Goal: Task Accomplishment & Management: Manage account settings

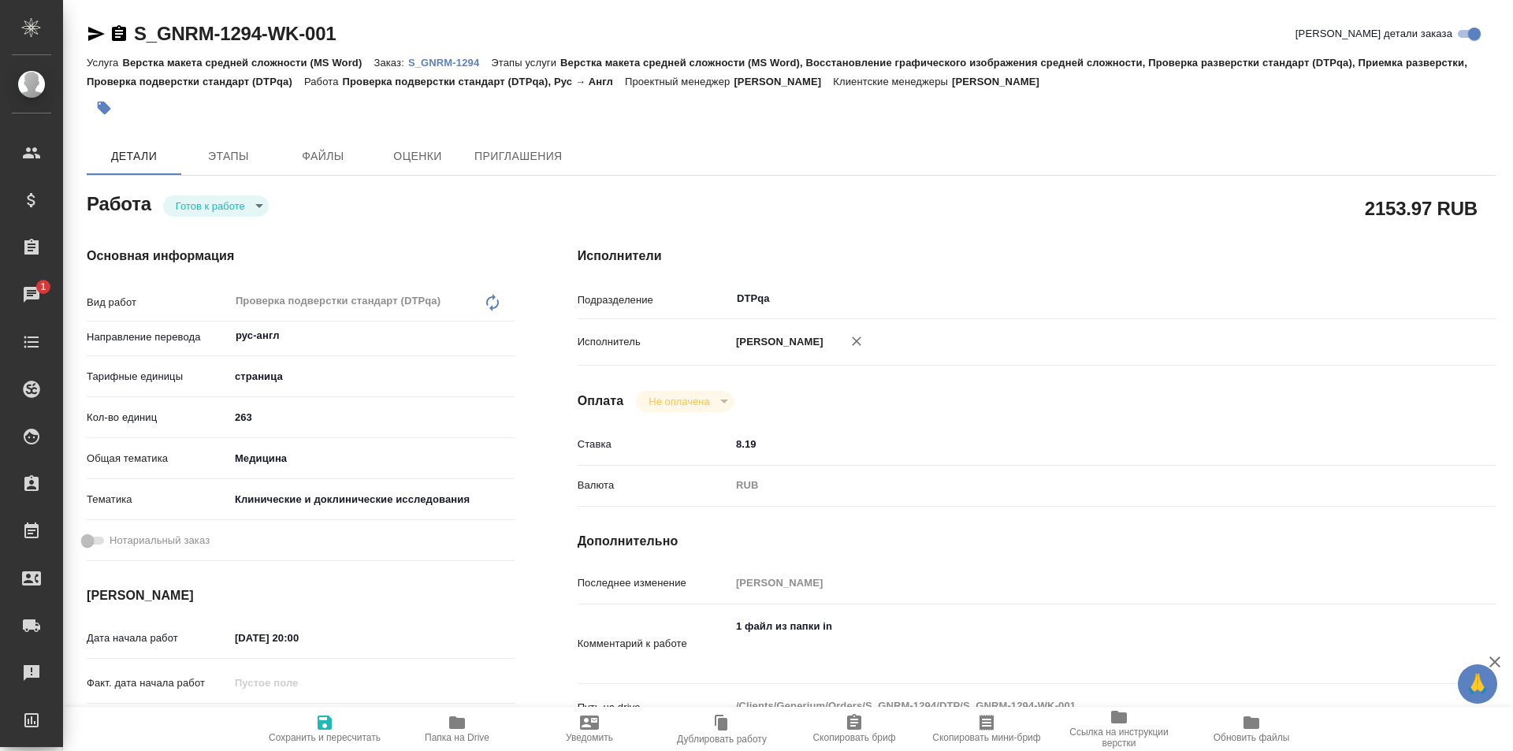
click at [227, 203] on body "🙏 .cls-1 fill:#fff; AWATERA Ismagilova Diana Клиенты Спецификации Заказы 1 Чаты…" at bounding box center [756, 375] width 1513 height 751
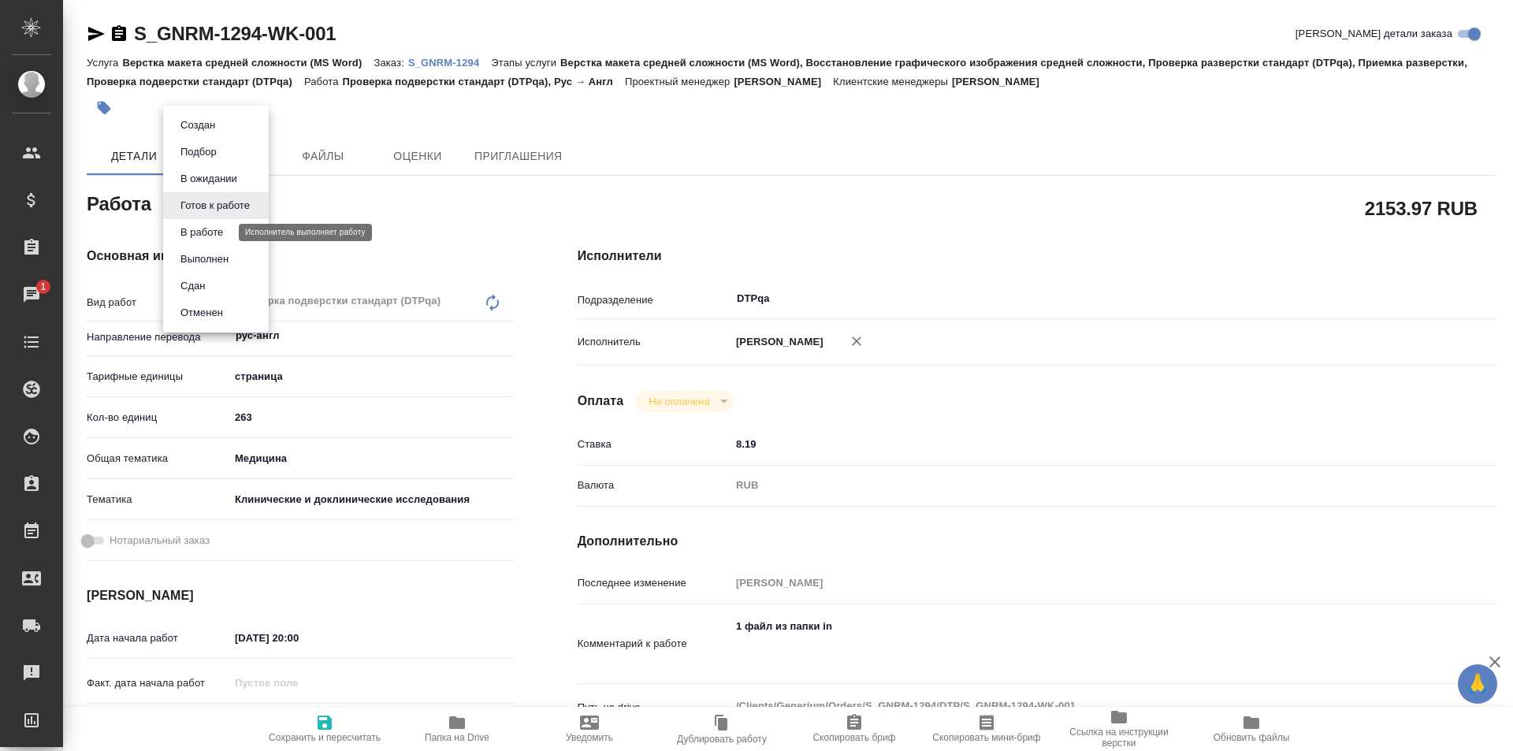
click at [221, 236] on button "В работе" at bounding box center [202, 232] width 52 height 17
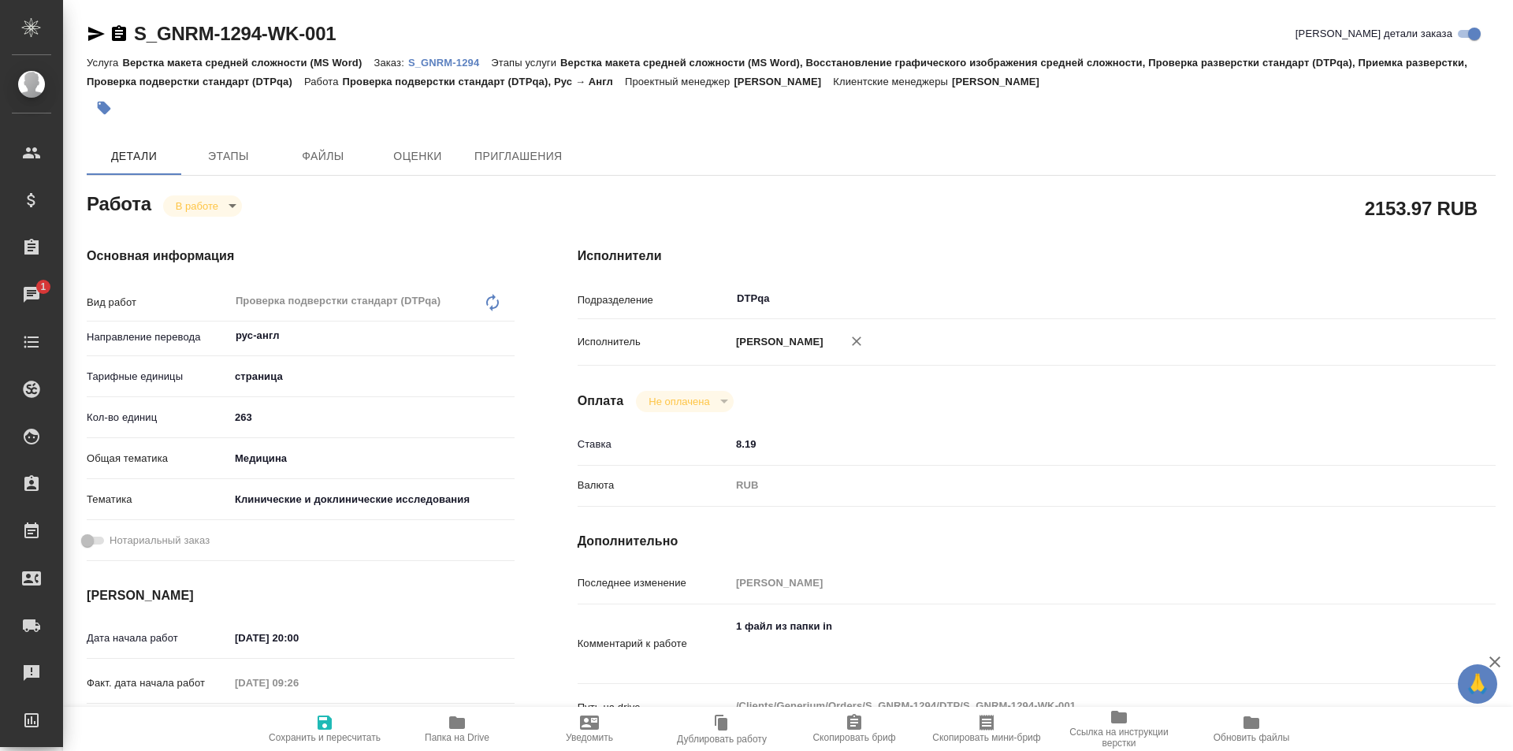
type textarea "x"
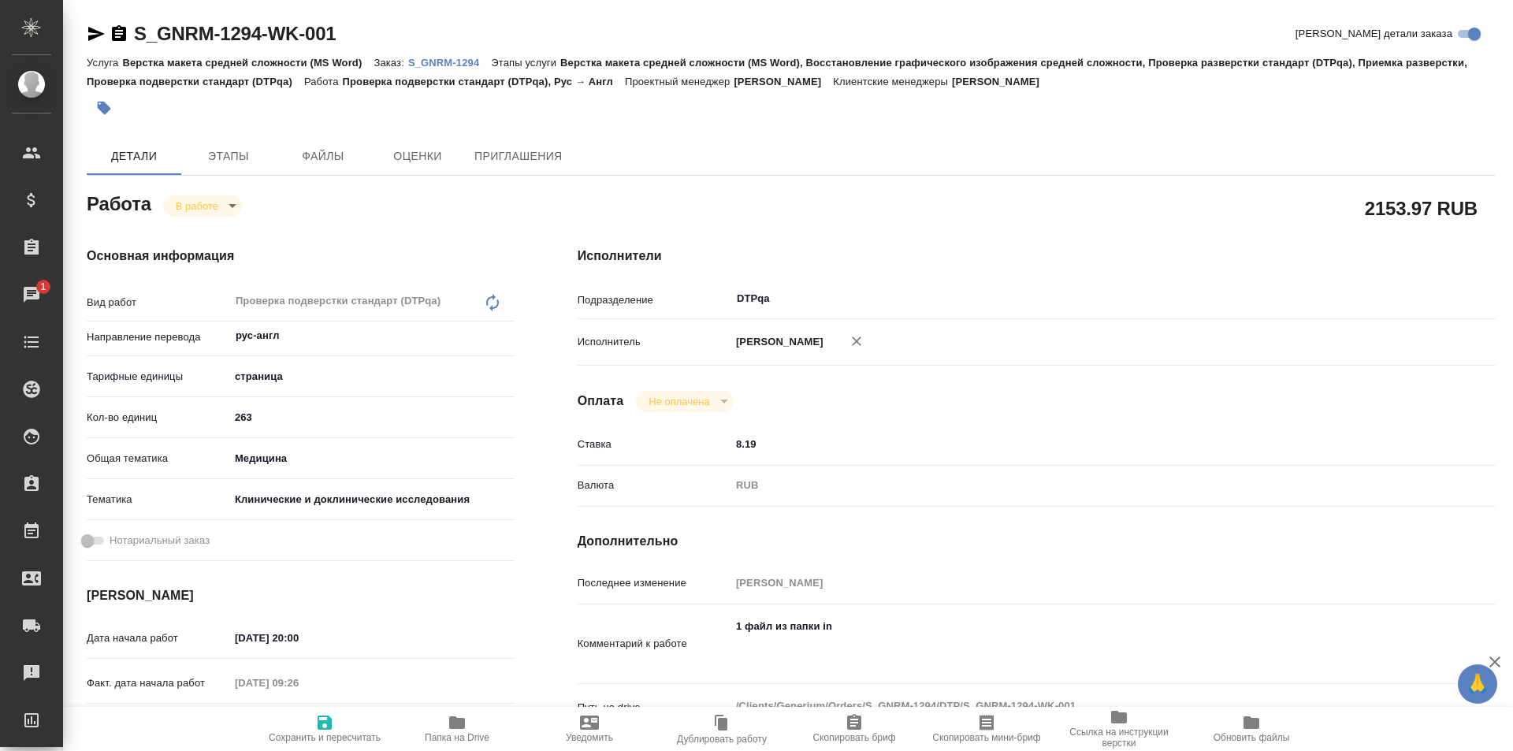
type textarea "x"
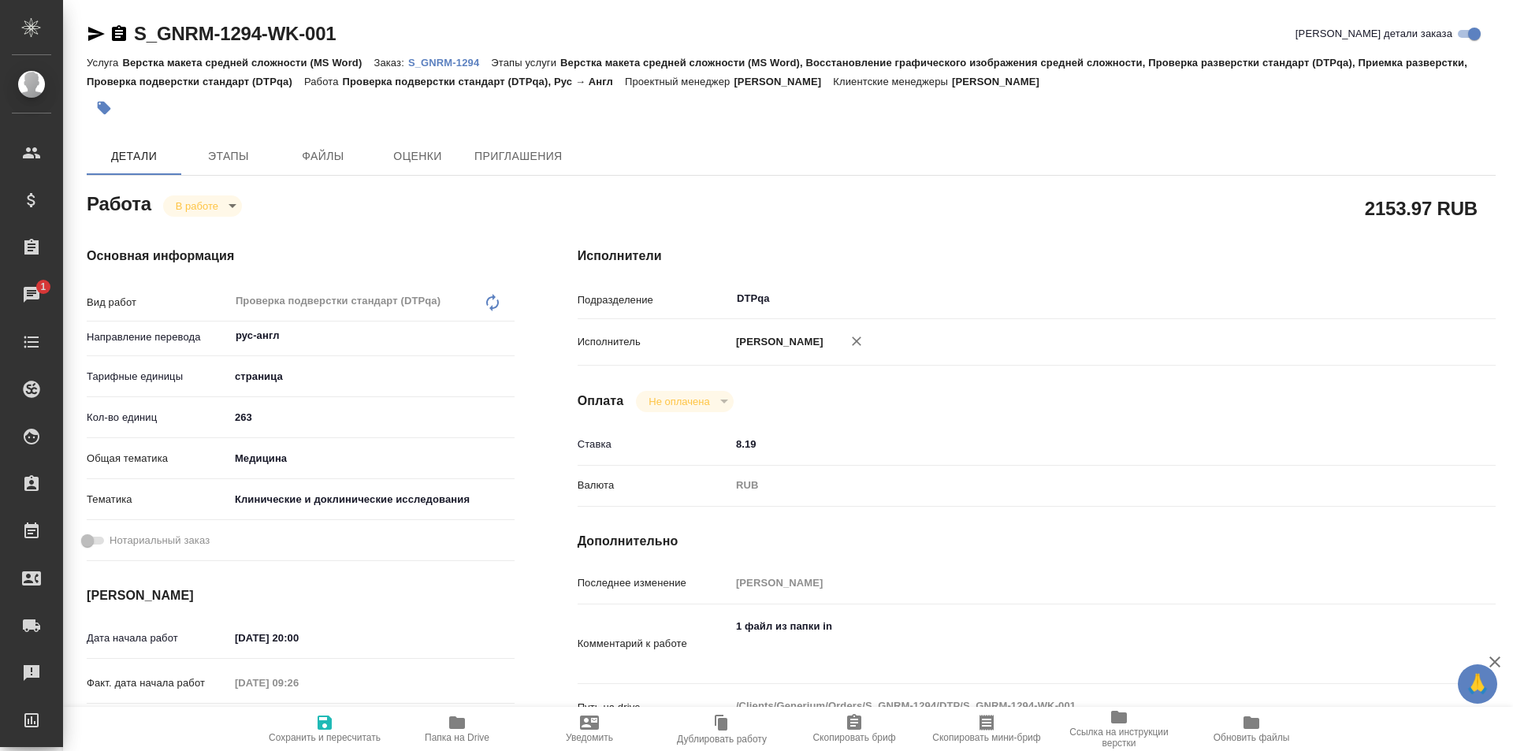
type textarea "x"
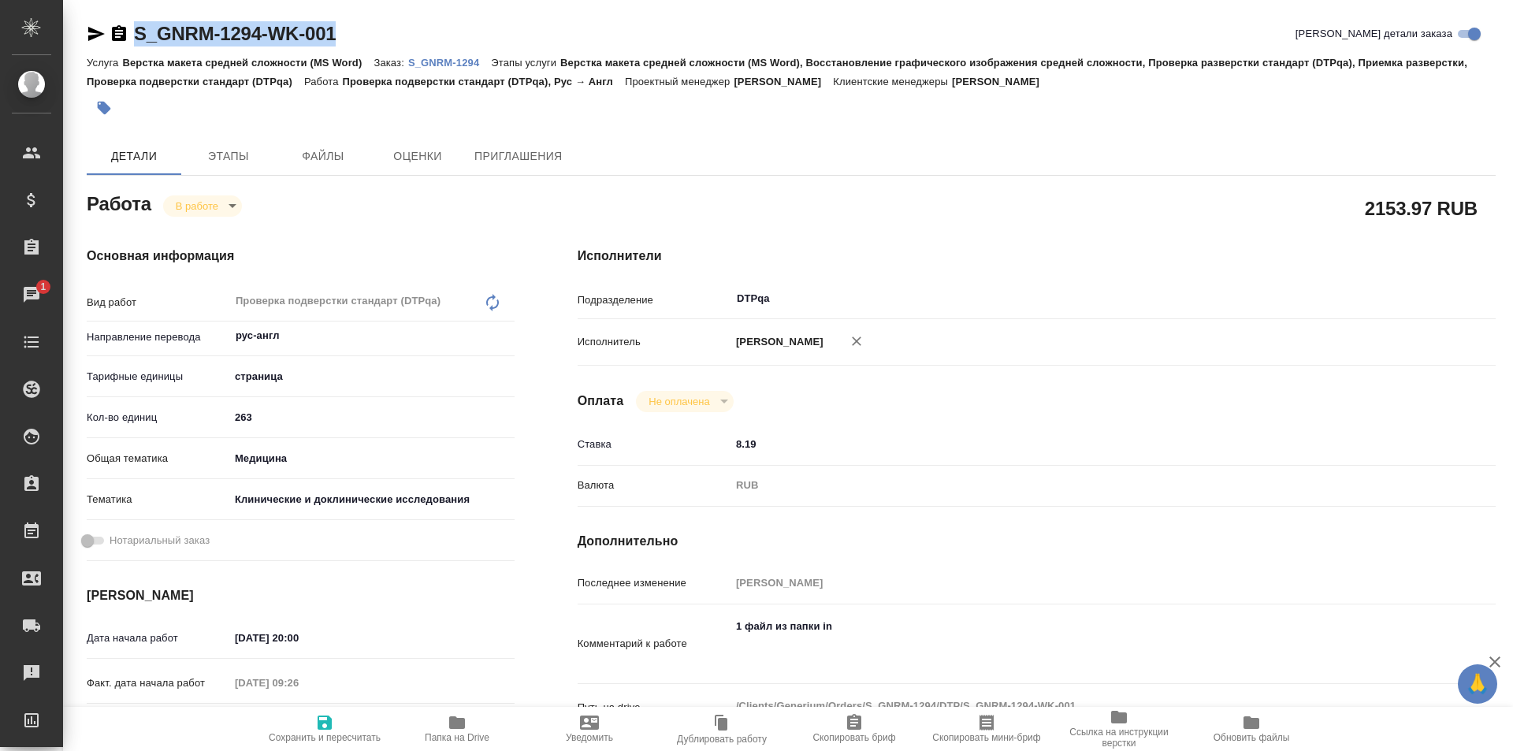
drag, startPoint x: 344, startPoint y: 36, endPoint x: 115, endPoint y: 29, distance: 228.7
click at [115, 29] on div "S_GNRM-1294-WK-001 Кратко детали заказа" at bounding box center [791, 33] width 1409 height 25
copy link "S_GNRM-1294-WK-001"
click at [448, 62] on p "S_GNRM-1294" at bounding box center [449, 63] width 83 height 12
click at [445, 58] on p "S_GNRM-1294" at bounding box center [449, 63] width 83 height 12
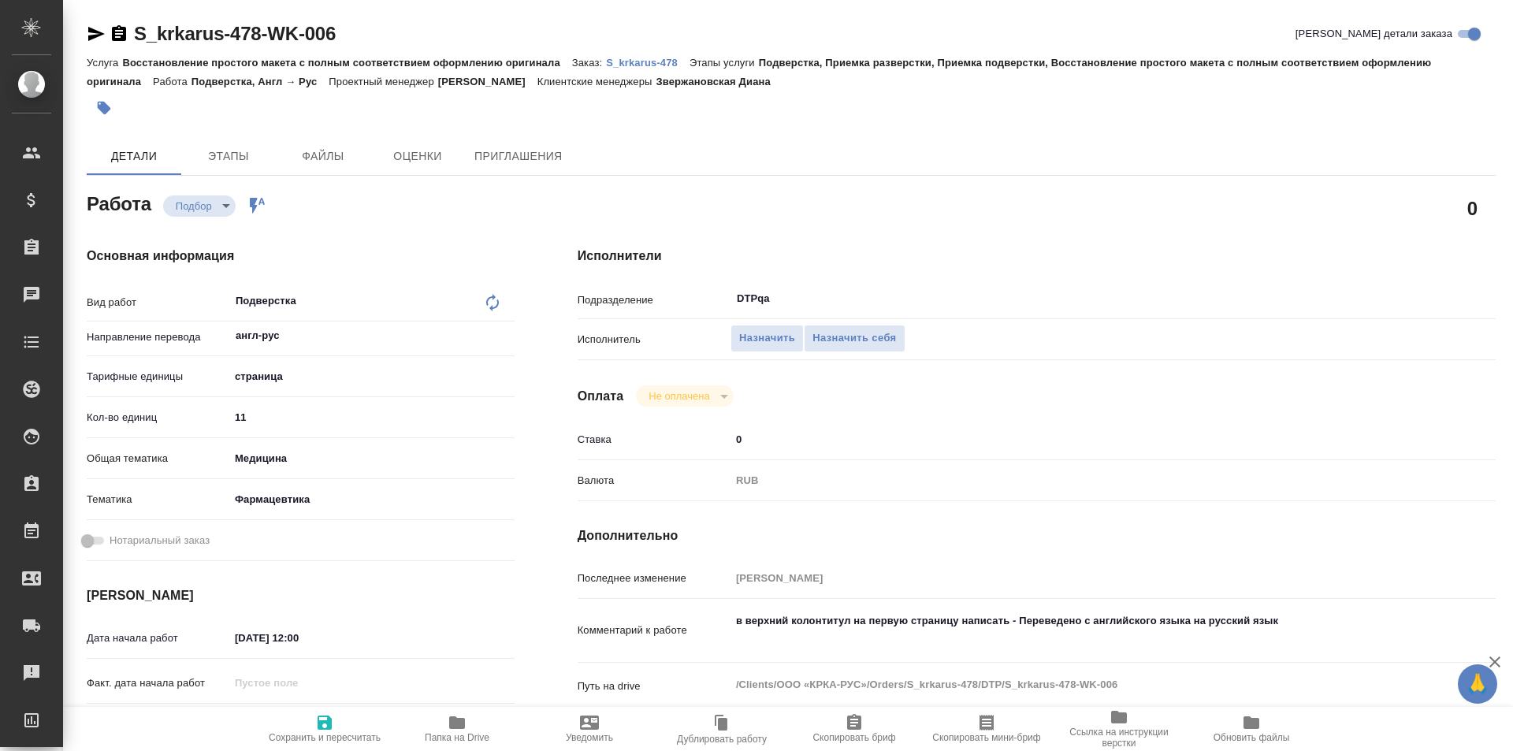
type textarea "x"
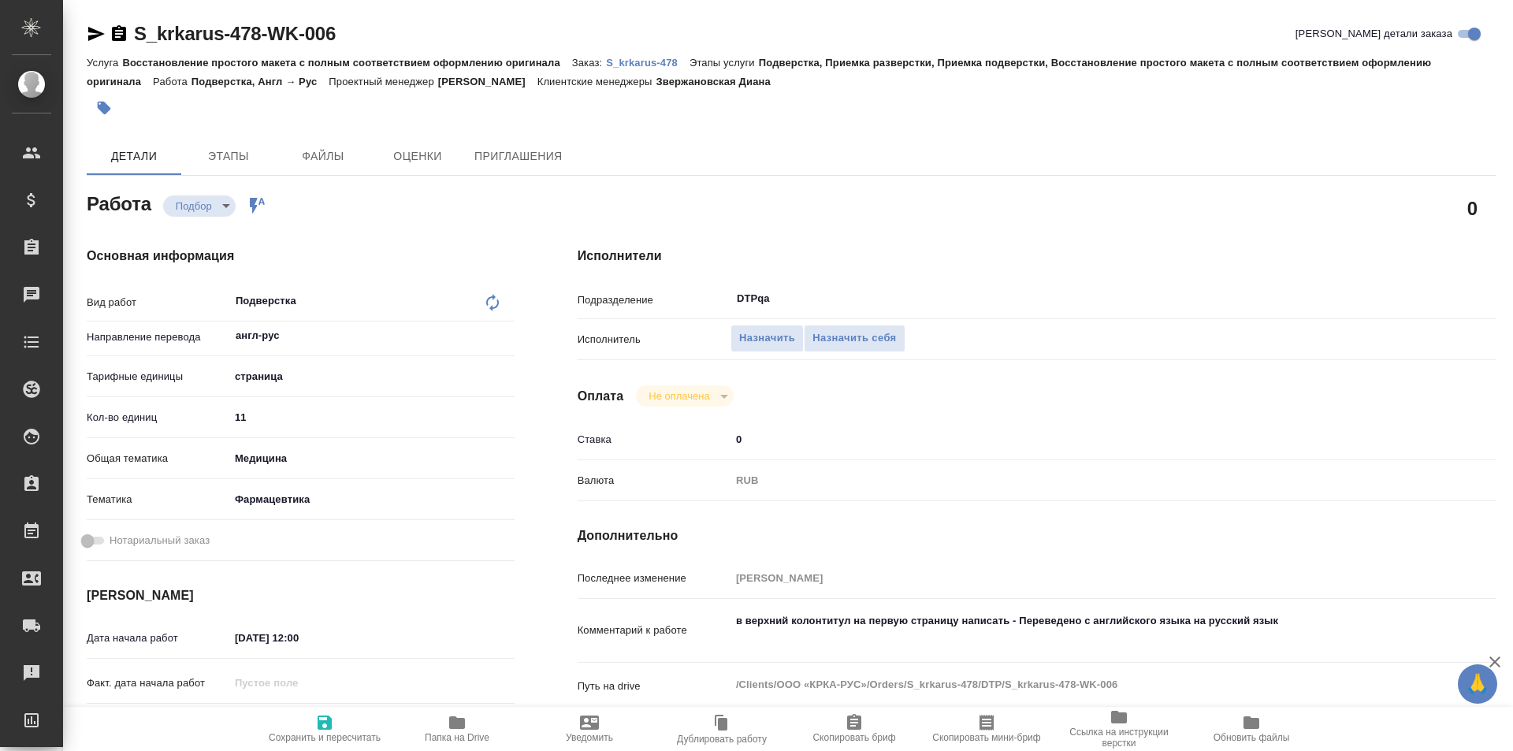
type textarea "x"
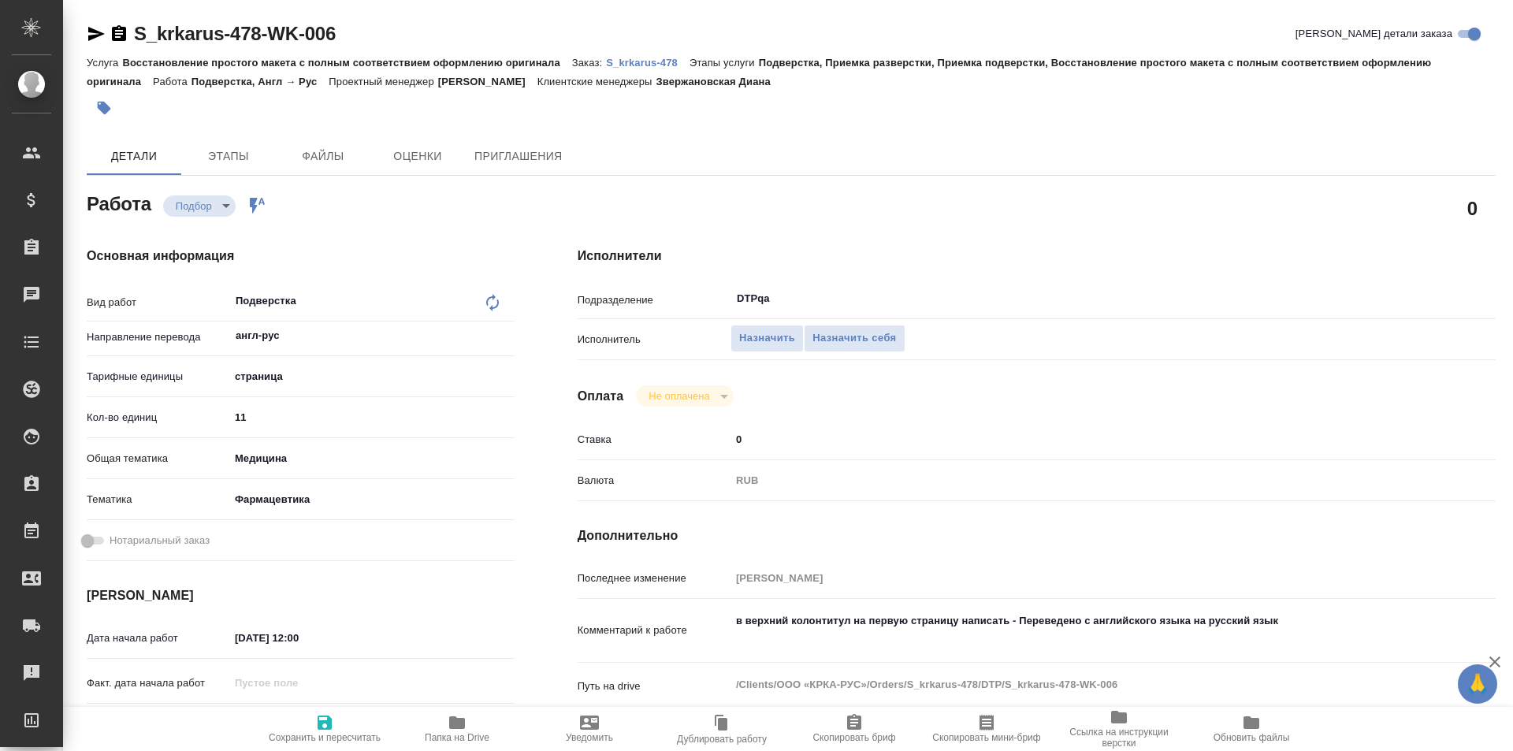
type textarea "x"
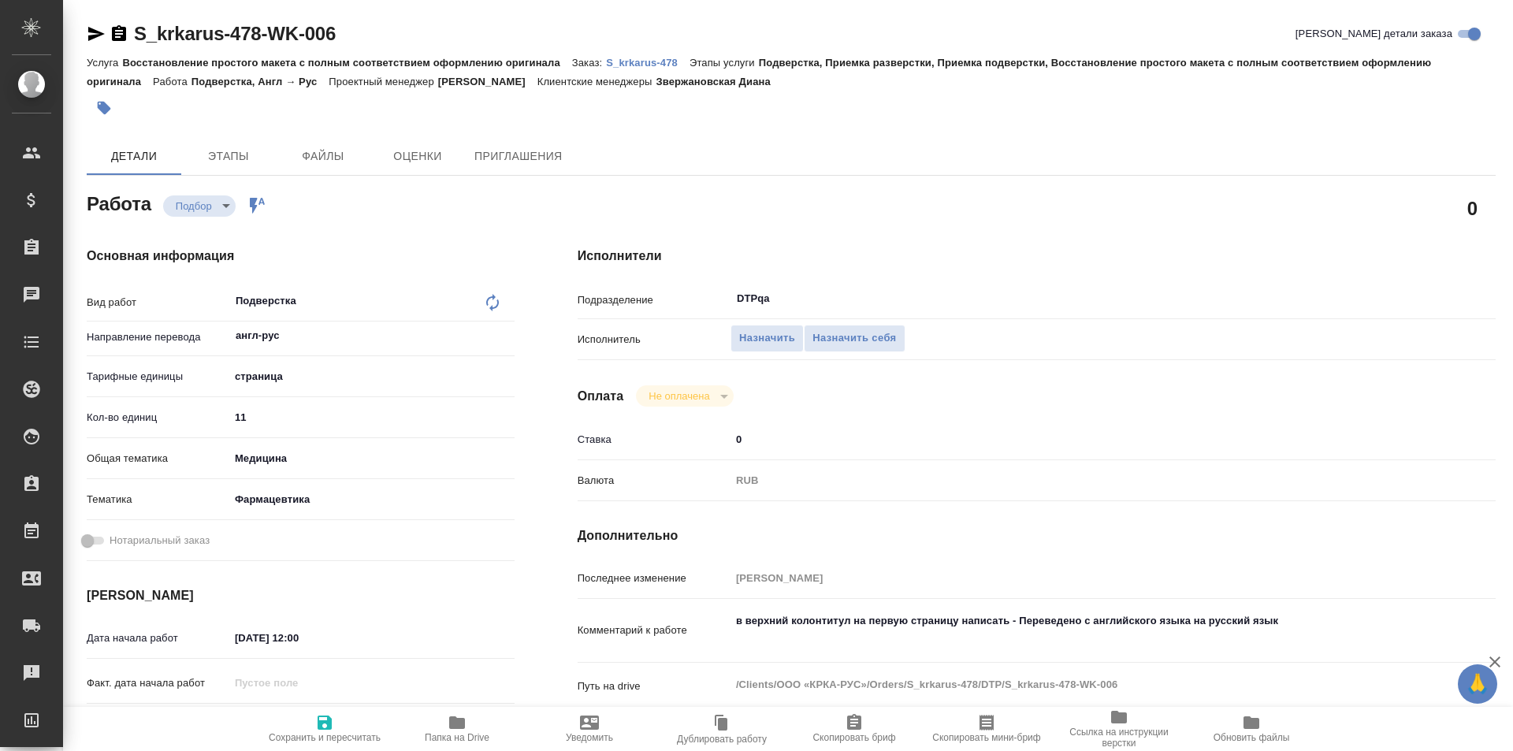
type textarea "x"
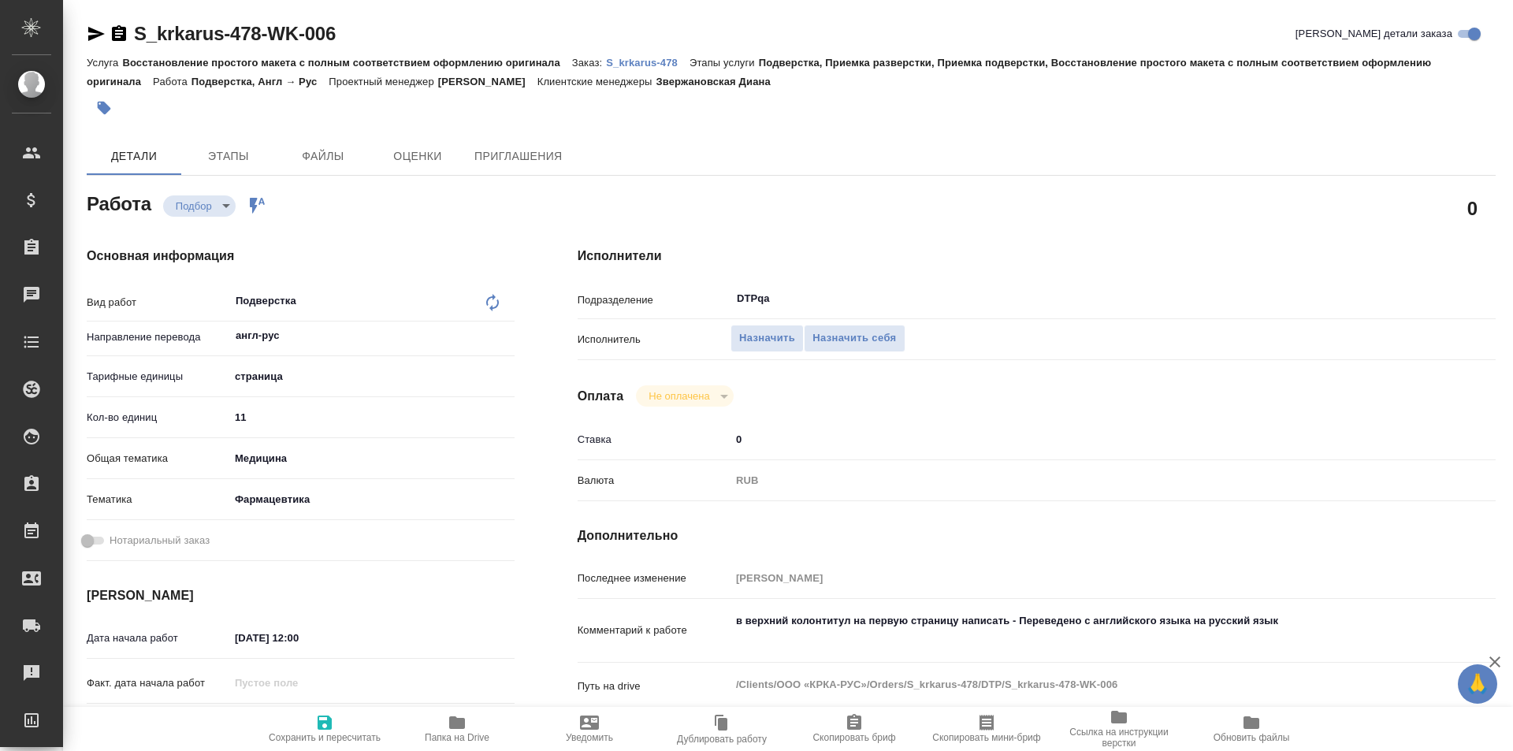
type textarea "x"
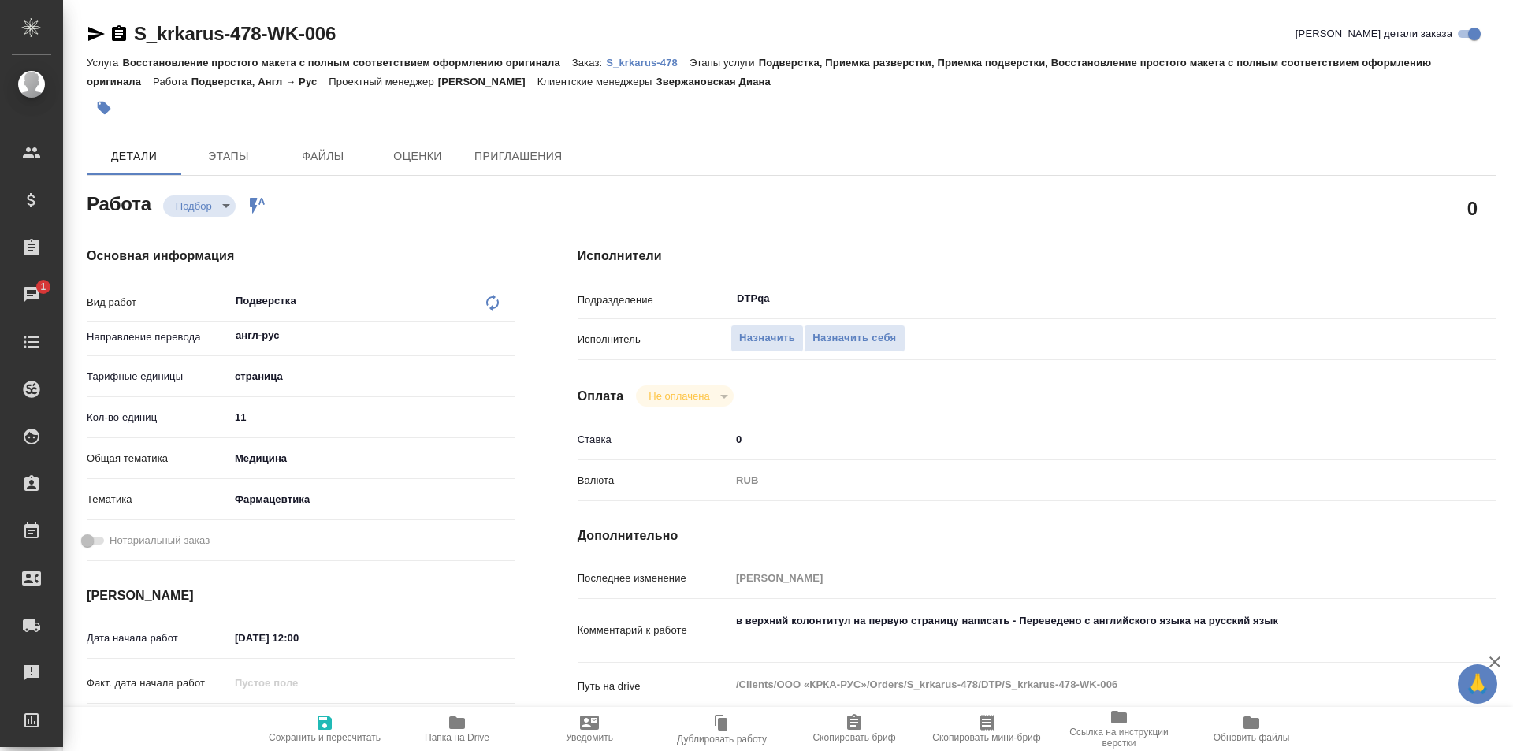
click at [448, 727] on icon "button" at bounding box center [457, 722] width 19 height 19
click at [868, 338] on span "Назначить себя" at bounding box center [855, 338] width 84 height 18
click at [847, 340] on span "Назначить себя" at bounding box center [855, 338] width 84 height 18
type textarea "x"
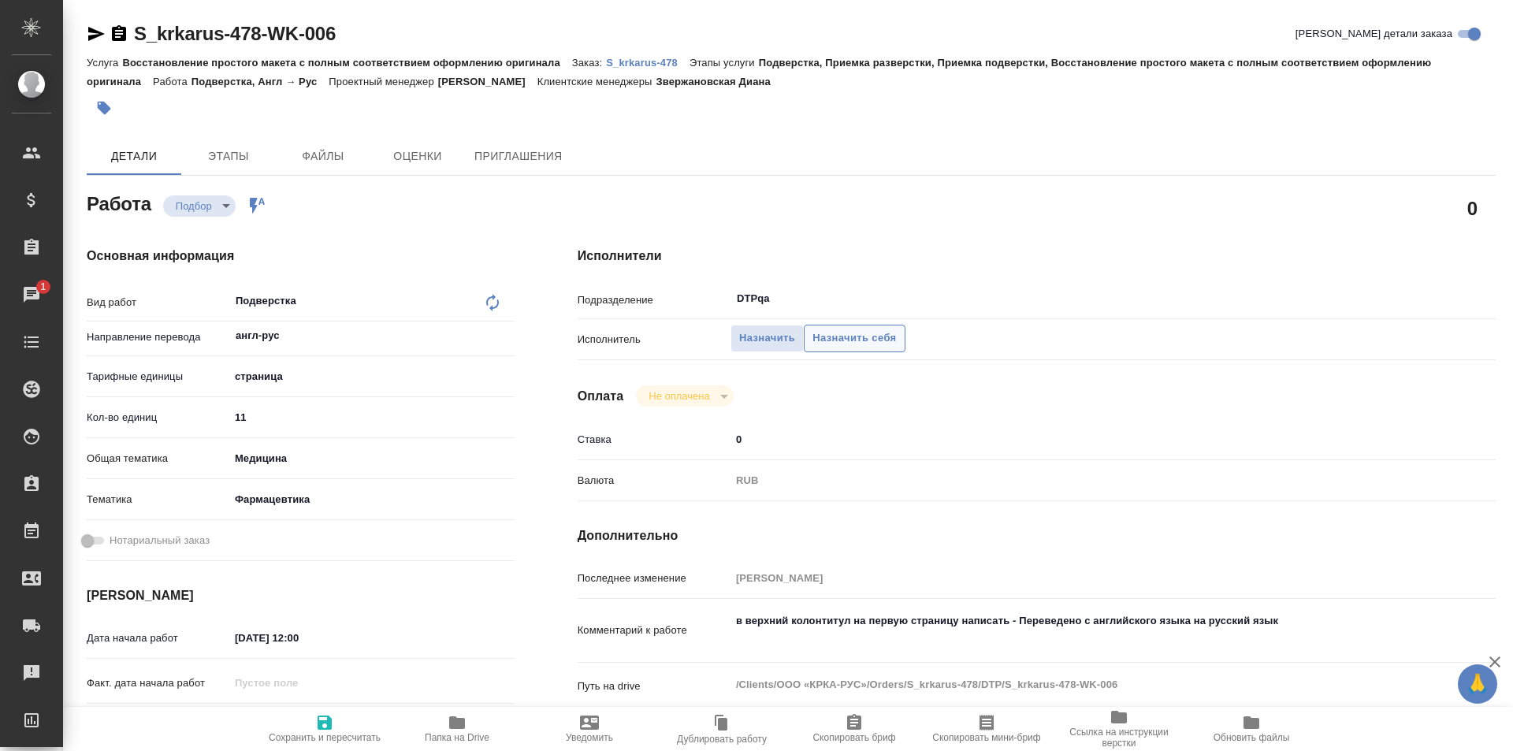
type textarea "x"
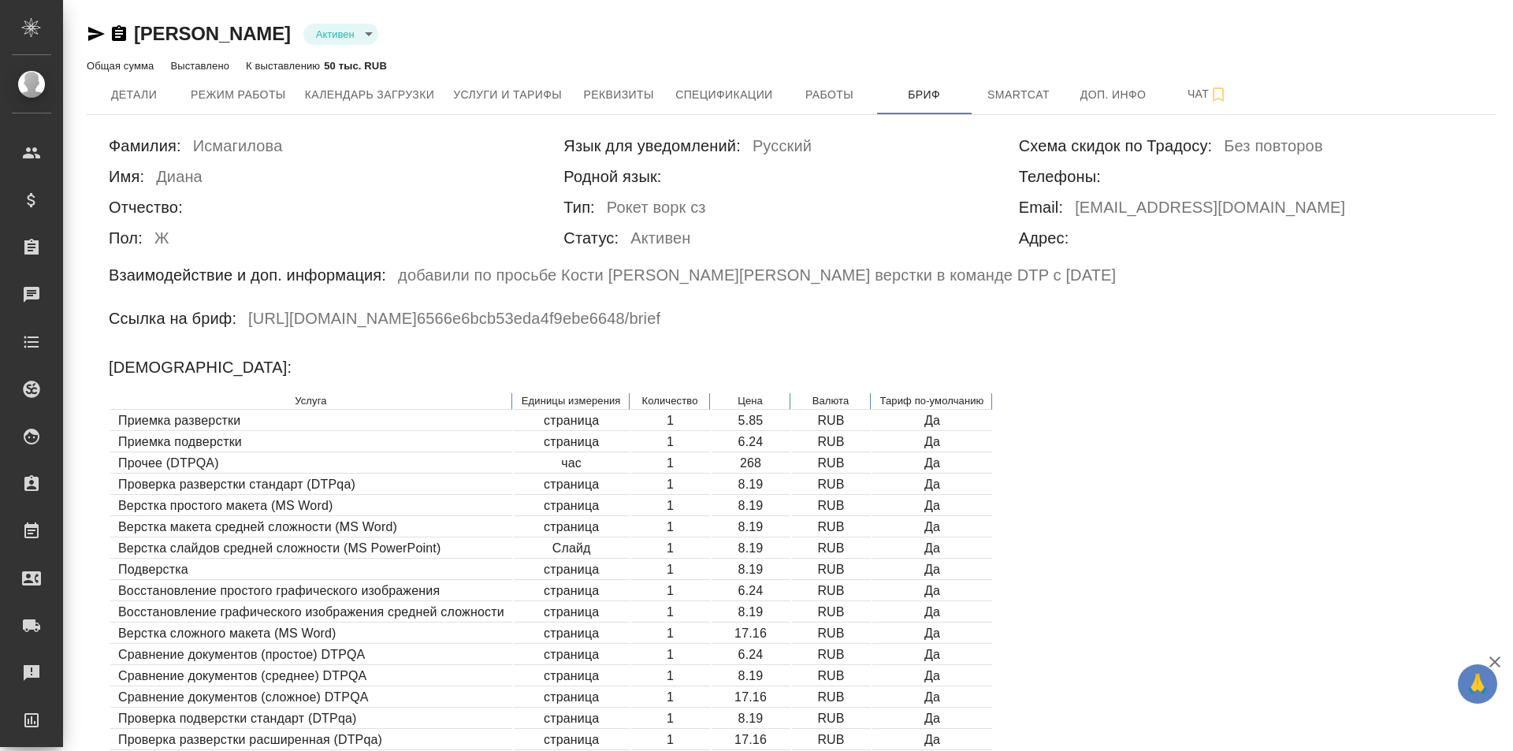
scroll to position [158, 0]
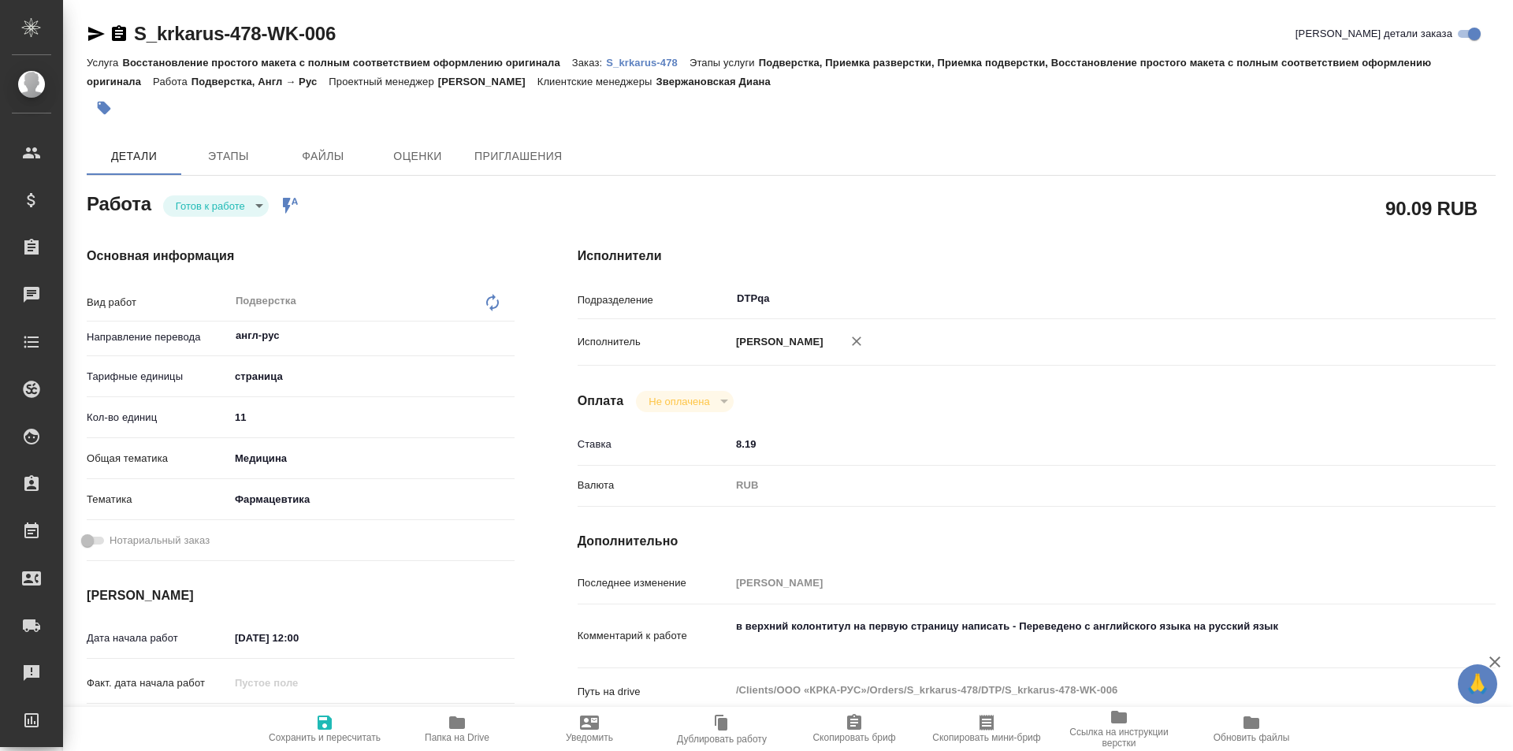
type textarea "x"
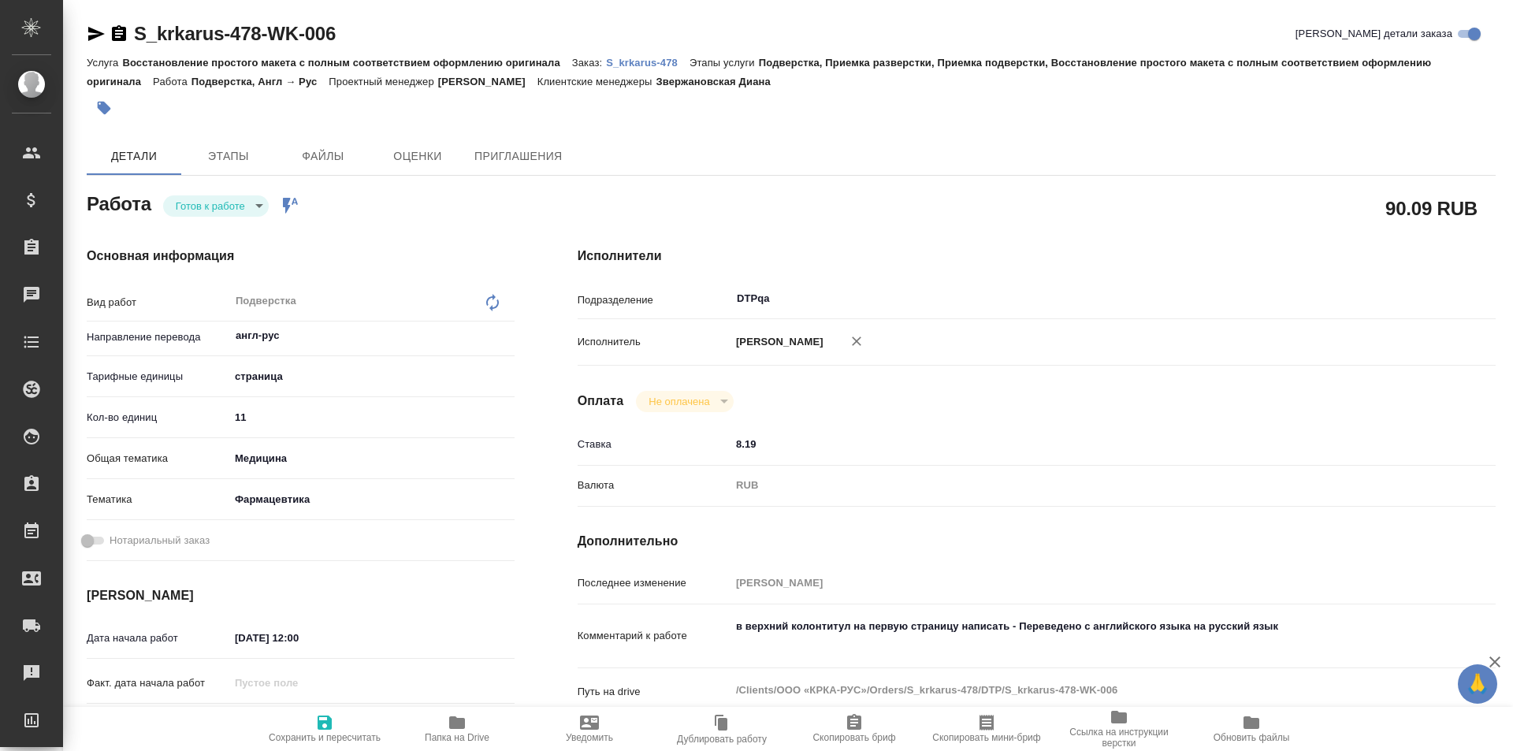
type textarea "x"
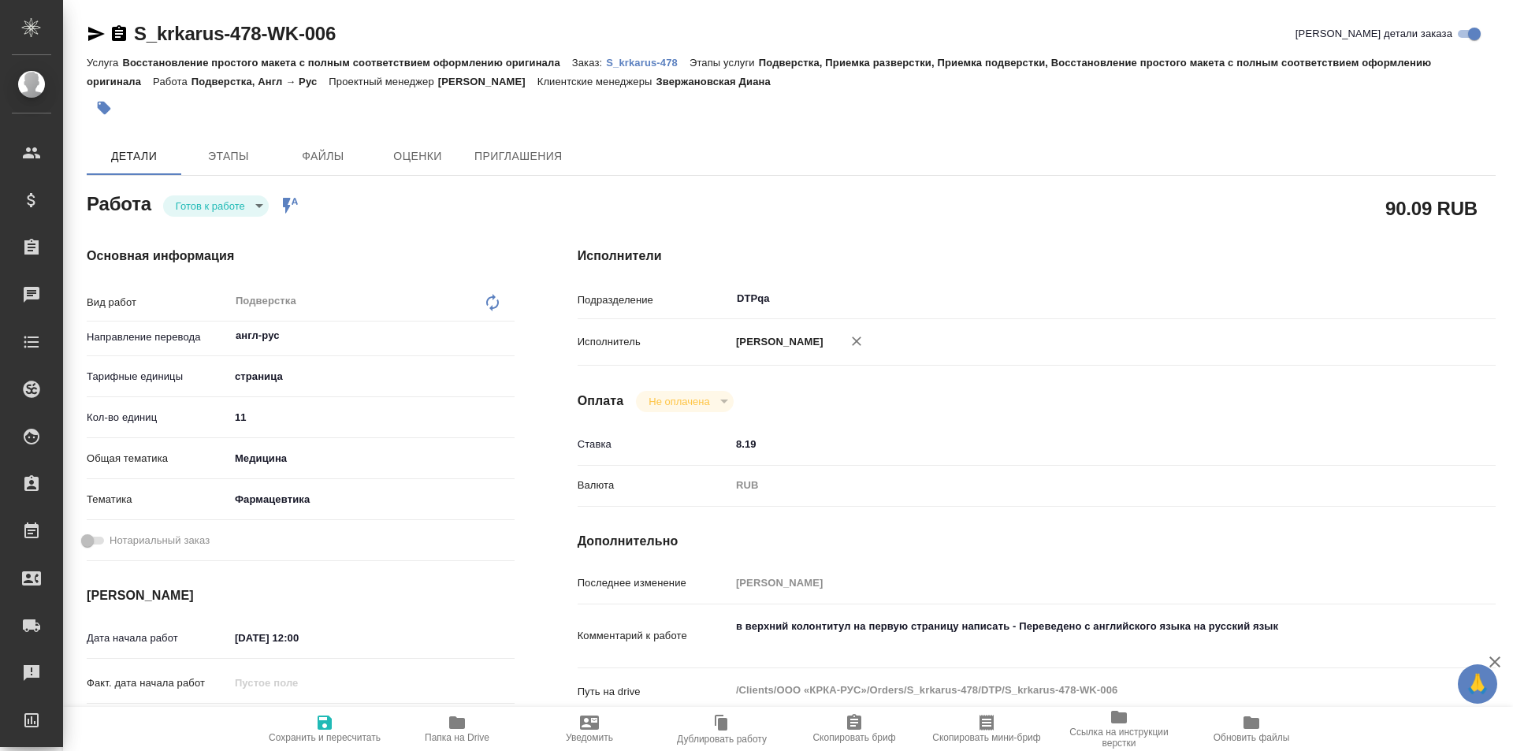
type textarea "x"
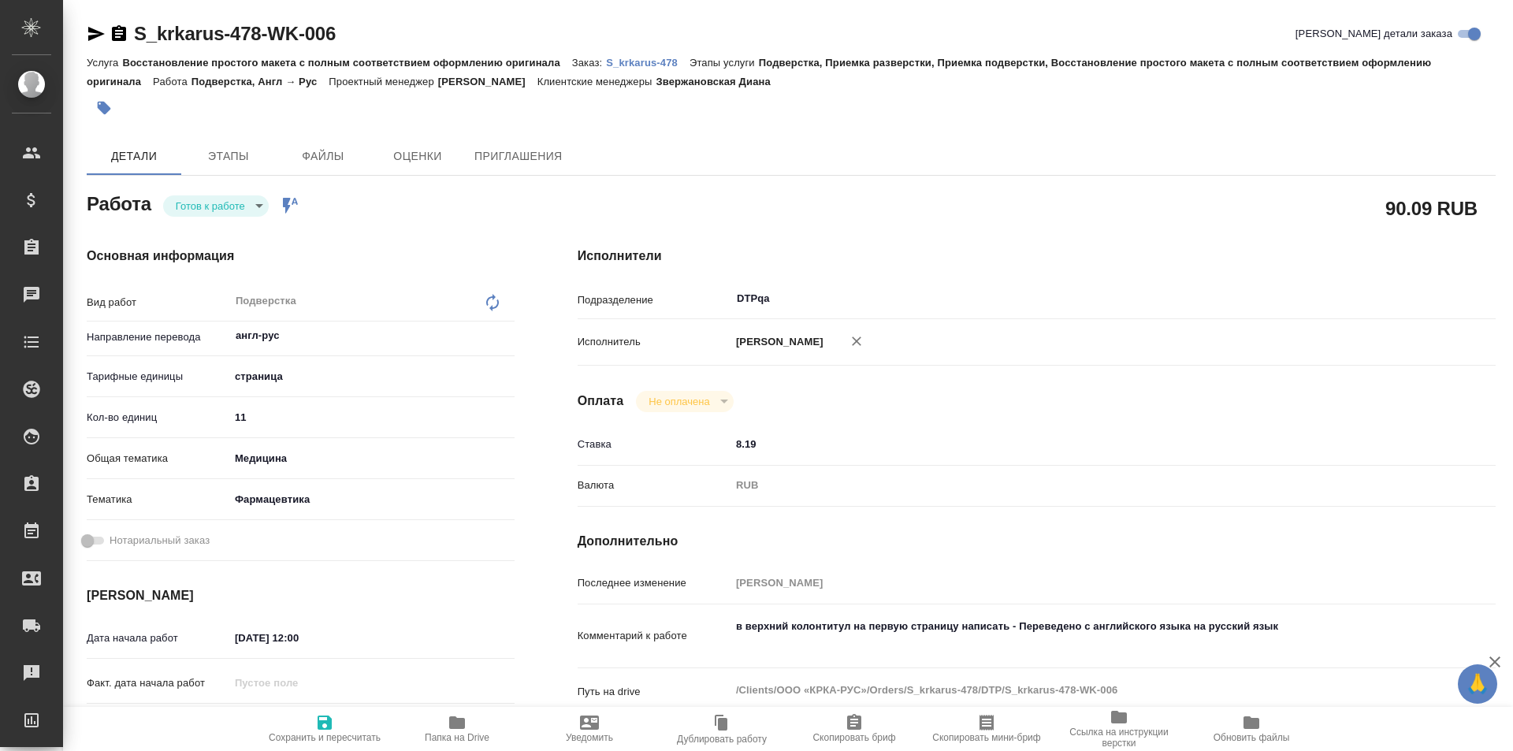
type textarea "x"
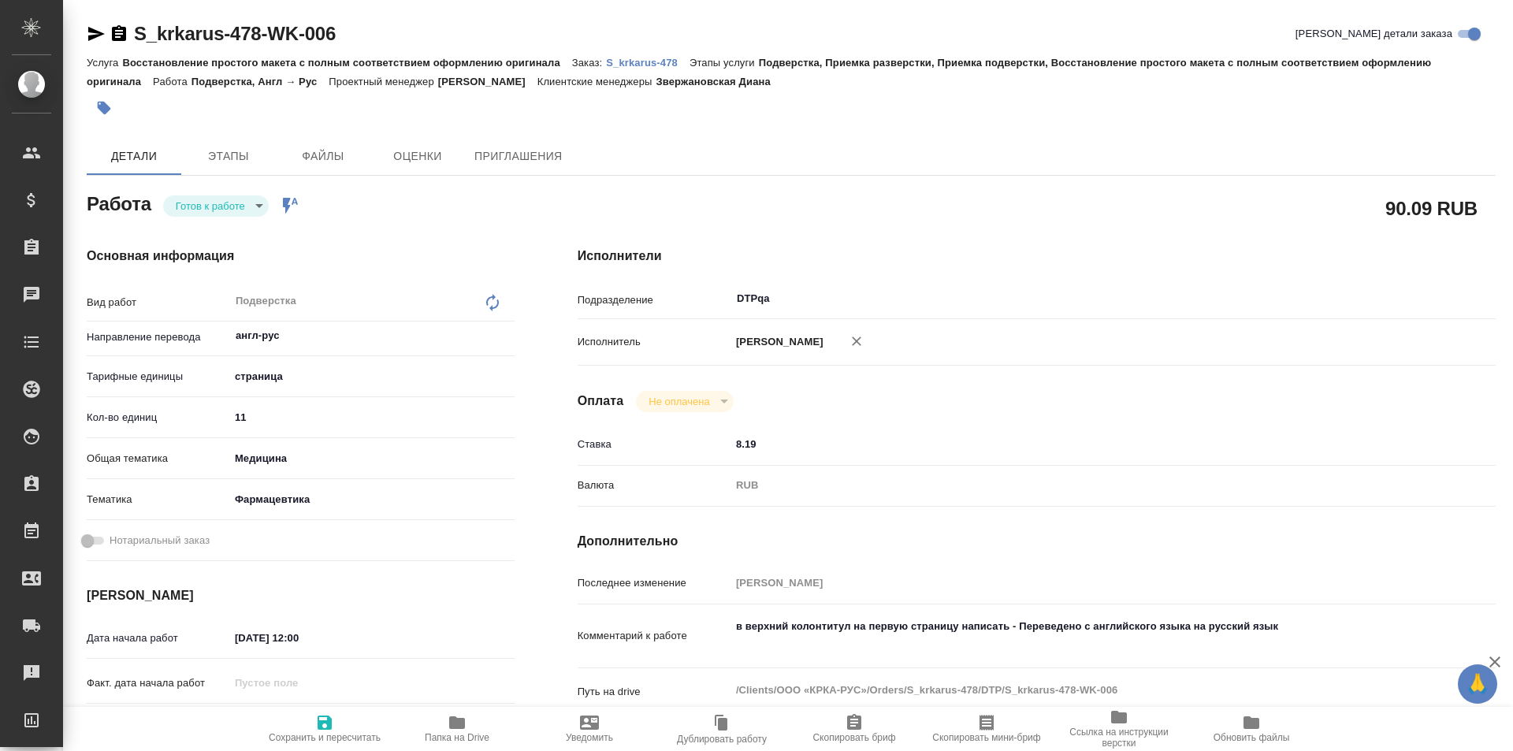
click at [329, 713] on icon "button" at bounding box center [324, 722] width 19 height 19
type textarea "x"
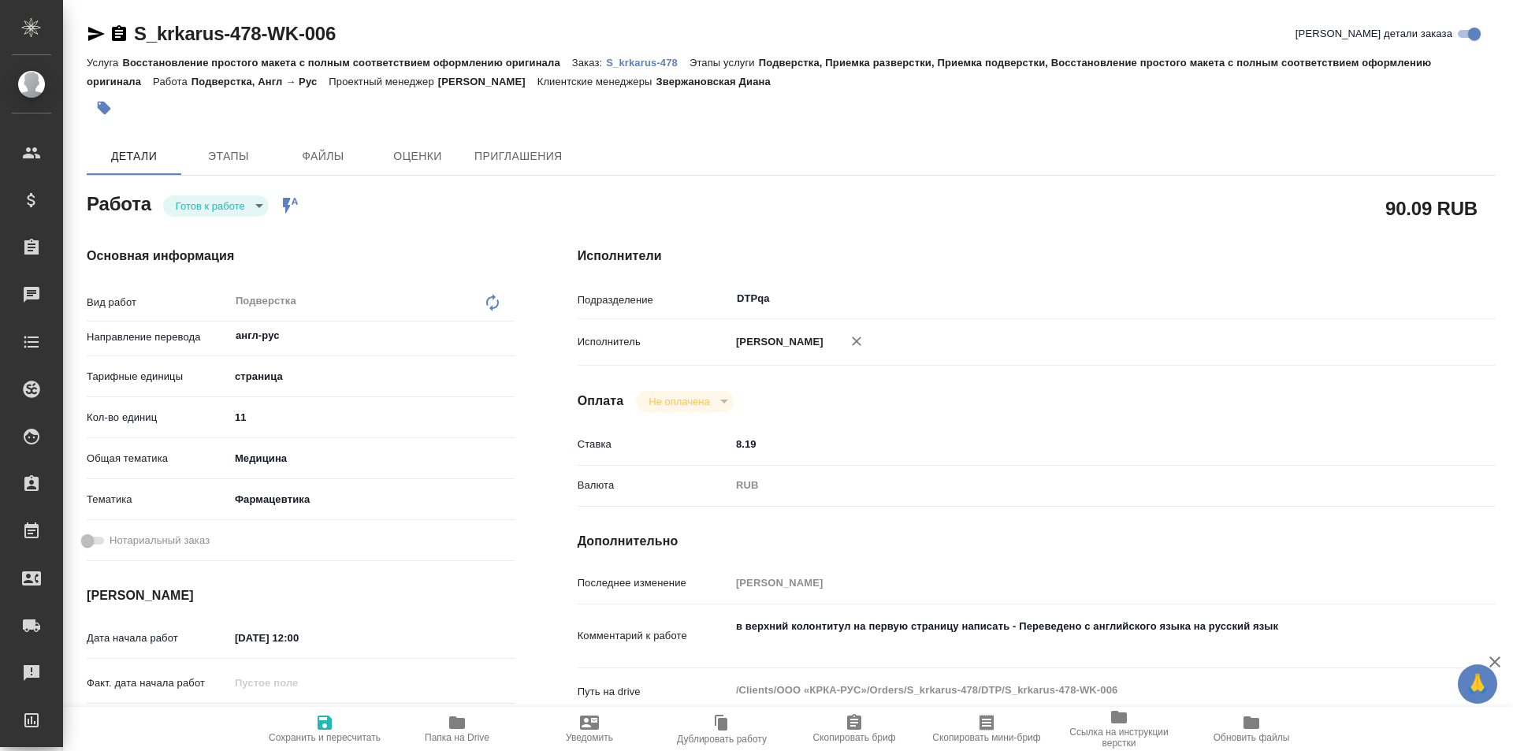
type textarea "x"
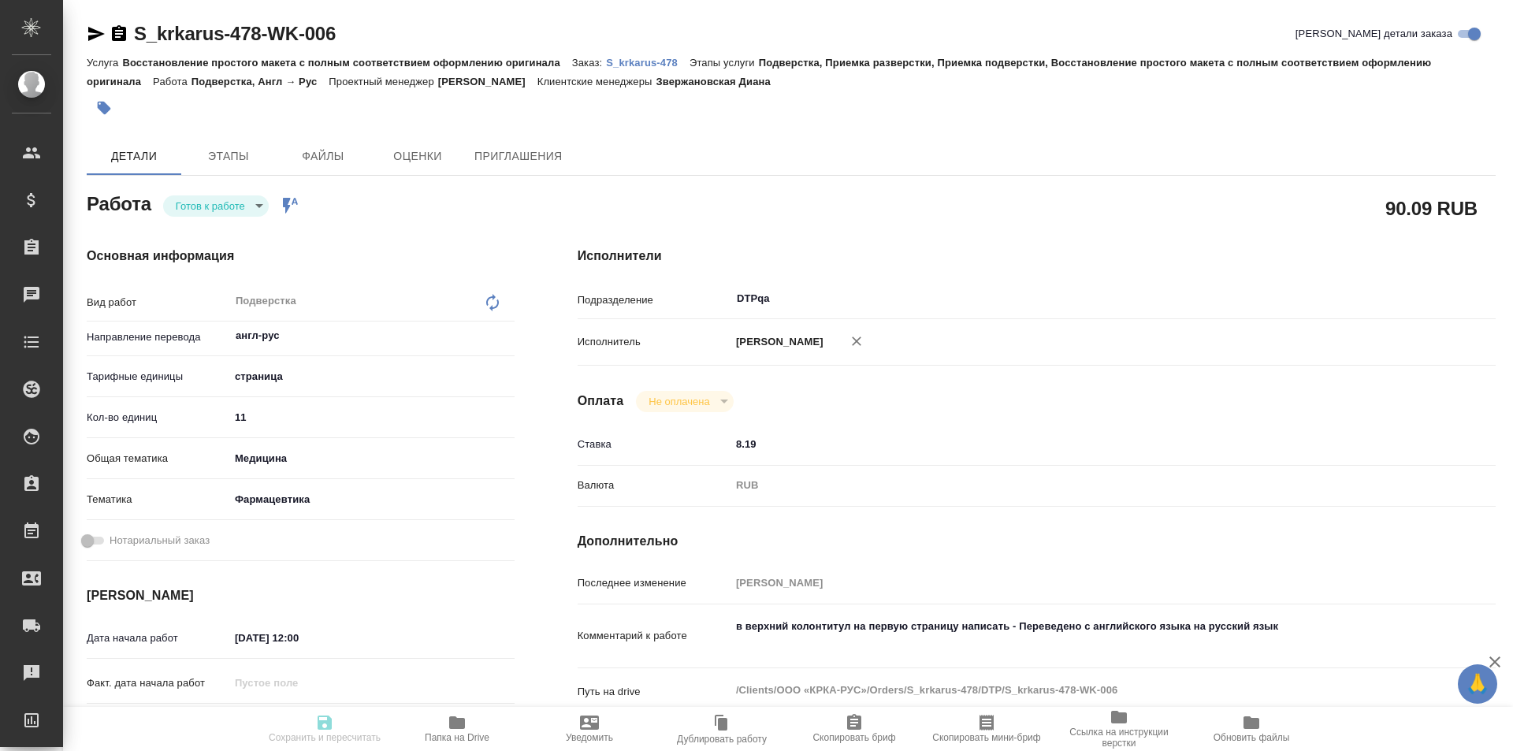
type textarea "x"
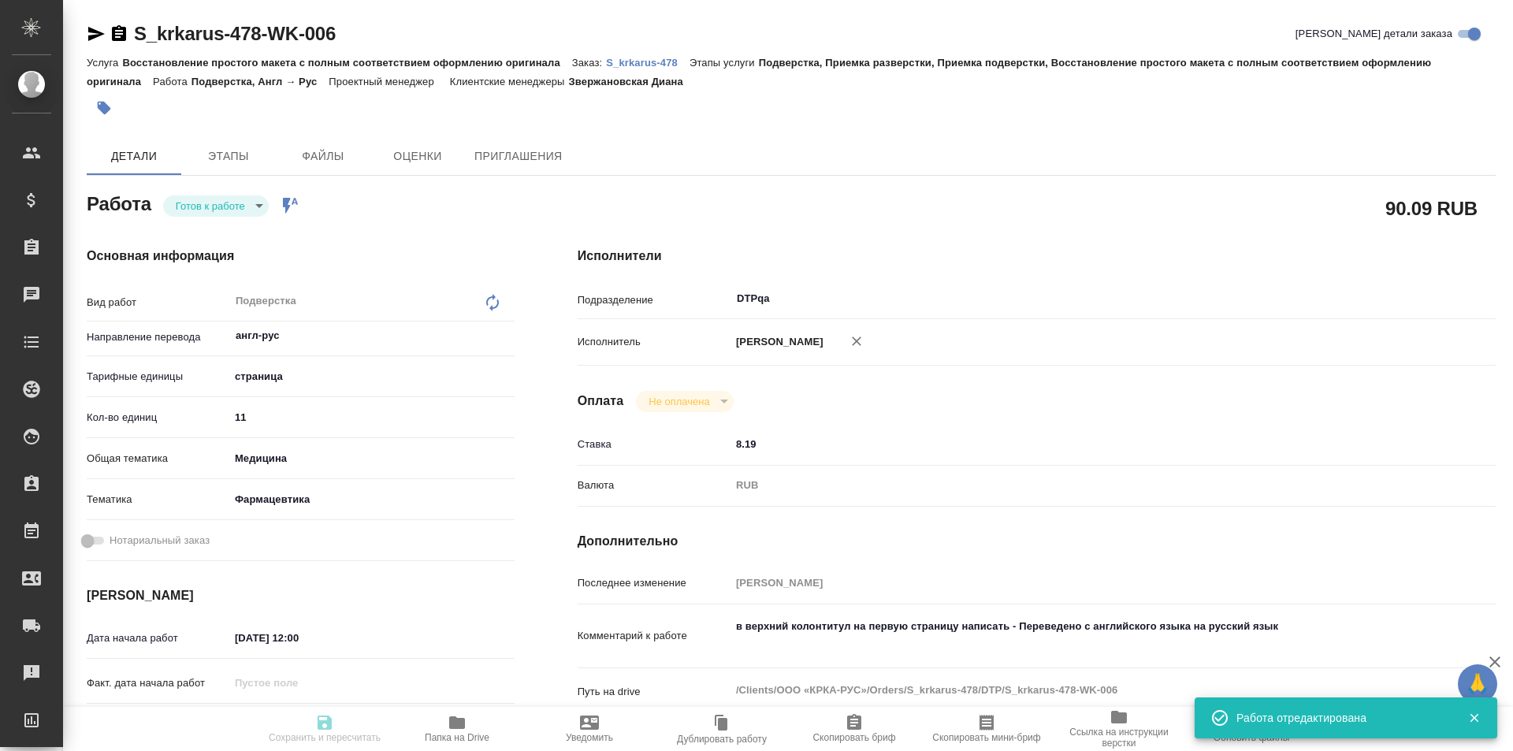
type input "readyForWork"
type textarea "Подверстка"
type textarea "x"
type input "англ-рус"
type input "5a8b1489cc6b4906c91bfdb2"
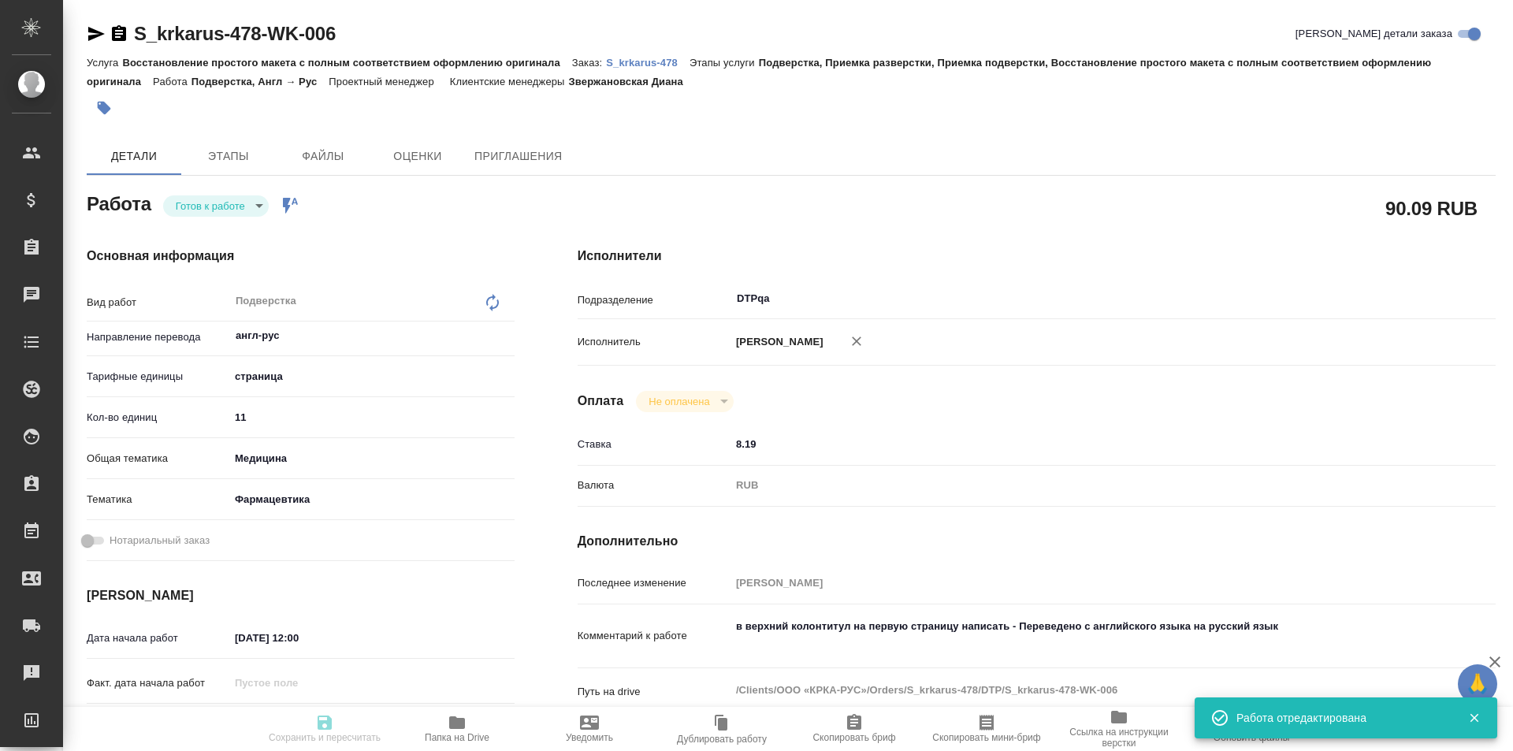
type input "11"
type input "med"
type input "6149832f2b7be24903fd7a82"
type input "28.08.2025 12:00"
type input "28.08.2025 12:45"
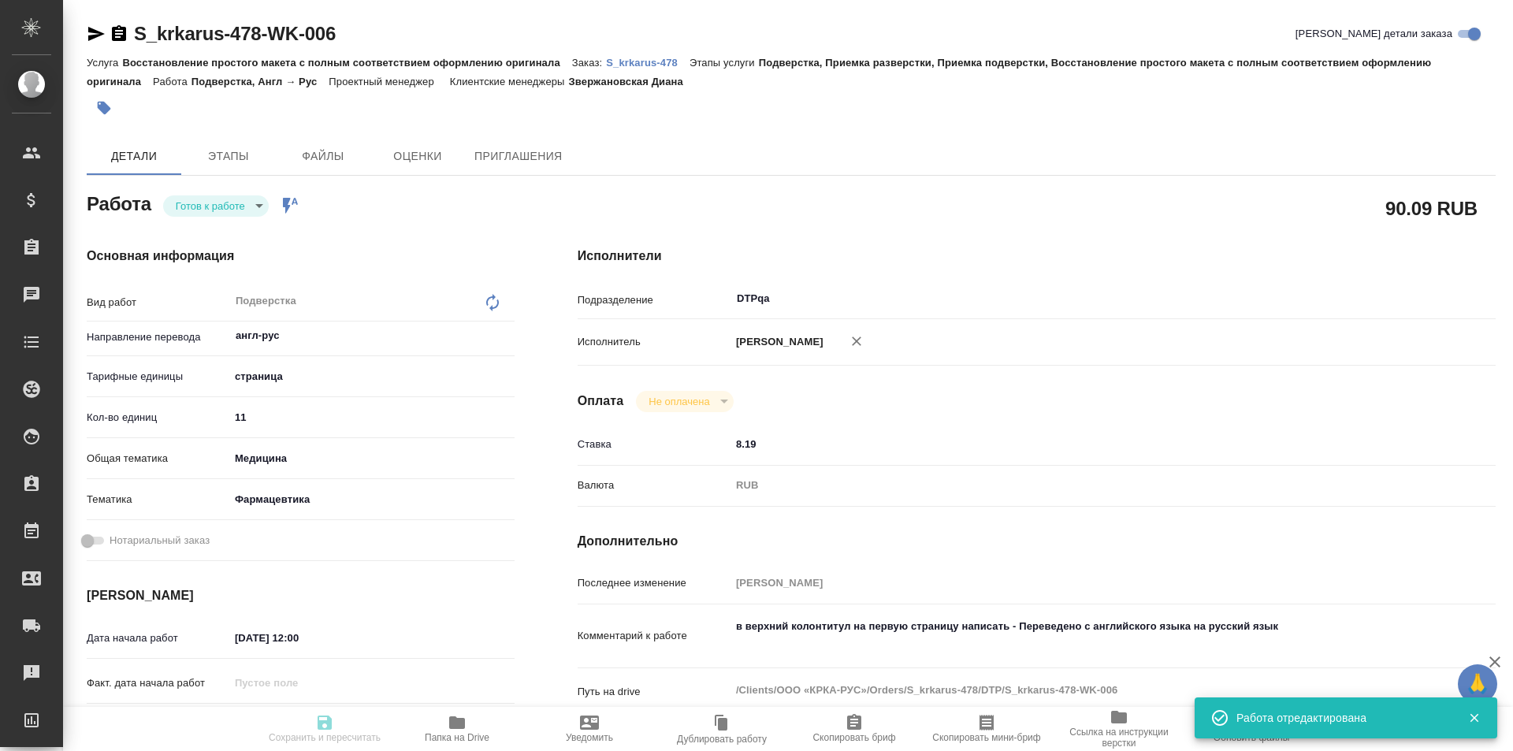
type input "[DATE] 13:00"
type input "DTPqa"
type input "notPayed"
type input "8.19"
type input "RUB"
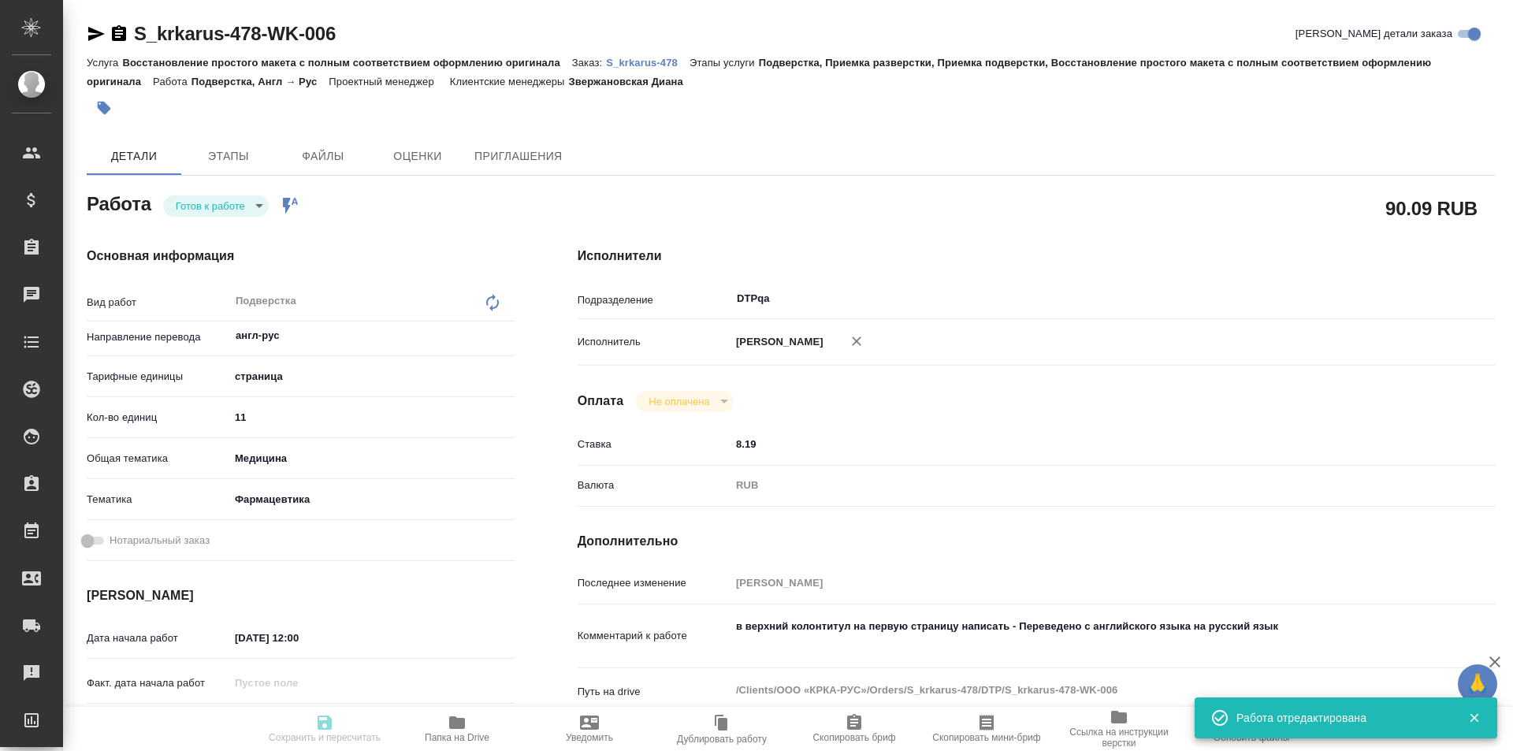
type input "Исмагилова Диана"
type textarea "в верхний колонтитул на первую страницу написать - Переведено с английского язы…"
type textarea "x"
type textarea "/Clients/ООО «КРКА-РУС»/Orders/S_krkarus-478/DTP/S_krkarus-478-WK-006"
type textarea "x"
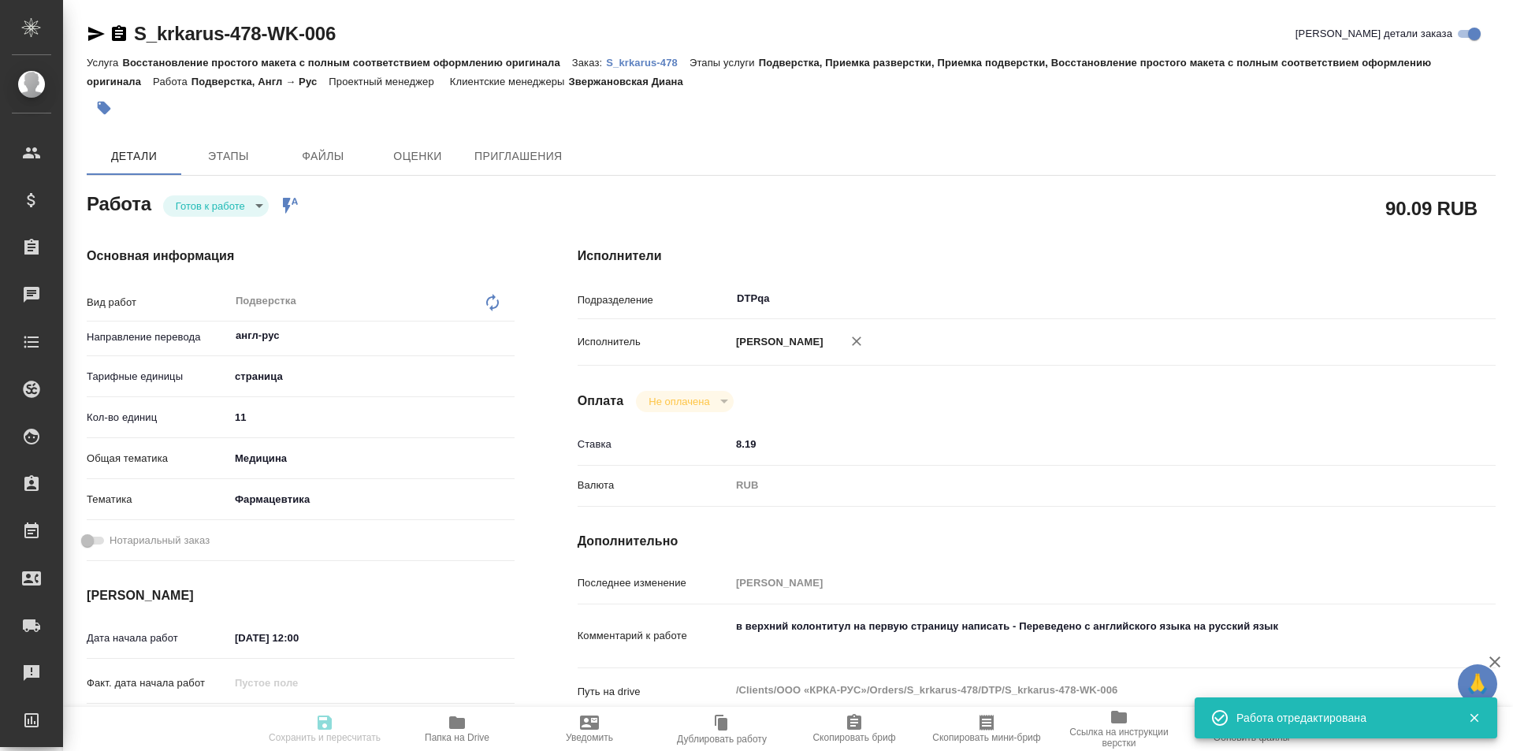
type input "S_krkarus-478"
type input "Восстановление простого макета с полным соответствием оформлению оригинала"
type input "Подверстка, Приемка разверстки, Приемка подверстки, Восстановление простого мак…"
type input "Звержановская Диана"
type input "[PERSON_NAME]"
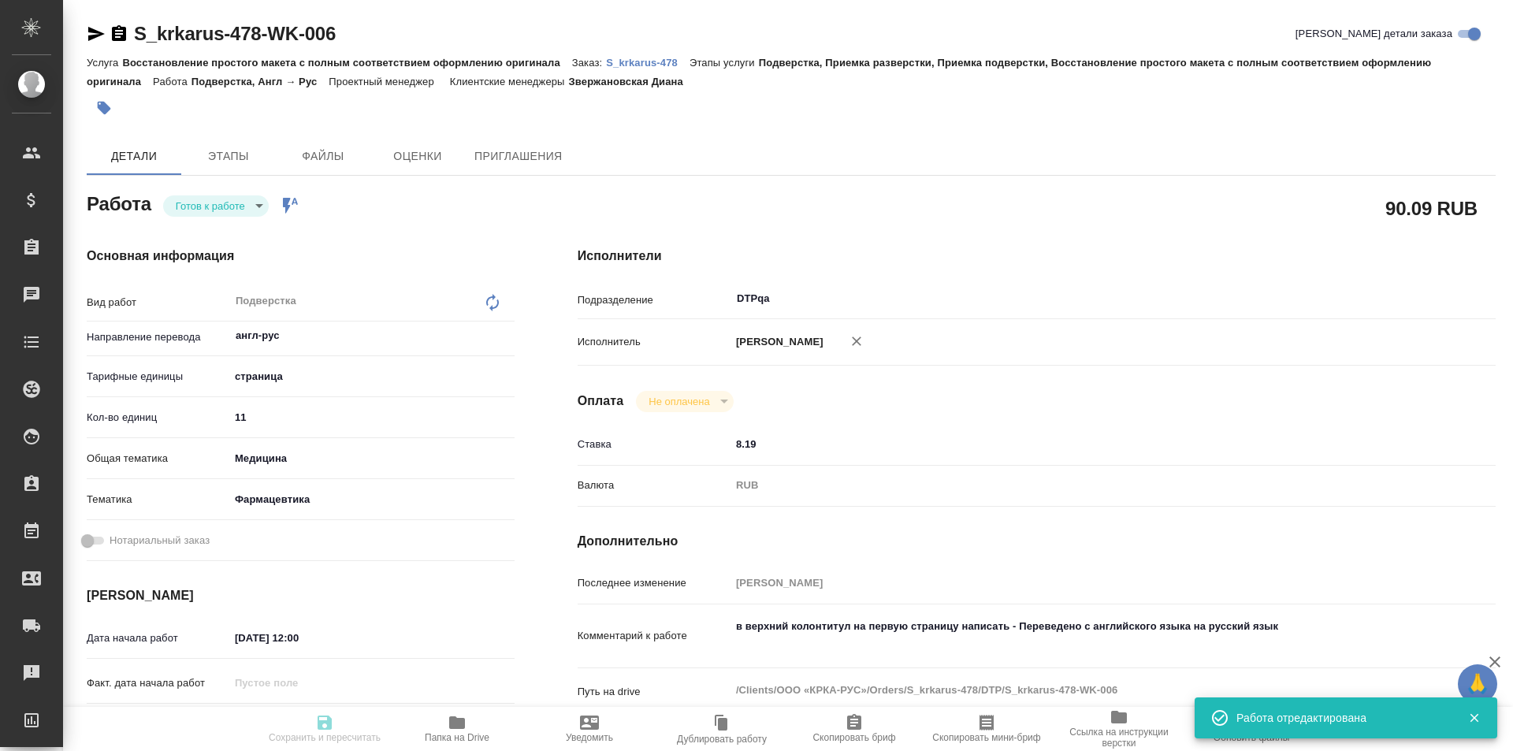
type input "/Clients/ООО «КРКА-РУС»/Orders/S_krkarus-478"
type textarea "x"
type textarea "КРКА Ципринол® (Ципрофлоксацин), таблетки, покрытые пленочной оболочкой, 700 мг…"
type textarea "x"
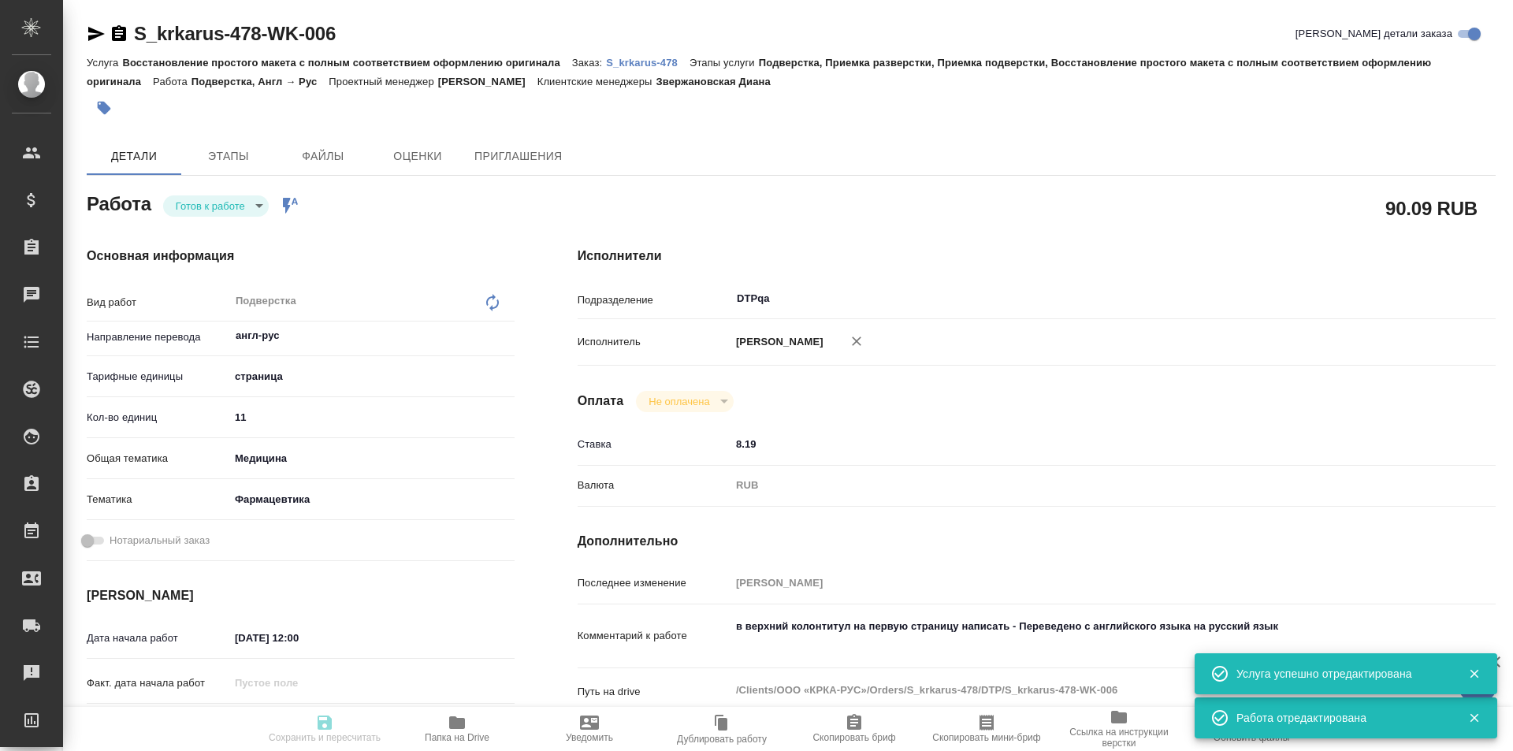
type textarea "x"
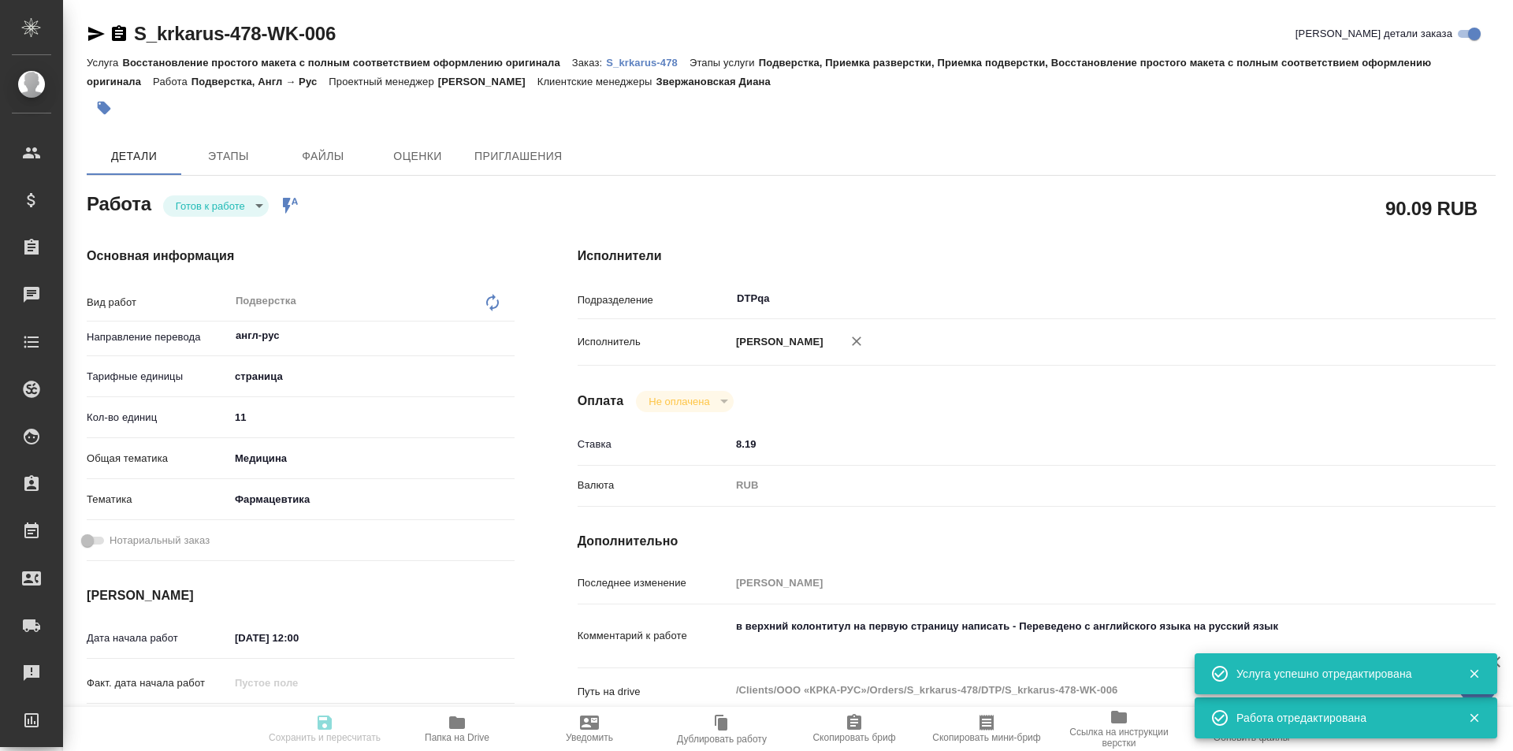
type textarea "x"
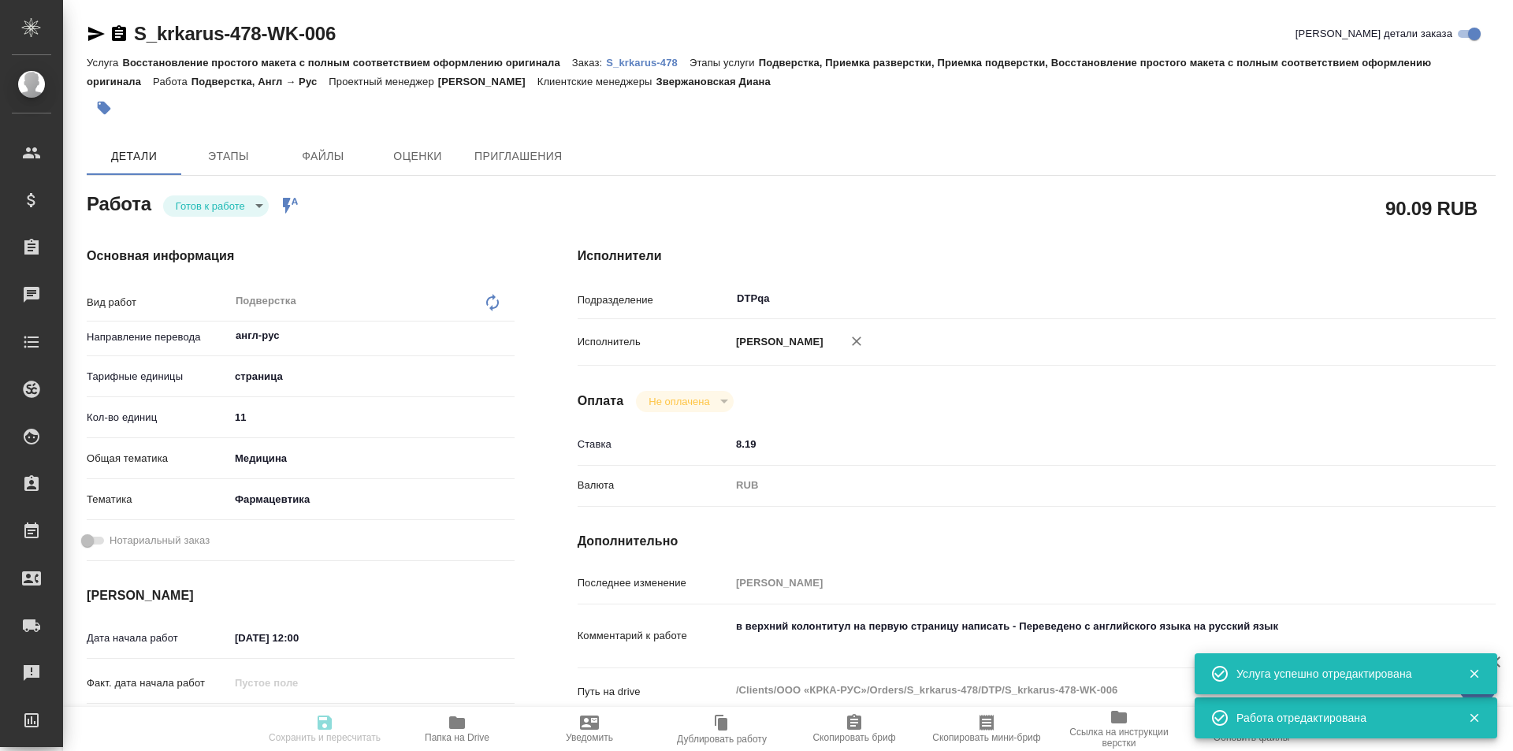
type textarea "x"
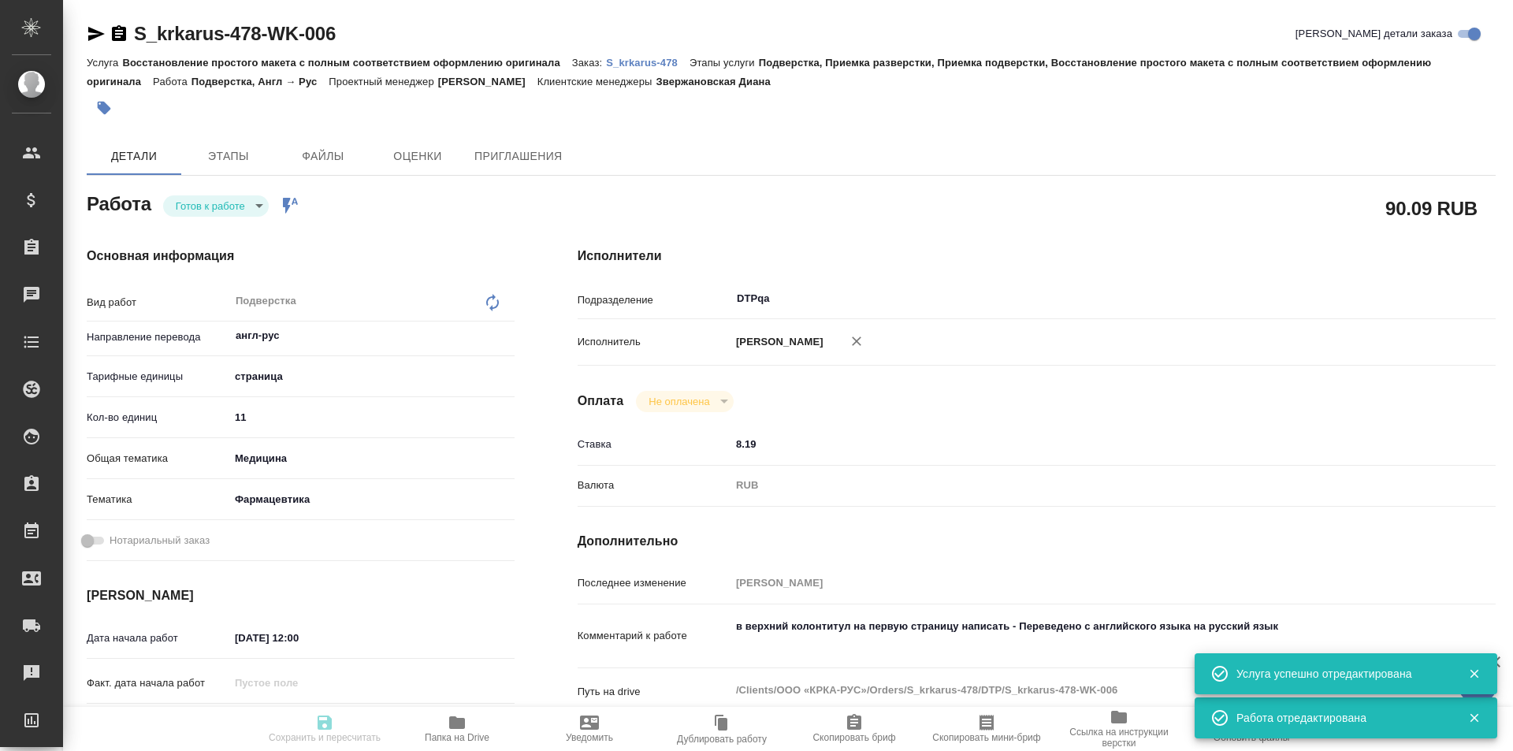
type textarea "x"
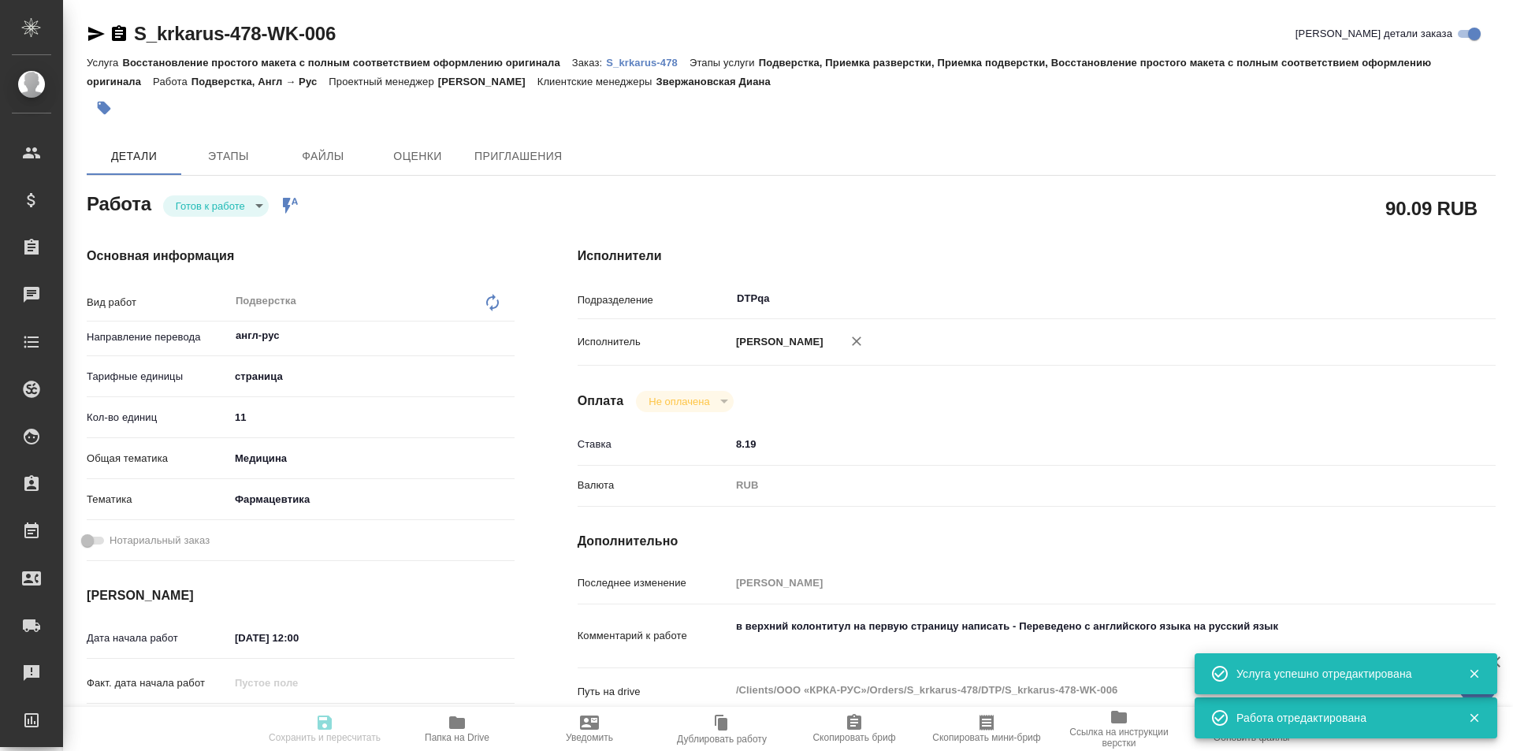
type textarea "x"
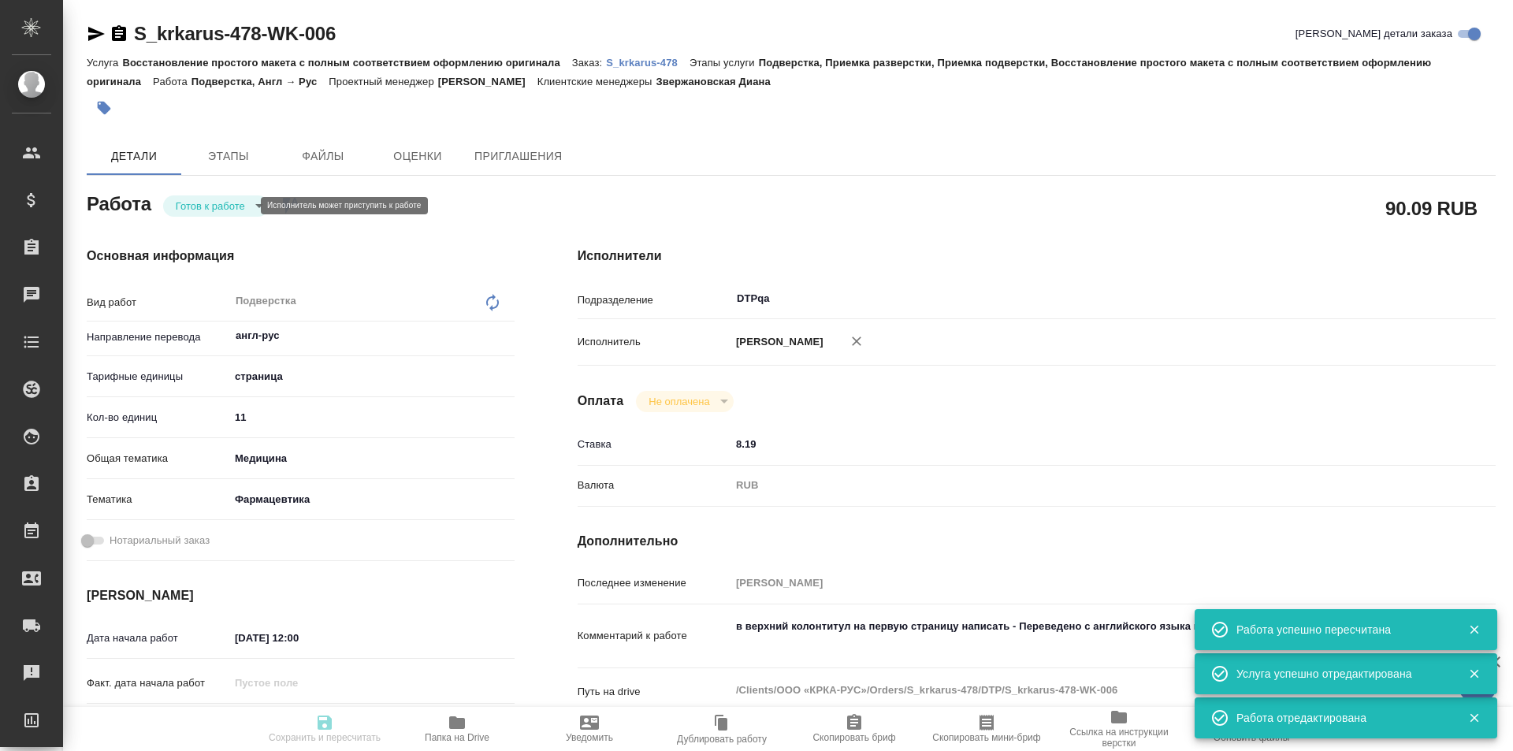
type input "readyForWork"
type textarea "Подверстка"
type textarea "x"
type input "англ-рус"
type input "5a8b1489cc6b4906c91bfdb2"
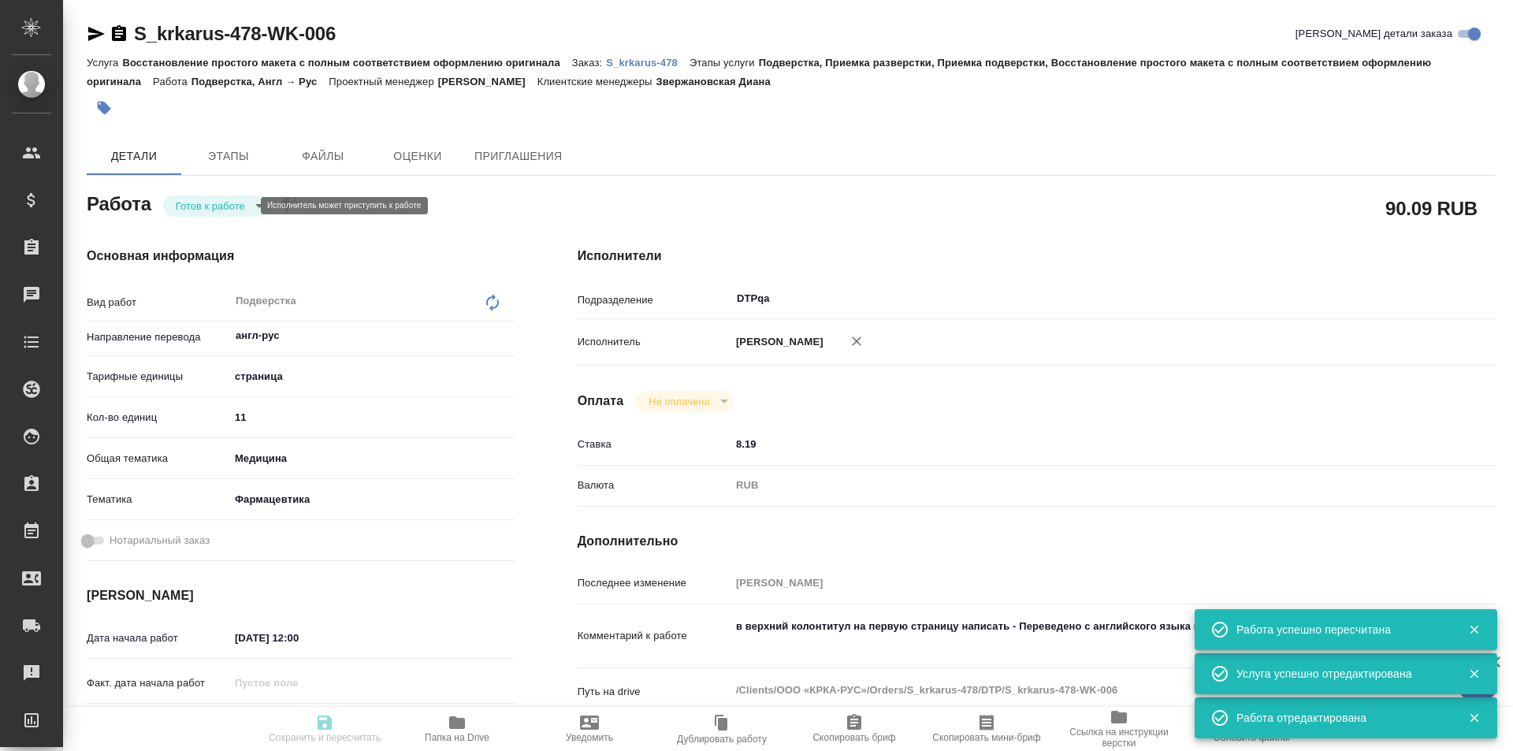
type input "11"
type input "med"
type input "6149832f2b7be24903fd7a82"
type input "28.08.2025 12:00"
type input "28.08.2025 12:45"
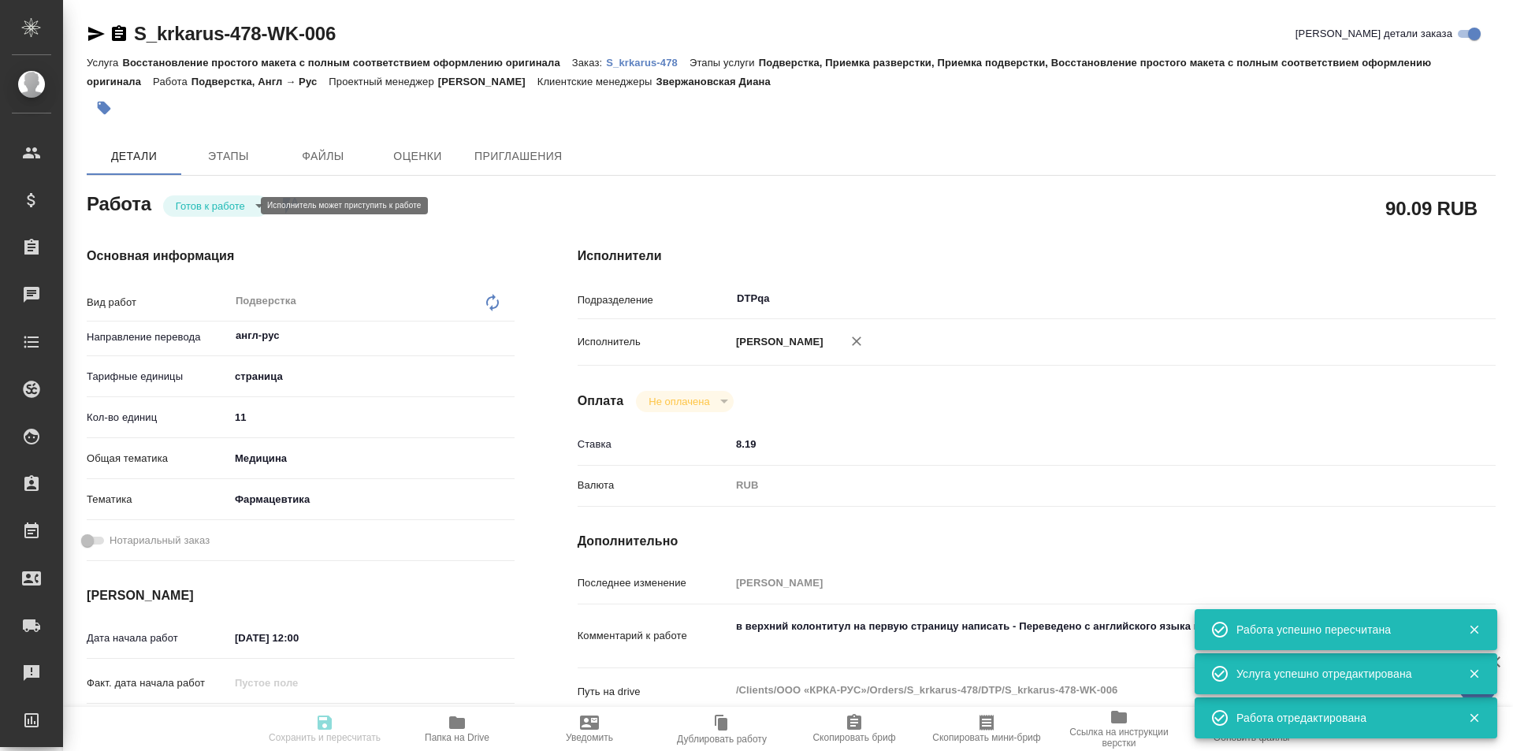
type input "28.08.2025 13:00"
type input "DTPqa"
type input "notPayed"
type input "8.19"
type input "RUB"
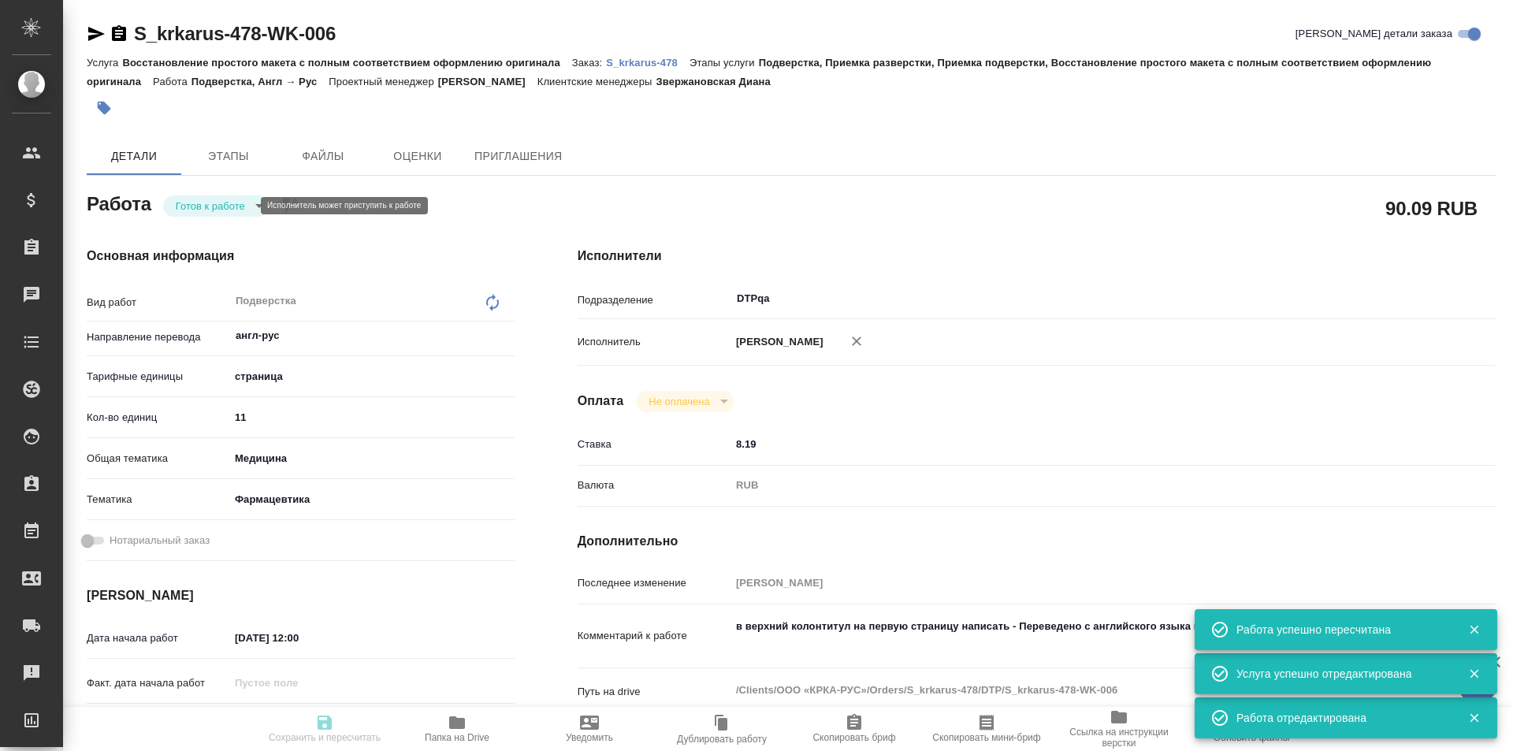
type input "[PERSON_NAME]"
type textarea "в верхний колонтитул на первую страницу написать - Переведено с английского язы…"
type textarea "x"
type textarea "/Clients/ООО «КРКА-РУС»/Orders/S_krkarus-478/DTP/S_krkarus-478-WK-006"
type textarea "x"
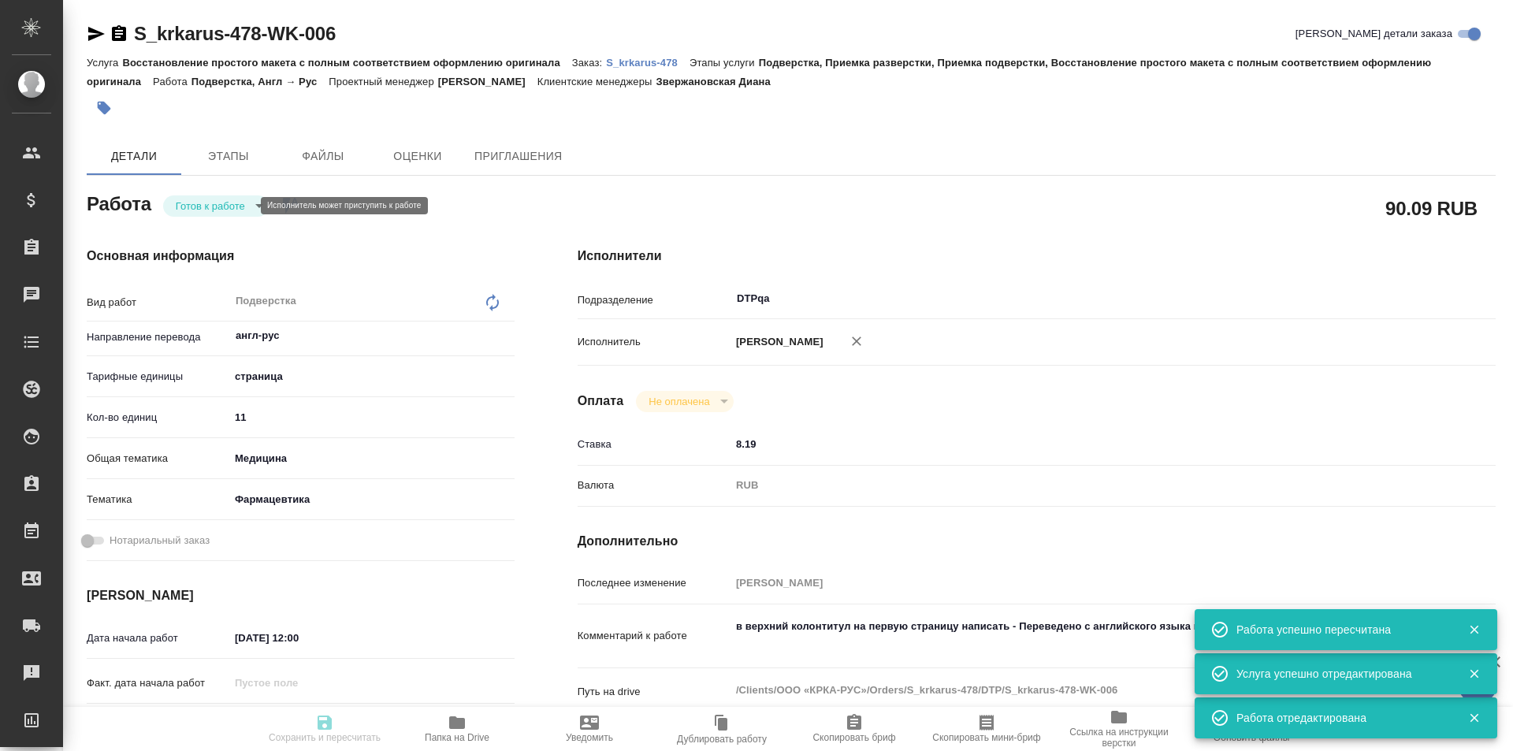
type input "S_krkarus-478"
type input "Восстановление простого макета с полным соответствием оформлению оригинала"
type input "Подверстка, Приемка разверстки, Приемка подверстки, Восстановление простого мак…"
type input "Звержановская Диана"
type input "[PERSON_NAME]"
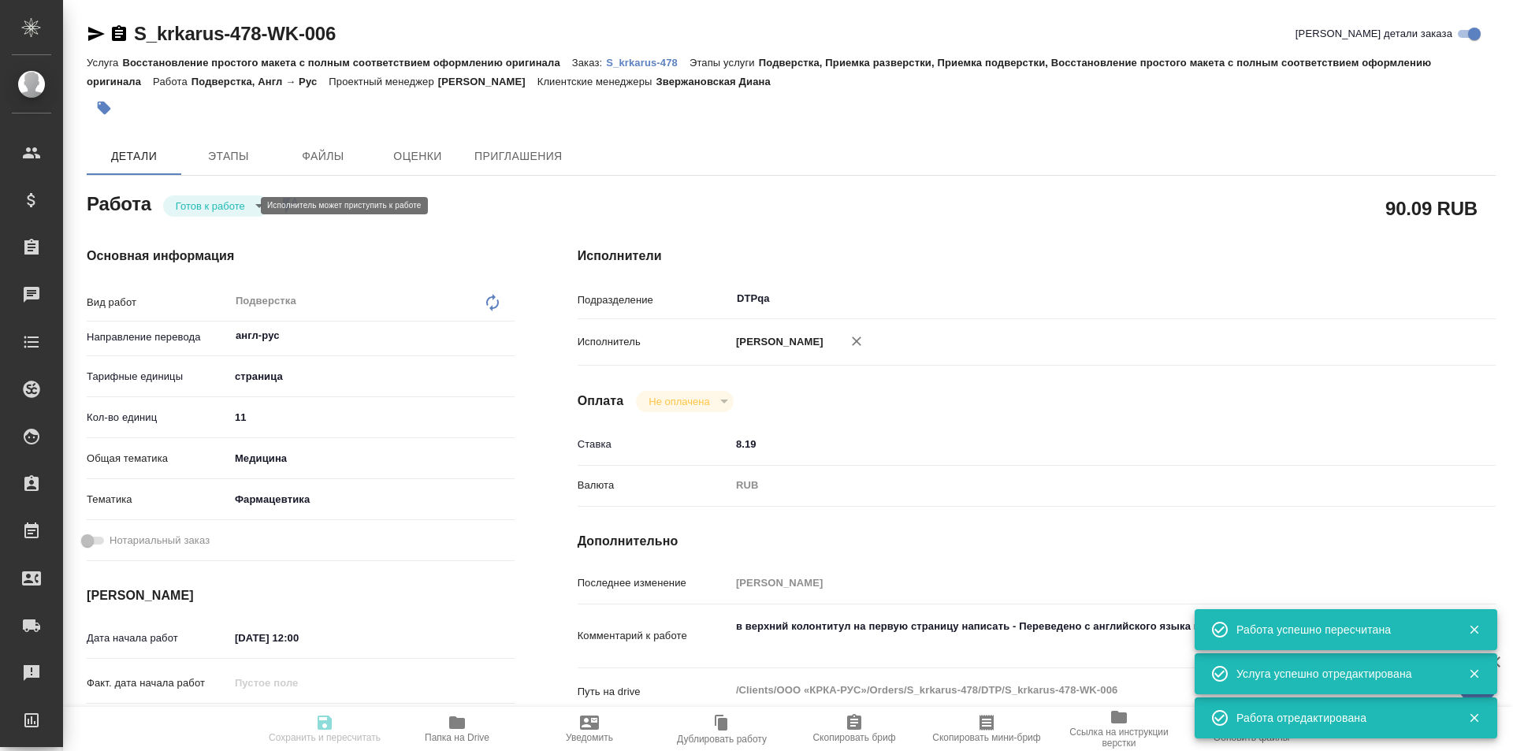
type input "/Clients/ООО «КРКА-РУС»/Orders/S_krkarus-478"
type textarea "x"
type textarea "КРКА Ципринол® (Ципрофлоксацин), таблетки, покрытые пленочной оболочкой, 700 мг…"
type textarea "x"
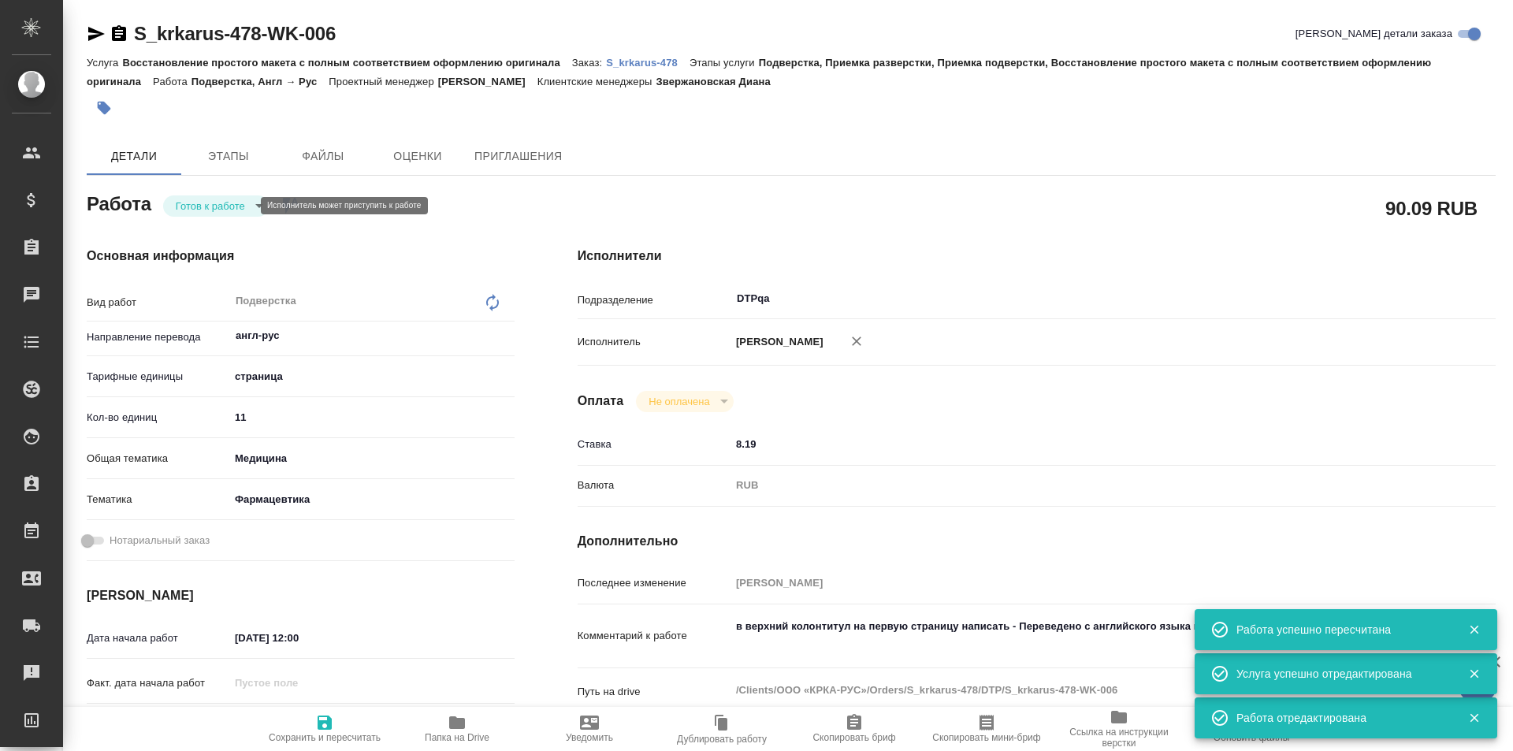
type textarea "x"
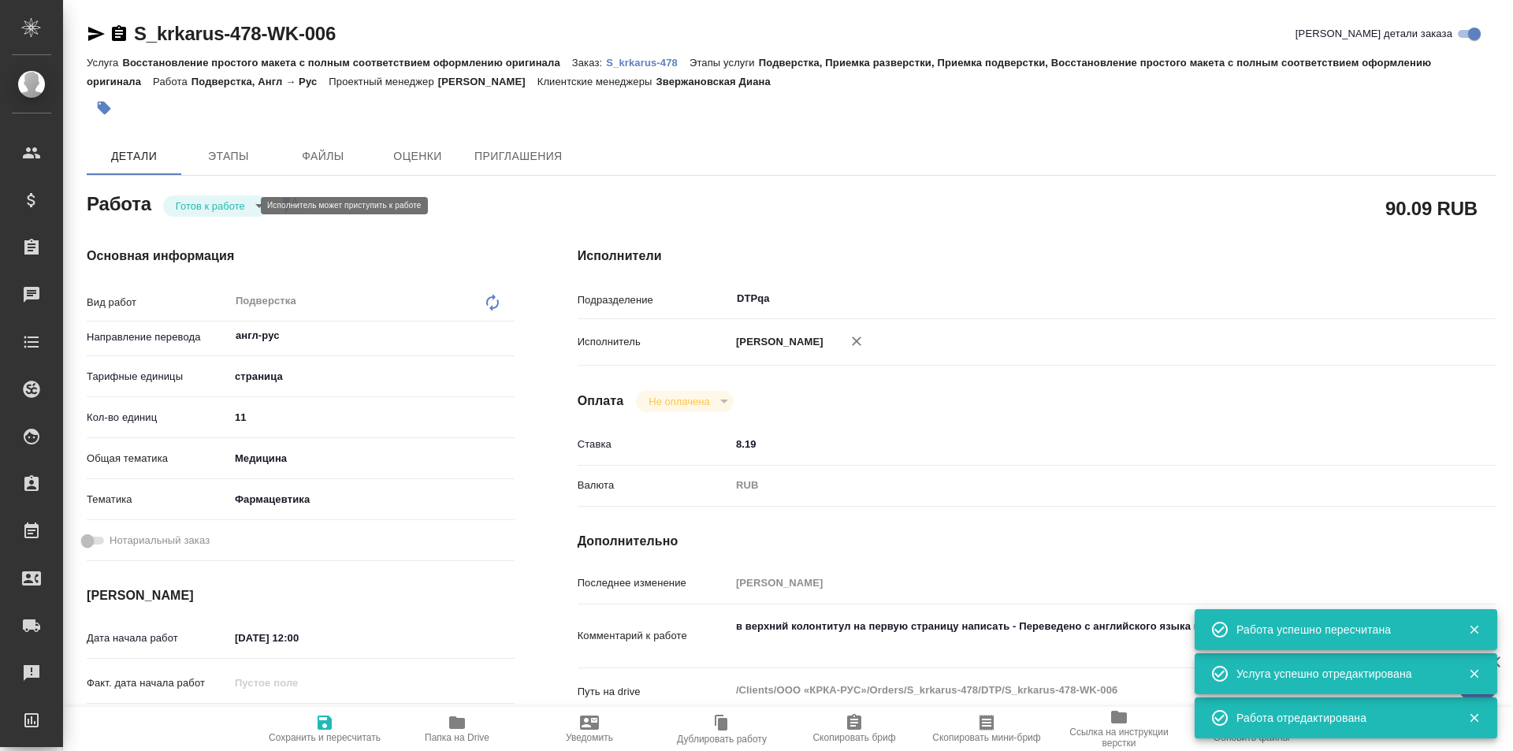
type textarea "x"
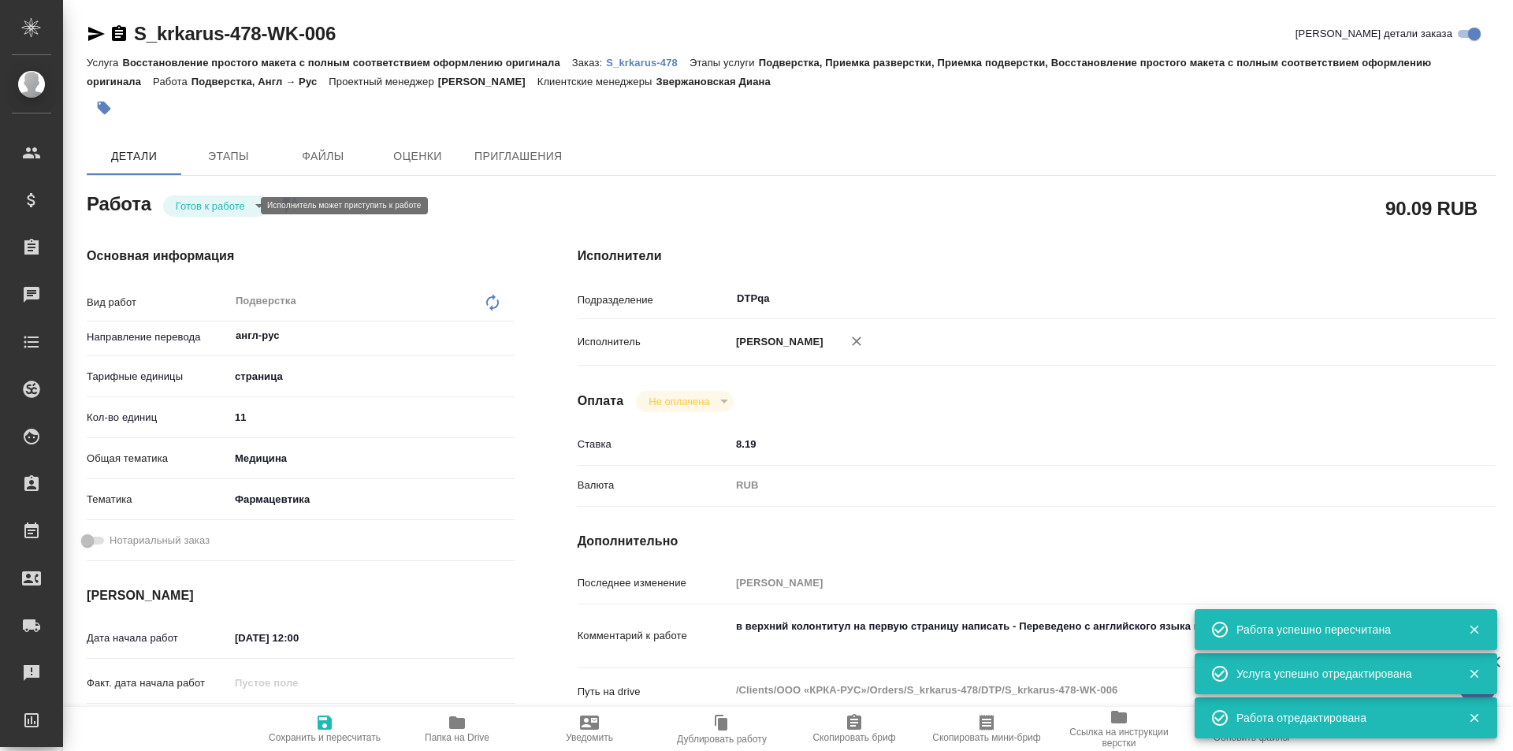
type textarea "x"
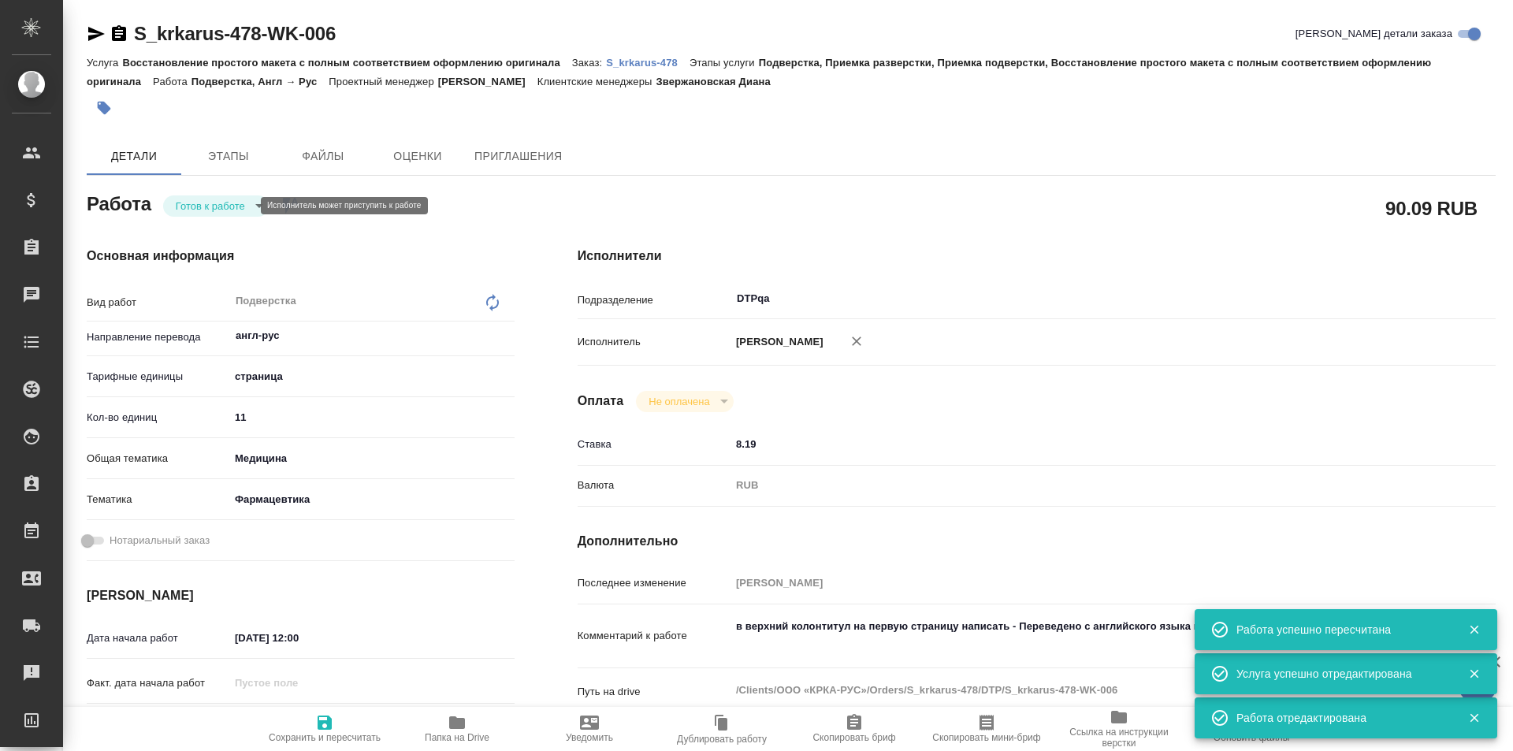
type textarea "x"
click at [233, 200] on body "🙏 .cls-1 fill:#fff; AWATERA Ismagilova Diana Клиенты Спецификации Заказы Чаты T…" at bounding box center [756, 375] width 1513 height 751
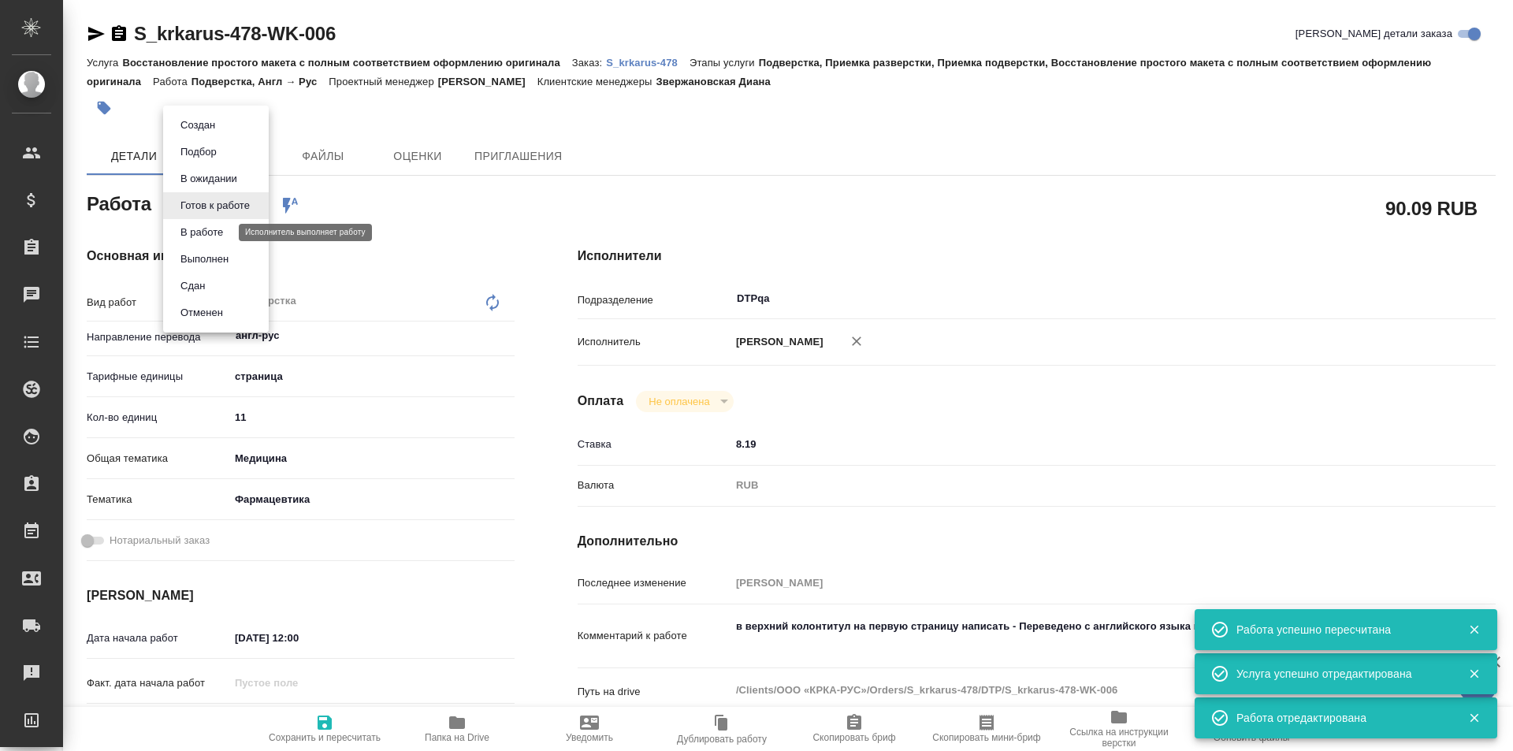
click at [219, 231] on button "В работе" at bounding box center [202, 232] width 52 height 17
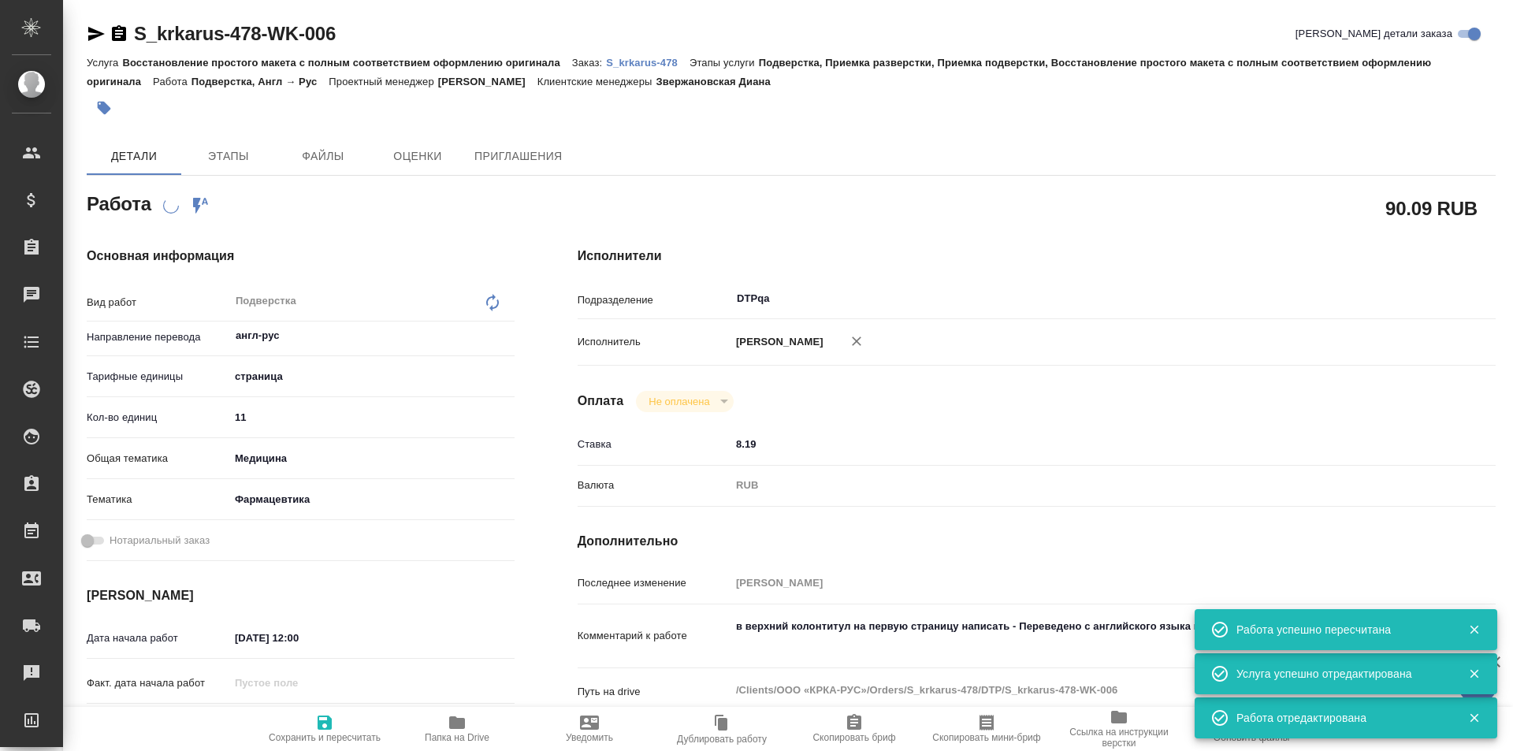
type textarea "x"
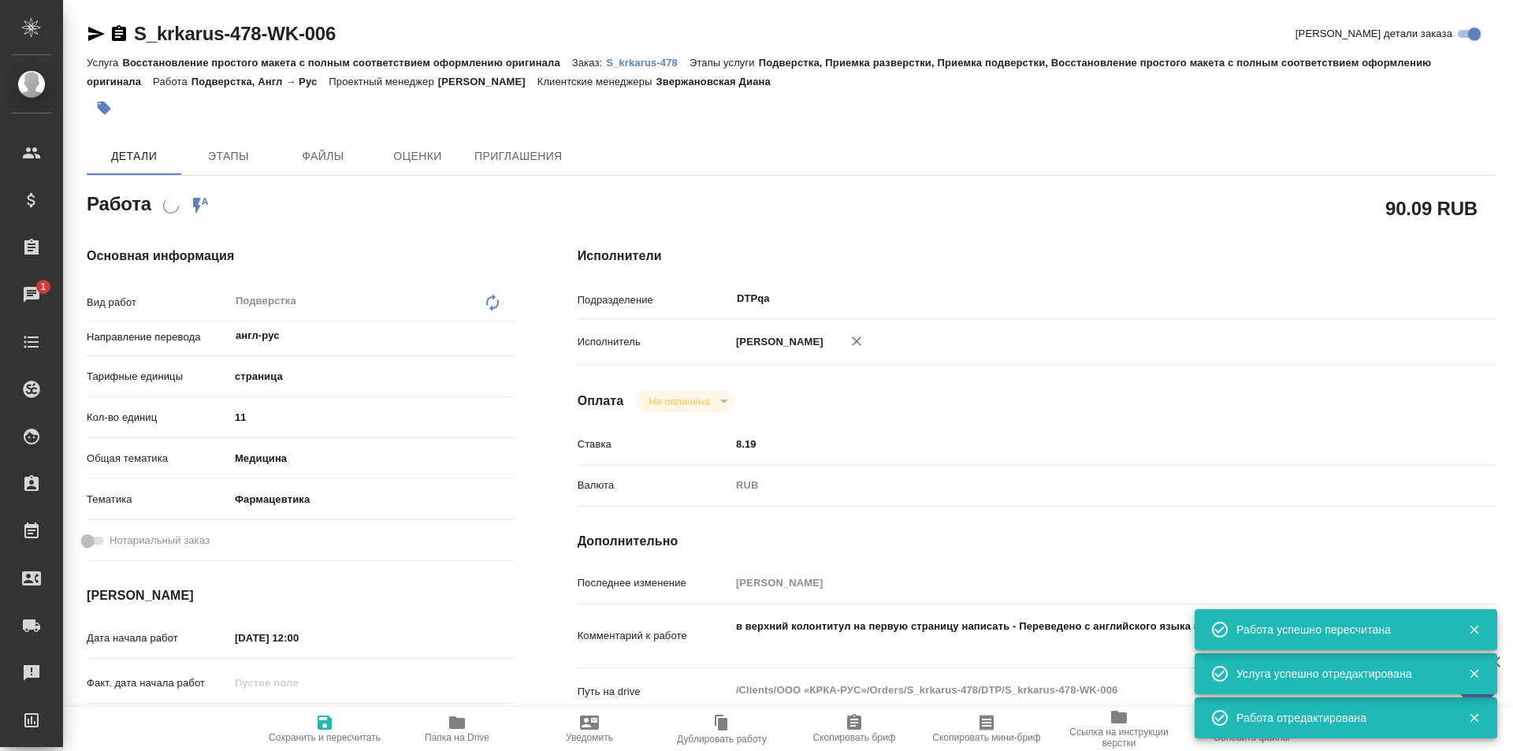
type textarea "x"
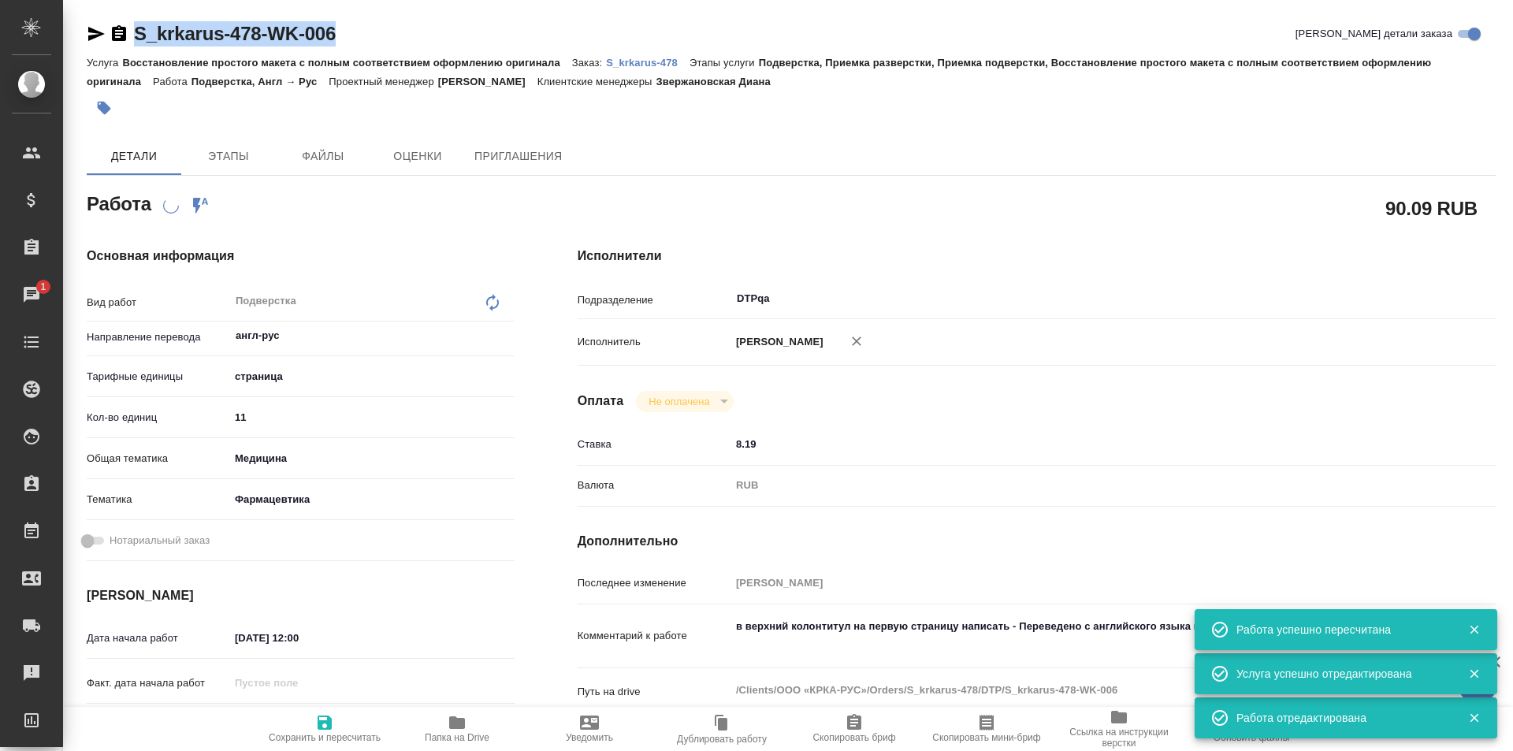
drag, startPoint x: 343, startPoint y: 34, endPoint x: 128, endPoint y: 24, distance: 215.4
click at [128, 24] on div "S_krkarus-478-WK-006 Кратко детали заказа" at bounding box center [791, 33] width 1409 height 25
copy link "S_krkarus-478-WK-006"
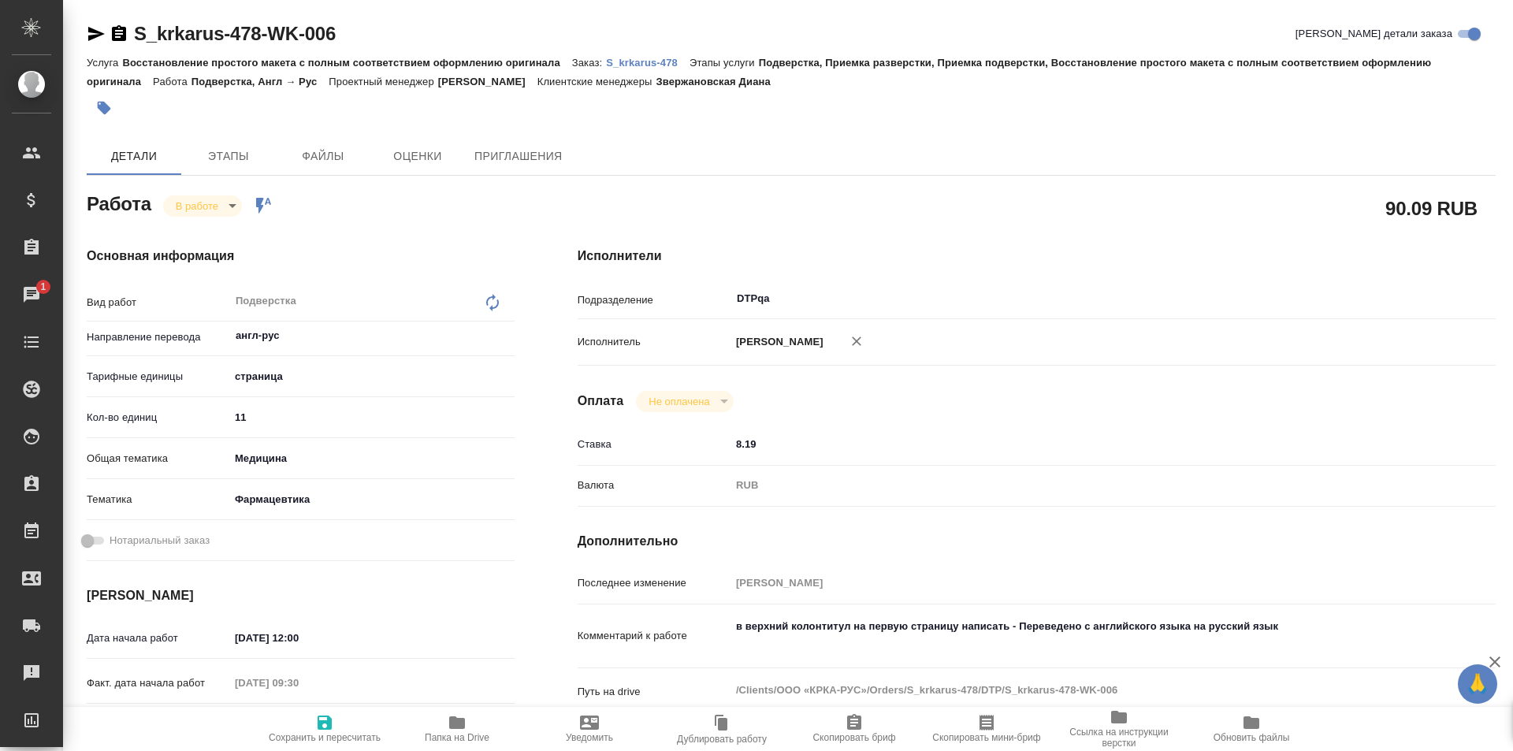
type textarea "x"
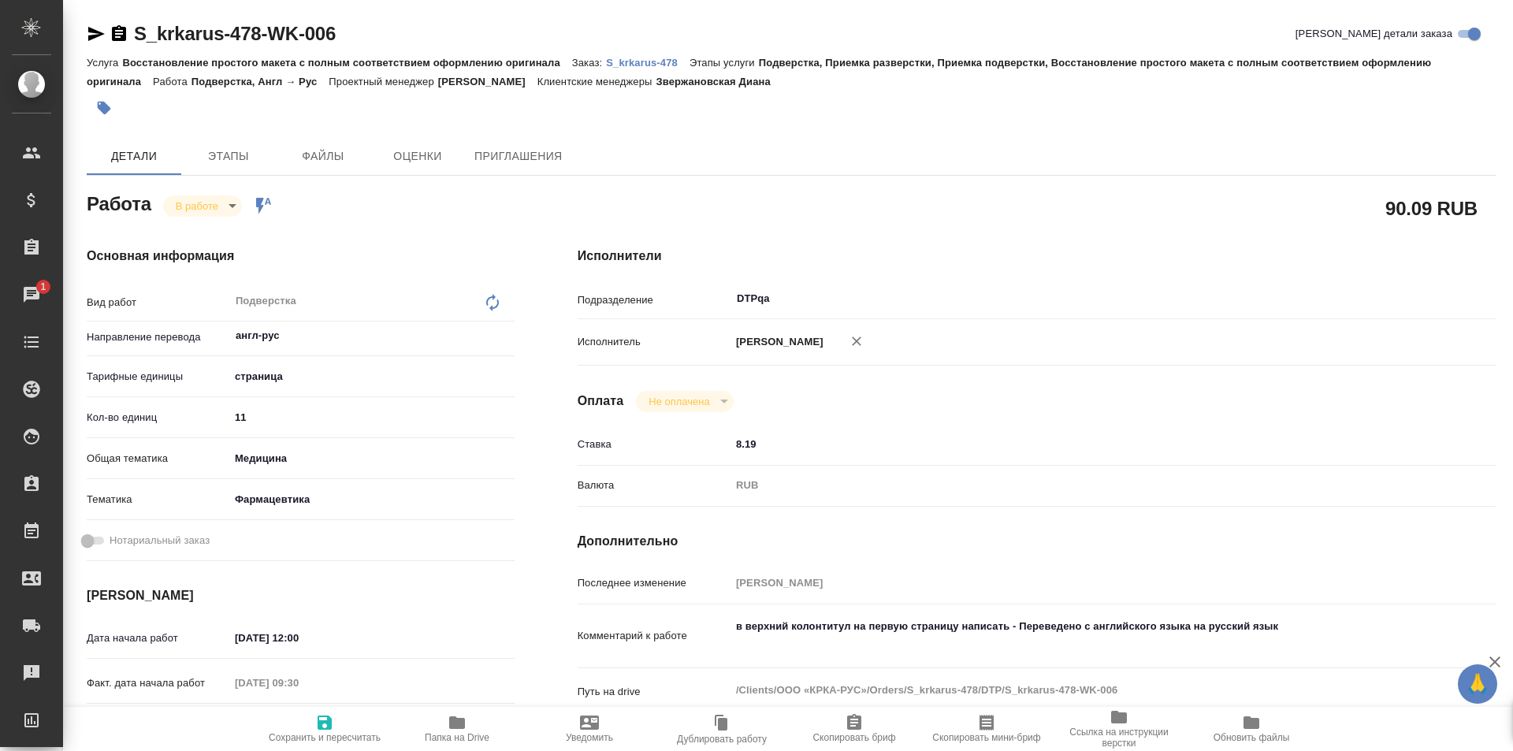
type textarea "x"
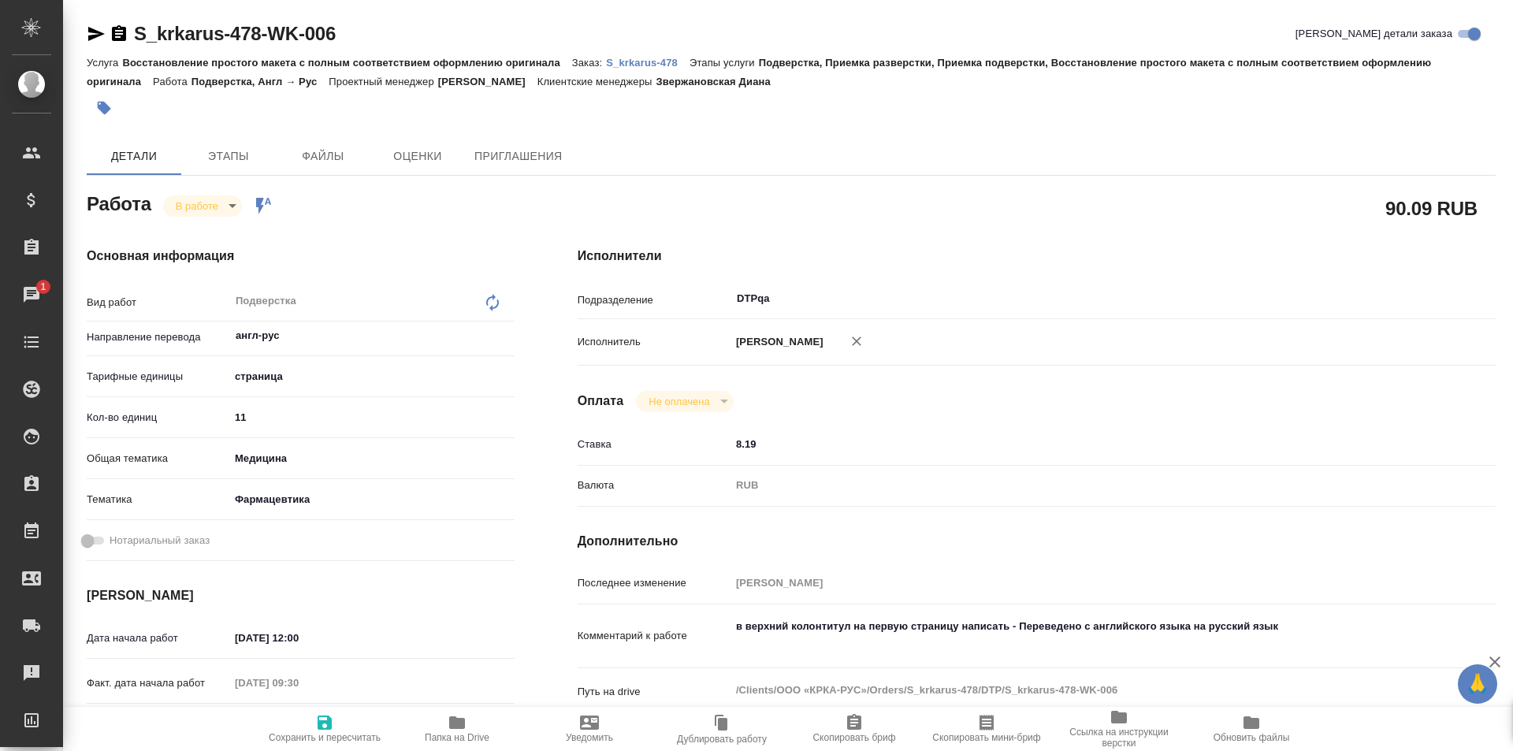
type textarea "x"
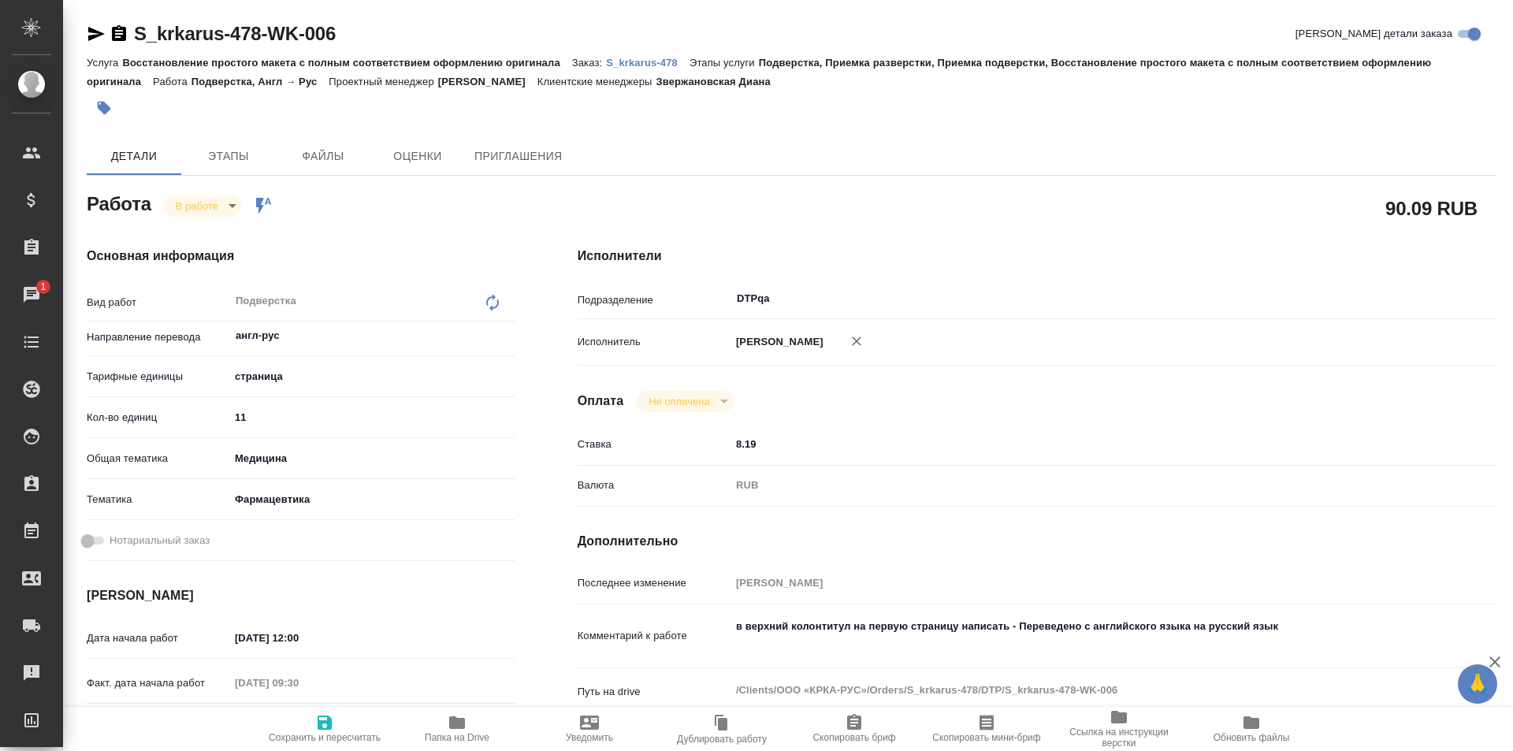
type textarea "x"
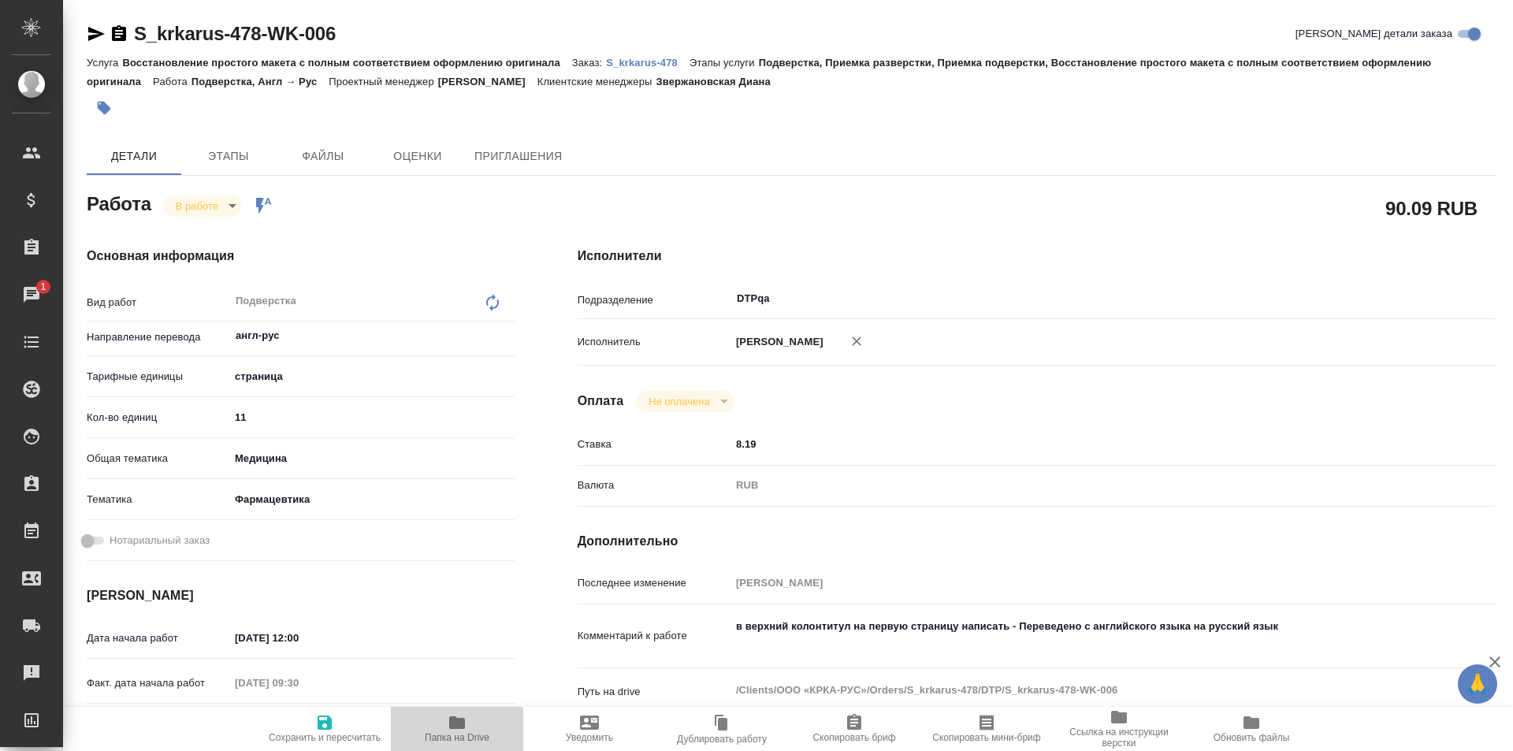
click at [463, 727] on icon "button" at bounding box center [457, 722] width 16 height 13
drag, startPoint x: 356, startPoint y: 34, endPoint x: 112, endPoint y: 38, distance: 244.3
click at [112, 38] on div "S_krkarus-478-WK-006 Кратко детали заказа" at bounding box center [791, 33] width 1409 height 25
copy link "S_krkarus-478-WK-006"
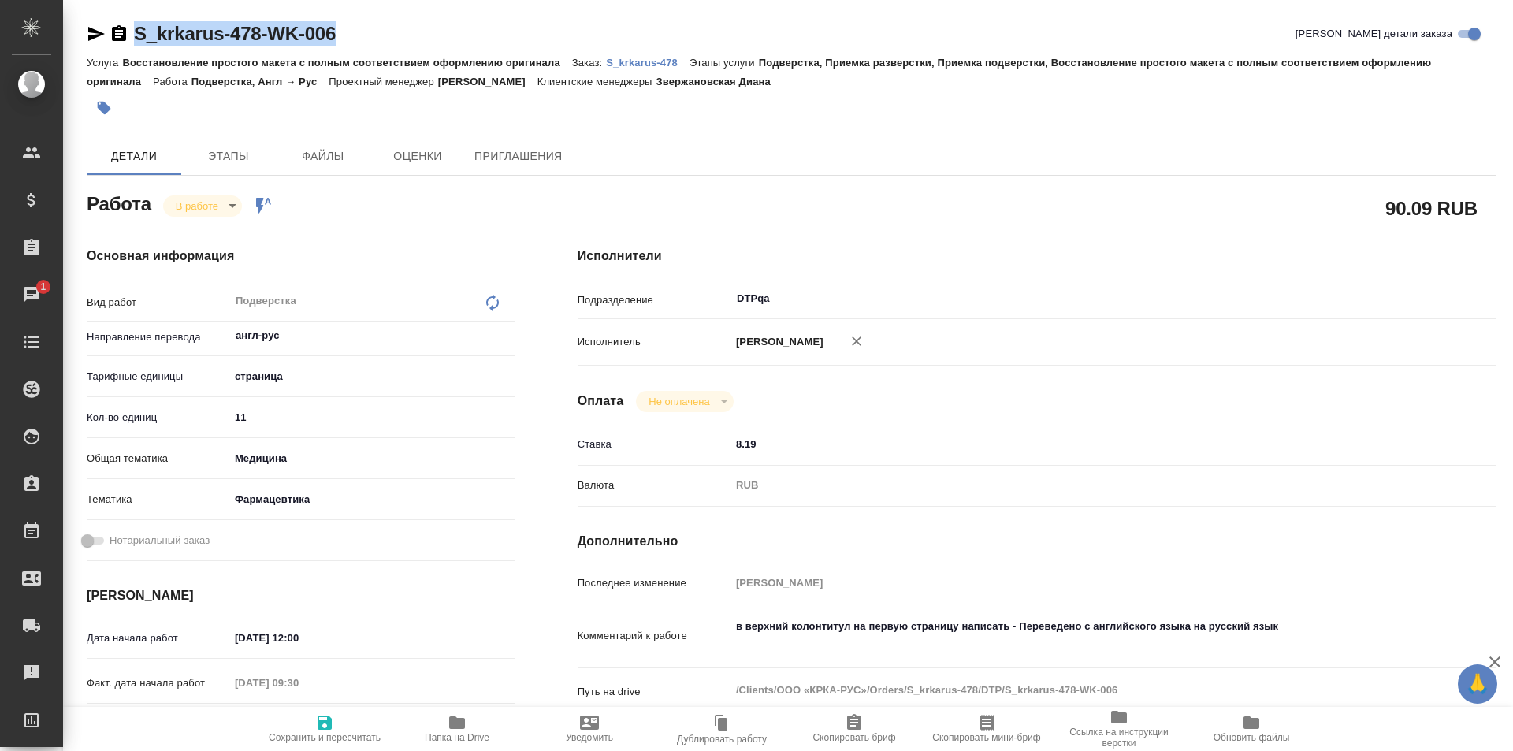
click at [643, 61] on p "S_krkarus-478" at bounding box center [648, 63] width 84 height 12
click at [93, 32] on icon "button" at bounding box center [96, 34] width 17 height 14
copy link "S_krkarus-478-WK-006"
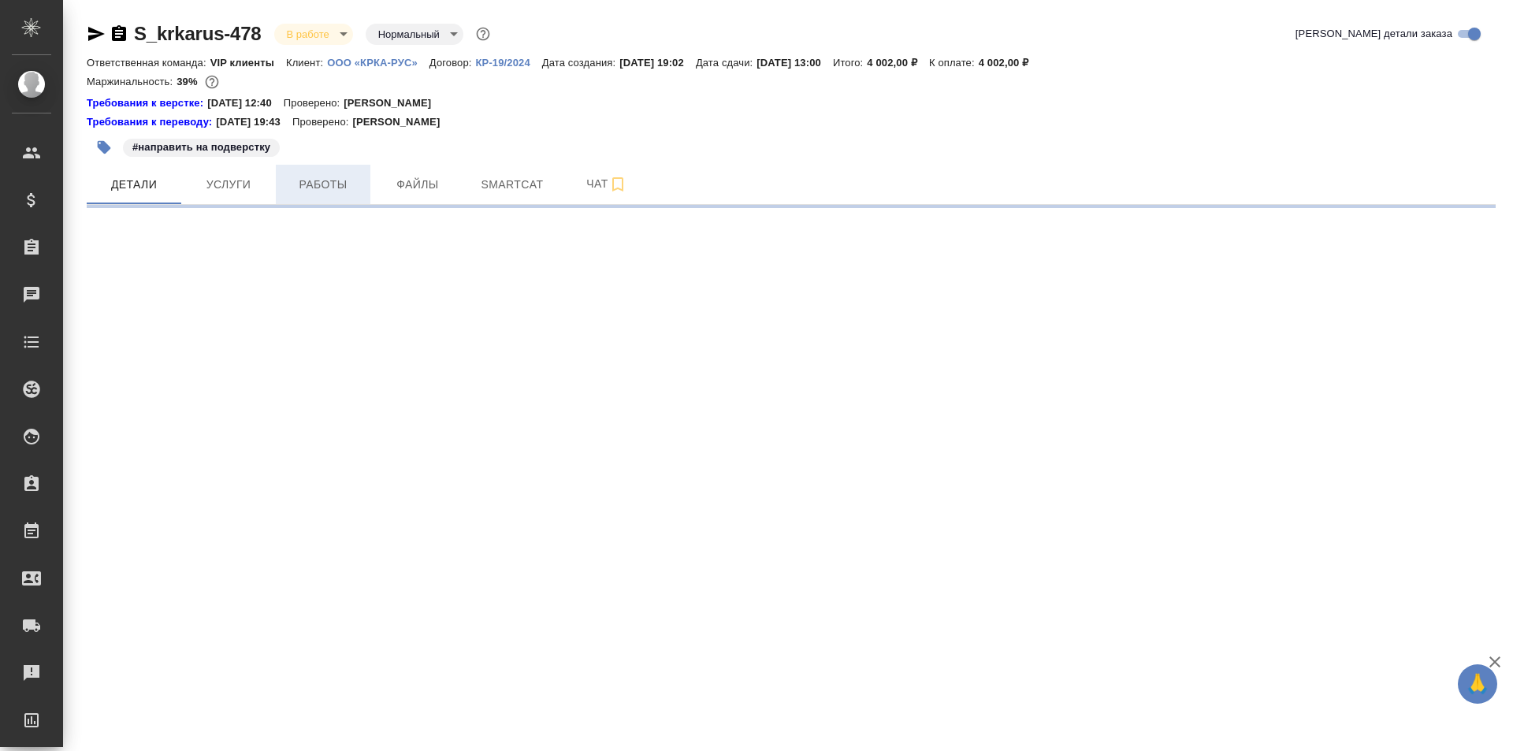
select select "RU"
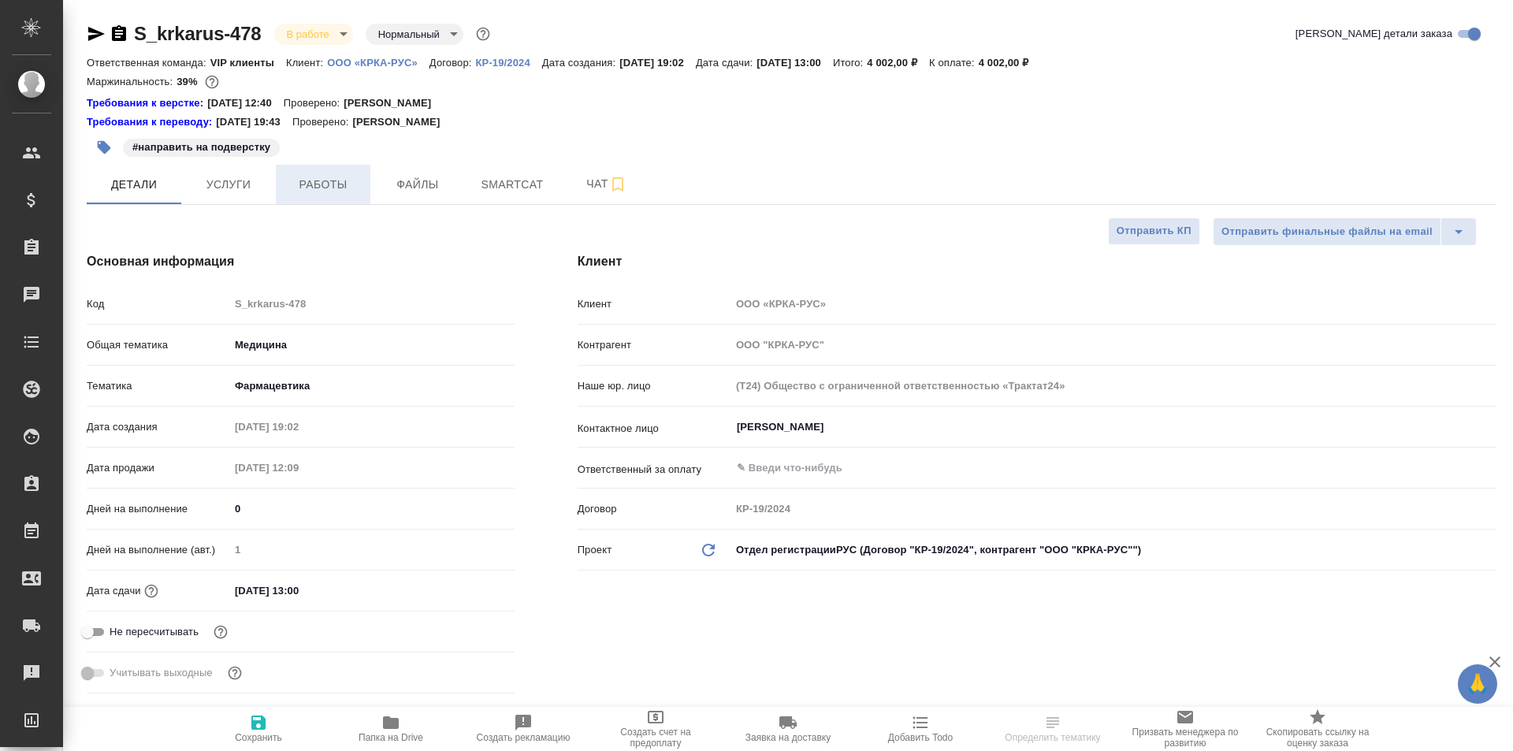
type textarea "x"
click at [325, 187] on span "Работы" at bounding box center [323, 185] width 76 height 20
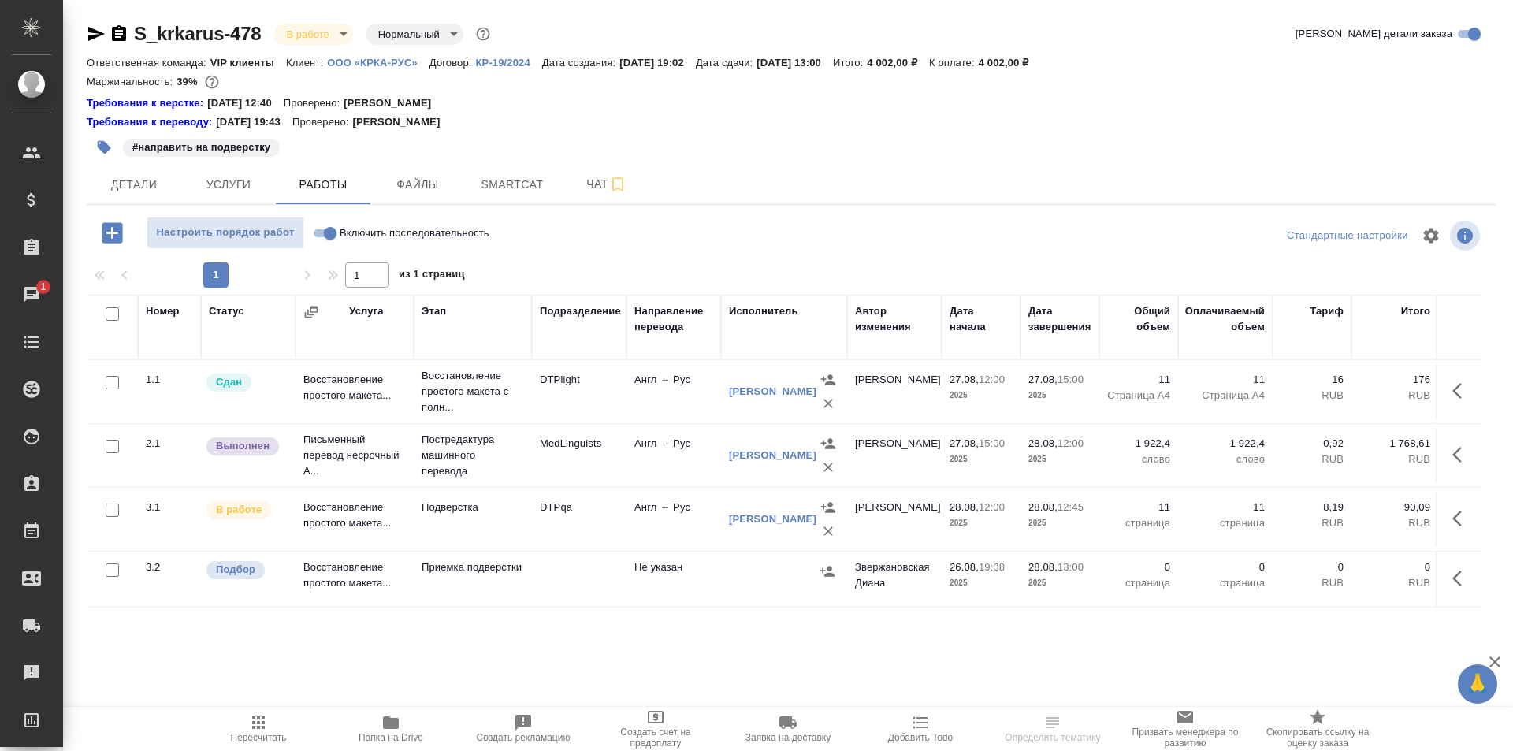
click at [402, 389] on td "Восстановление простого макета..." at bounding box center [355, 391] width 118 height 55
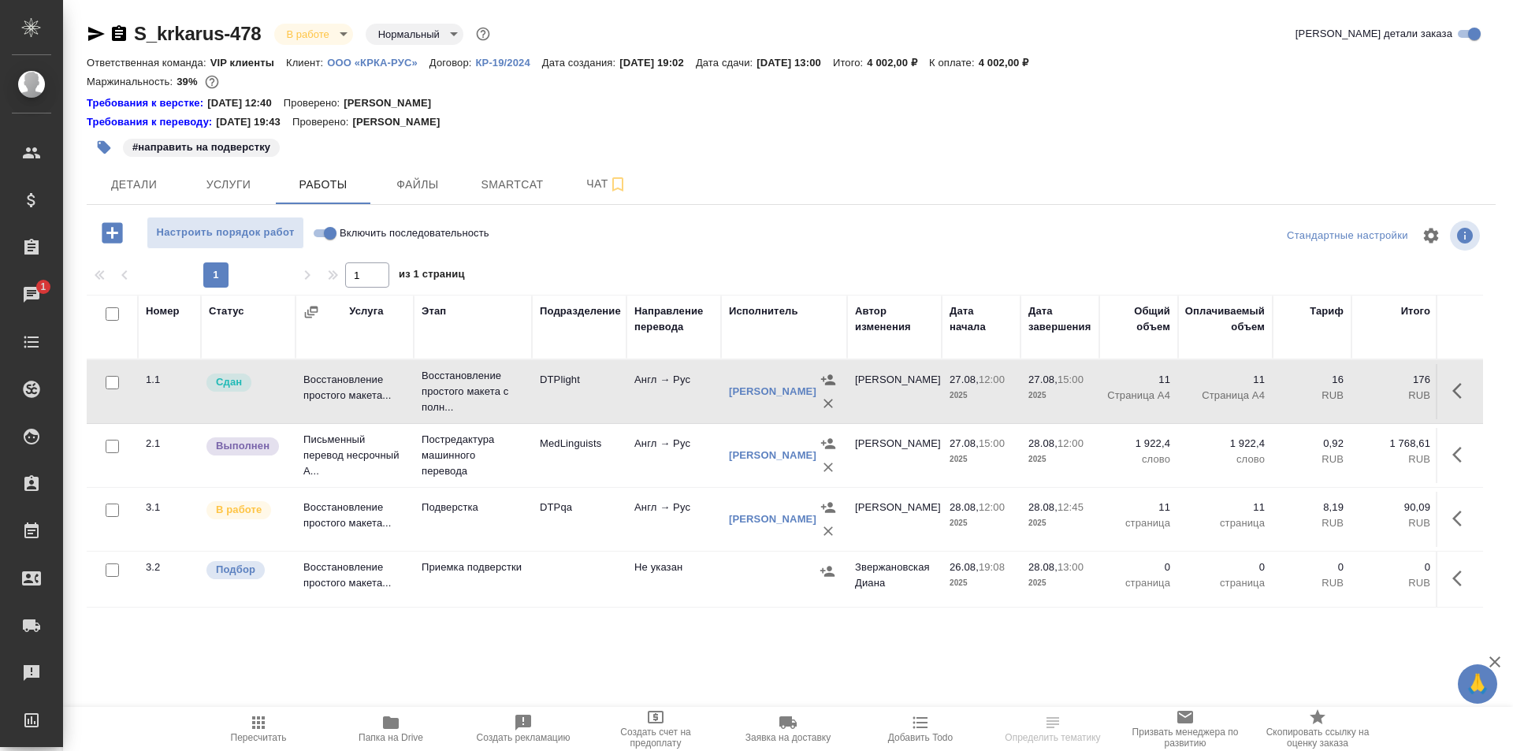
click at [402, 389] on td "Восстановление простого макета..." at bounding box center [355, 391] width 118 height 55
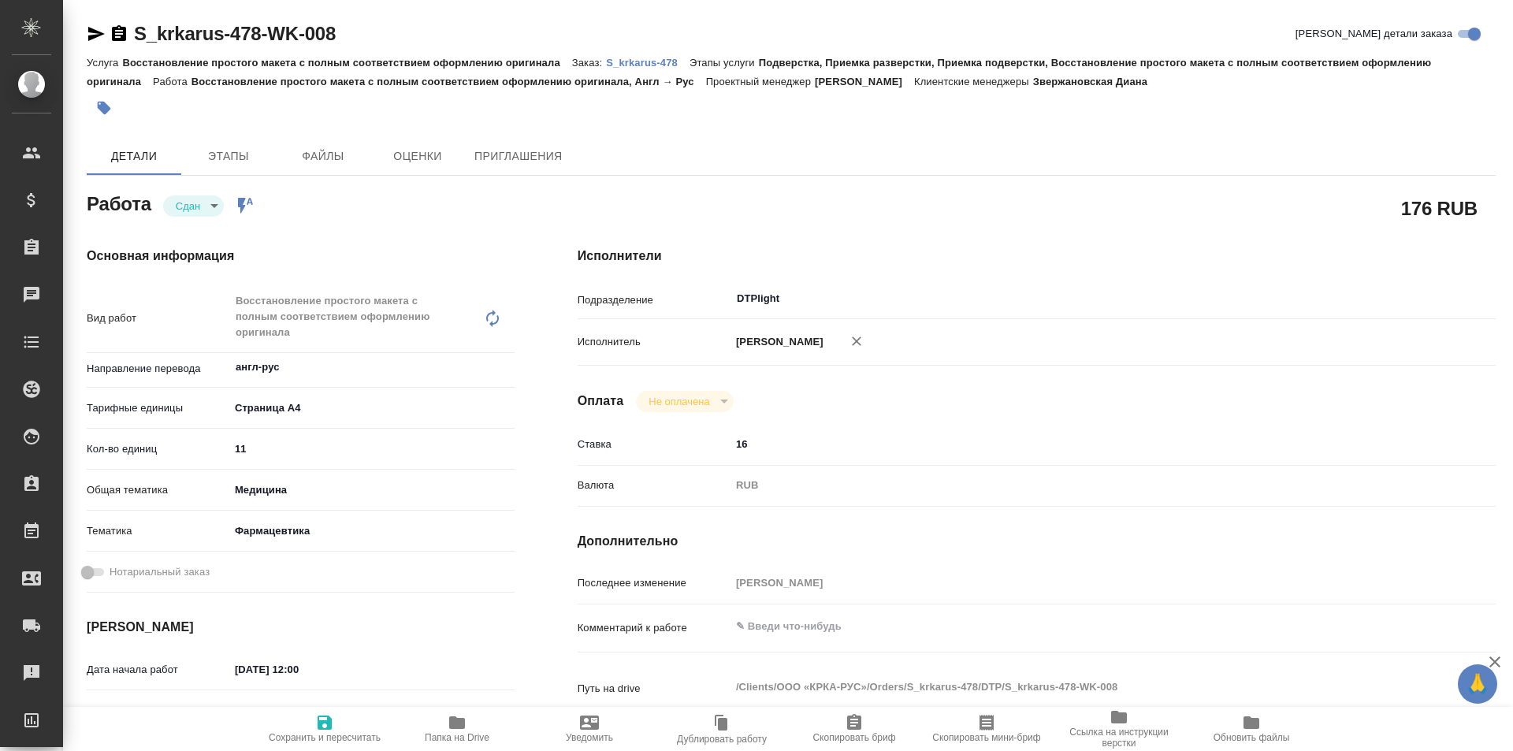
type textarea "x"
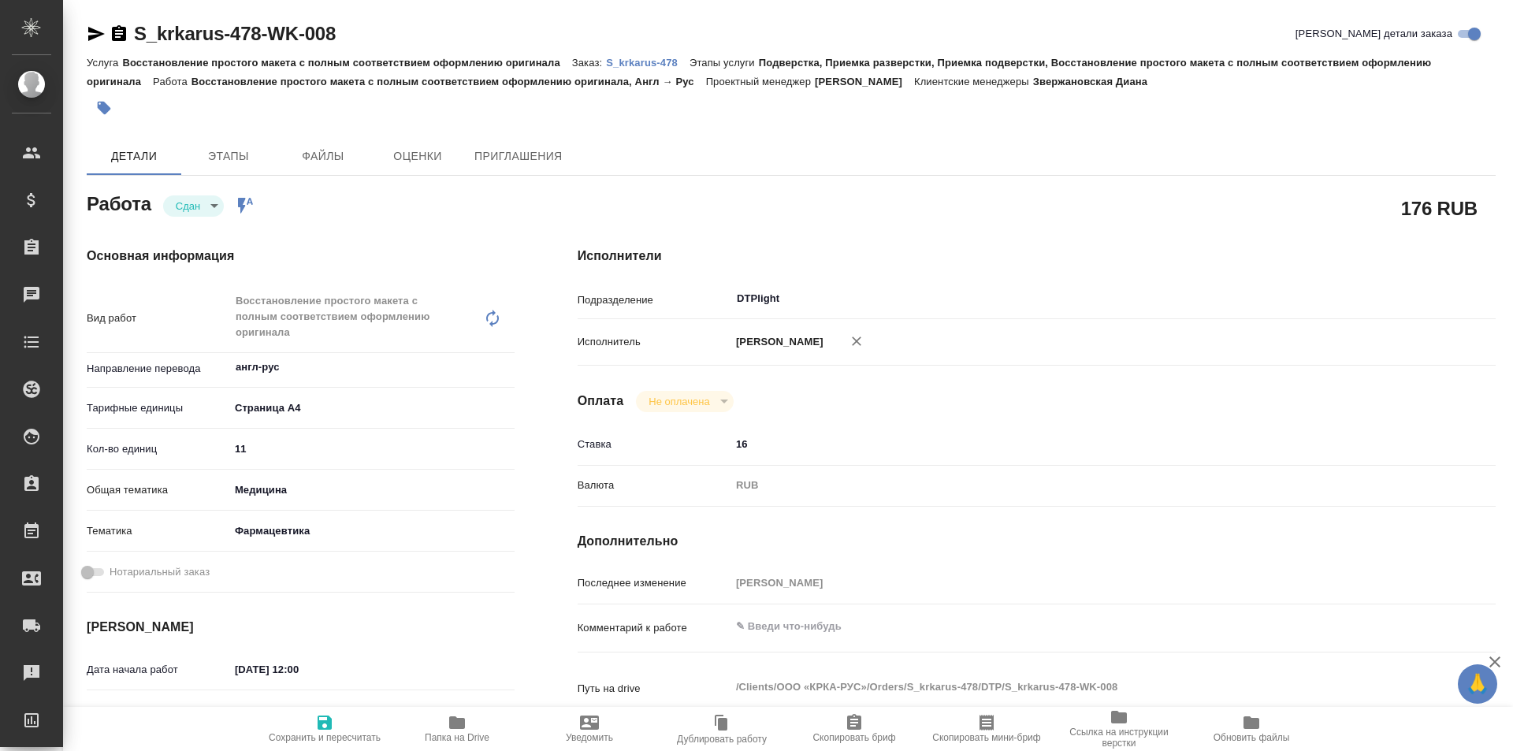
type textarea "x"
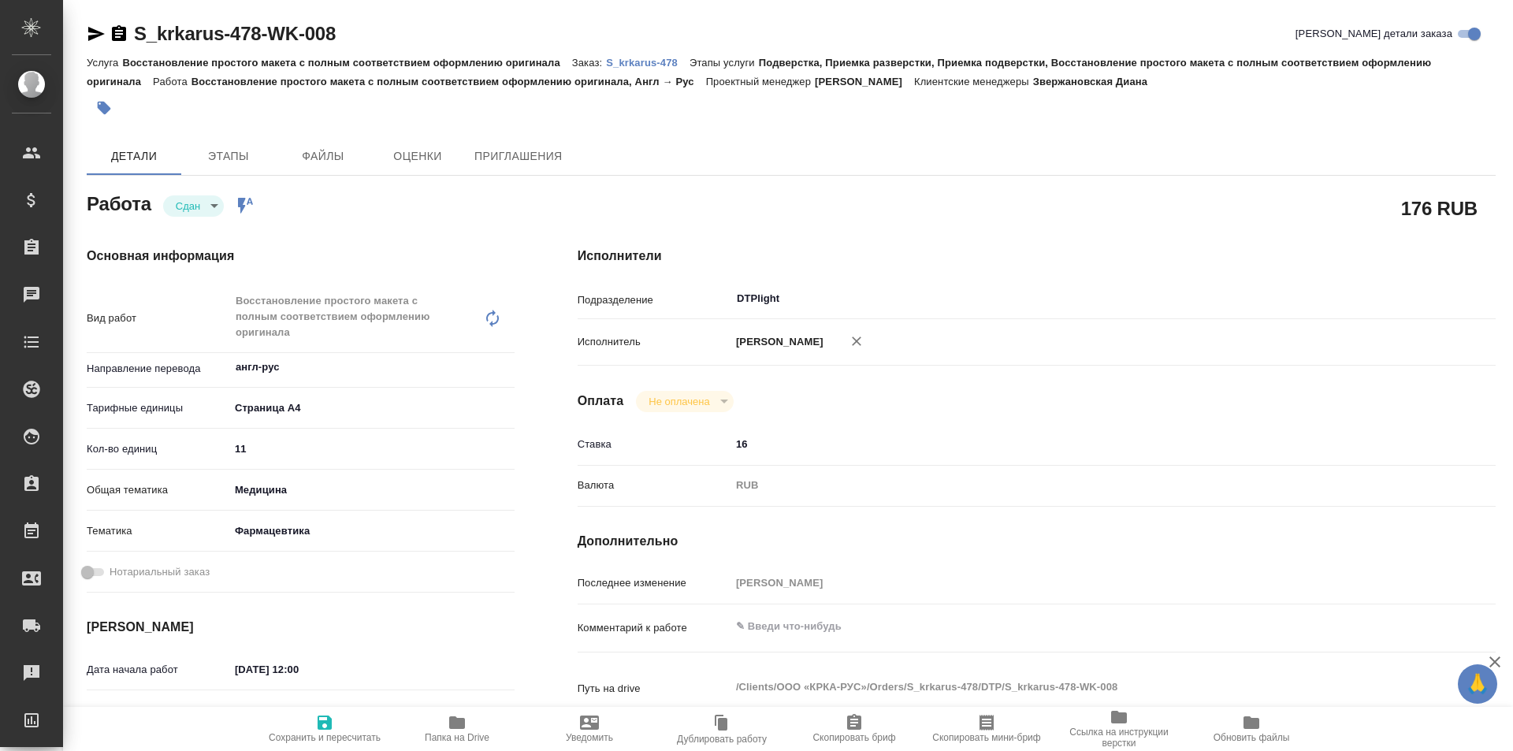
type textarea "x"
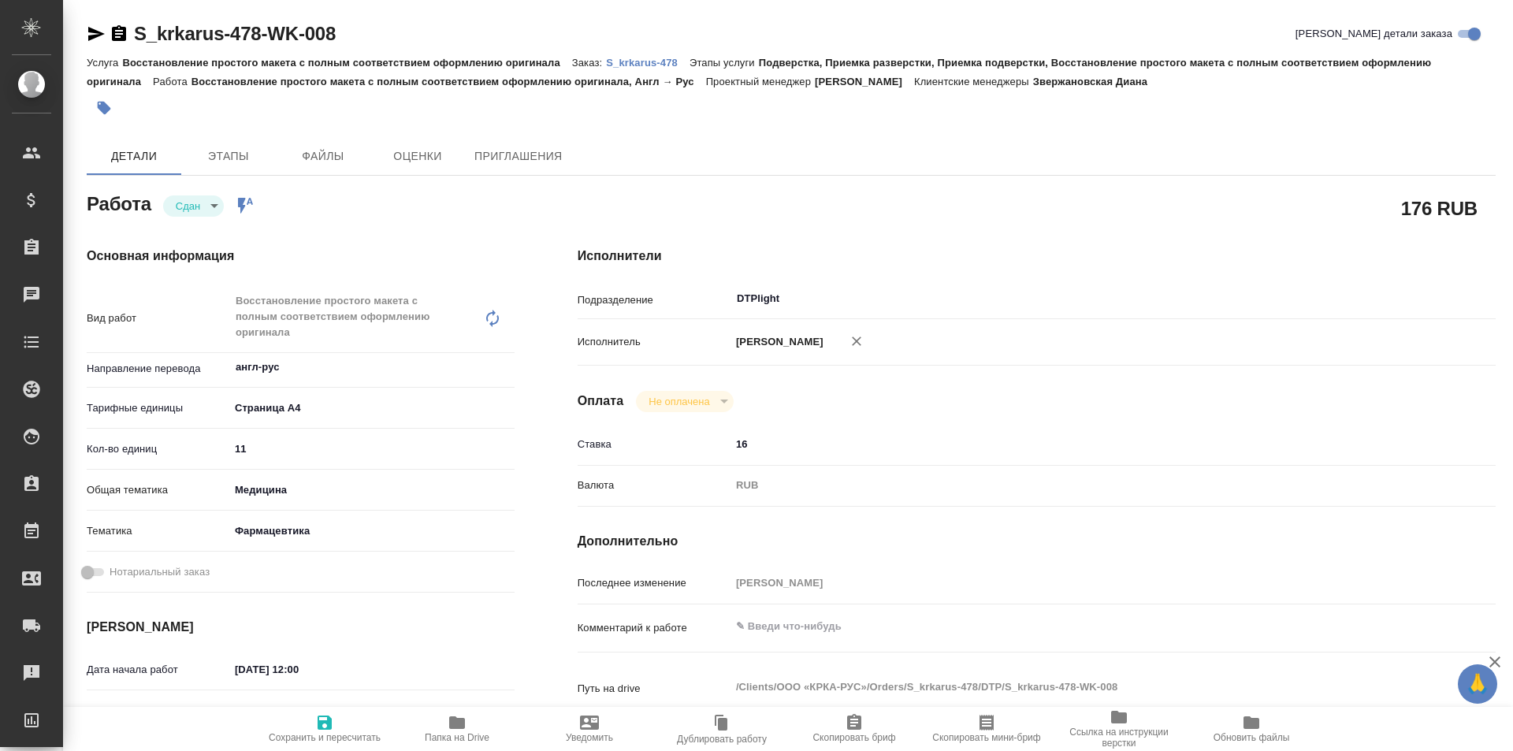
type textarea "x"
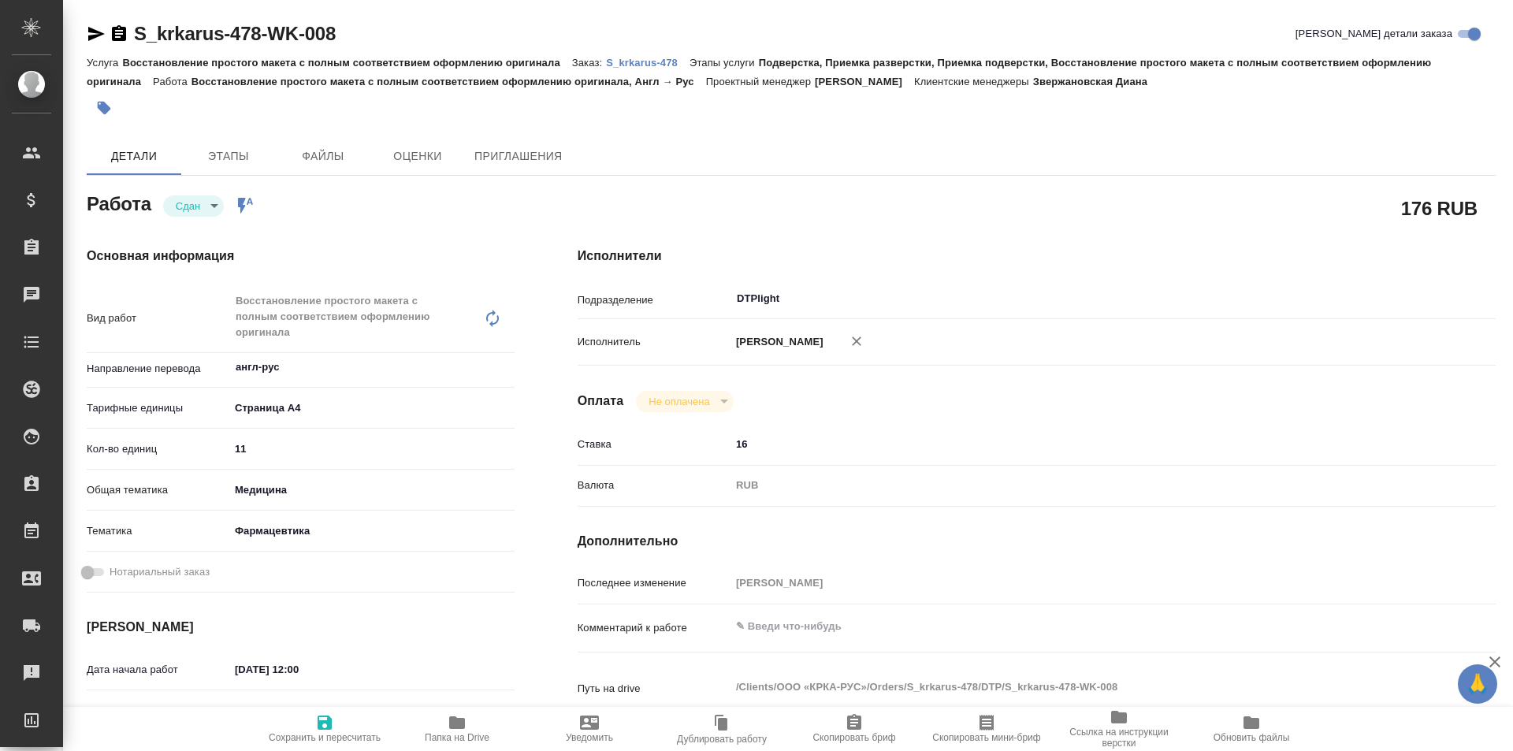
type textarea "x"
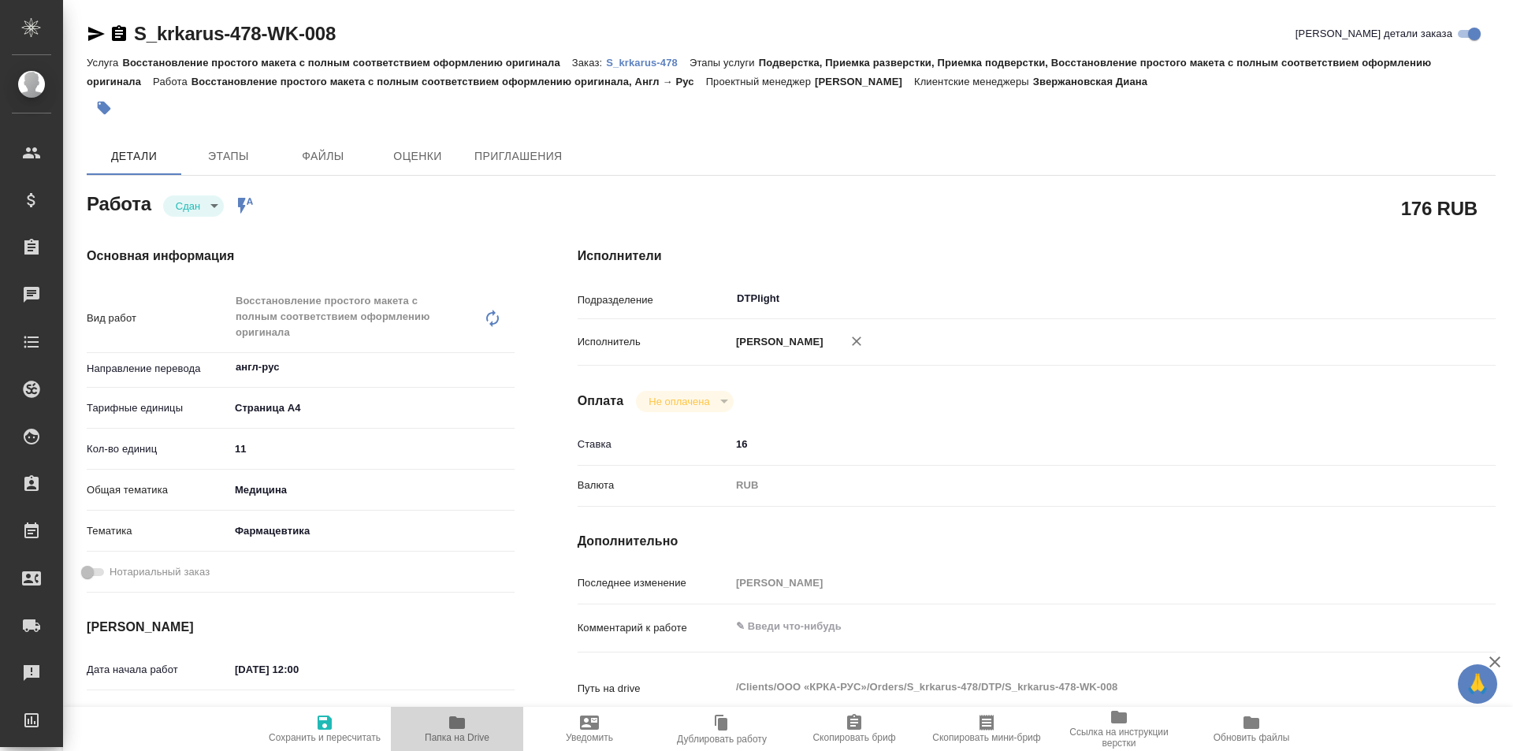
click at [462, 720] on icon "button" at bounding box center [457, 722] width 16 height 13
type textarea "x"
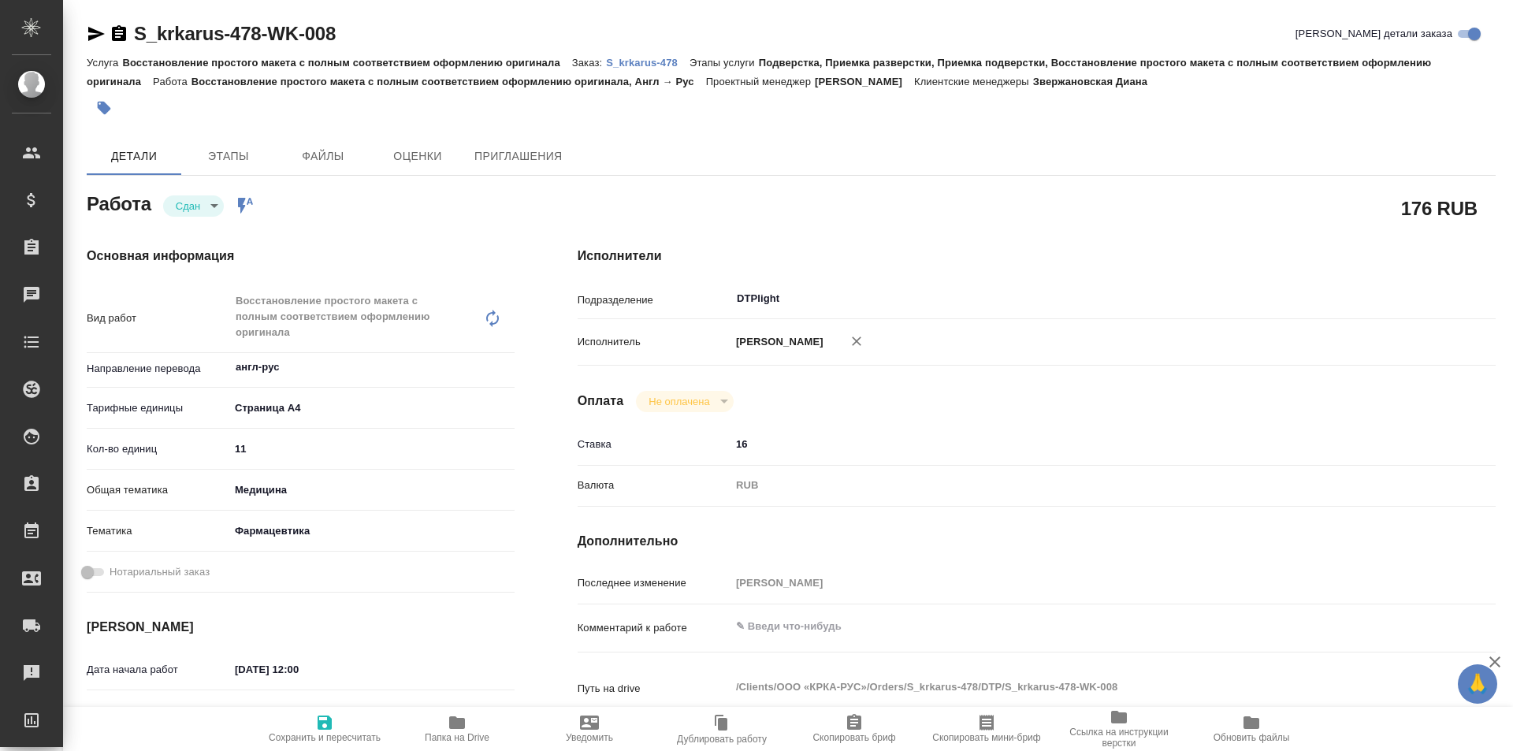
type textarea "x"
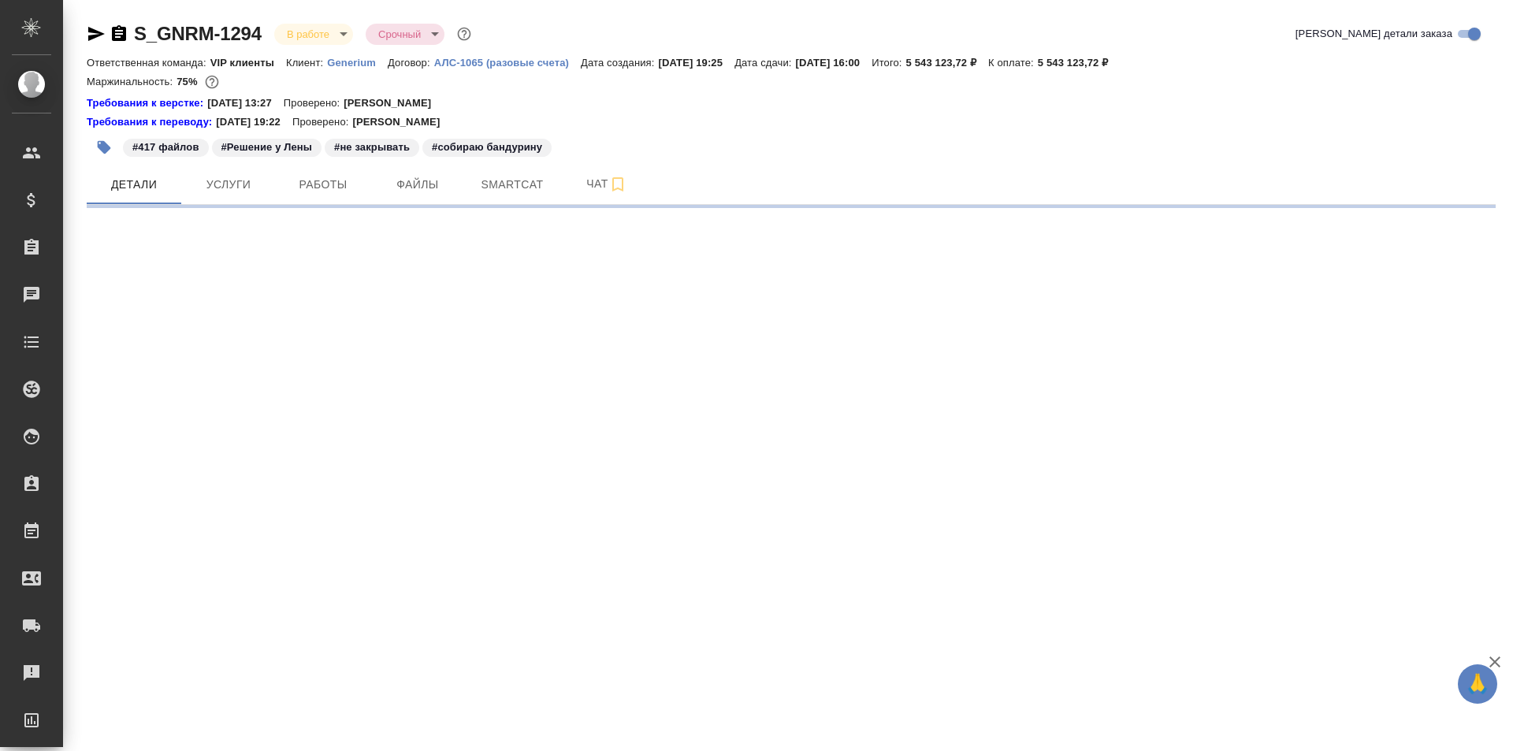
select select "RU"
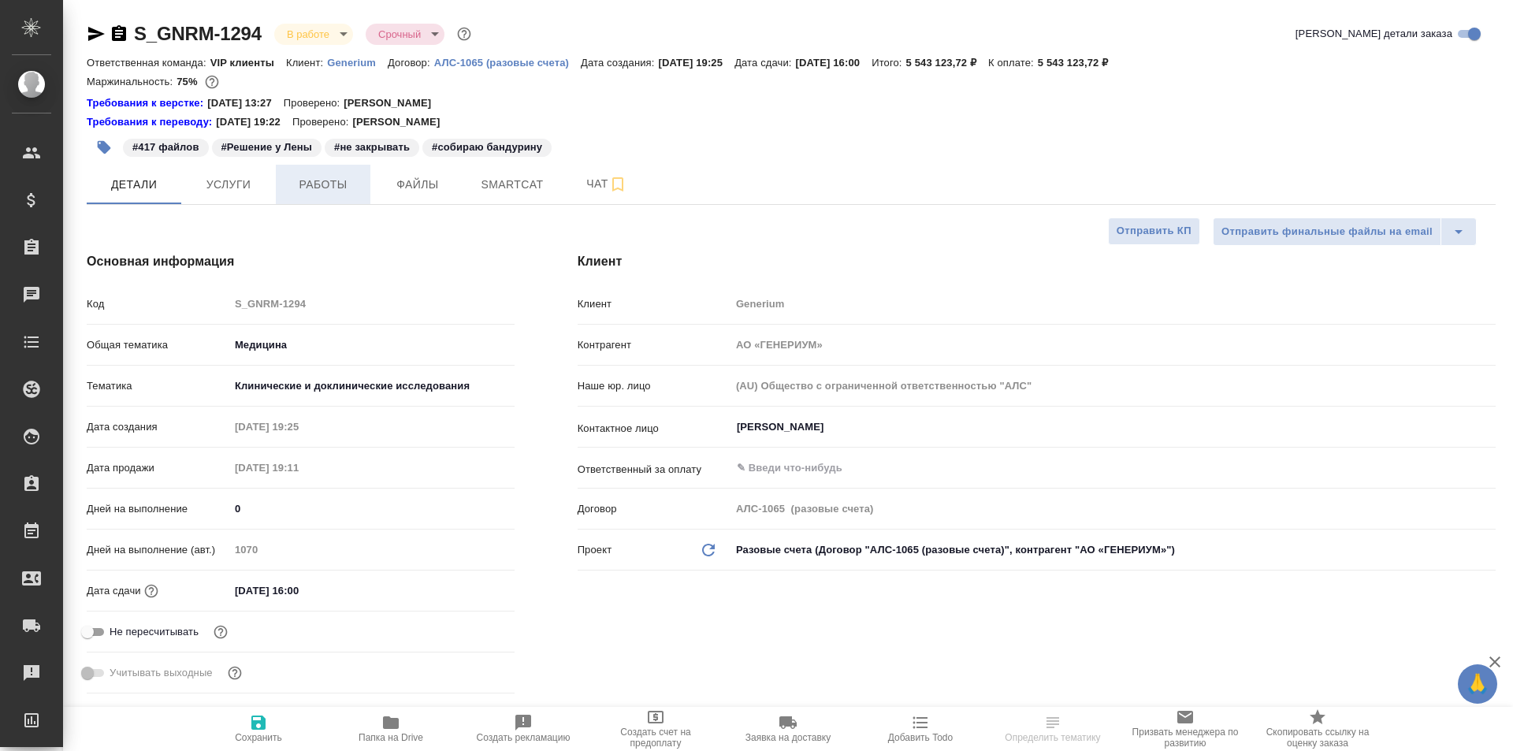
type textarea "x"
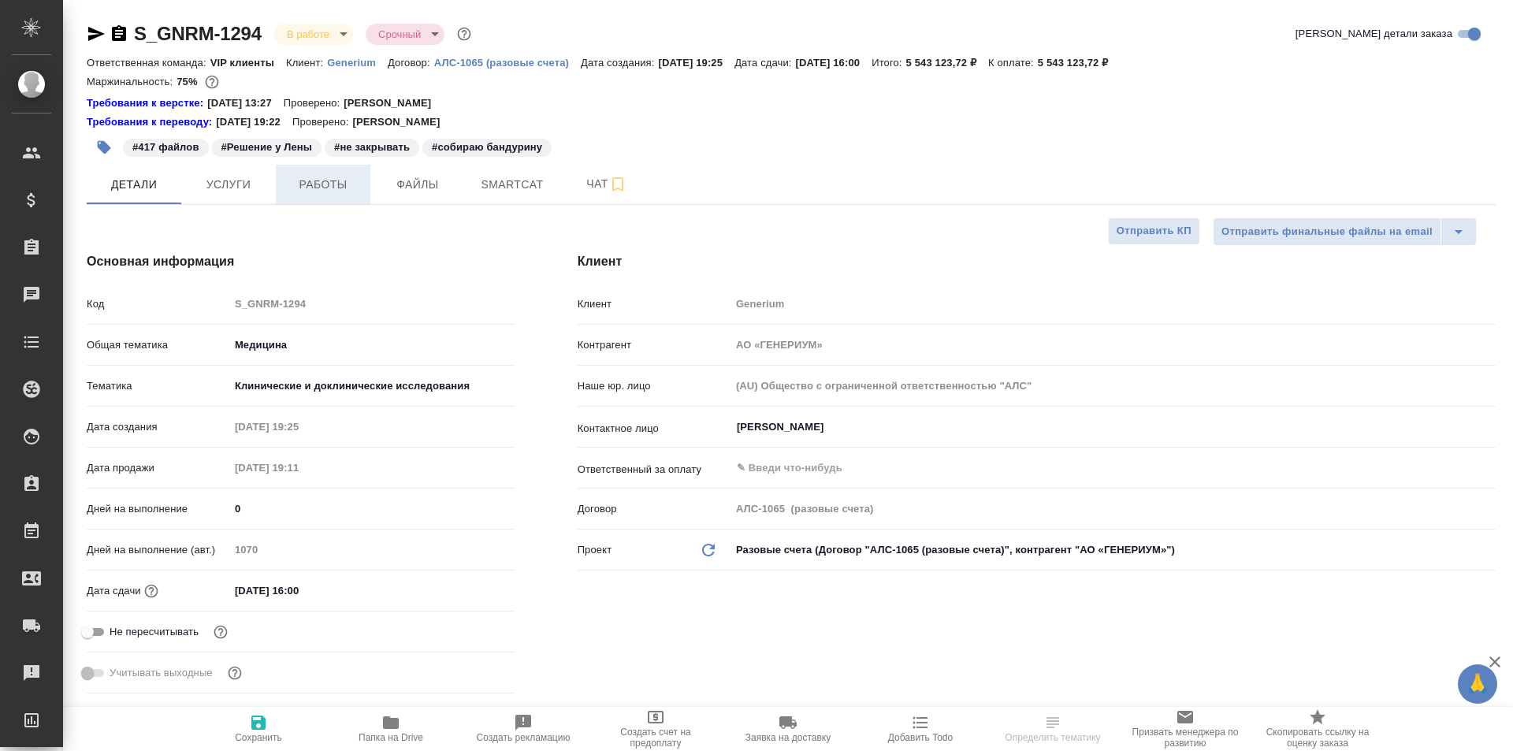
type textarea "x"
click at [315, 188] on span "Работы" at bounding box center [323, 185] width 76 height 20
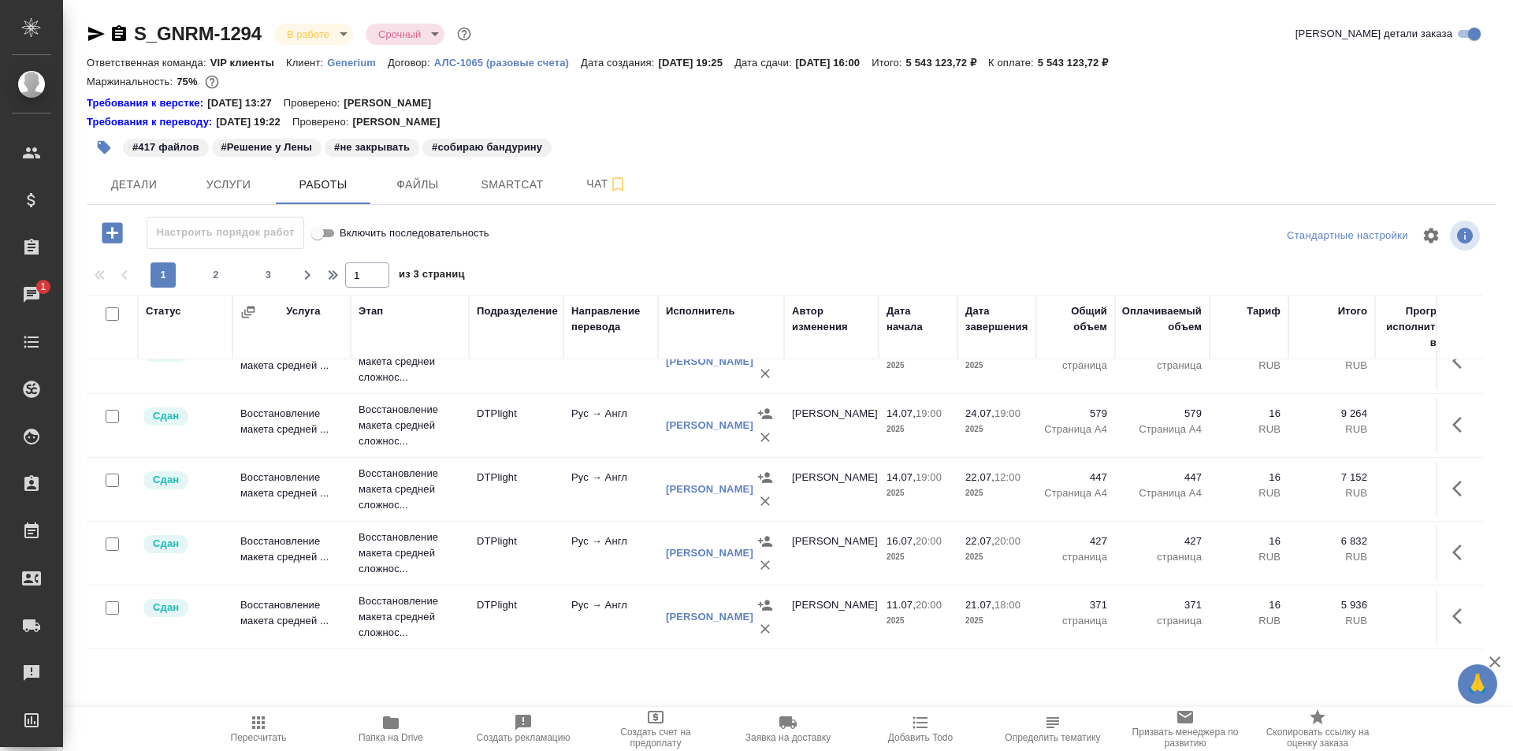
scroll to position [1319, 0]
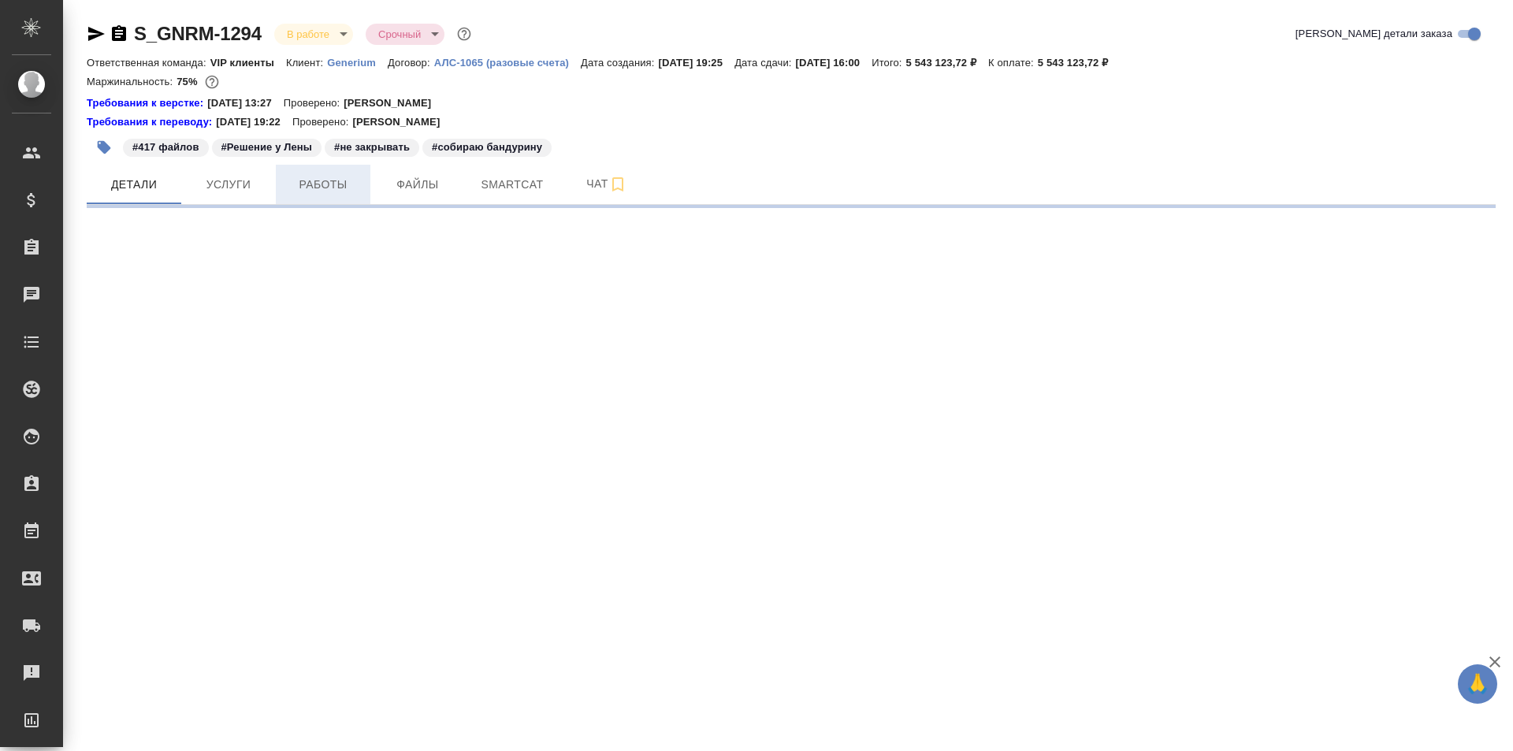
select select "RU"
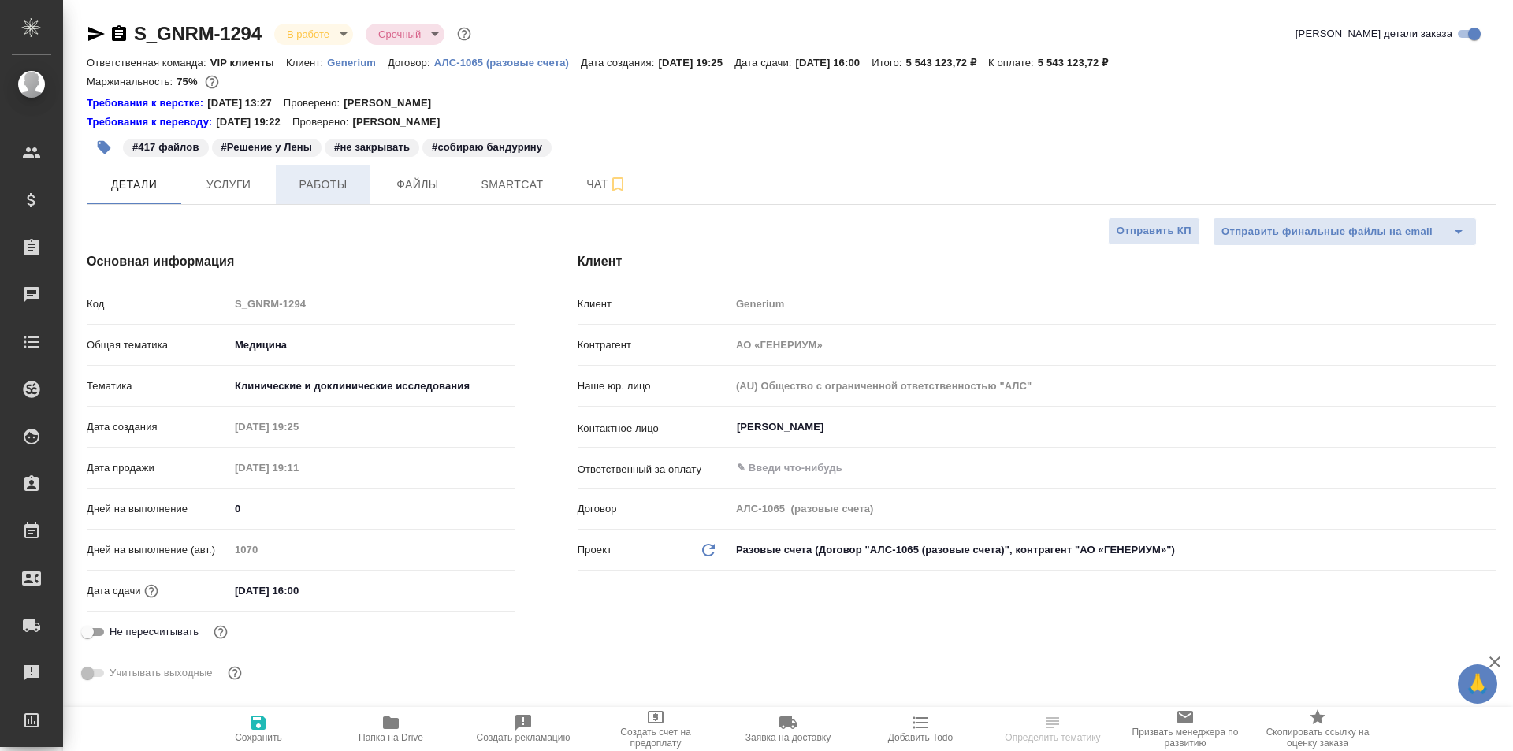
type textarea "x"
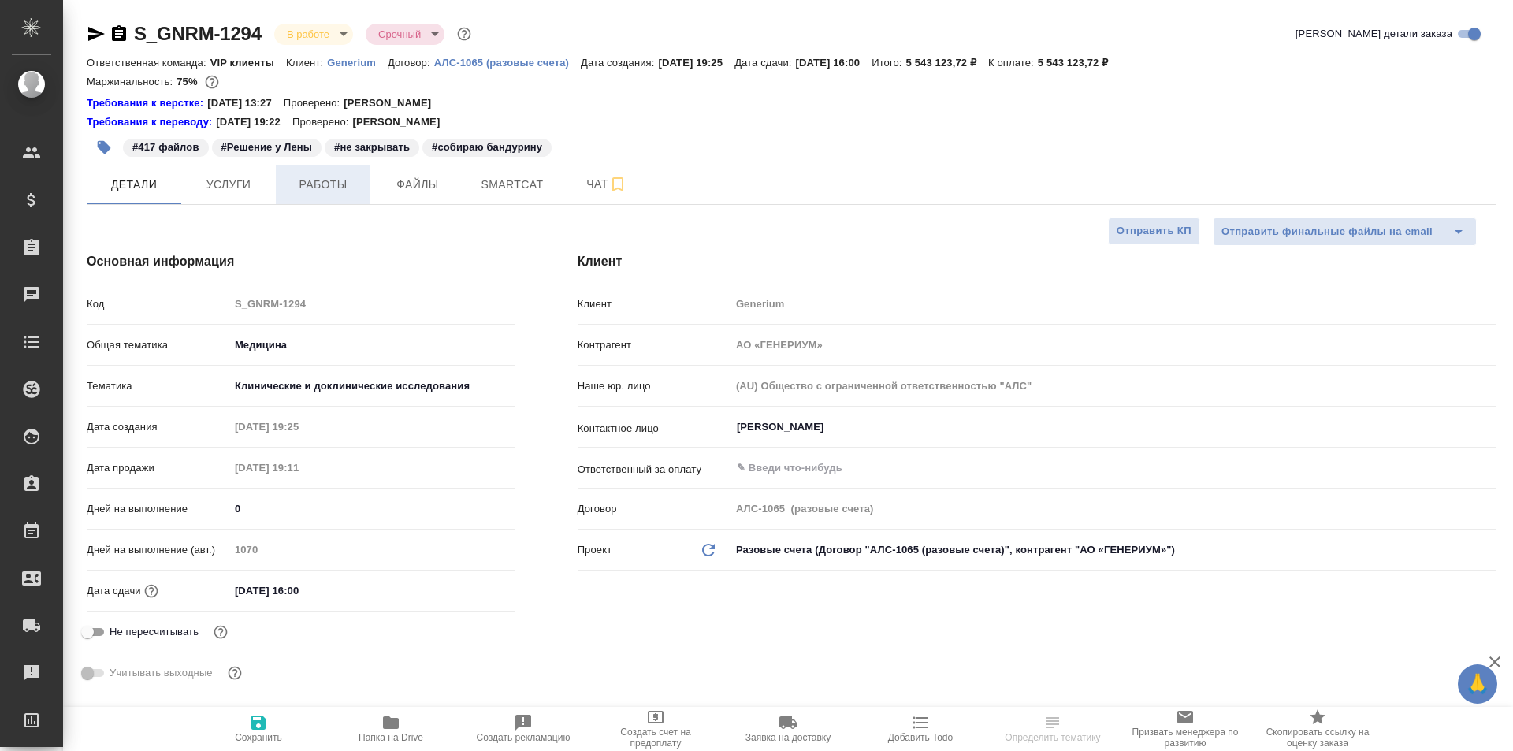
type textarea "x"
click at [334, 187] on span "Работы" at bounding box center [323, 185] width 76 height 20
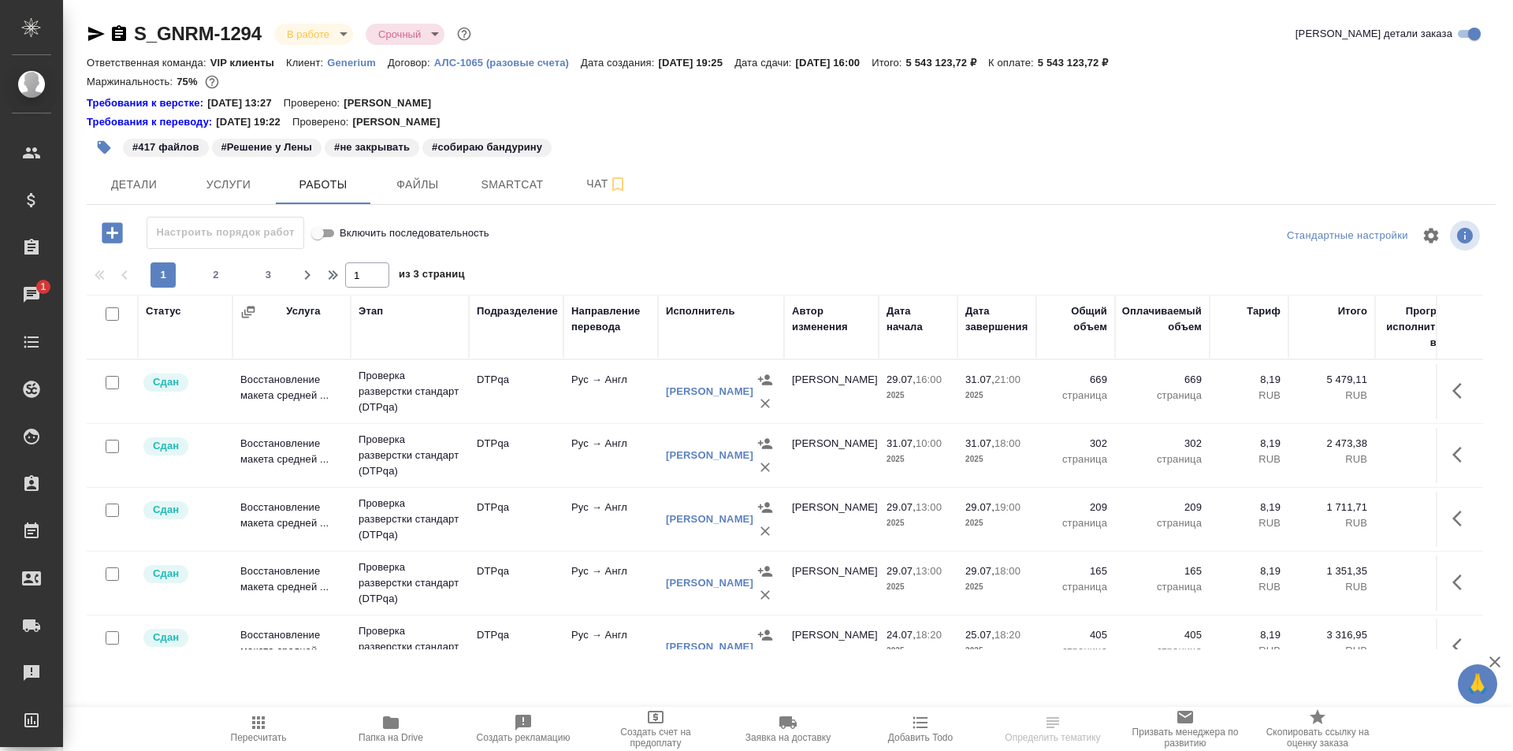
click at [452, 452] on p "Проверка разверстки стандарт (DTPqa)" at bounding box center [410, 455] width 102 height 47
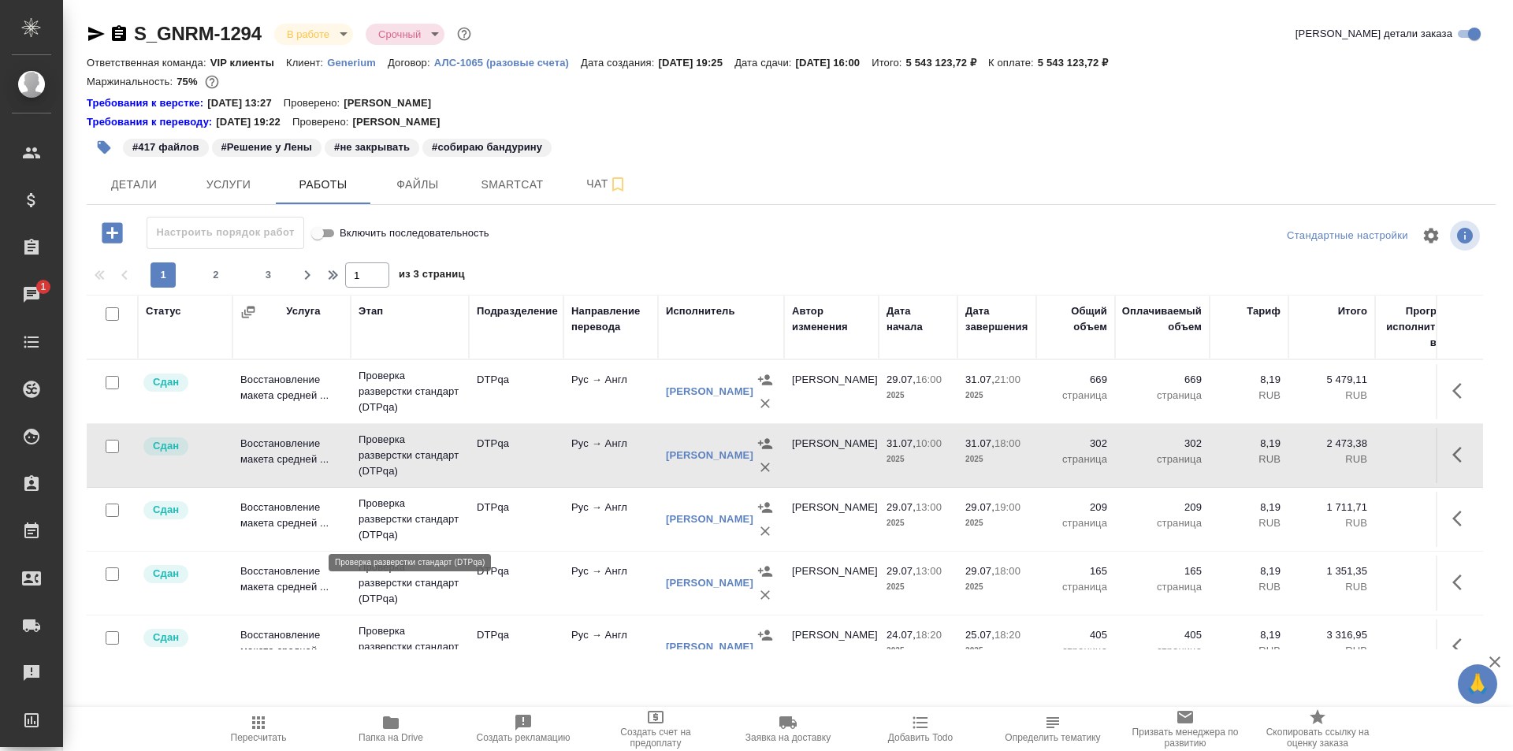
click at [404, 518] on p "Проверка разверстки стандарт (DTPqa)" at bounding box center [410, 519] width 102 height 47
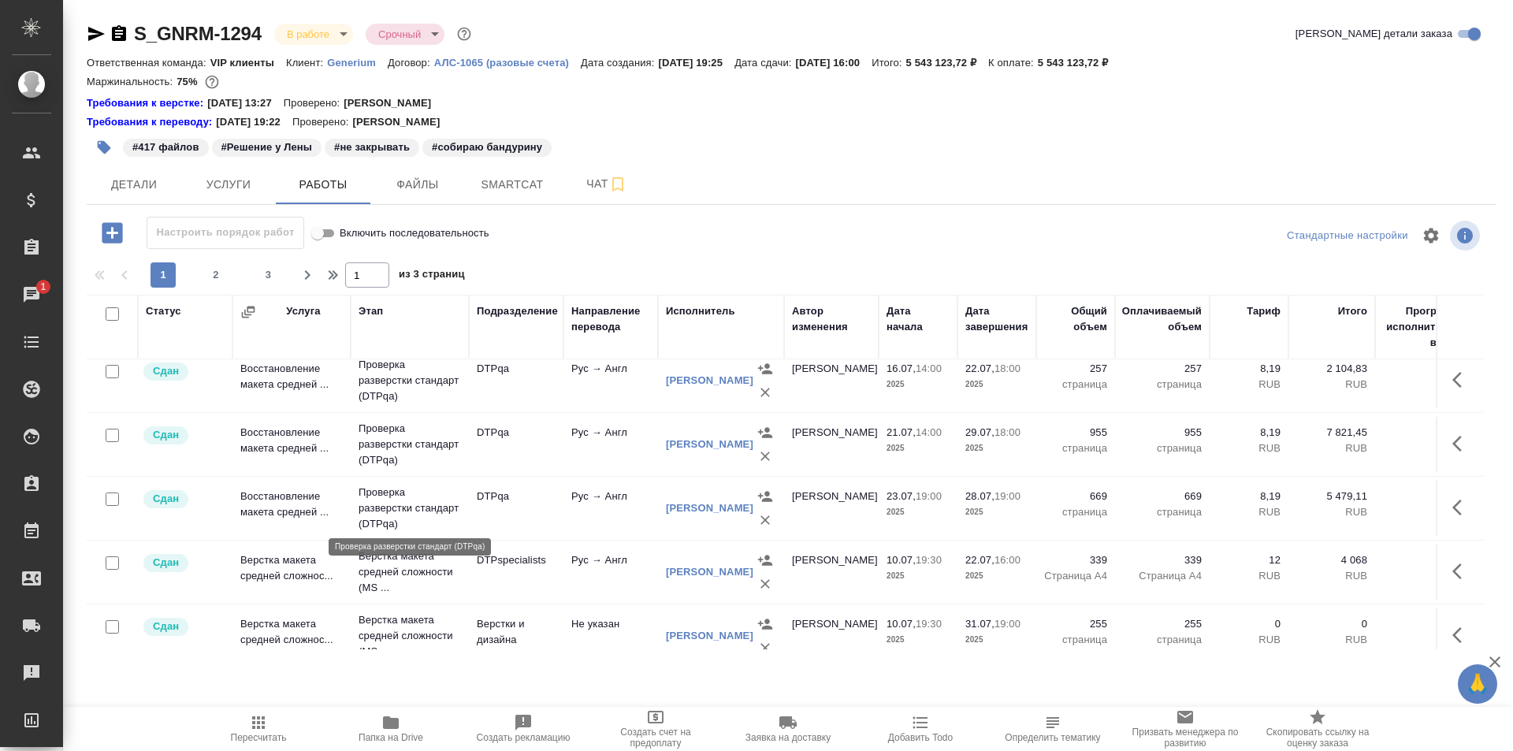
scroll to position [473, 0]
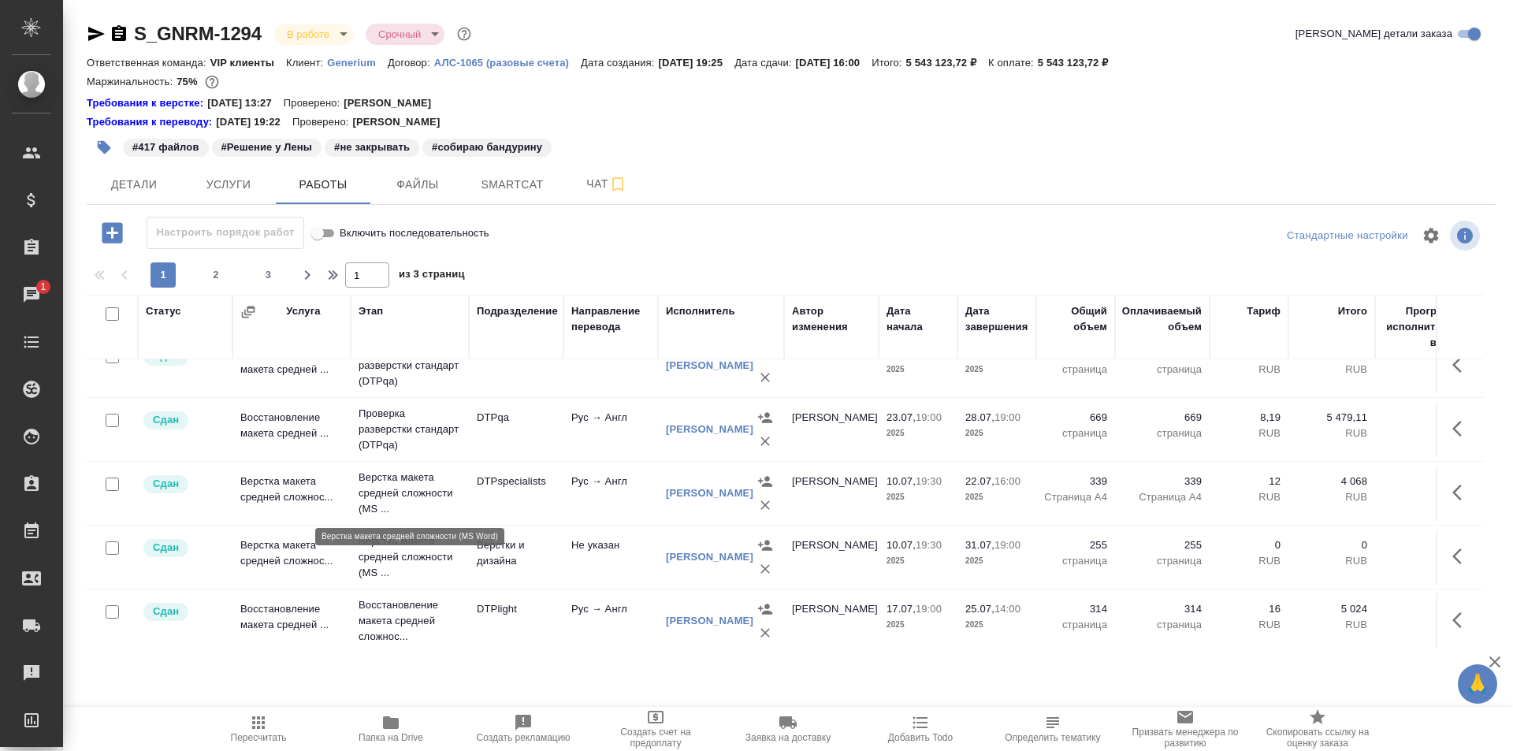
click at [422, 482] on p "Верстка макета средней сложности (MS ..." at bounding box center [410, 493] width 102 height 47
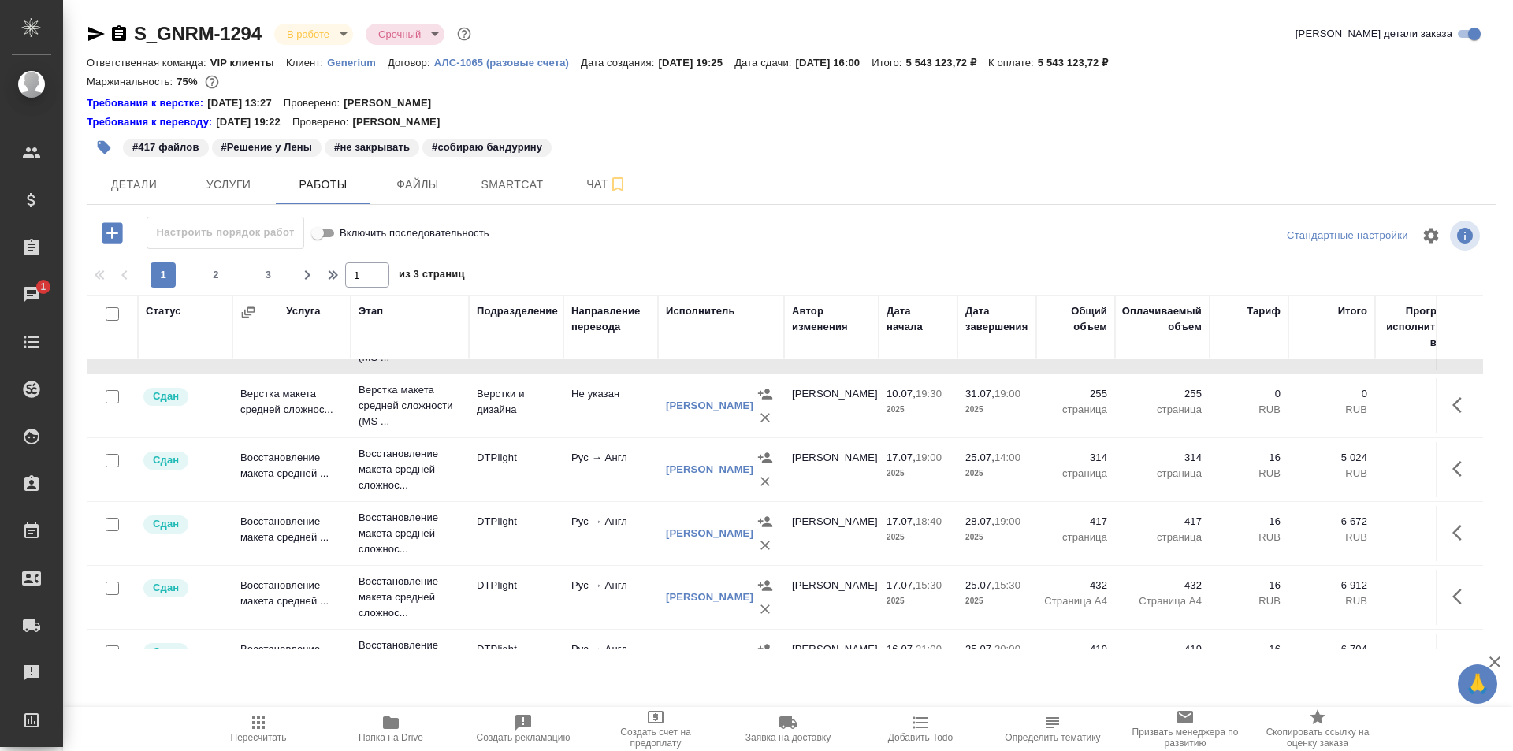
scroll to position [630, 0]
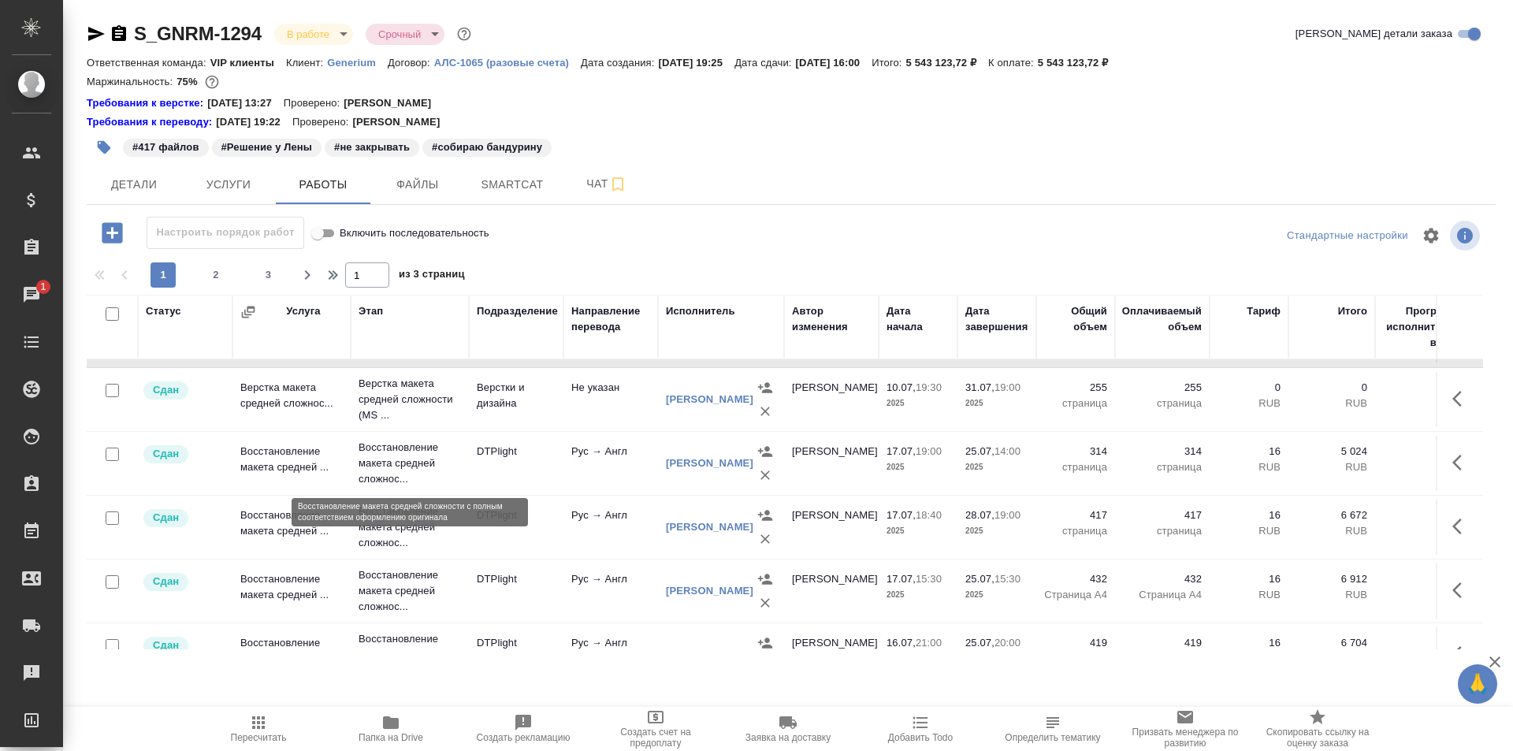
click at [389, 460] on p "Восстановление макета средней сложнос..." at bounding box center [410, 463] width 102 height 47
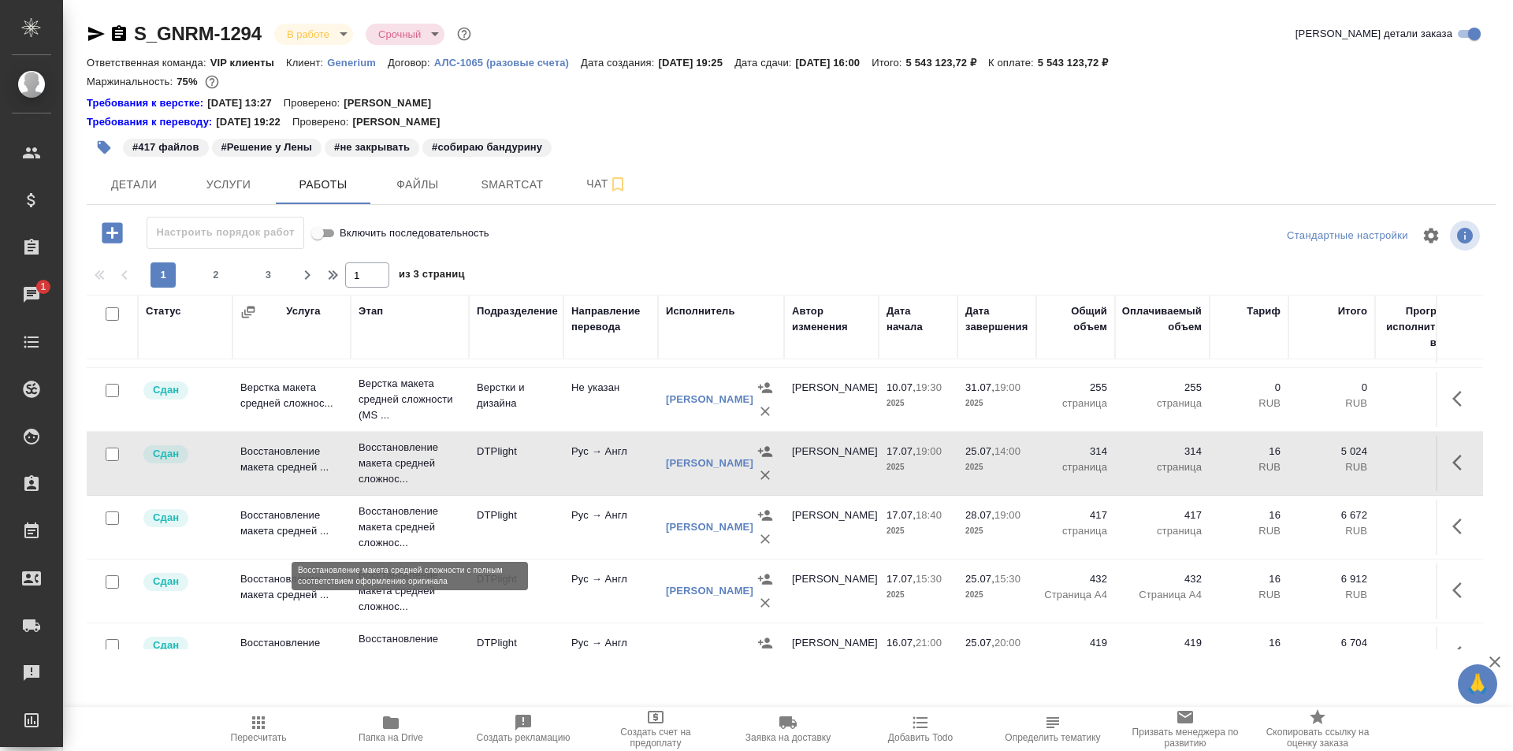
click at [440, 531] on p "Восстановление макета средней сложнос..." at bounding box center [410, 527] width 102 height 47
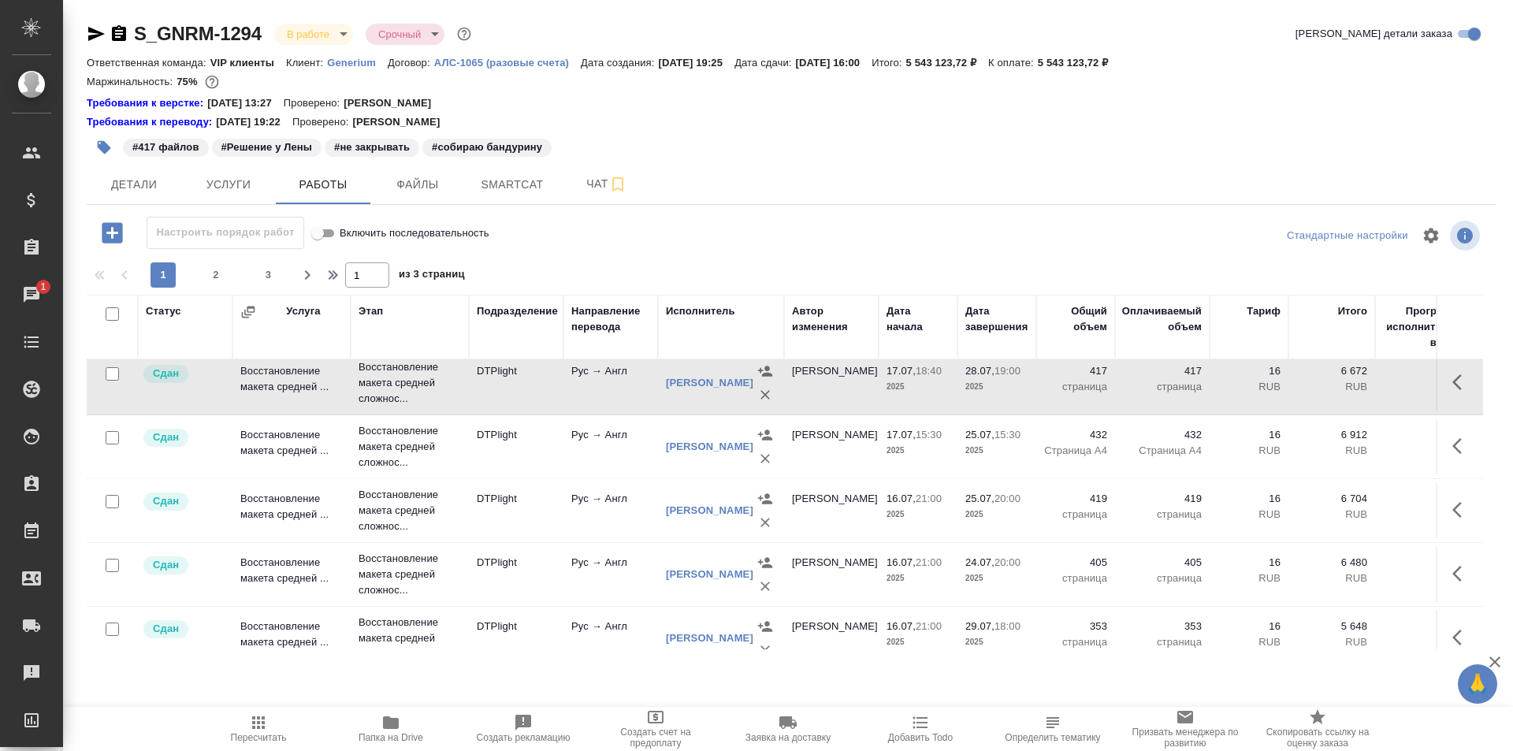
scroll to position [788, 0]
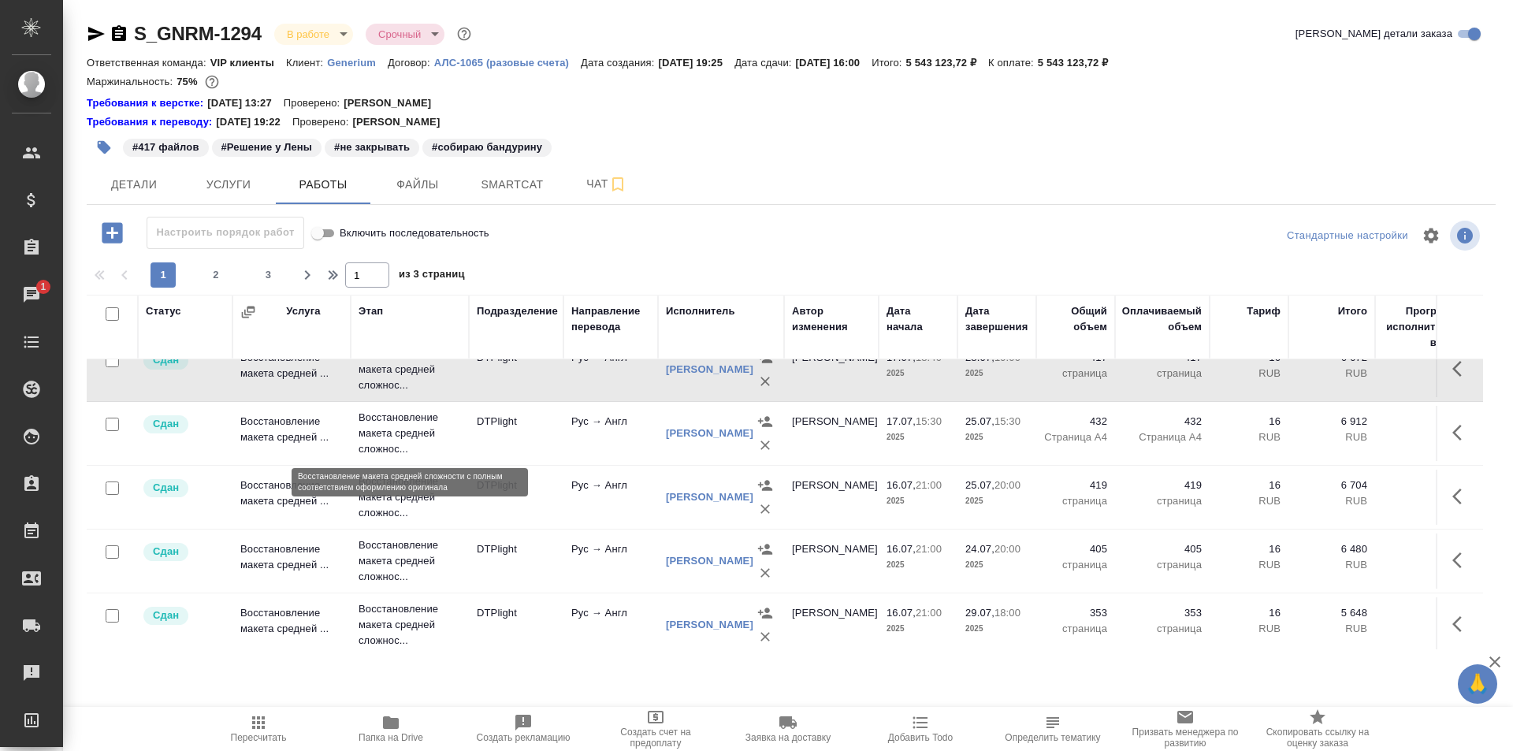
click at [415, 437] on p "Восстановление макета средней сложнос..." at bounding box center [410, 433] width 102 height 47
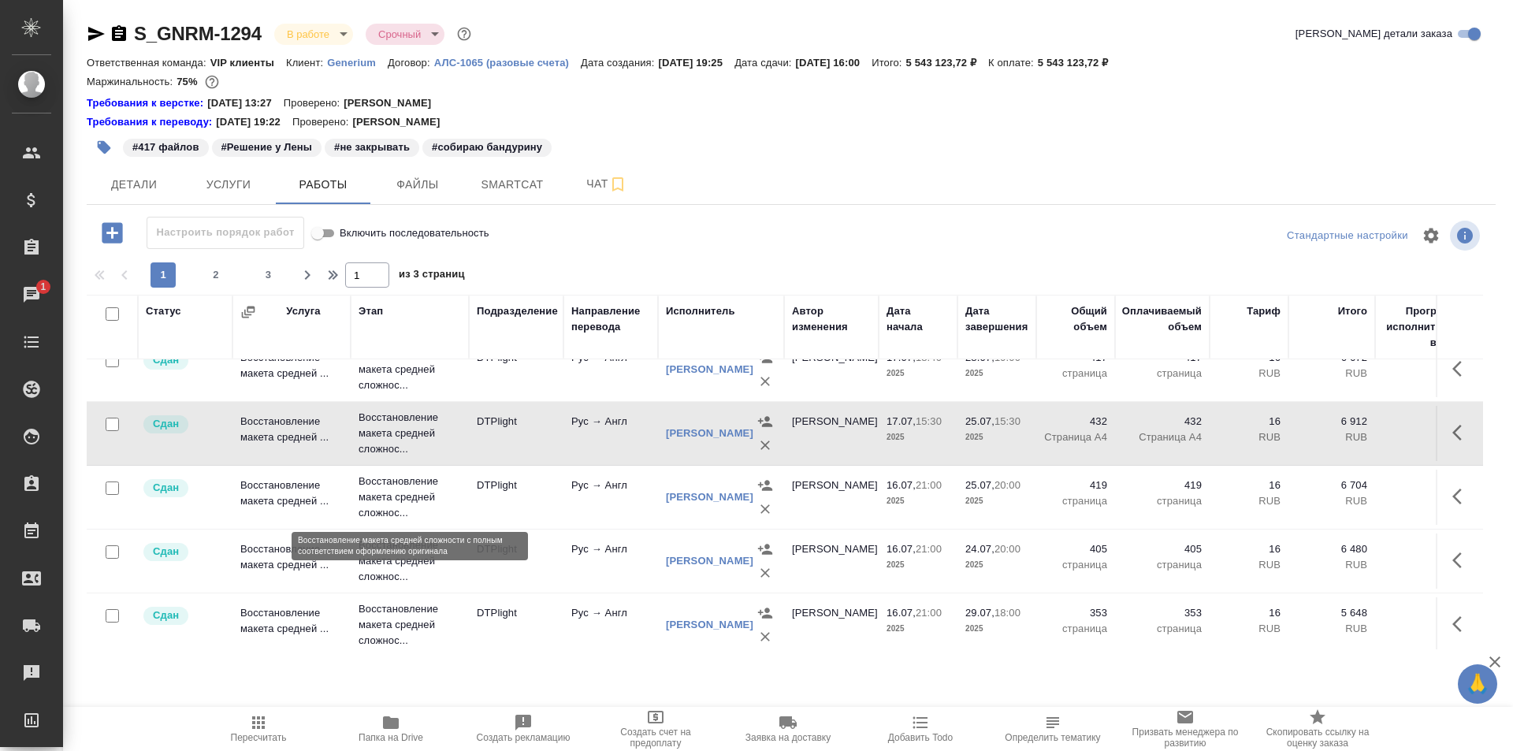
click at [390, 498] on p "Восстановление макета средней сложнос..." at bounding box center [410, 497] width 102 height 47
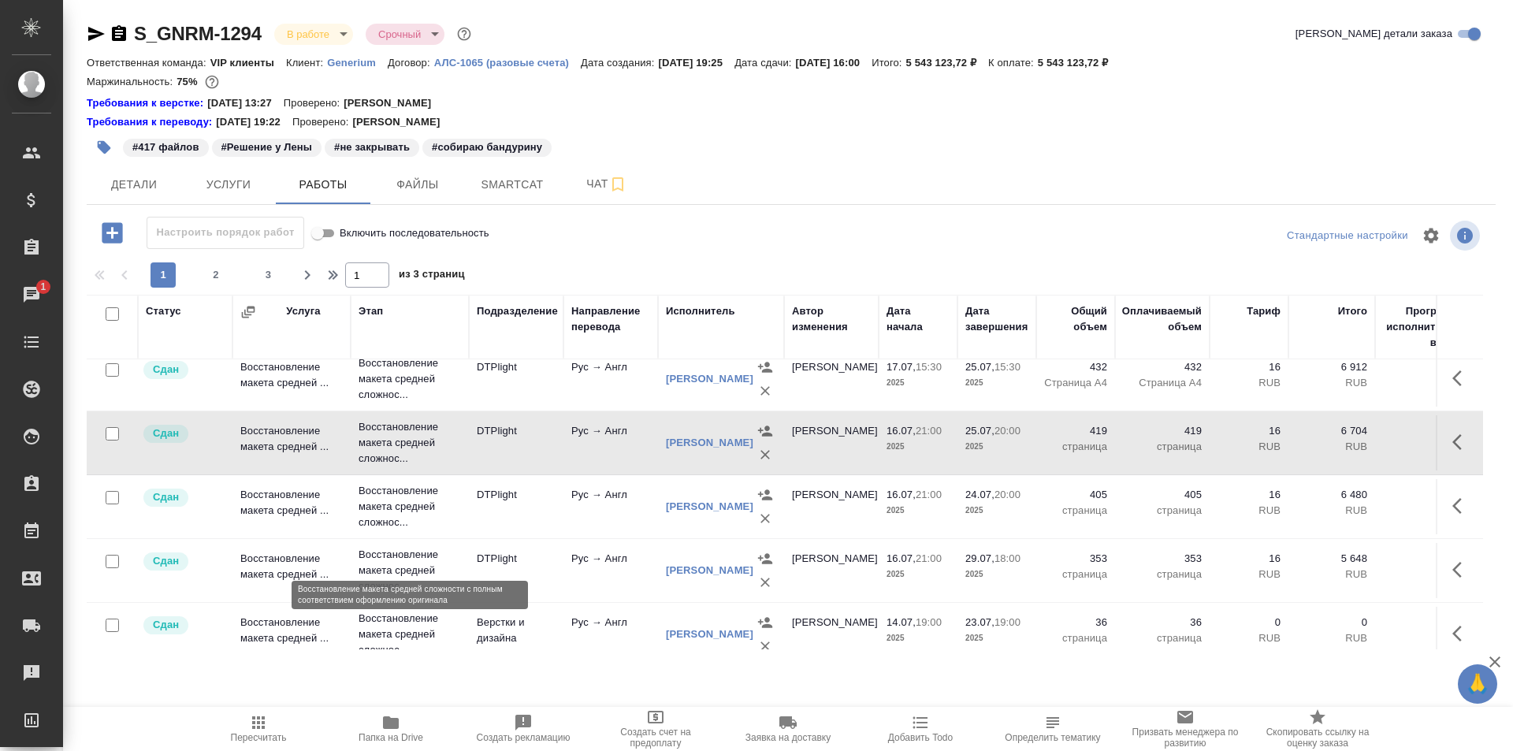
scroll to position [867, 0]
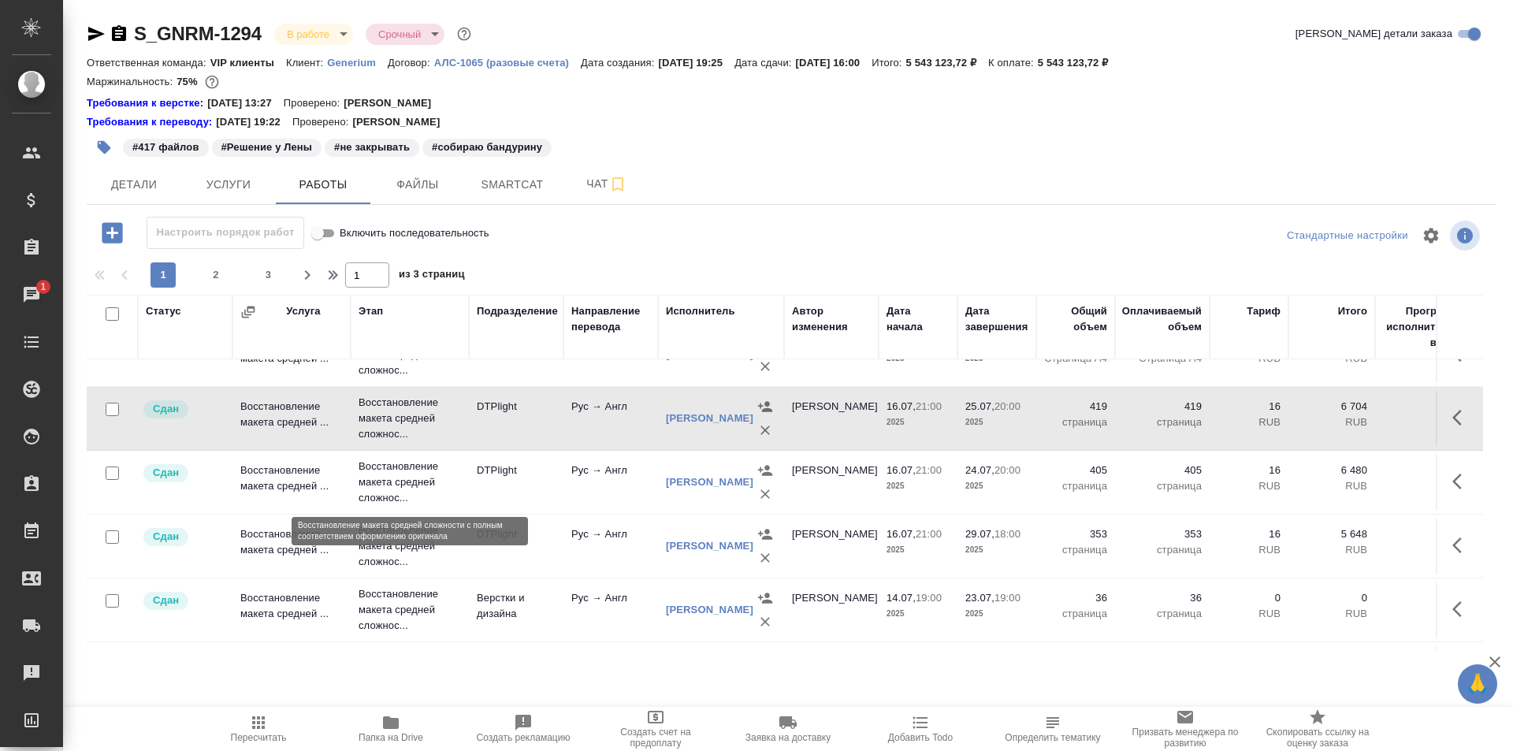
click at [404, 484] on p "Восстановление макета средней сложнос..." at bounding box center [410, 482] width 102 height 47
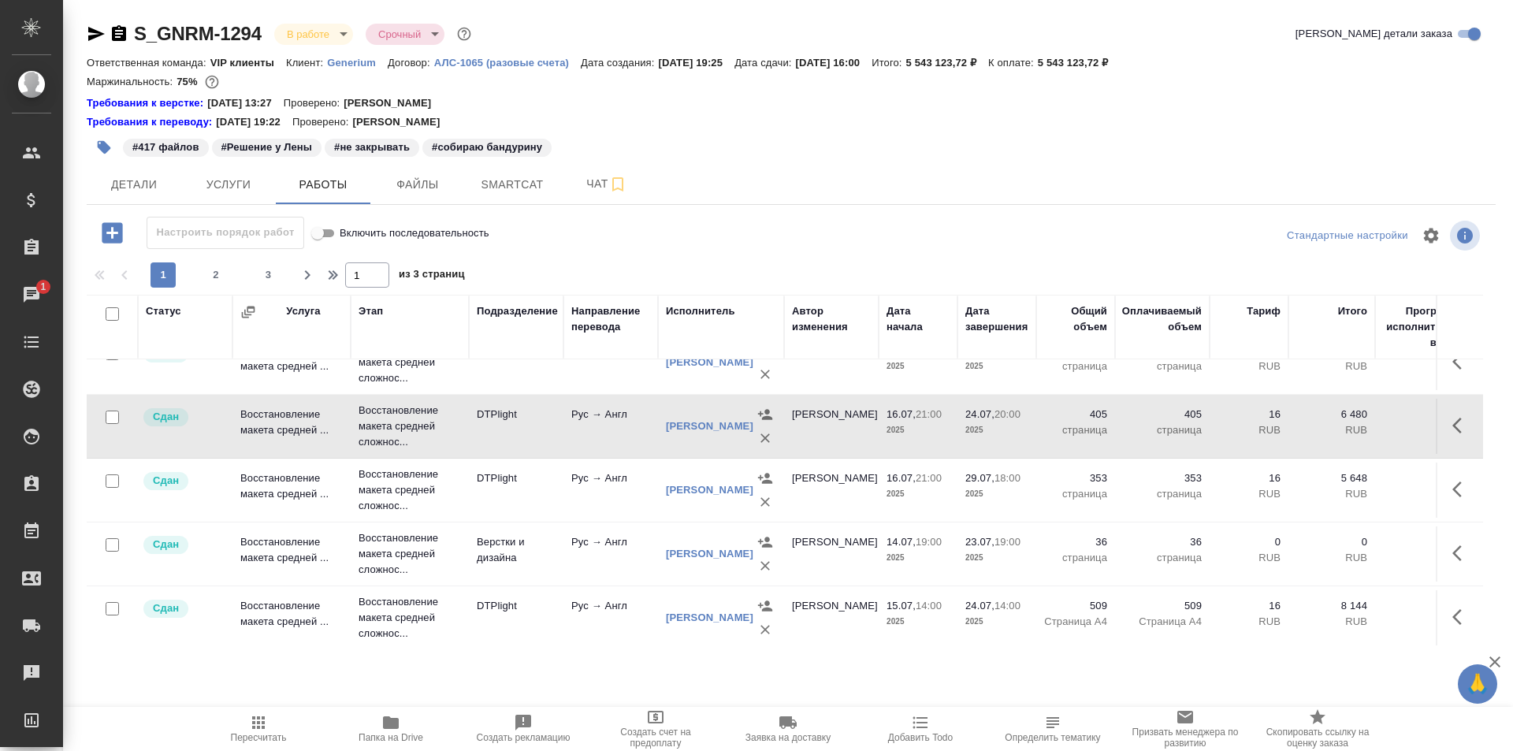
scroll to position [946, 0]
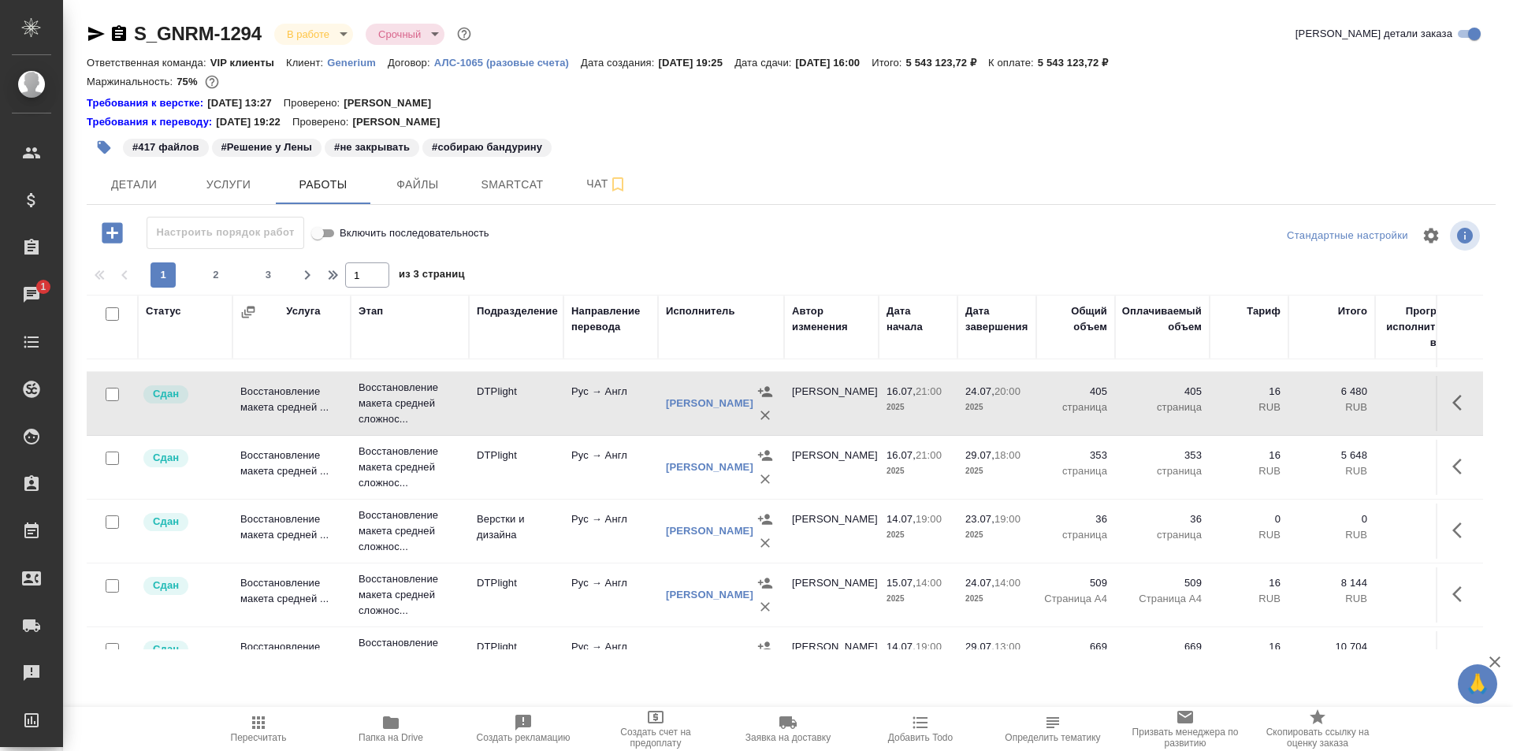
click at [452, 471] on p "Восстановление макета средней сложнос..." at bounding box center [410, 467] width 102 height 47
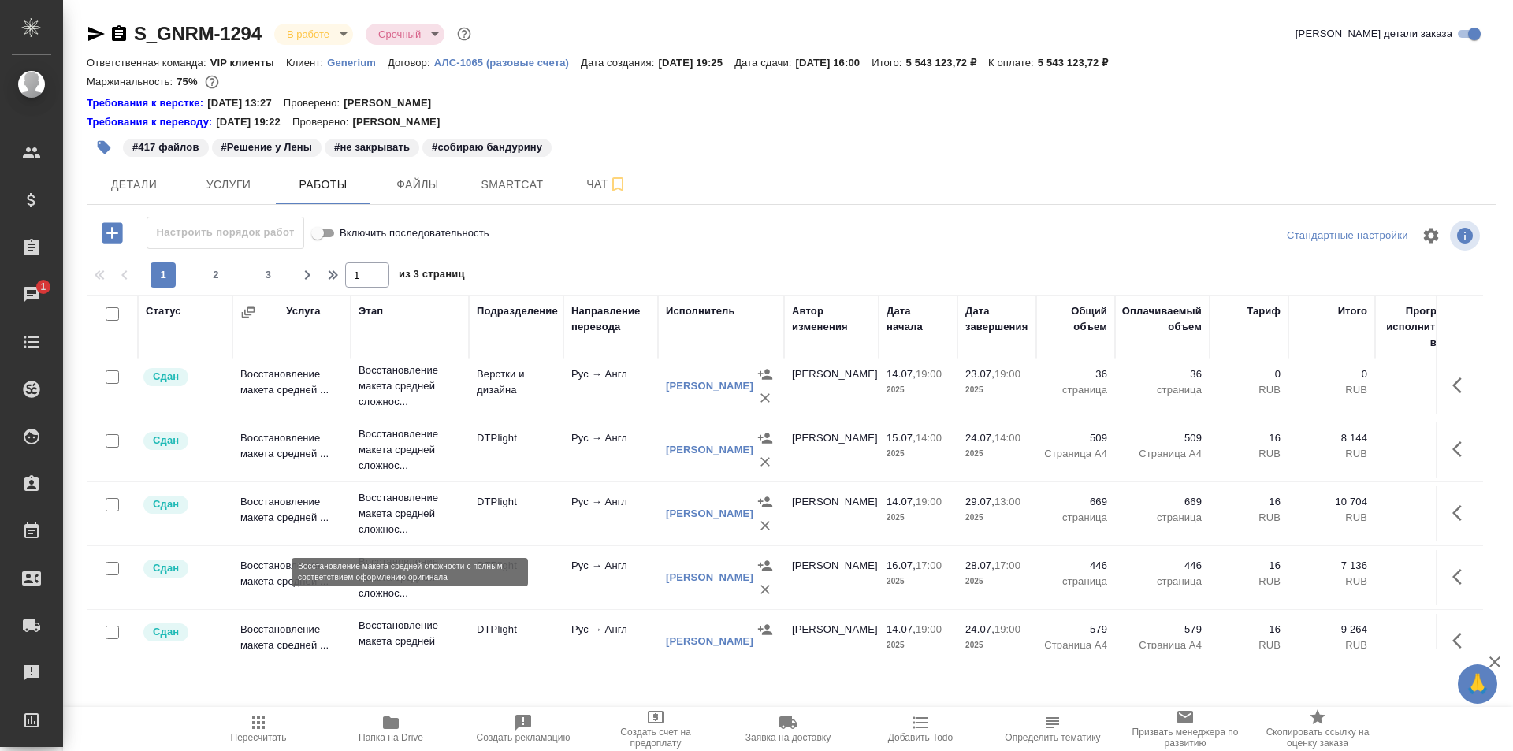
scroll to position [1103, 0]
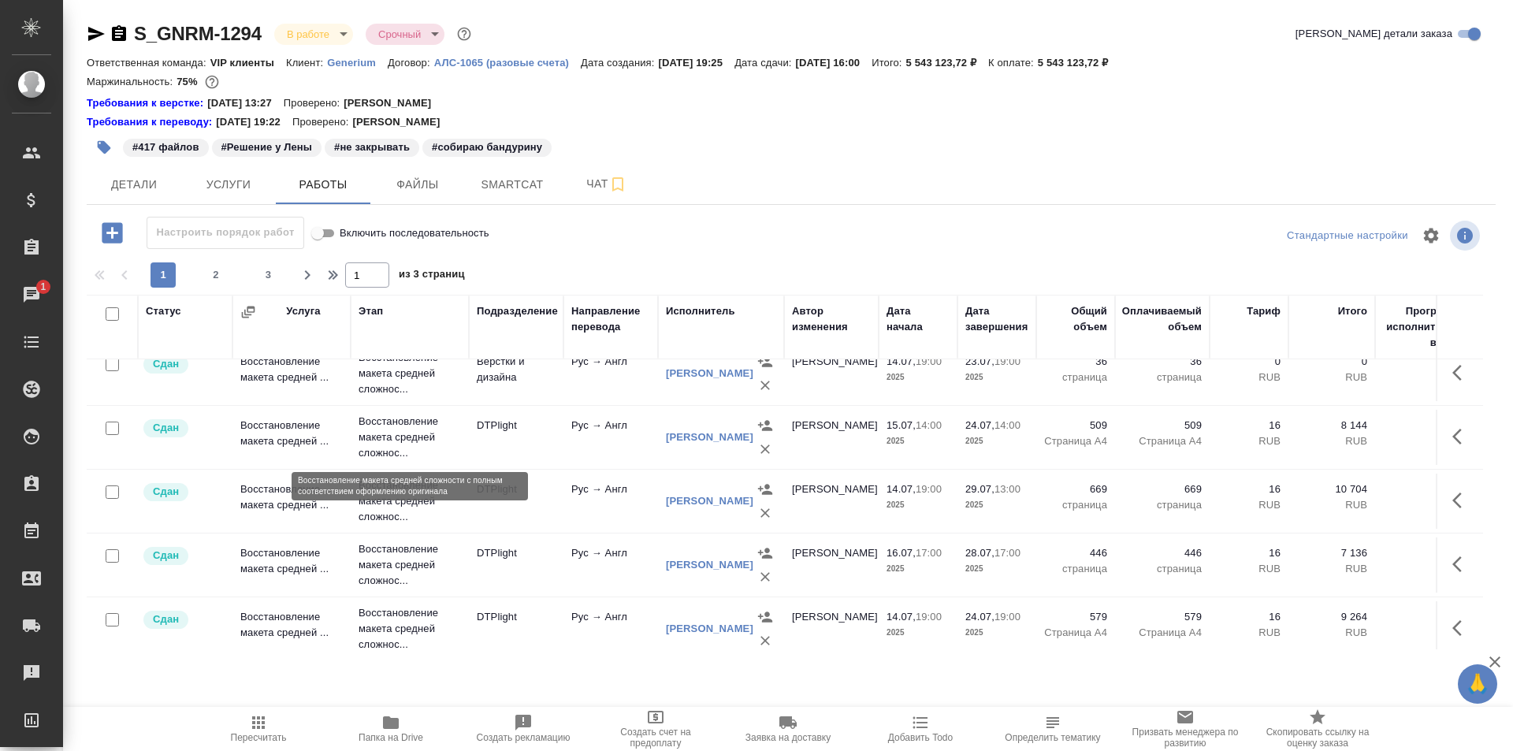
click at [398, 430] on p "Восстановление макета средней сложнос..." at bounding box center [410, 437] width 102 height 47
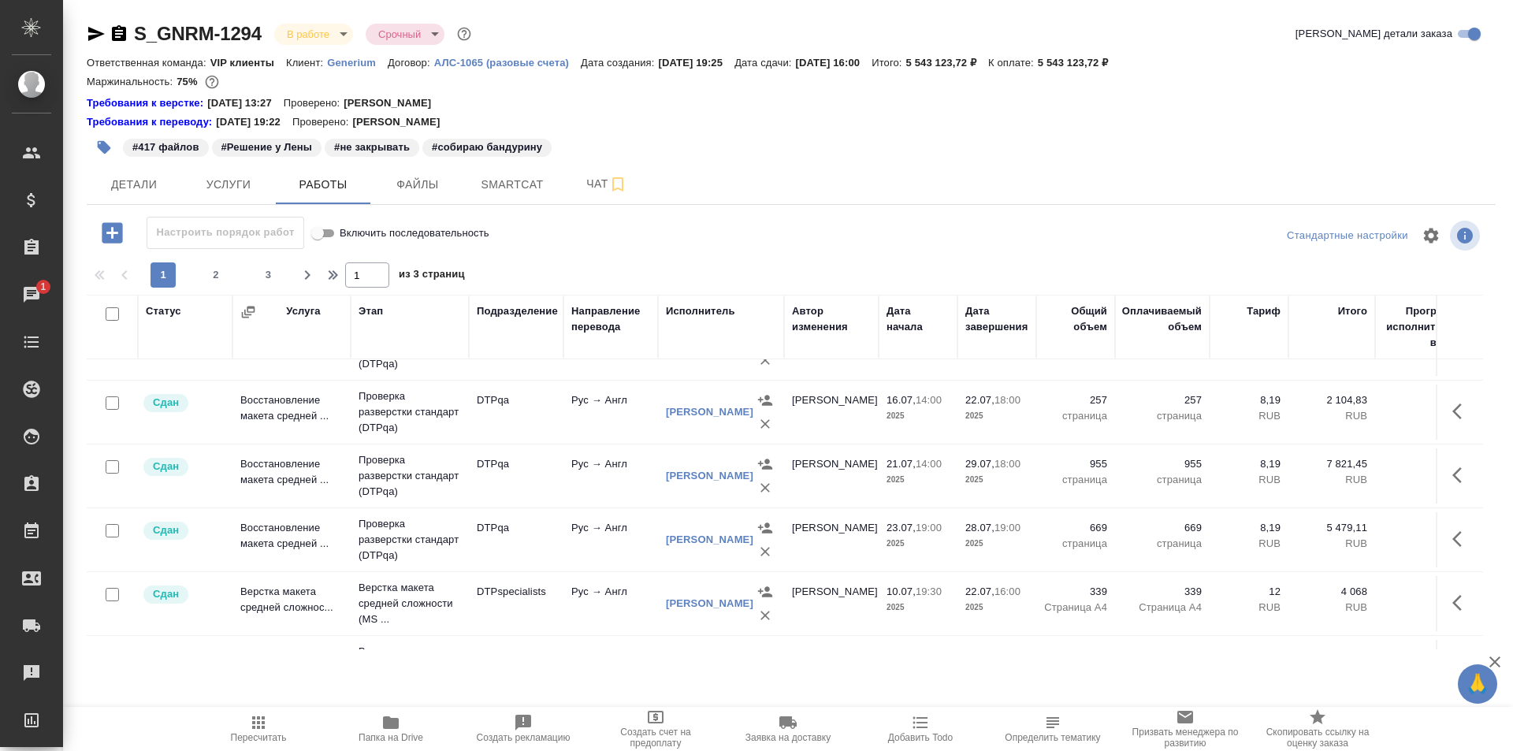
scroll to position [394, 0]
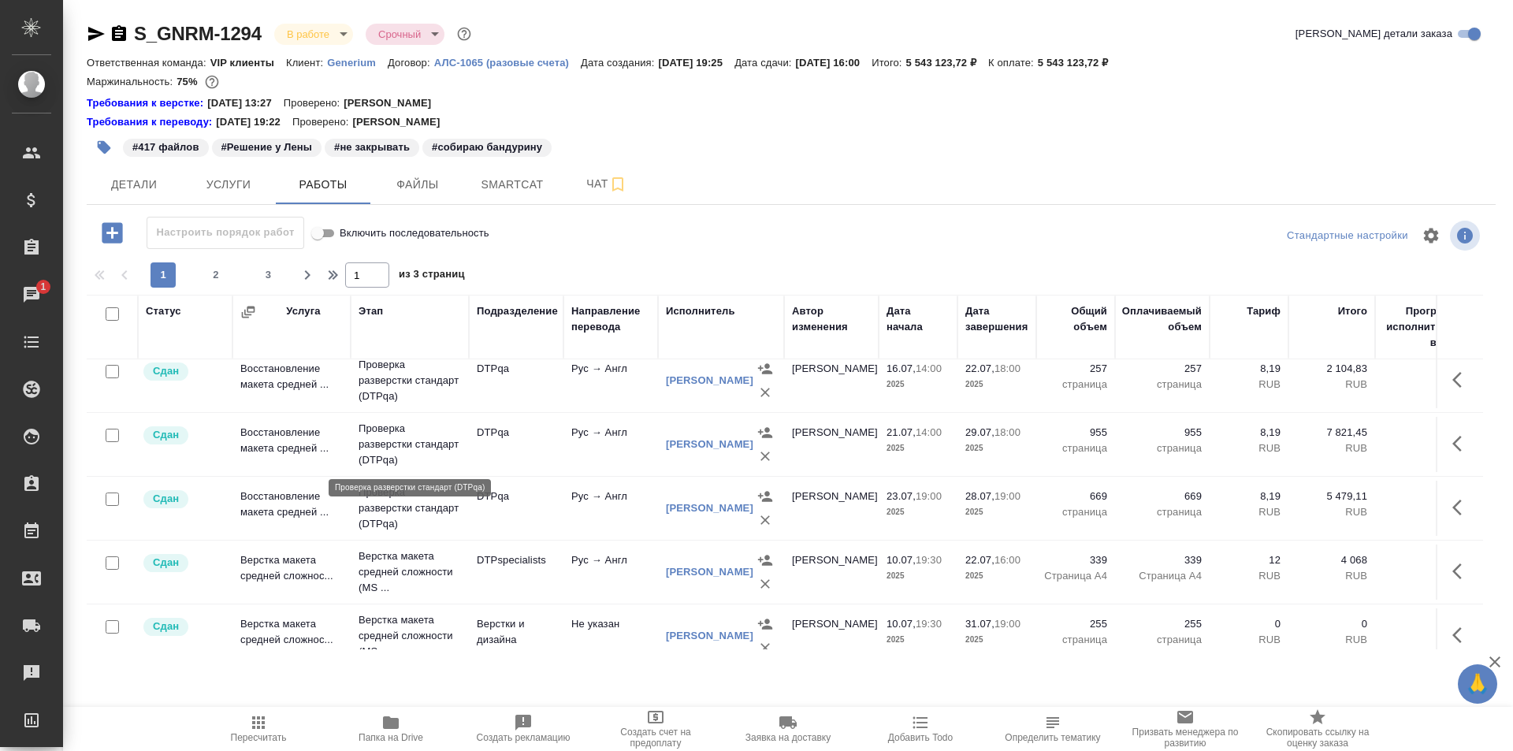
click at [393, 449] on p "Проверка разверстки стандарт (DTPqa)" at bounding box center [410, 444] width 102 height 47
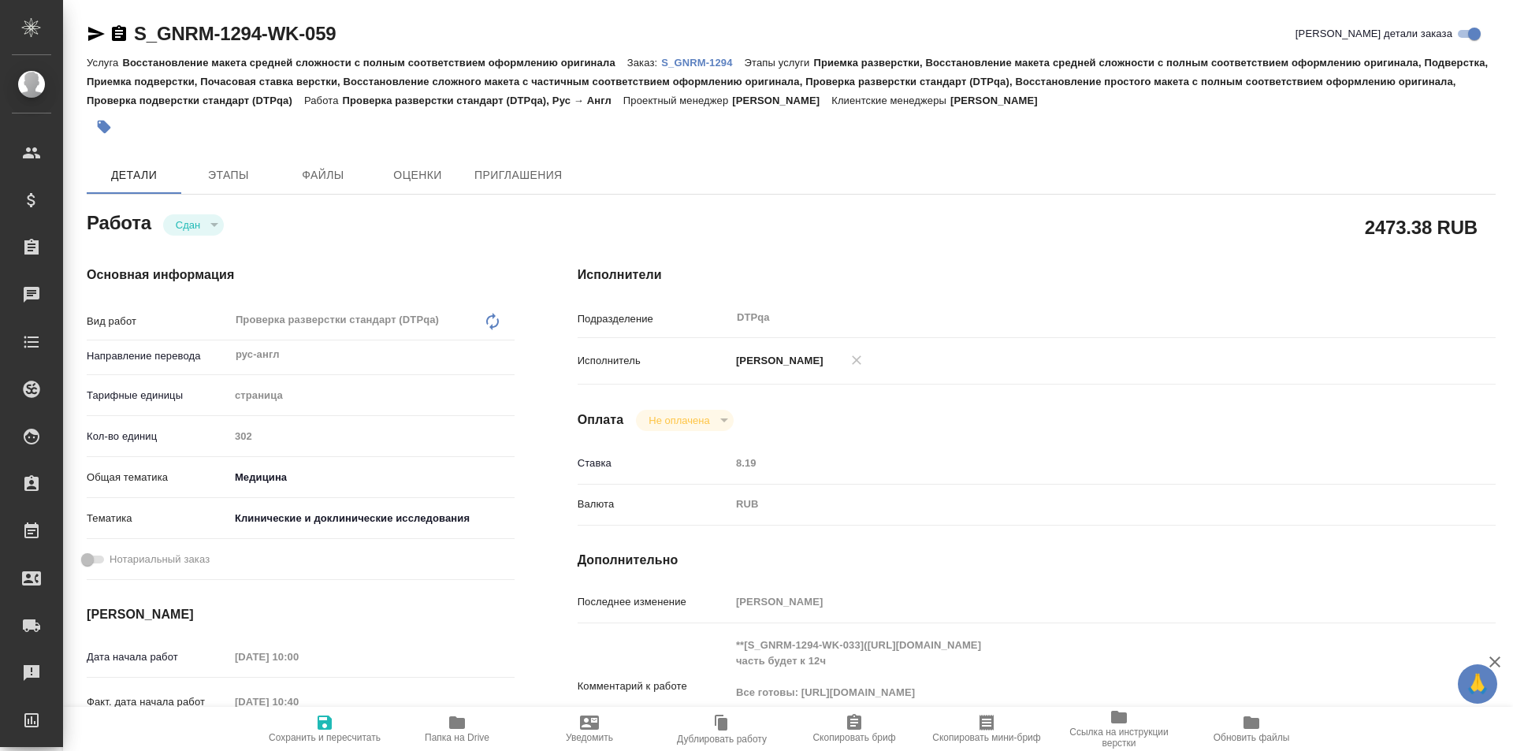
type textarea "x"
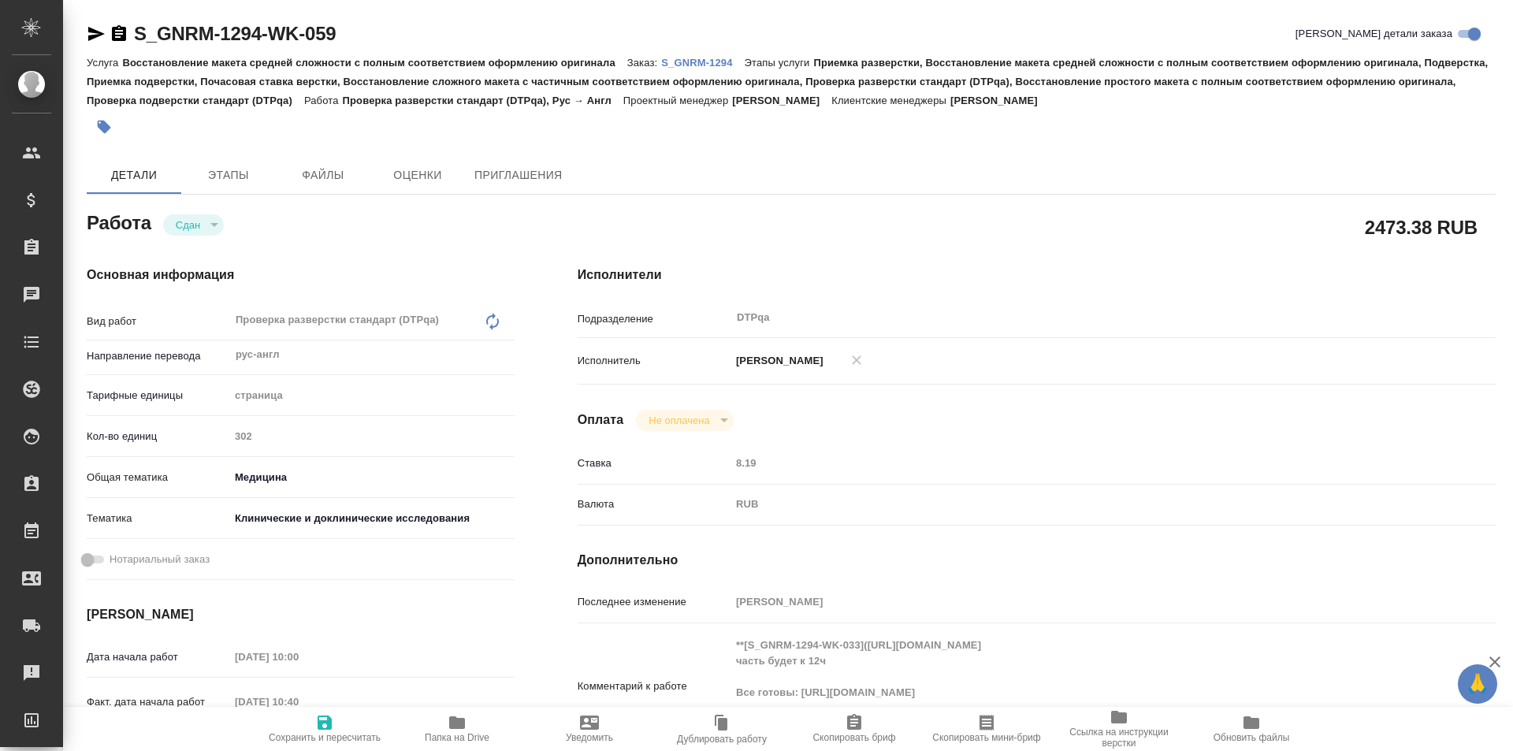
scroll to position [158, 0]
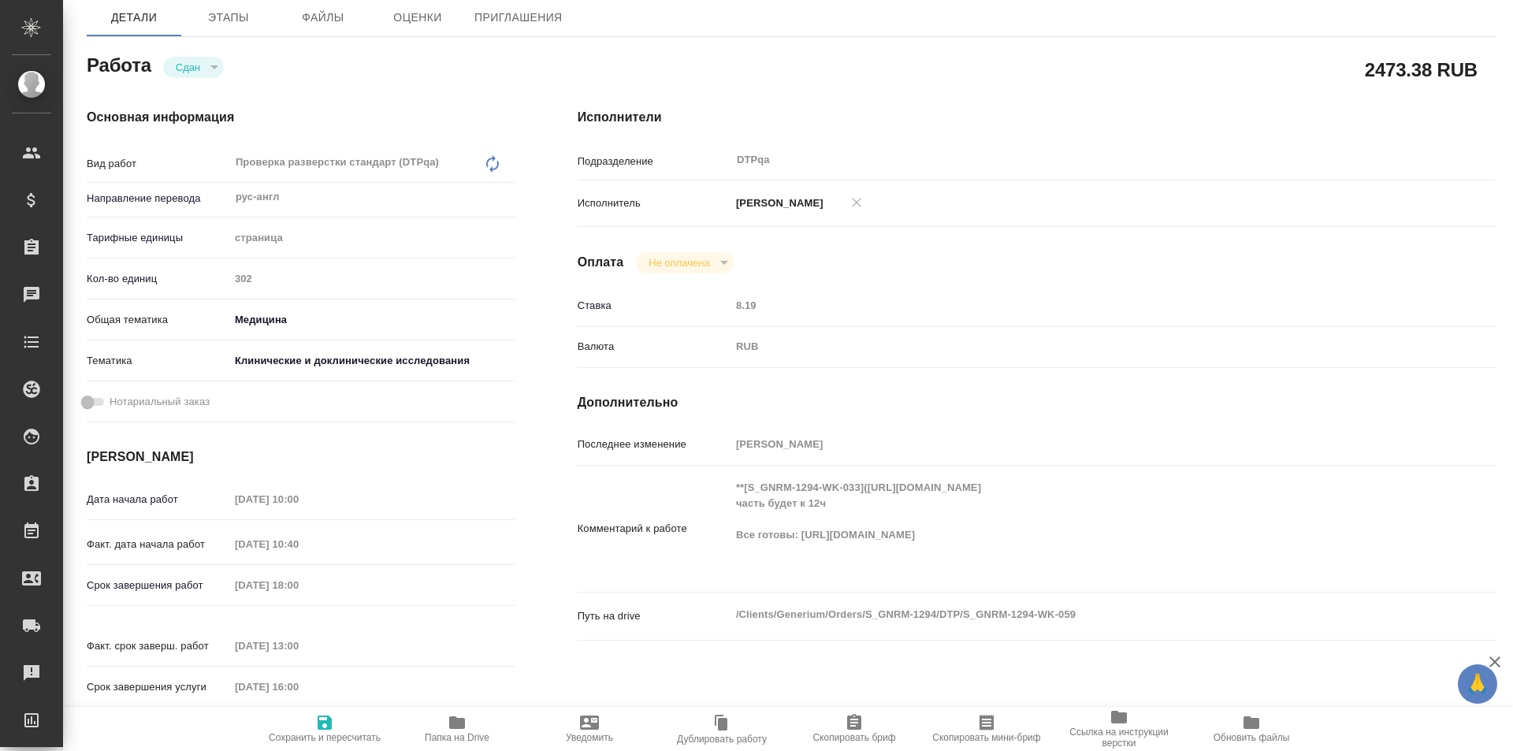
type textarea "x"
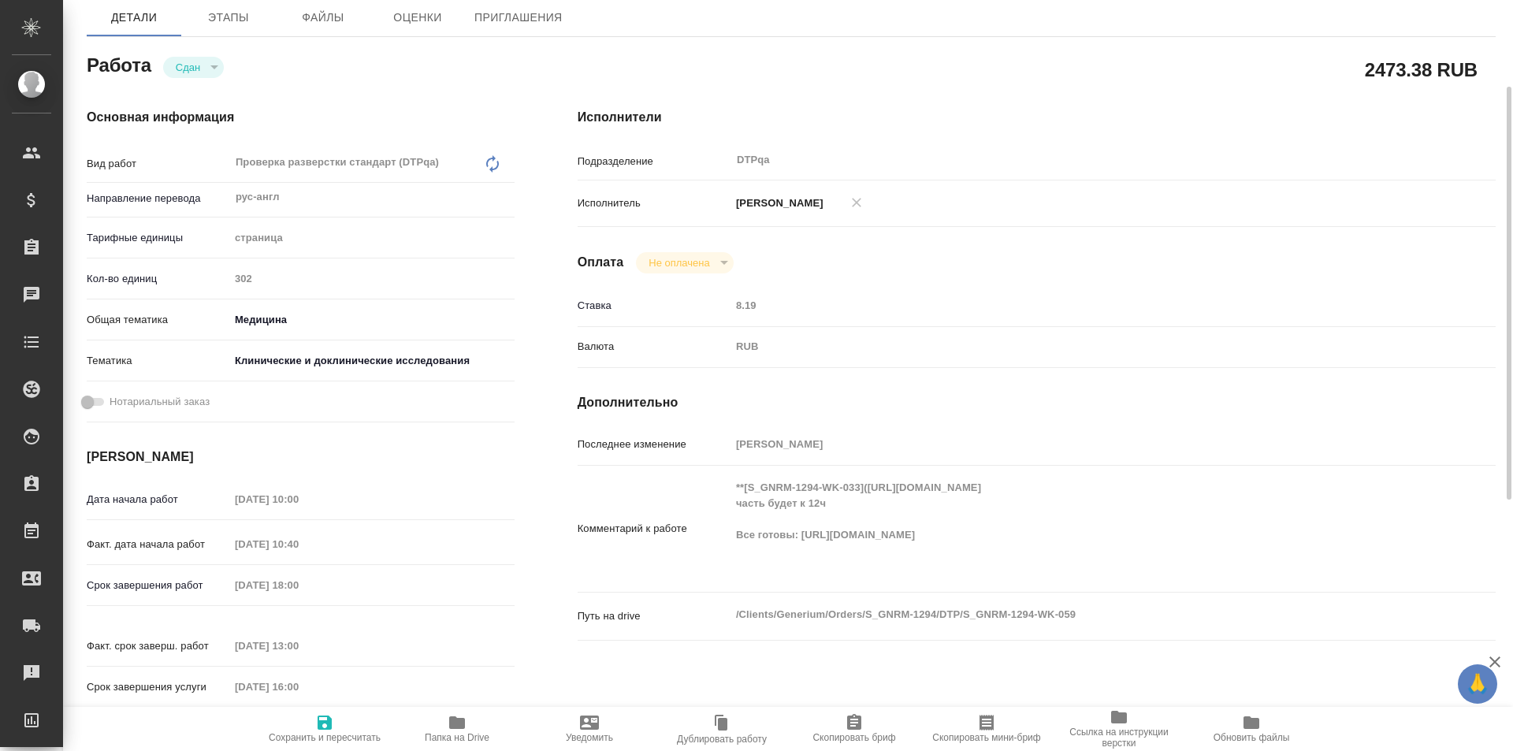
type textarea "x"
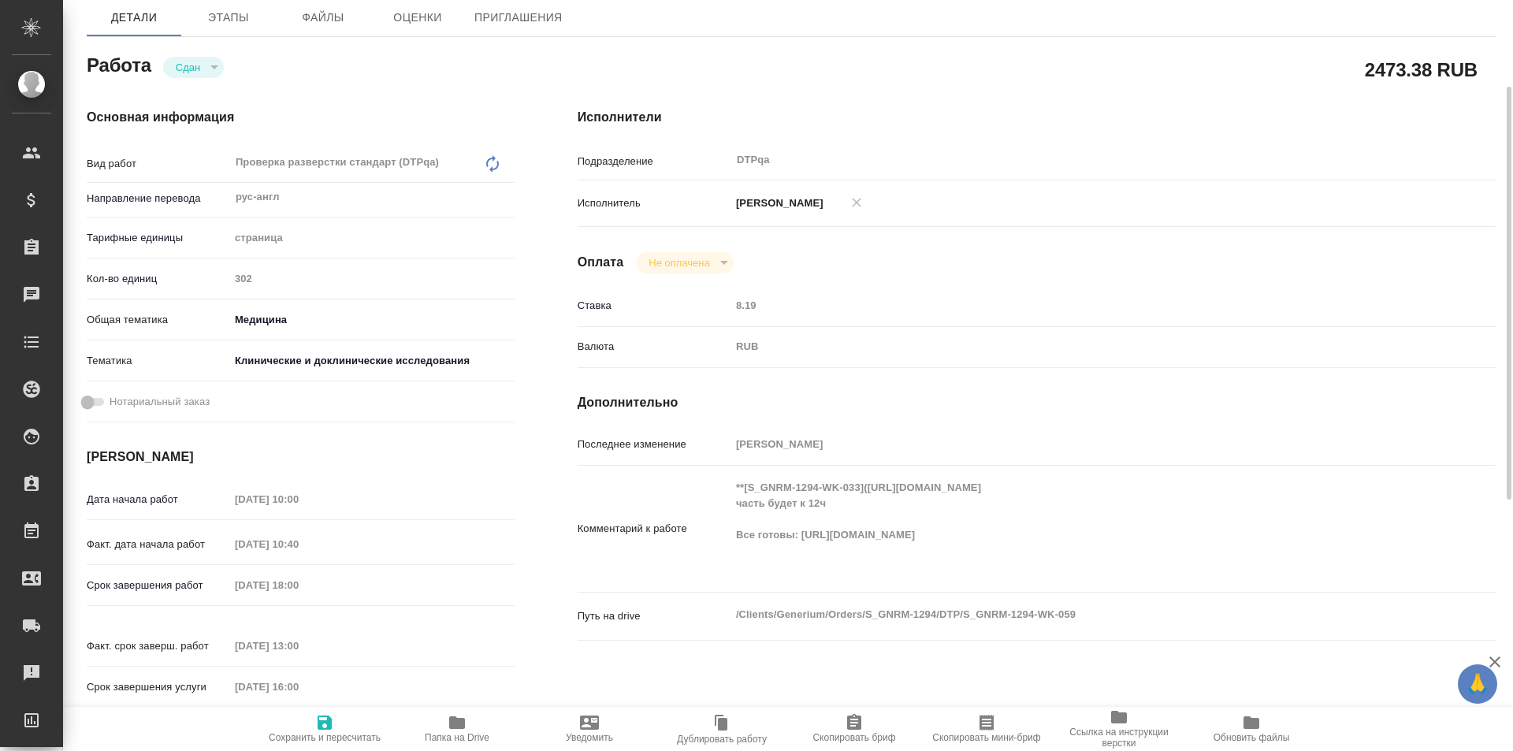
type textarea "x"
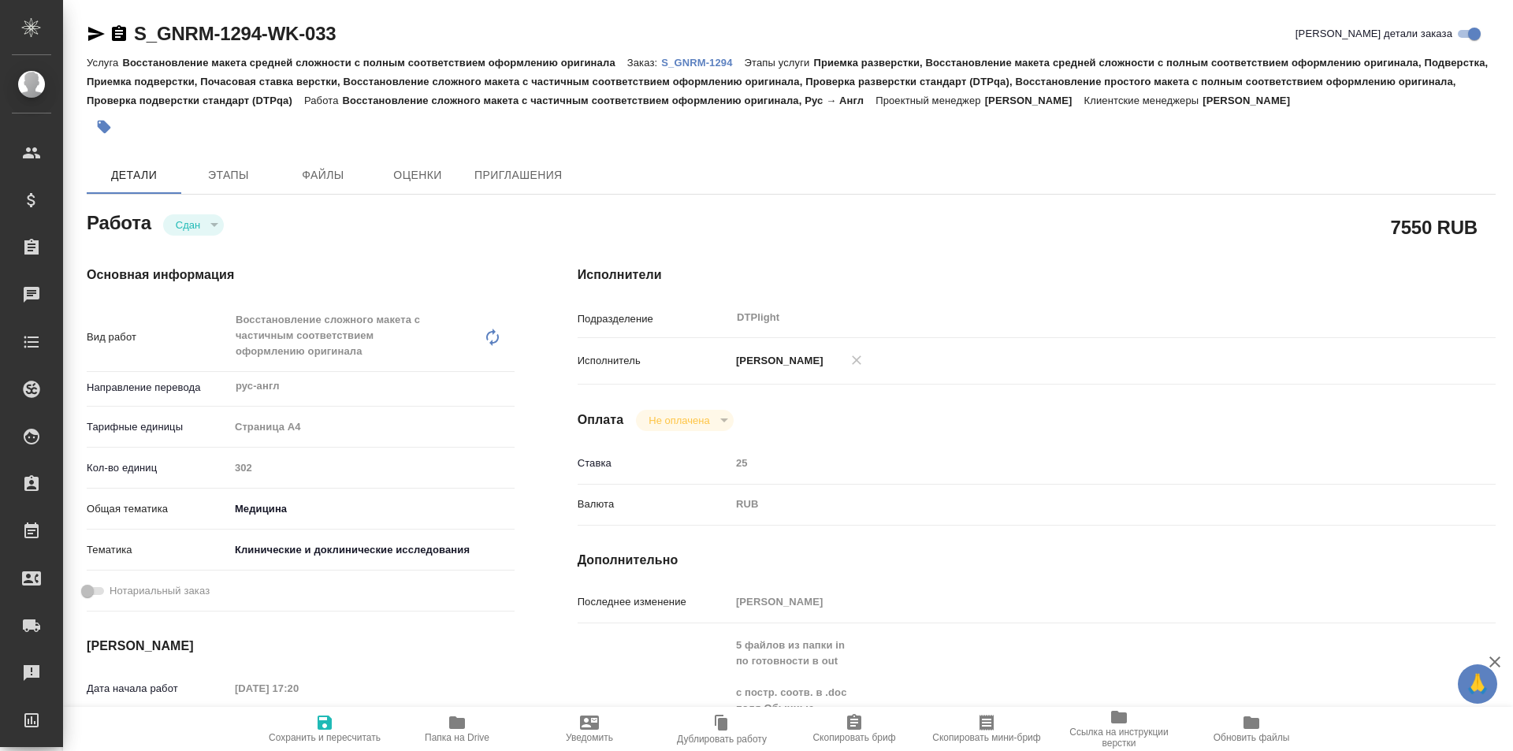
type textarea "x"
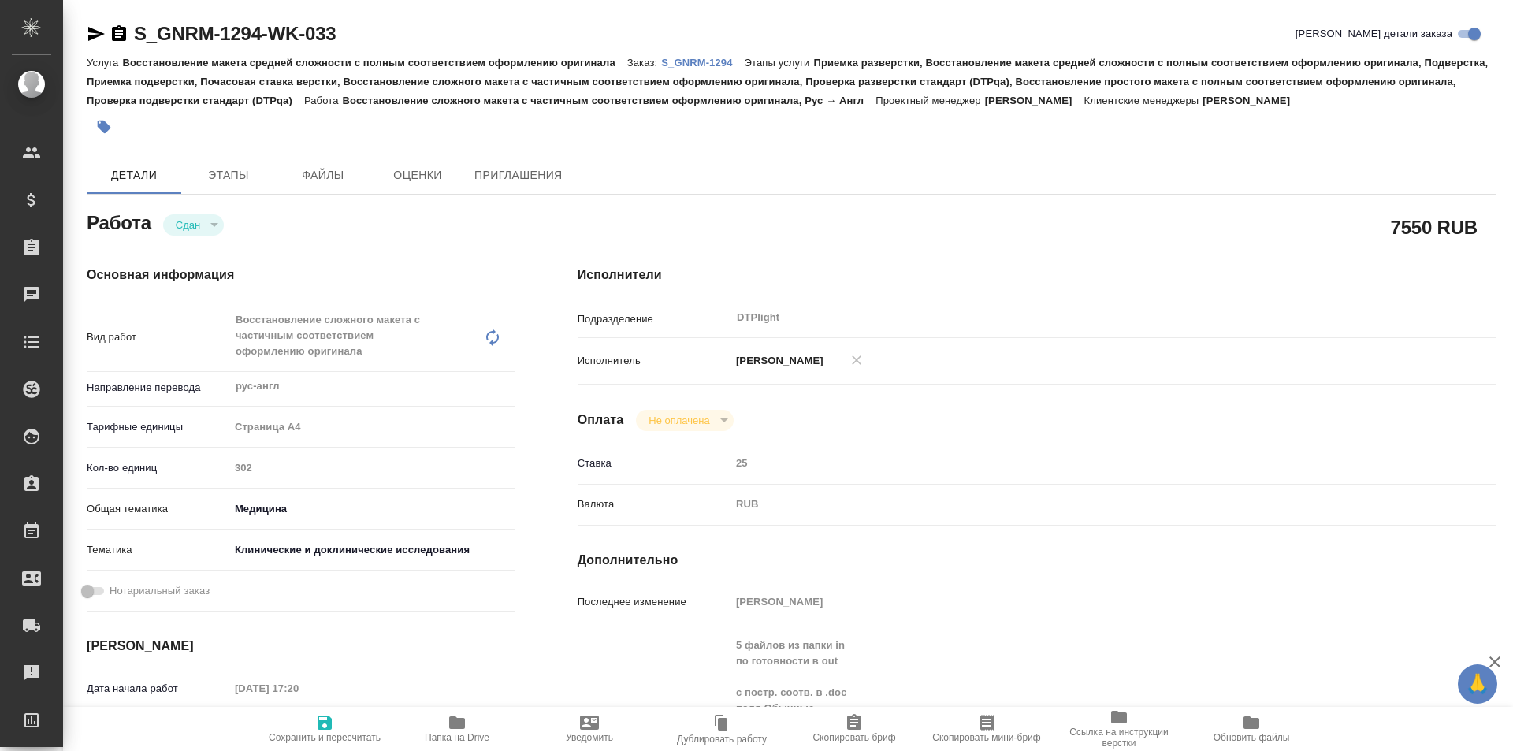
type textarea "x"
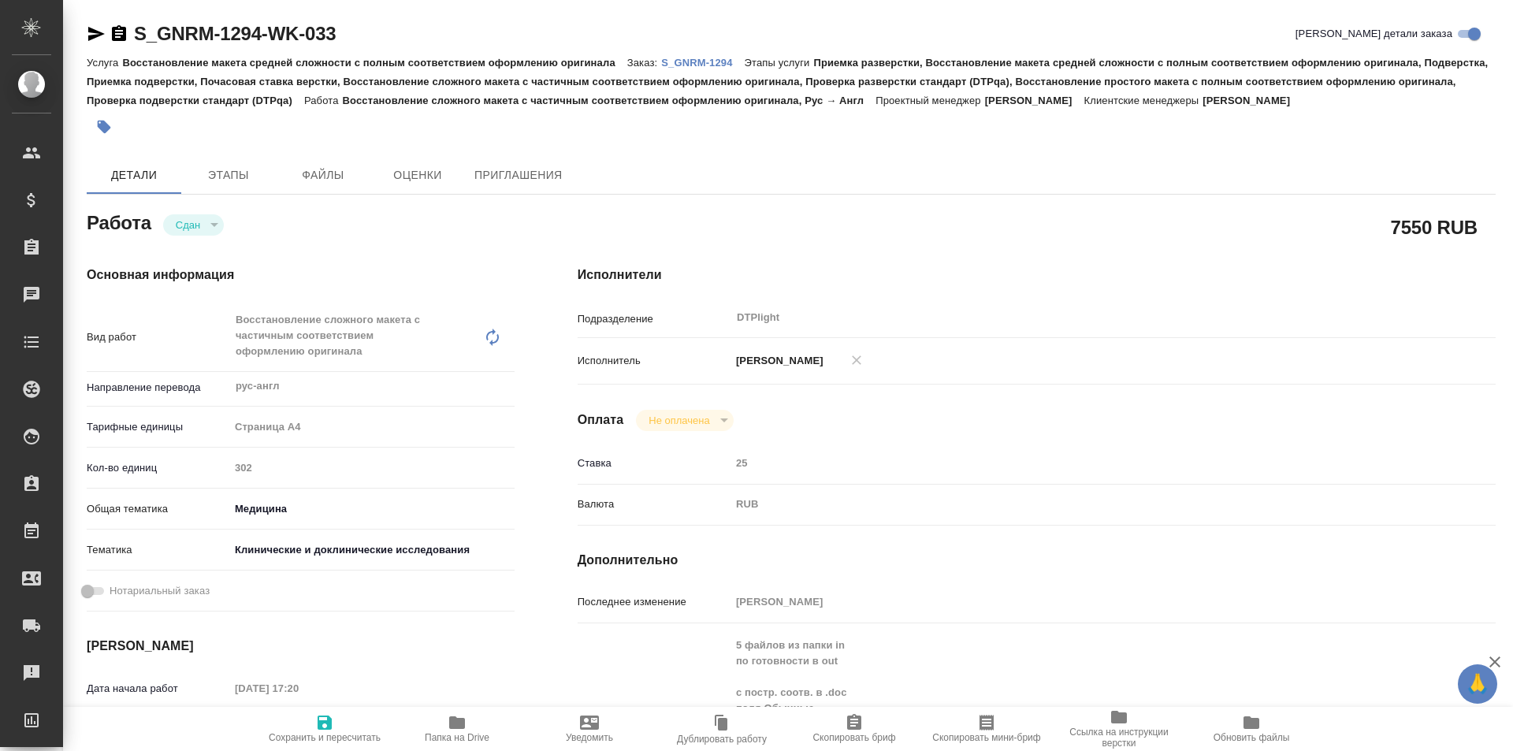
type textarea "x"
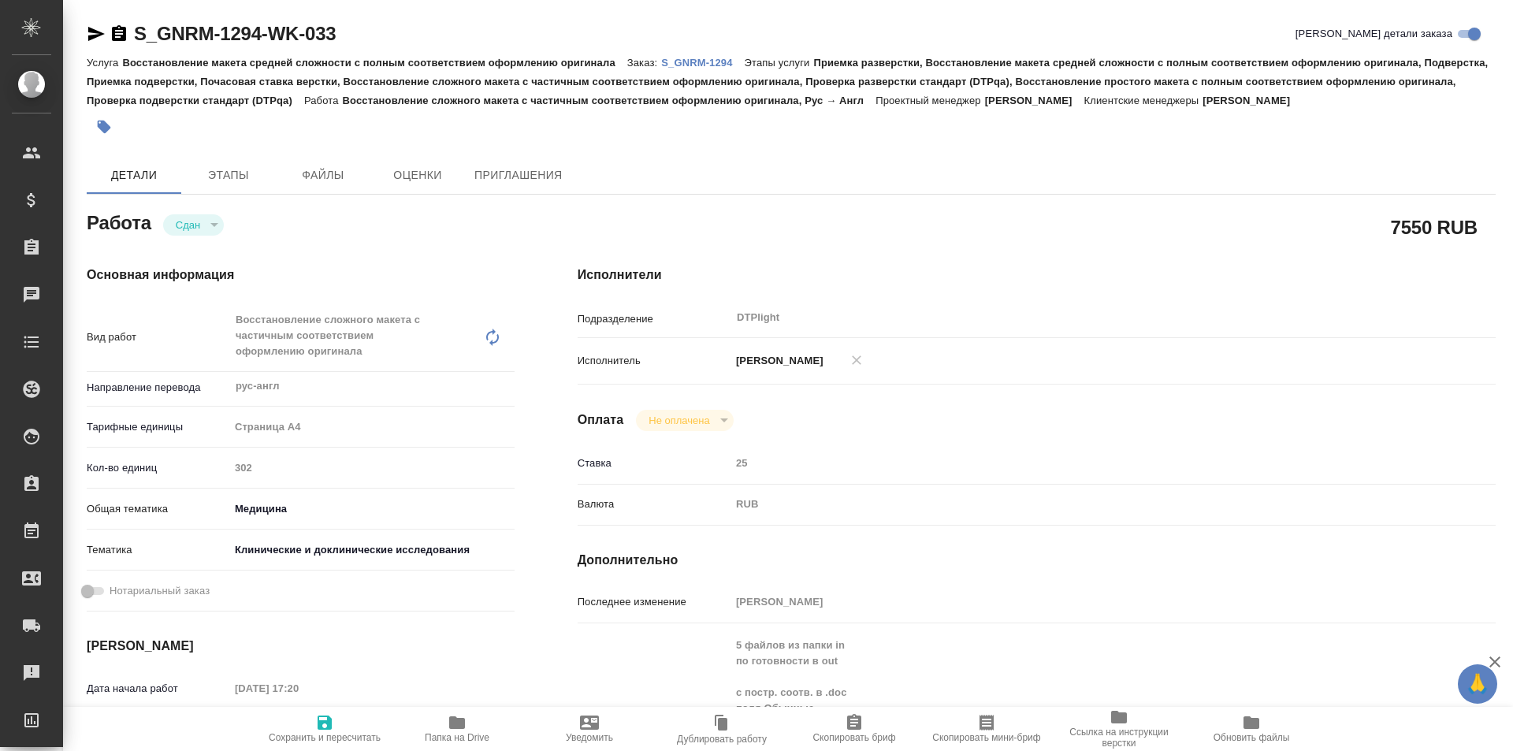
type textarea "x"
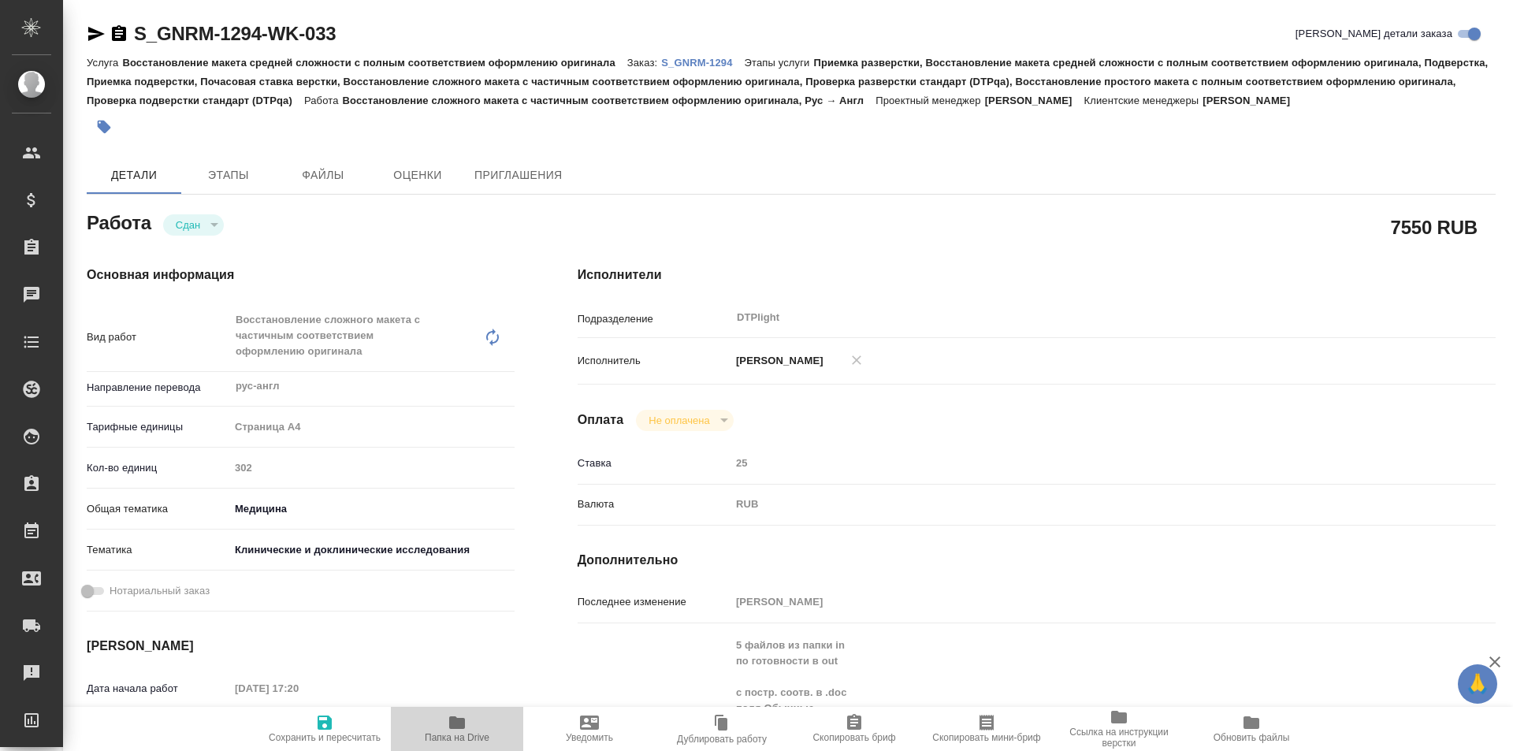
click at [457, 727] on icon "button" at bounding box center [457, 722] width 16 height 13
type textarea "x"
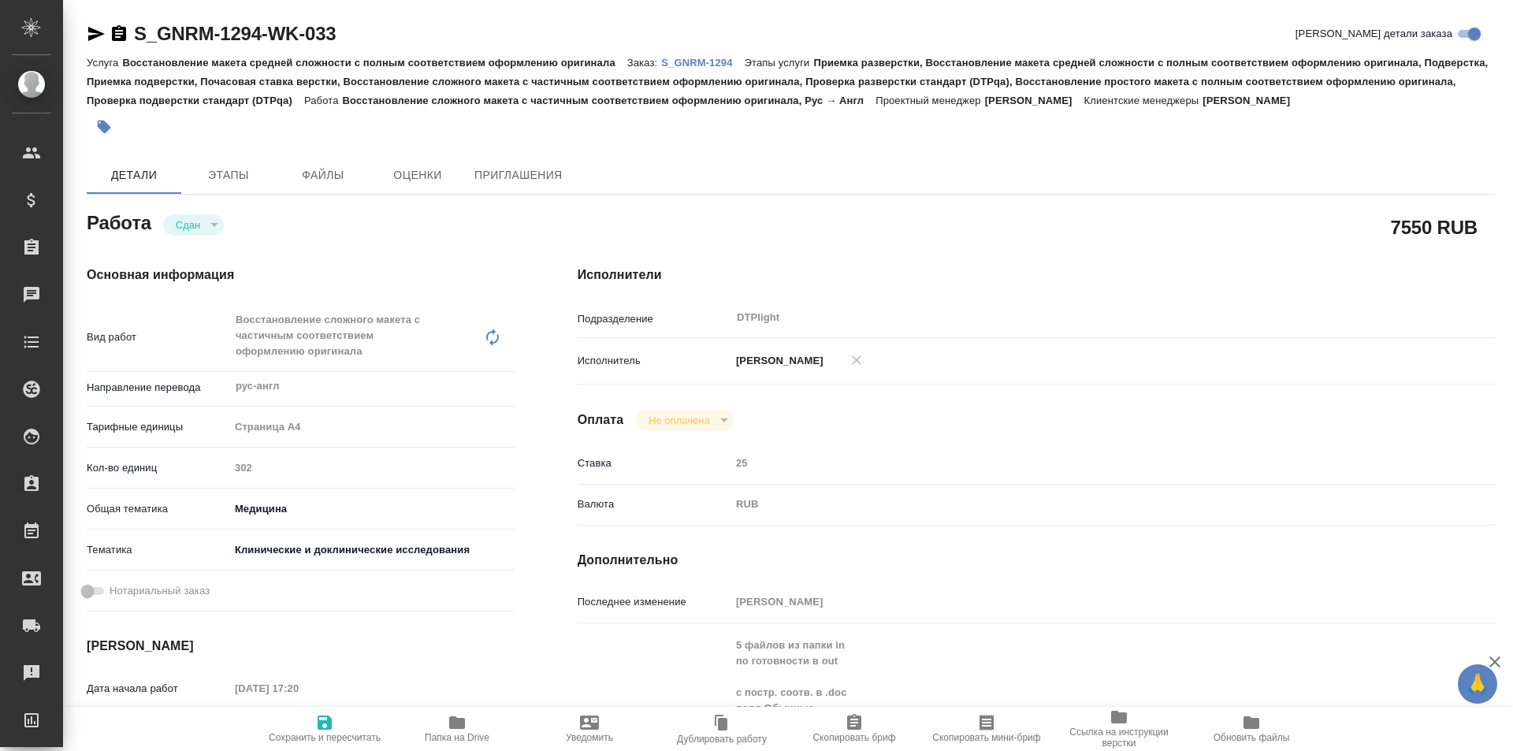
type textarea "x"
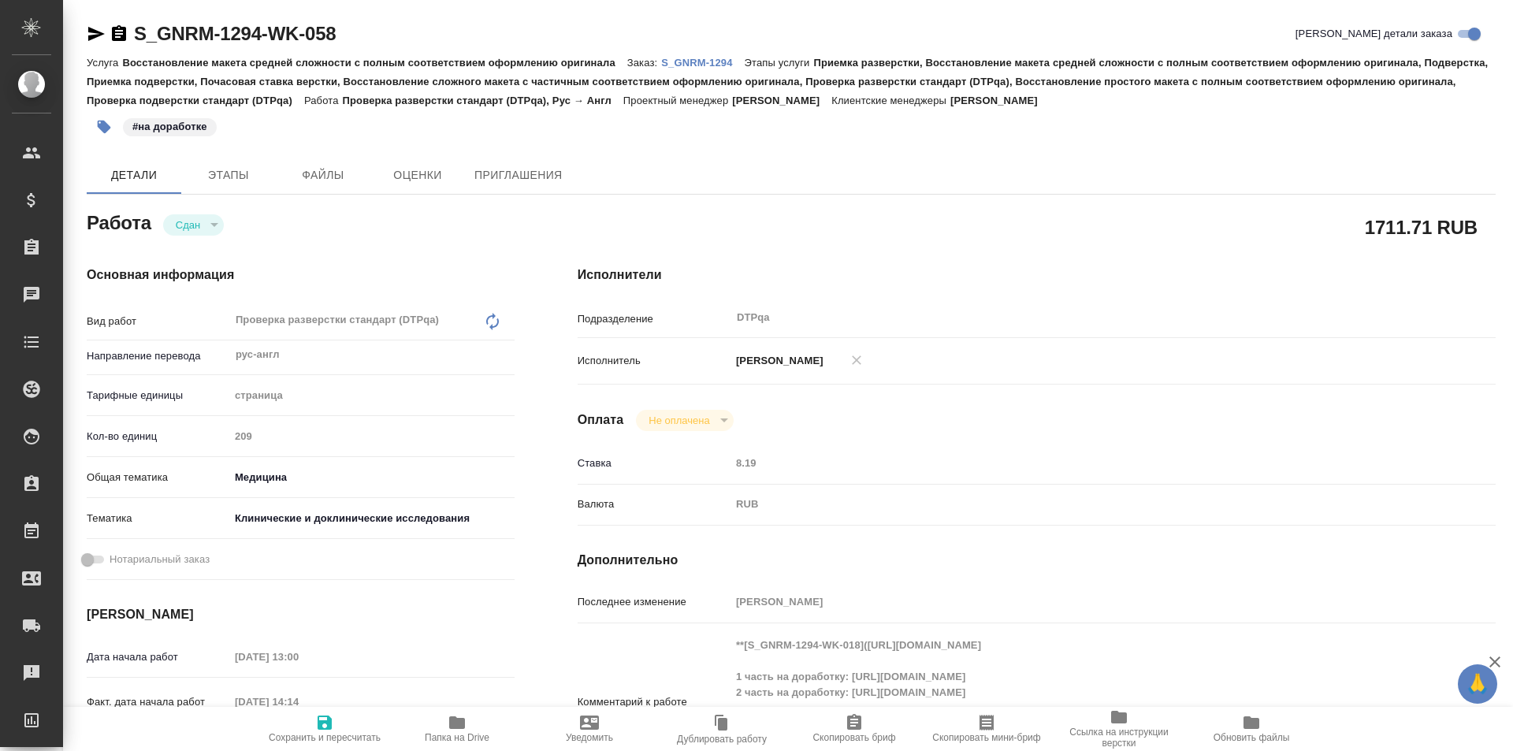
type textarea "x"
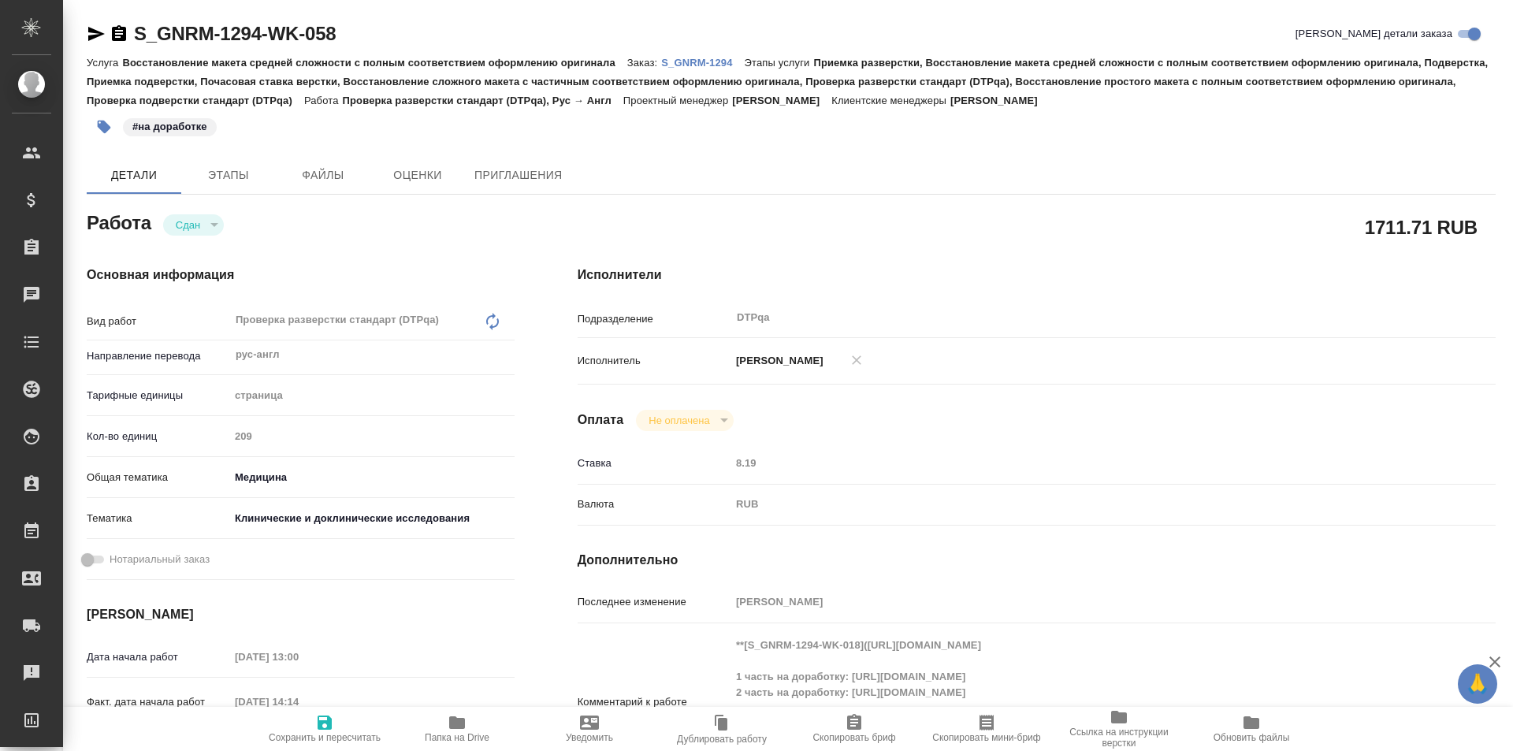
type textarea "x"
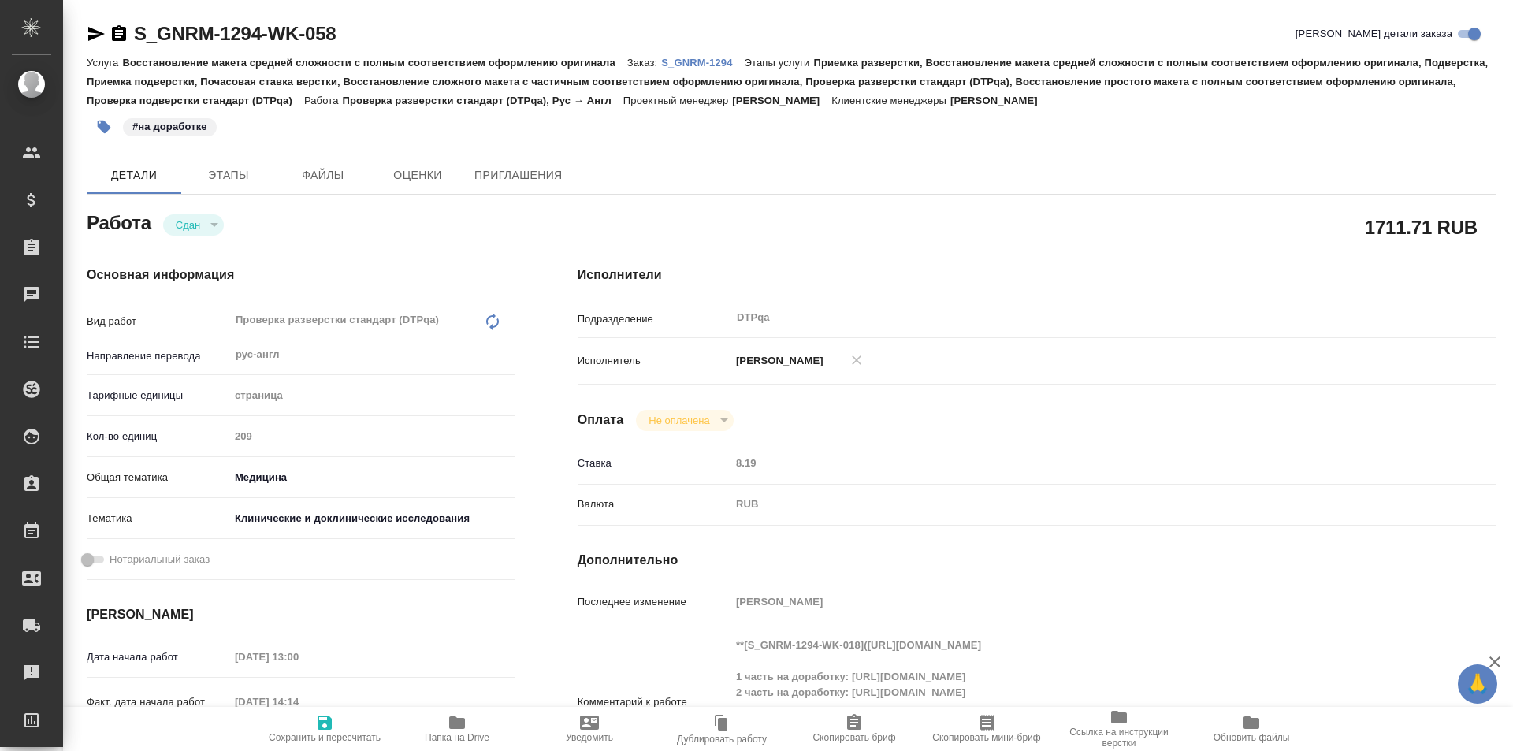
type textarea "x"
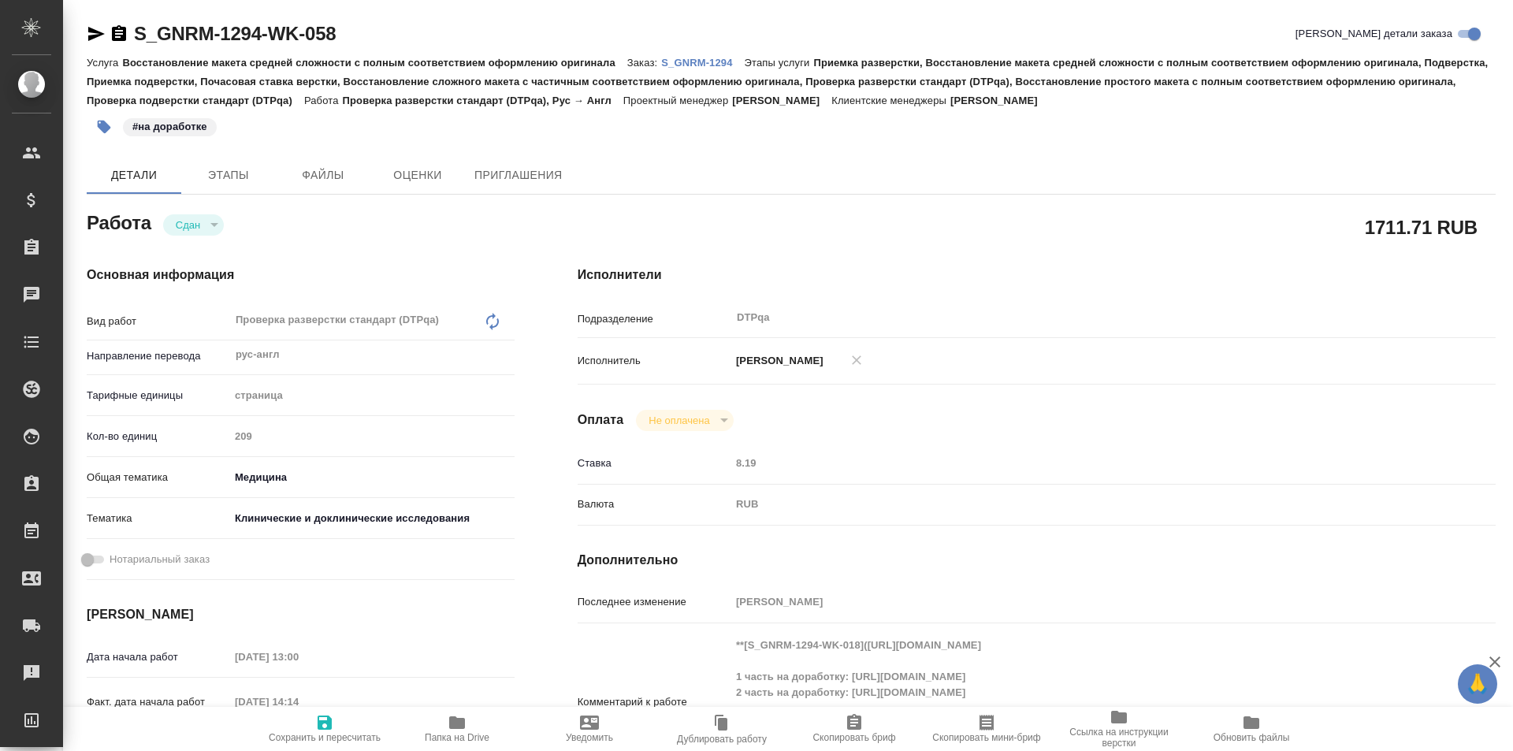
scroll to position [79, 0]
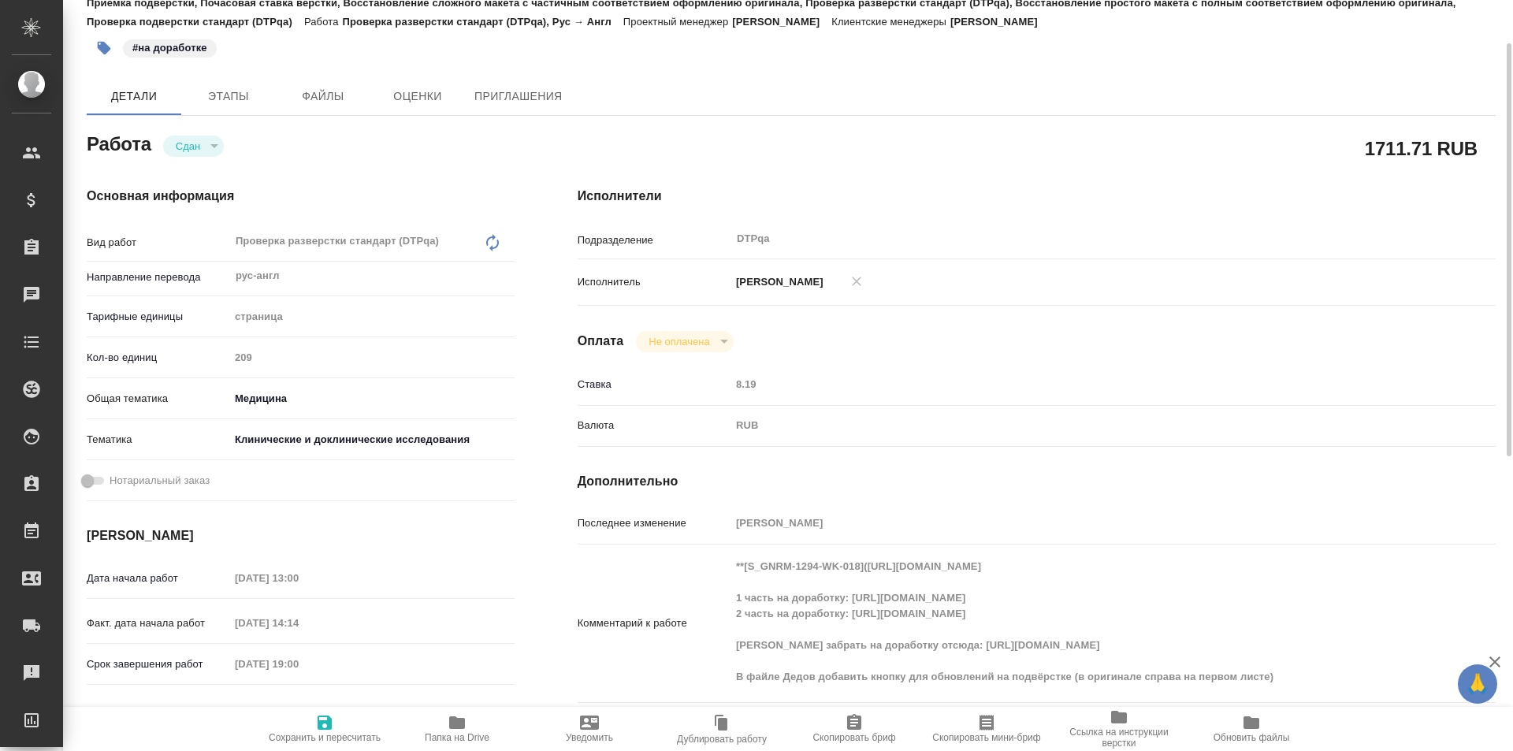
type textarea "x"
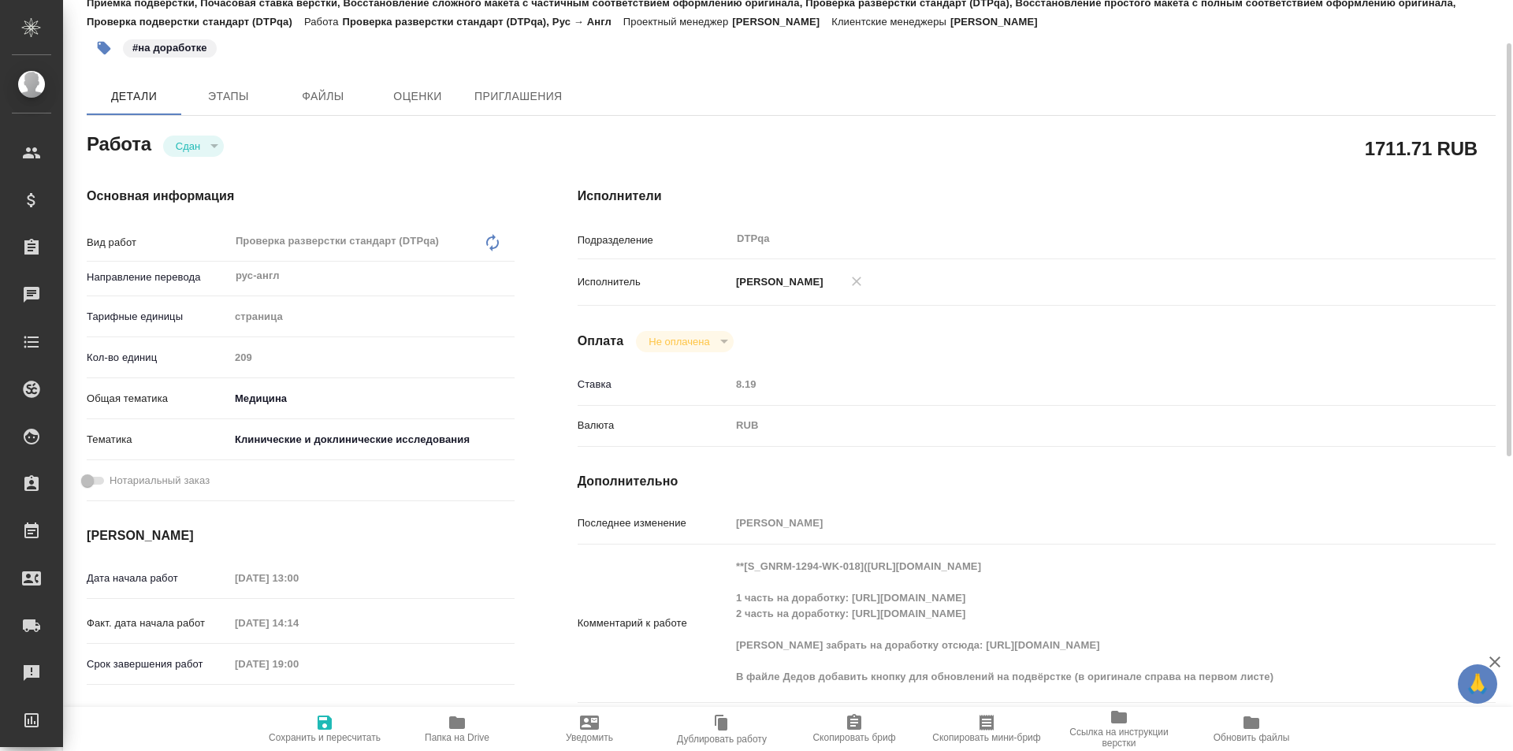
type textarea "x"
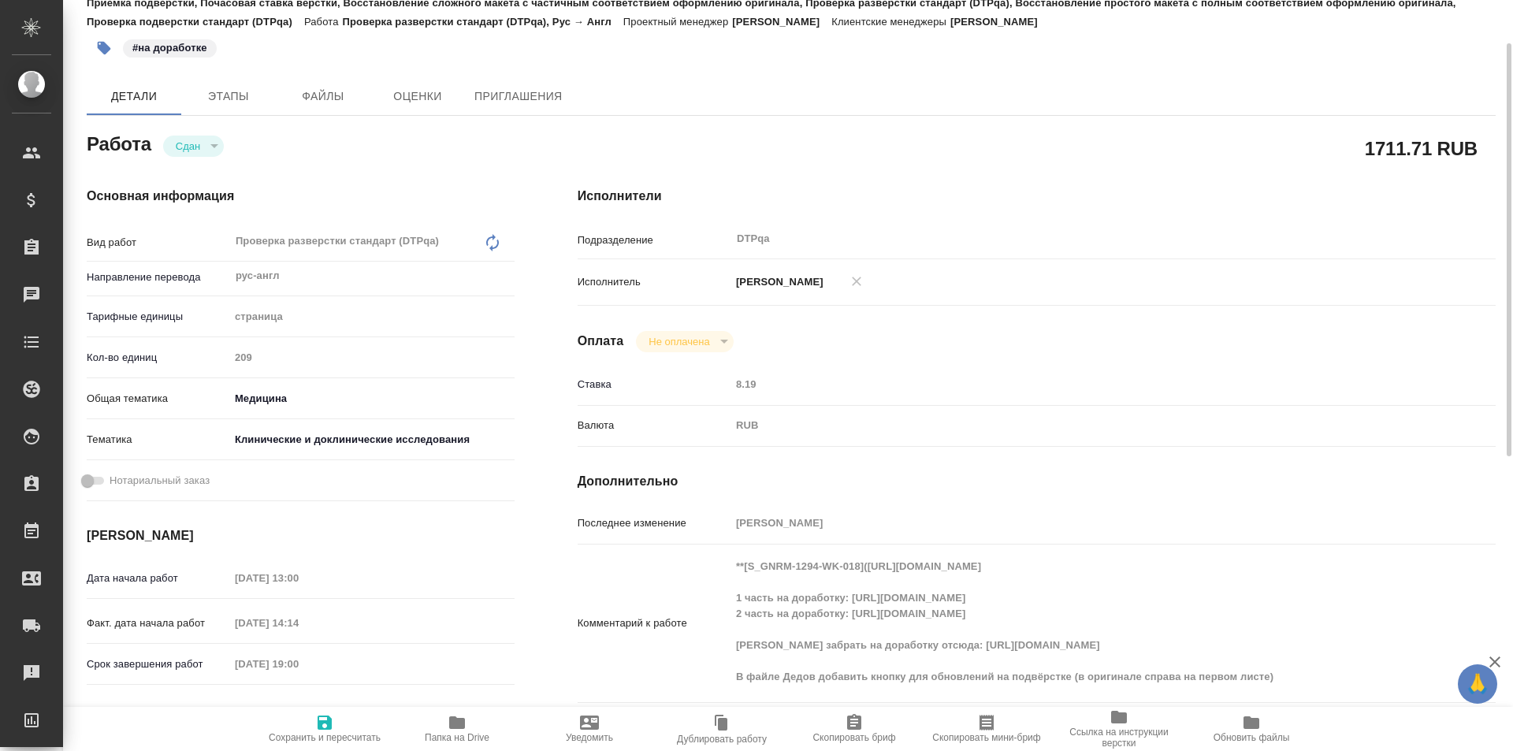
type textarea "x"
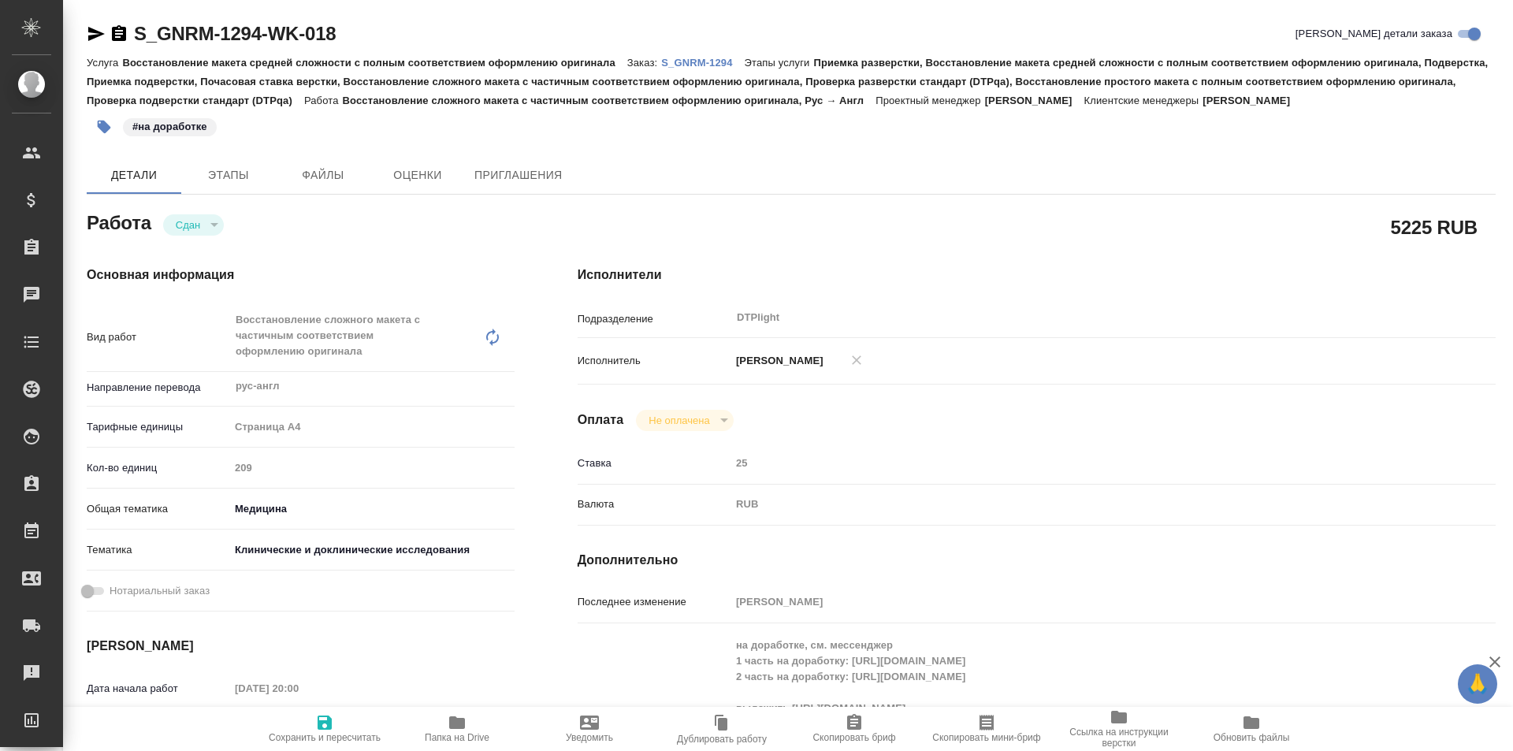
type textarea "x"
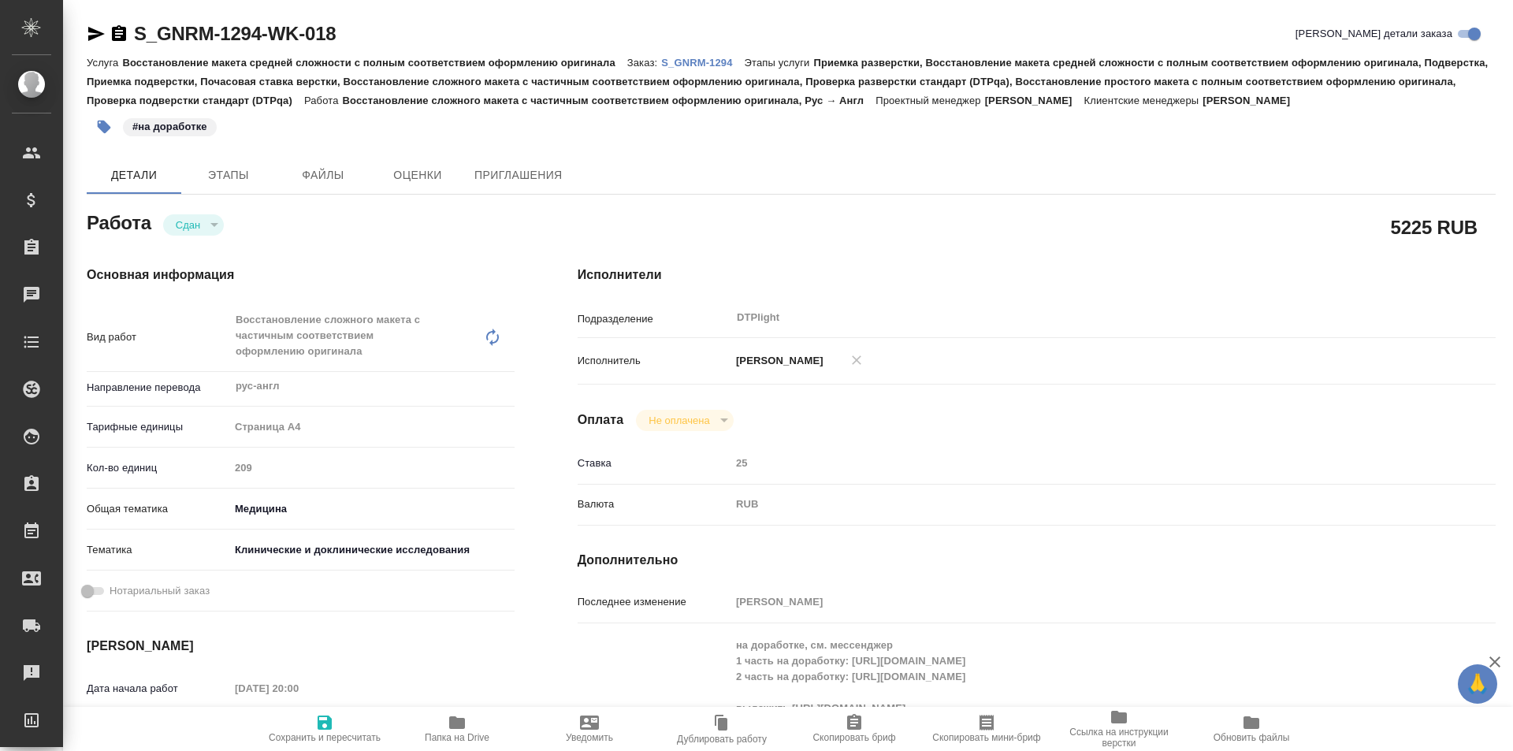
type textarea "x"
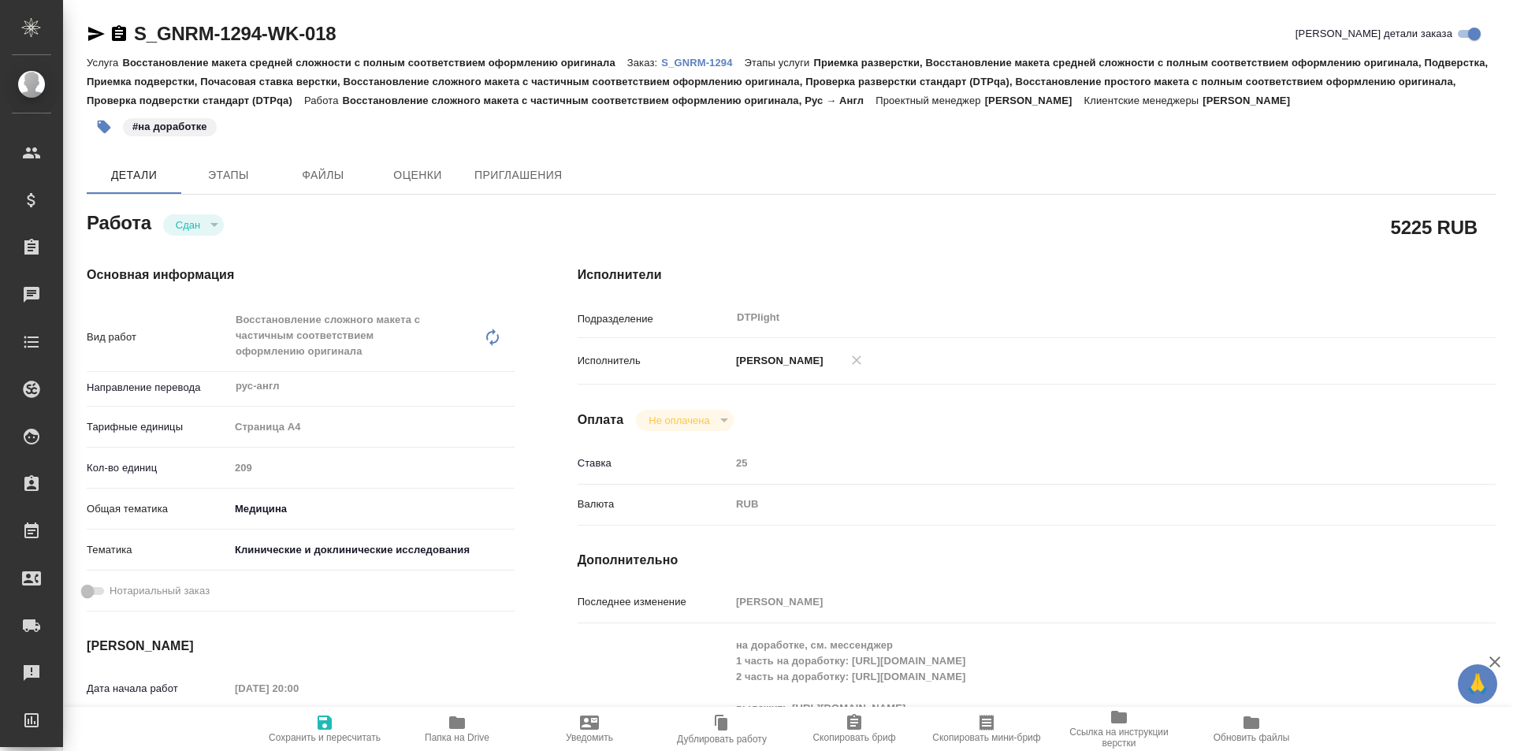
type textarea "x"
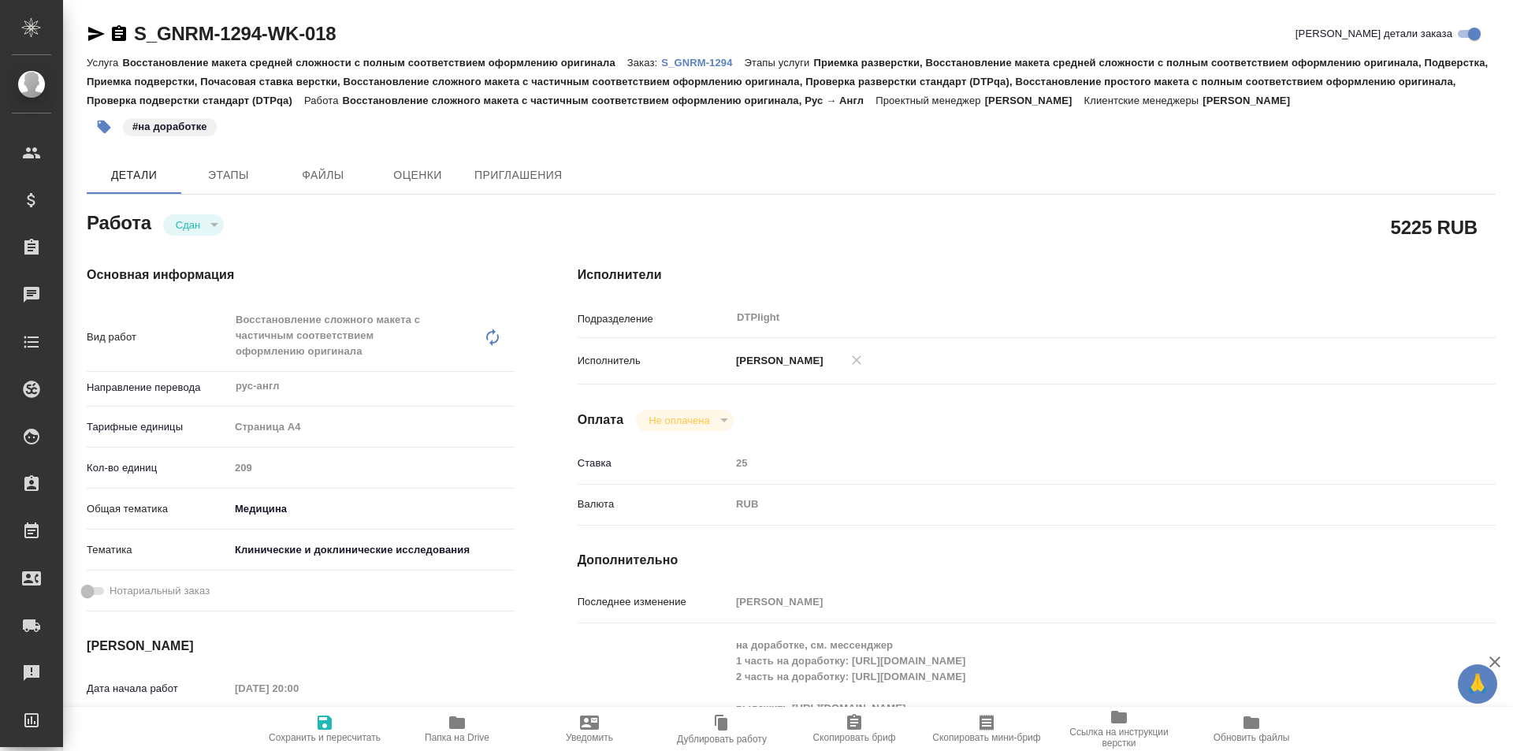
type textarea "x"
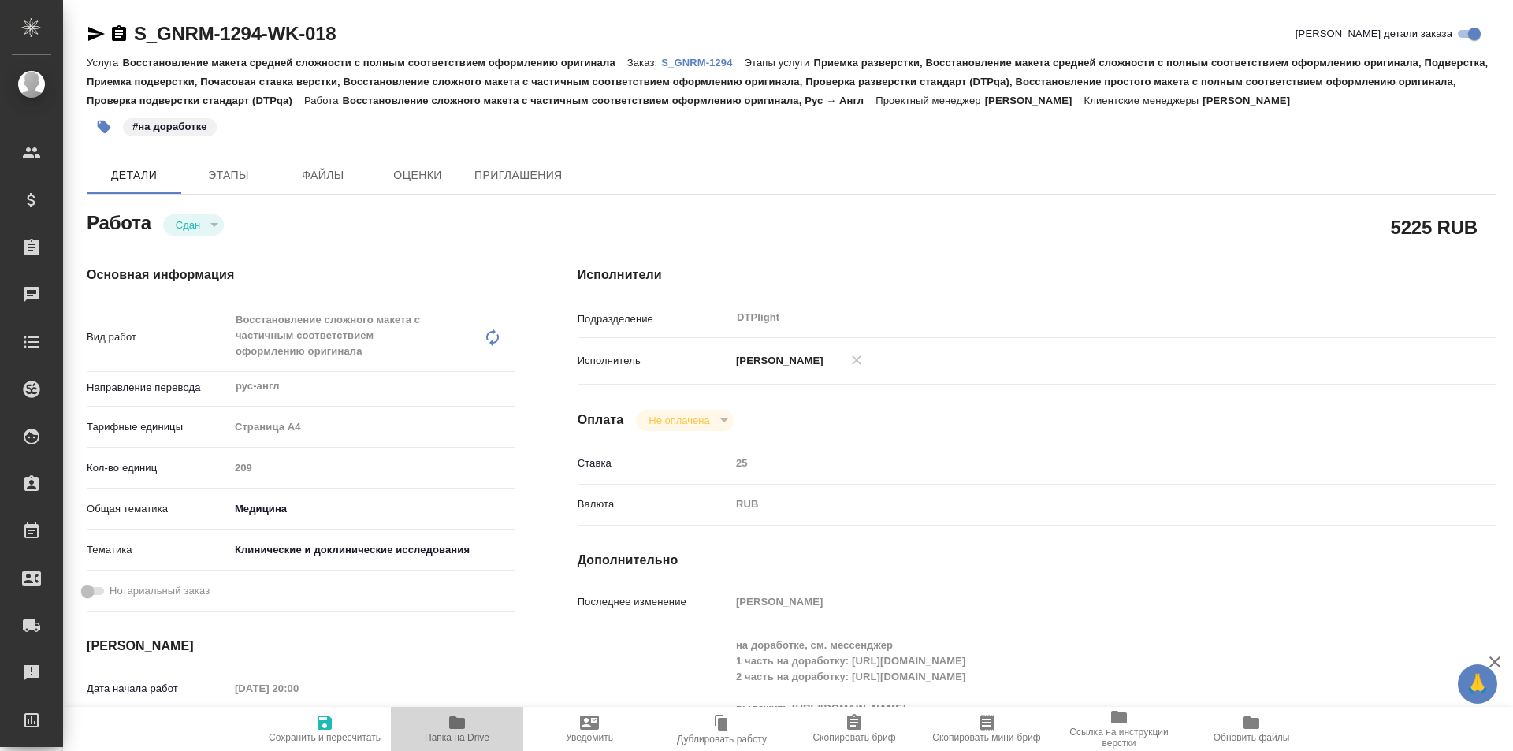
click at [454, 721] on icon "button" at bounding box center [457, 722] width 16 height 13
type textarea "x"
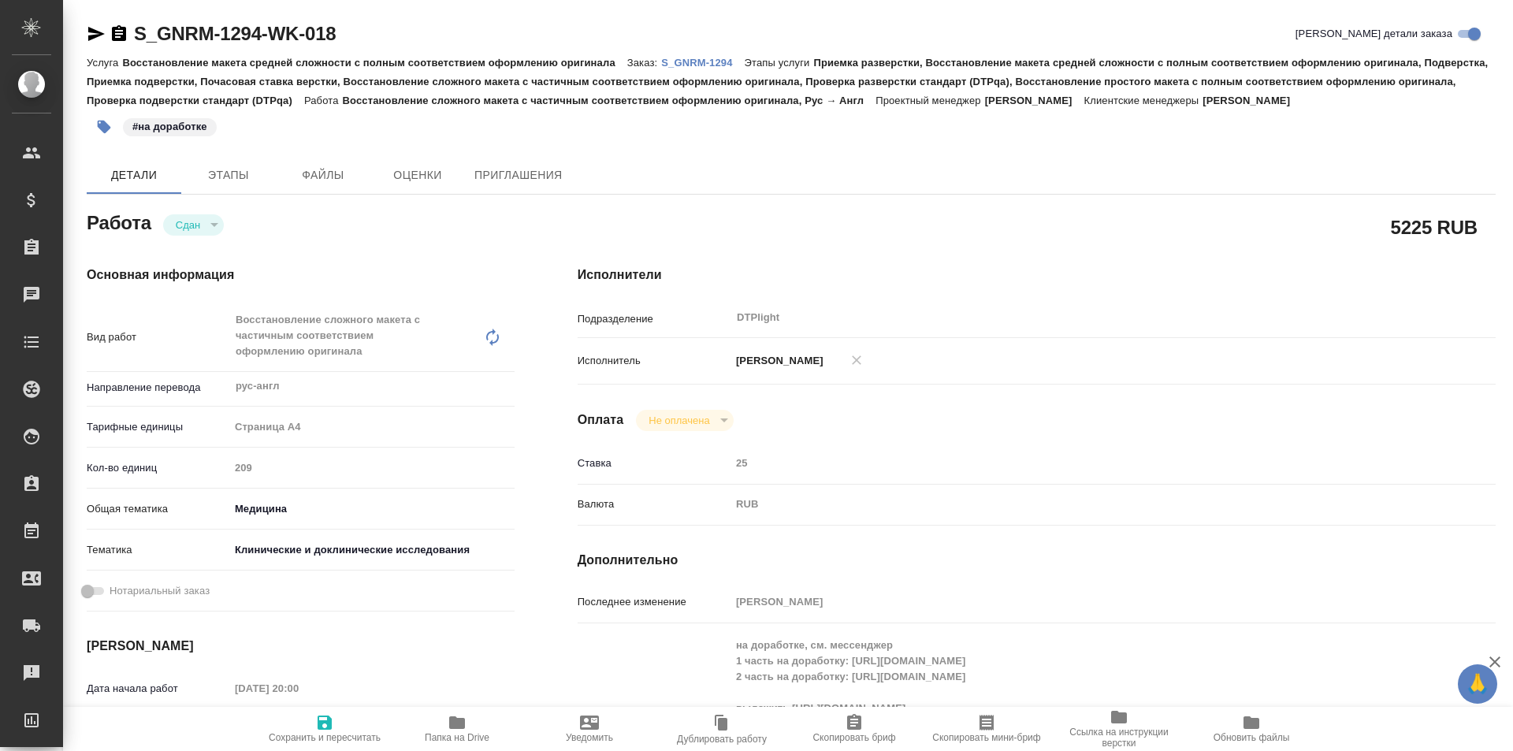
type textarea "x"
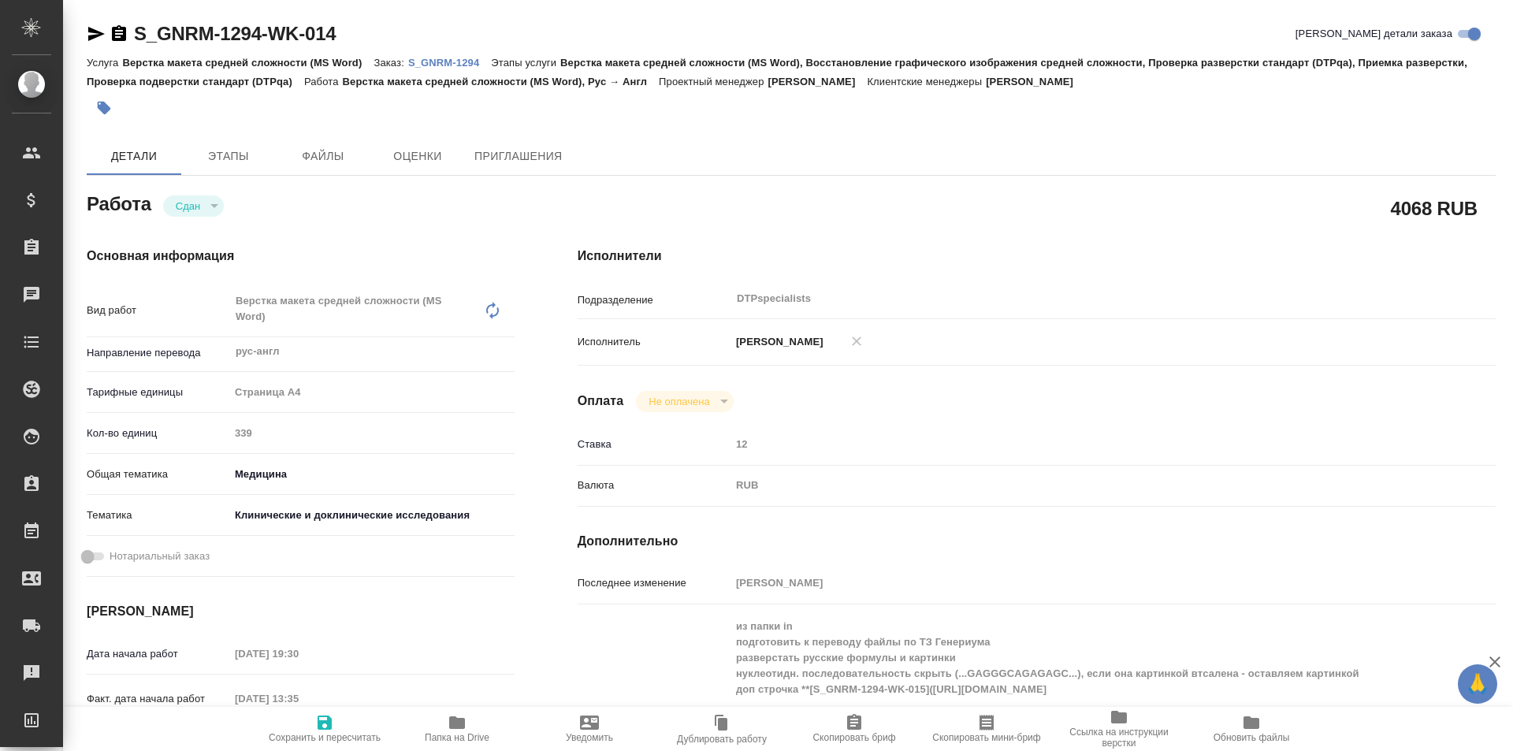
type textarea "x"
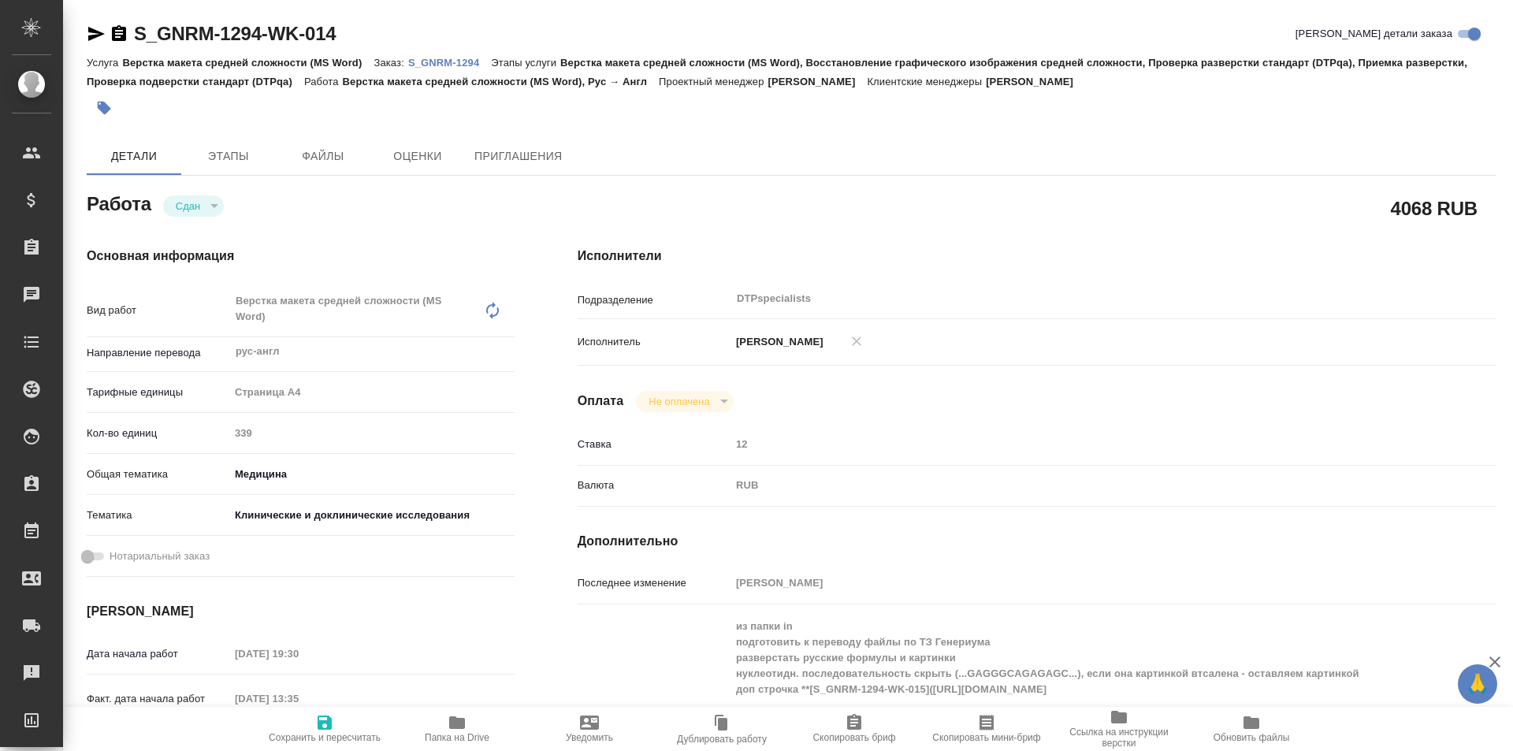
type textarea "x"
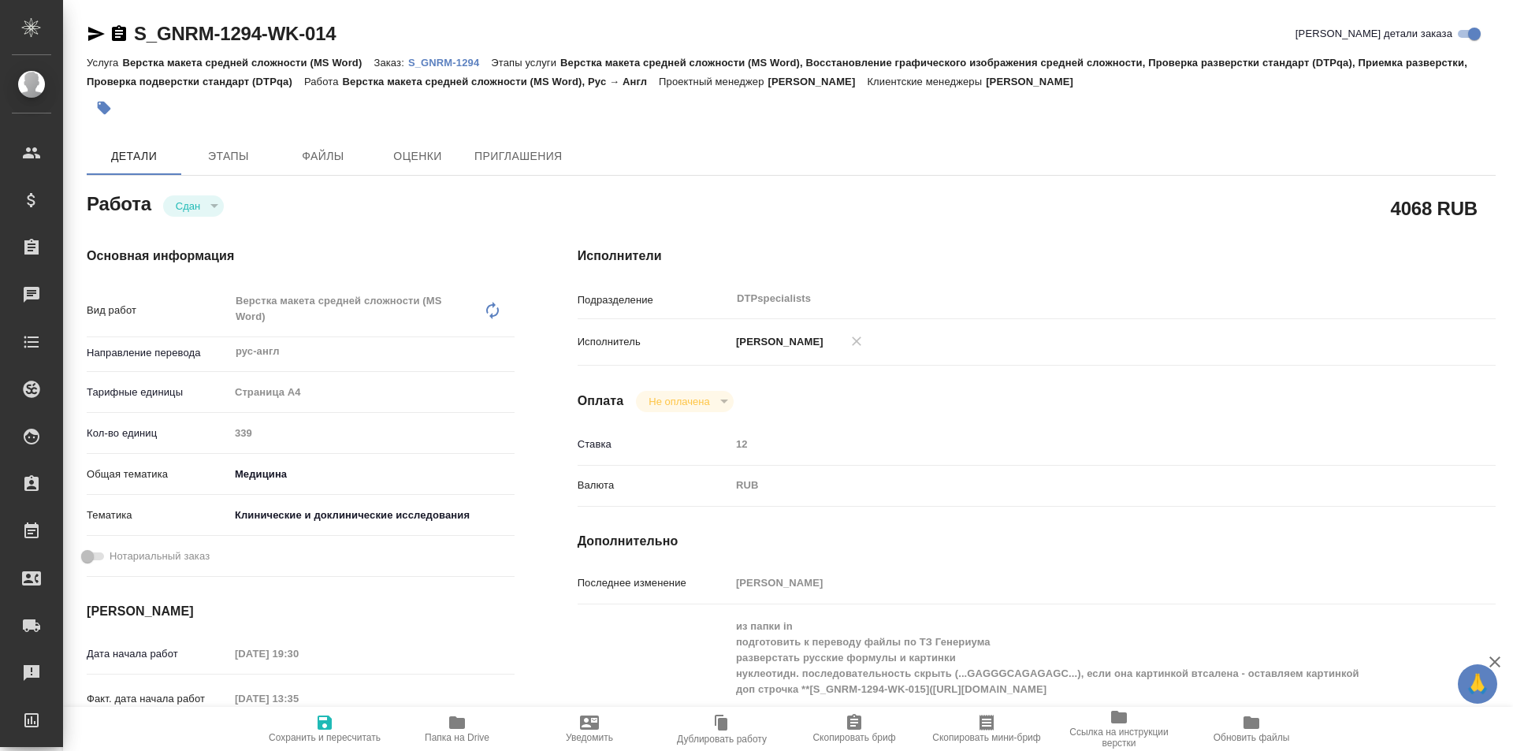
type textarea "x"
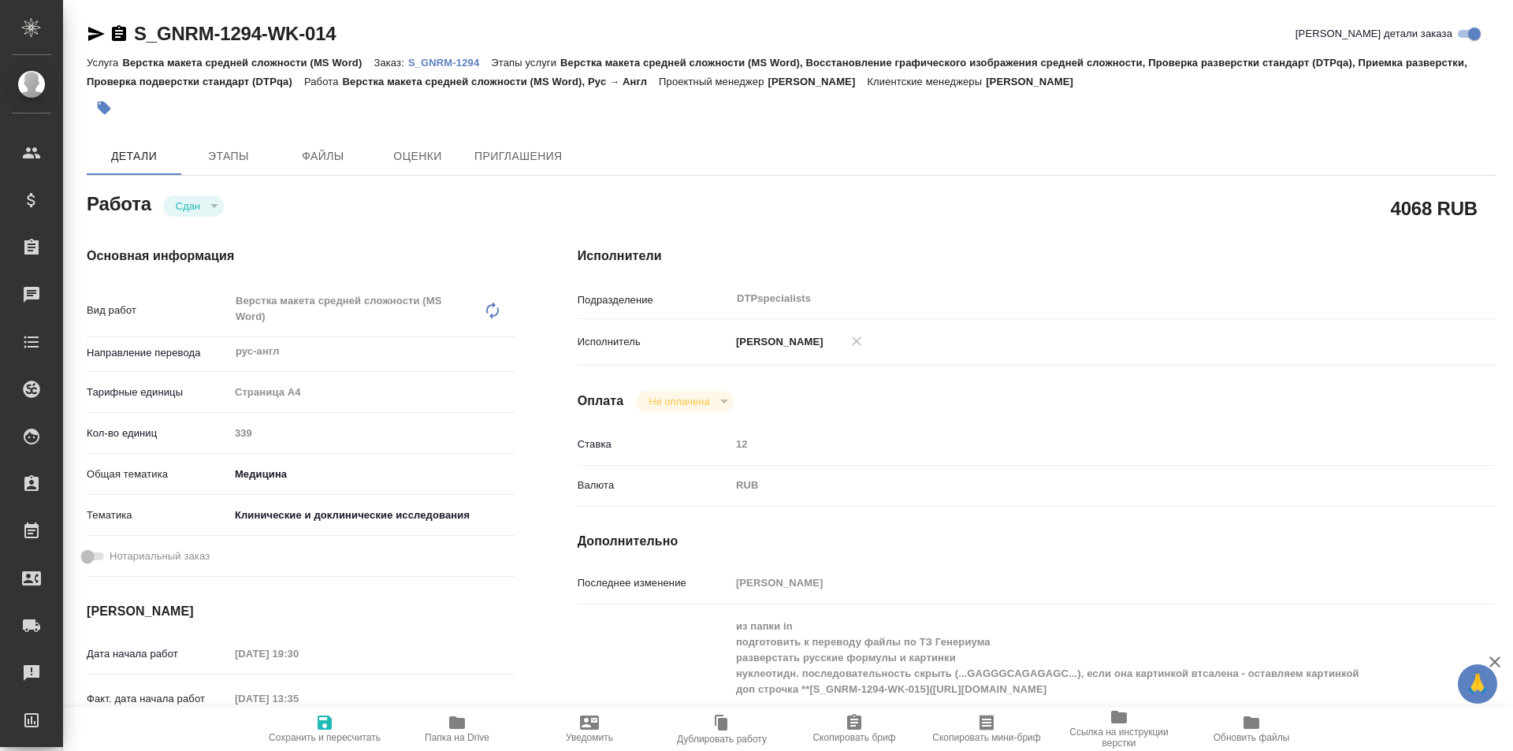
type textarea "x"
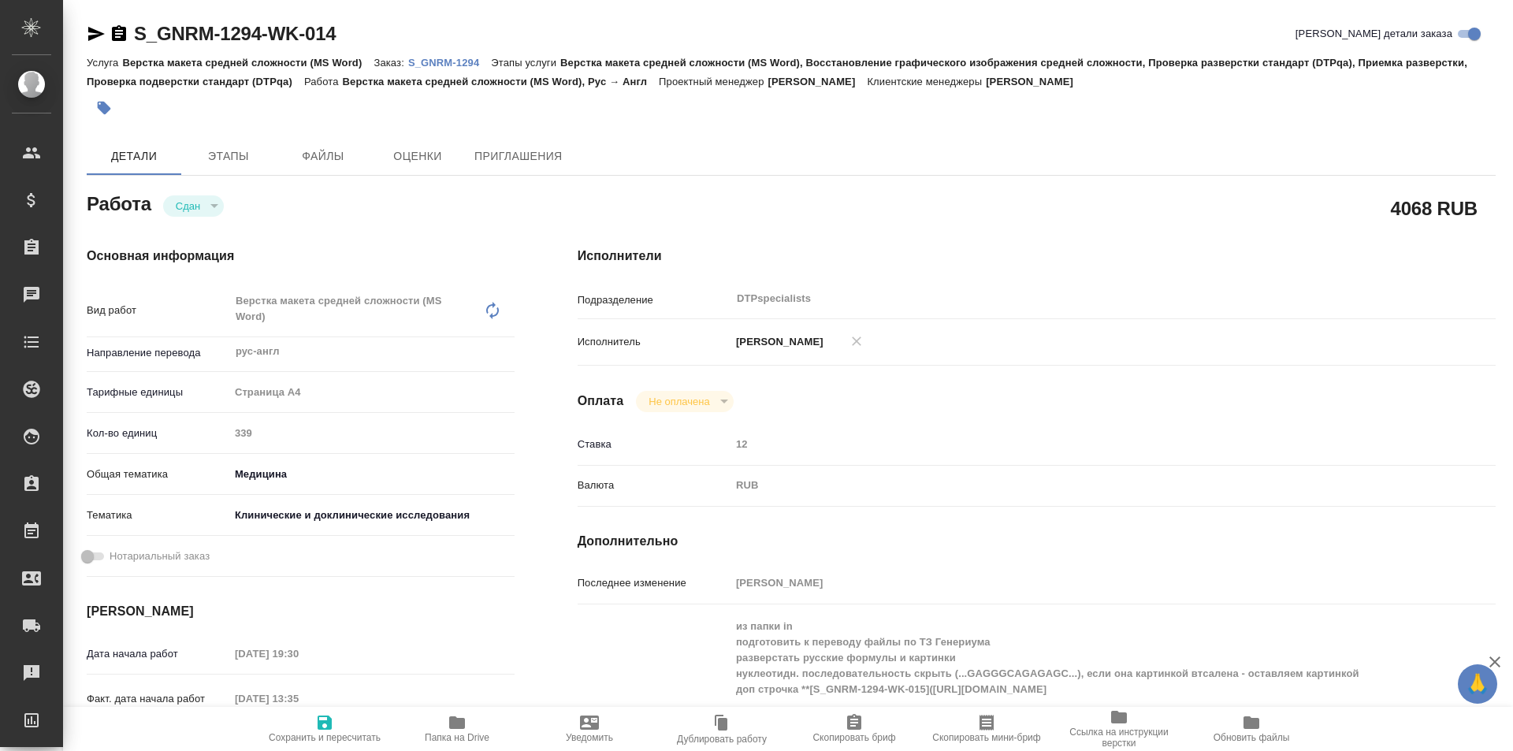
scroll to position [79, 0]
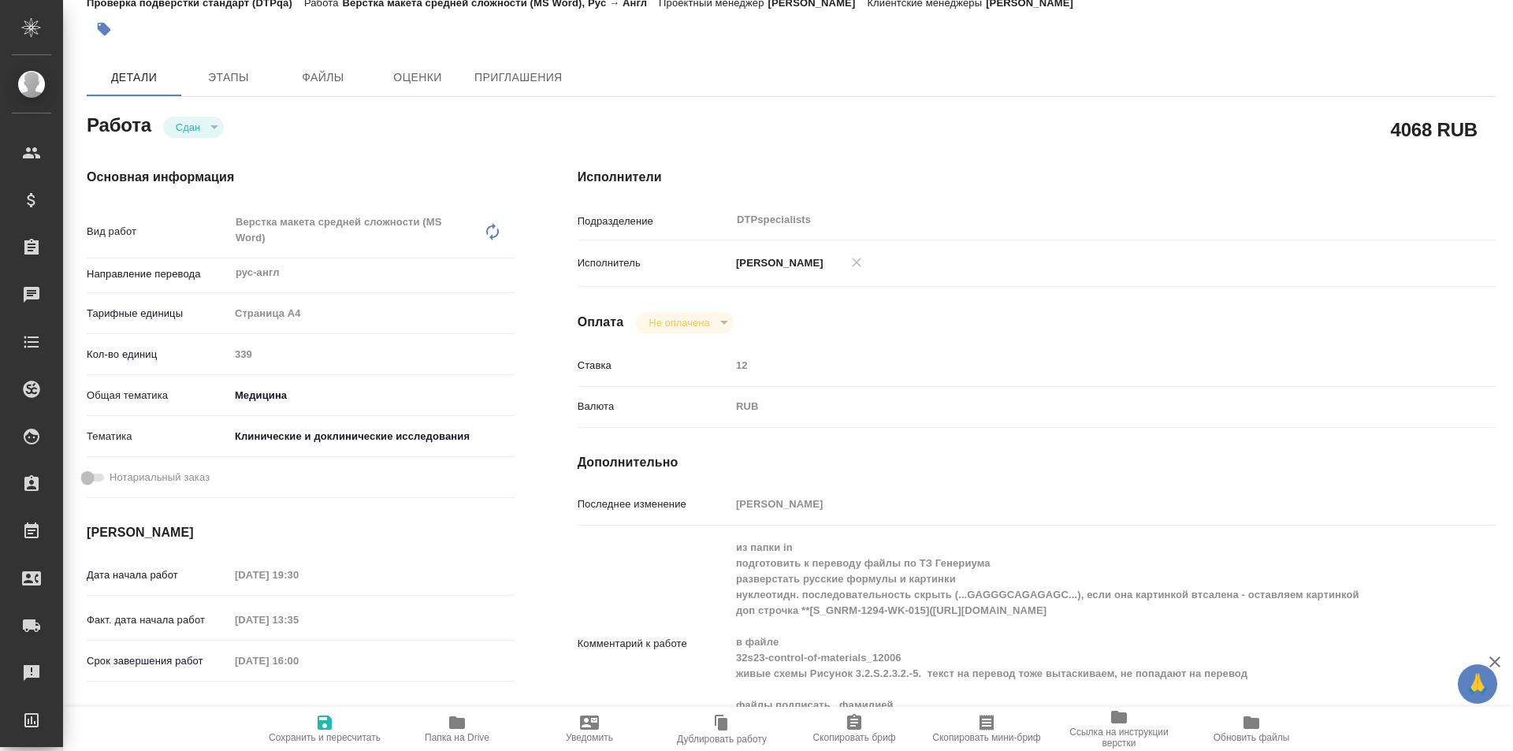
type textarea "x"
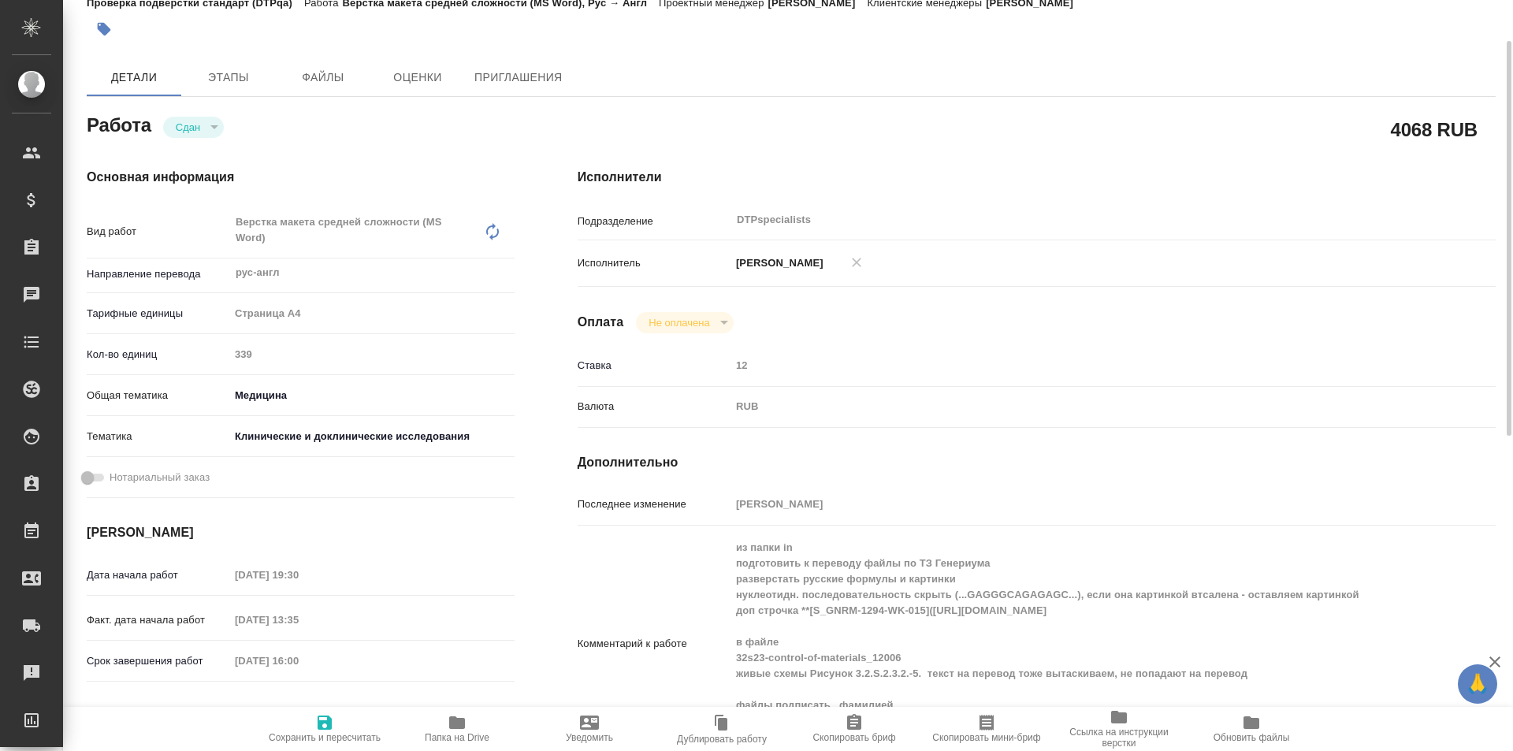
type textarea "x"
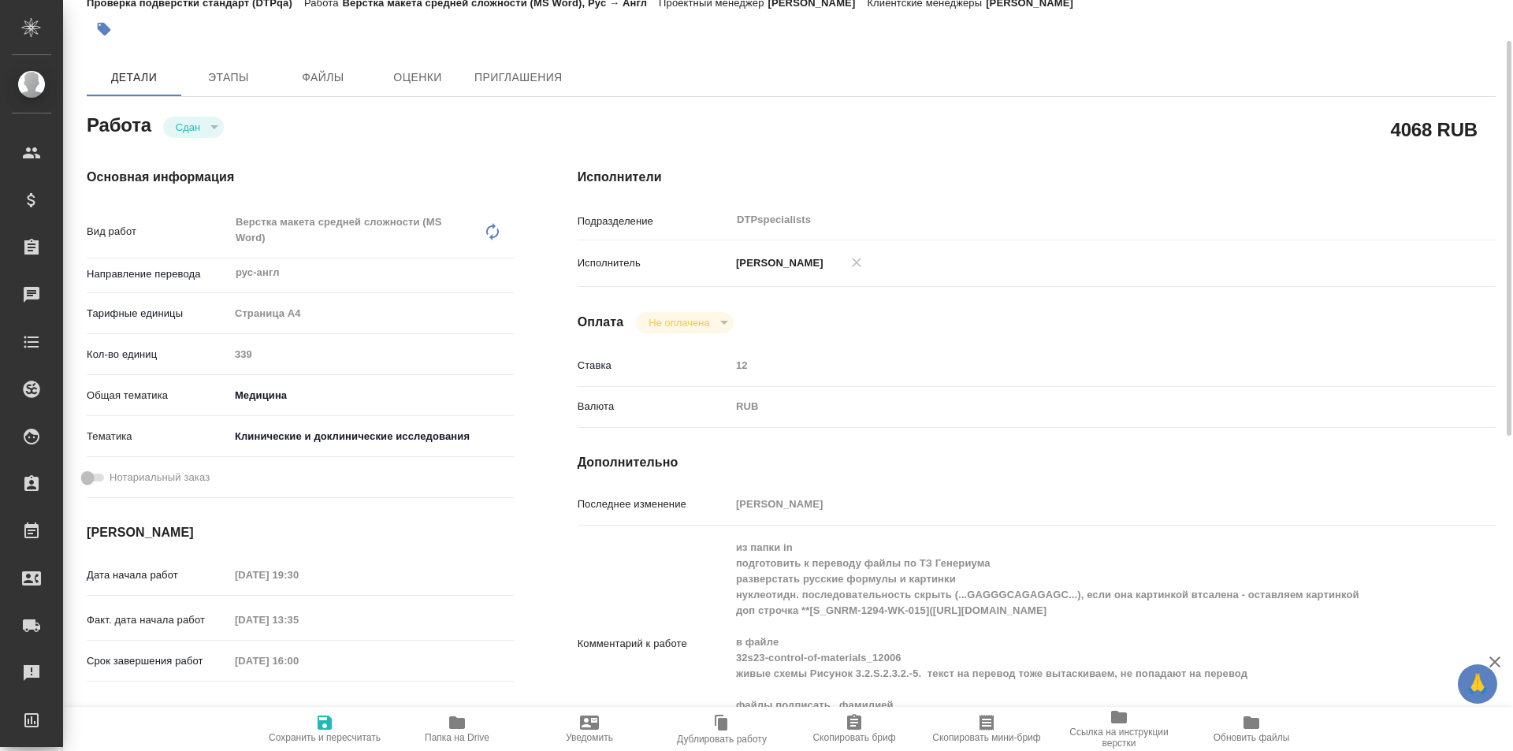
click at [462, 723] on icon "button" at bounding box center [457, 722] width 16 height 13
type textarea "x"
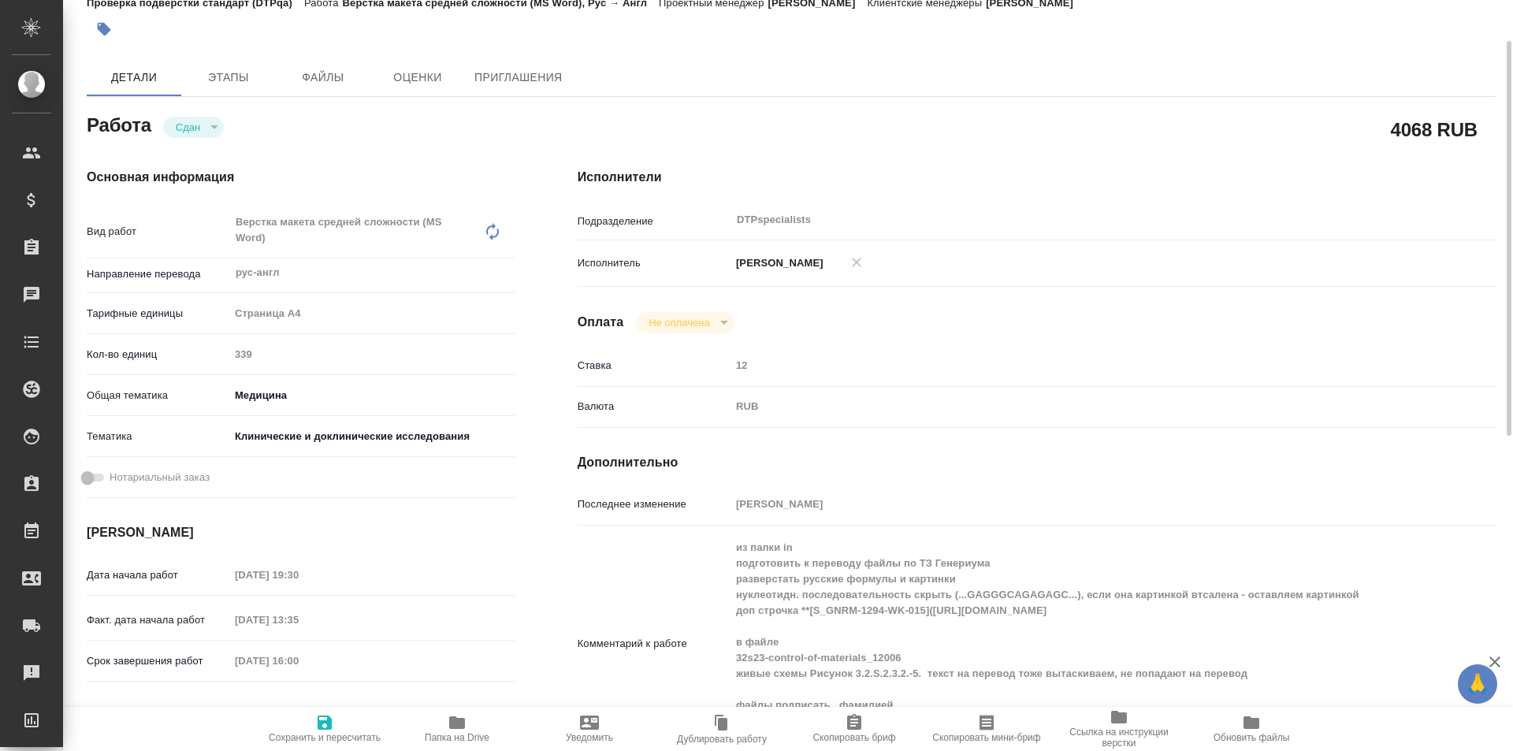
type textarea "x"
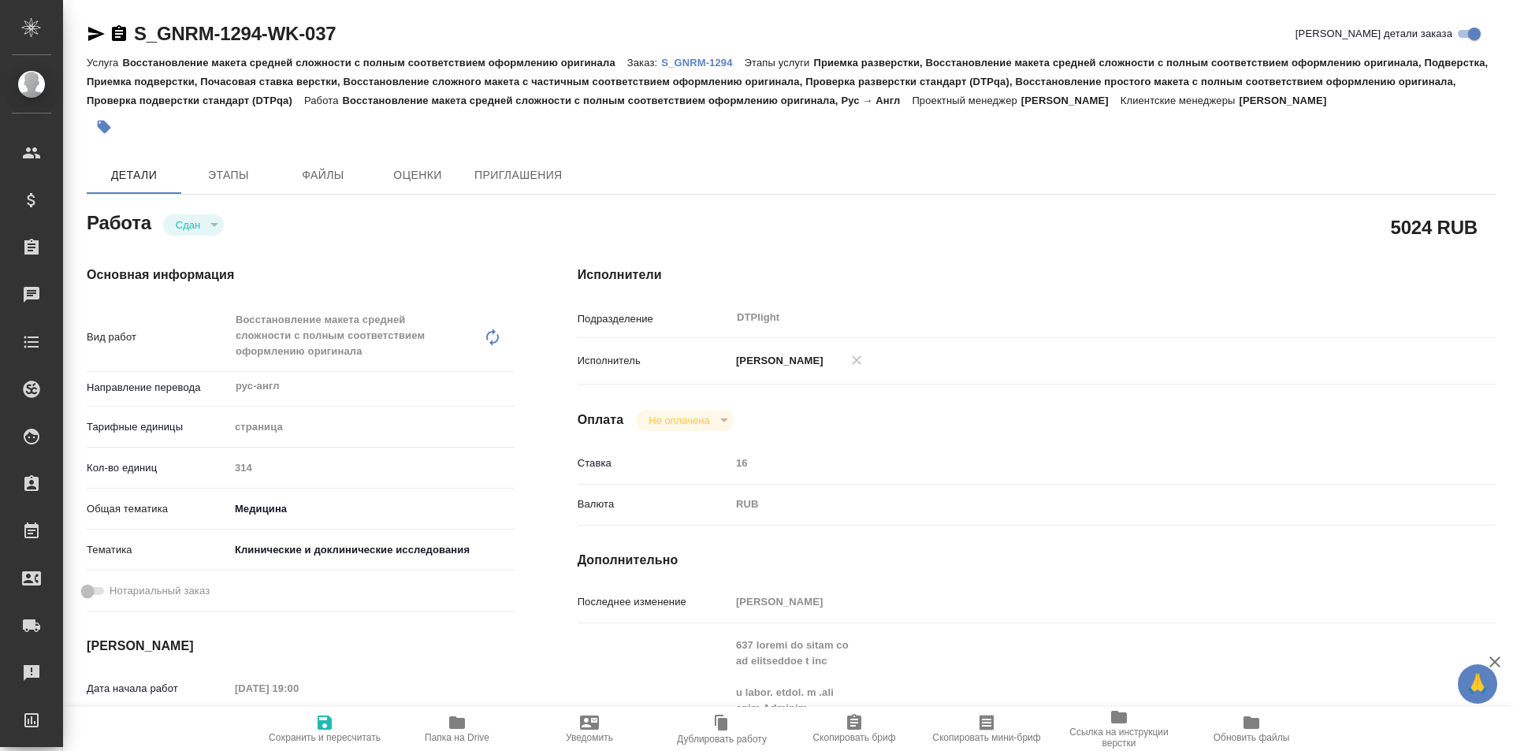
type textarea "x"
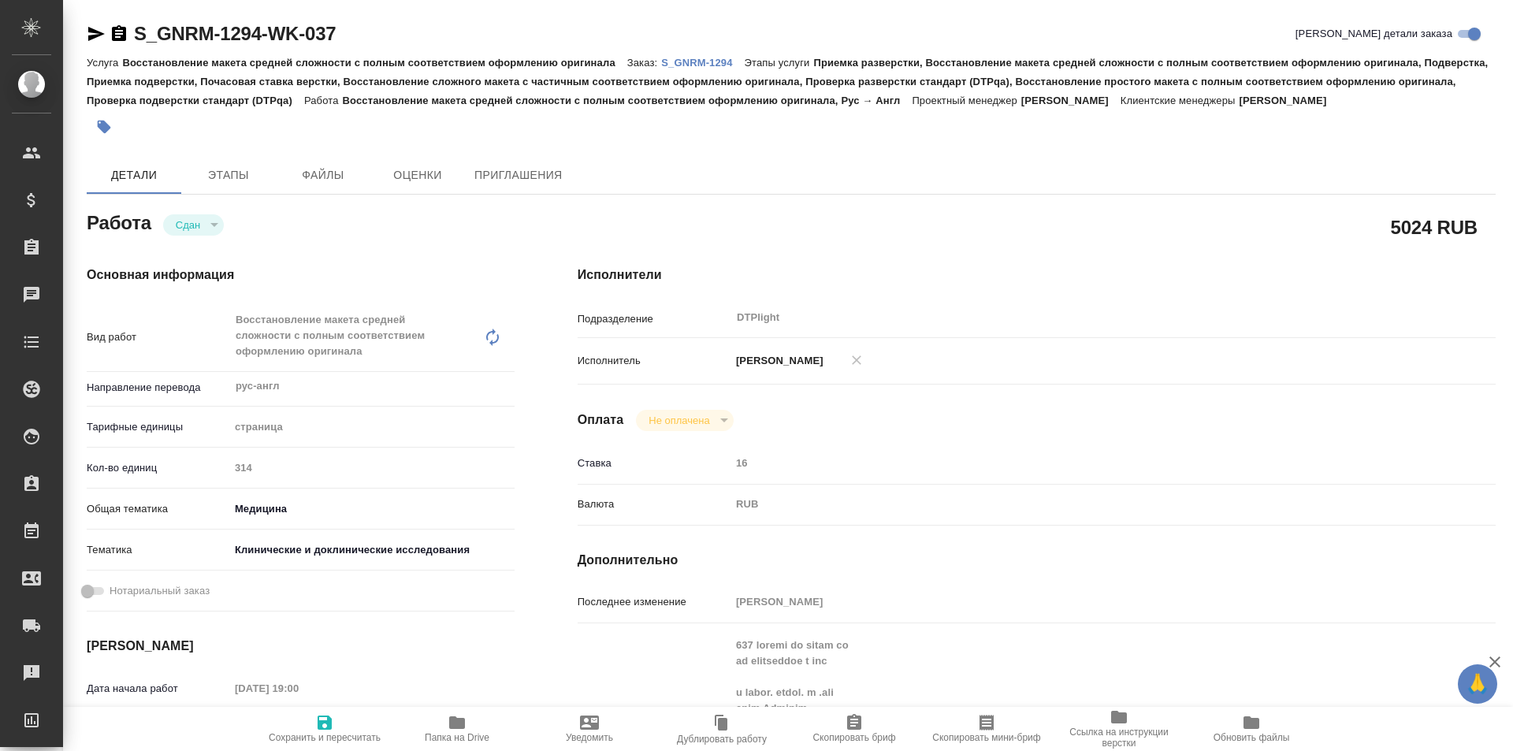
click at [452, 725] on icon "button" at bounding box center [457, 722] width 16 height 13
type textarea "x"
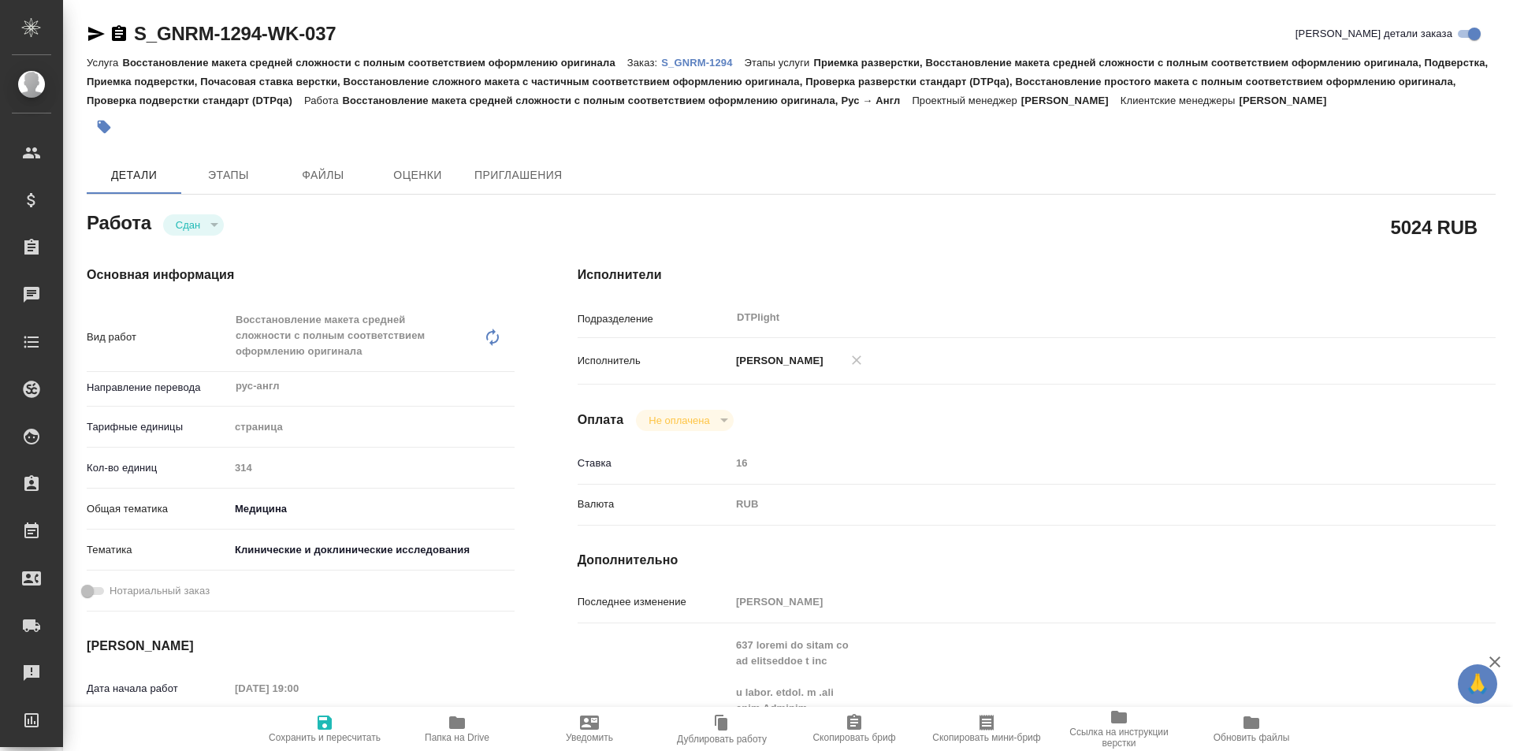
type textarea "x"
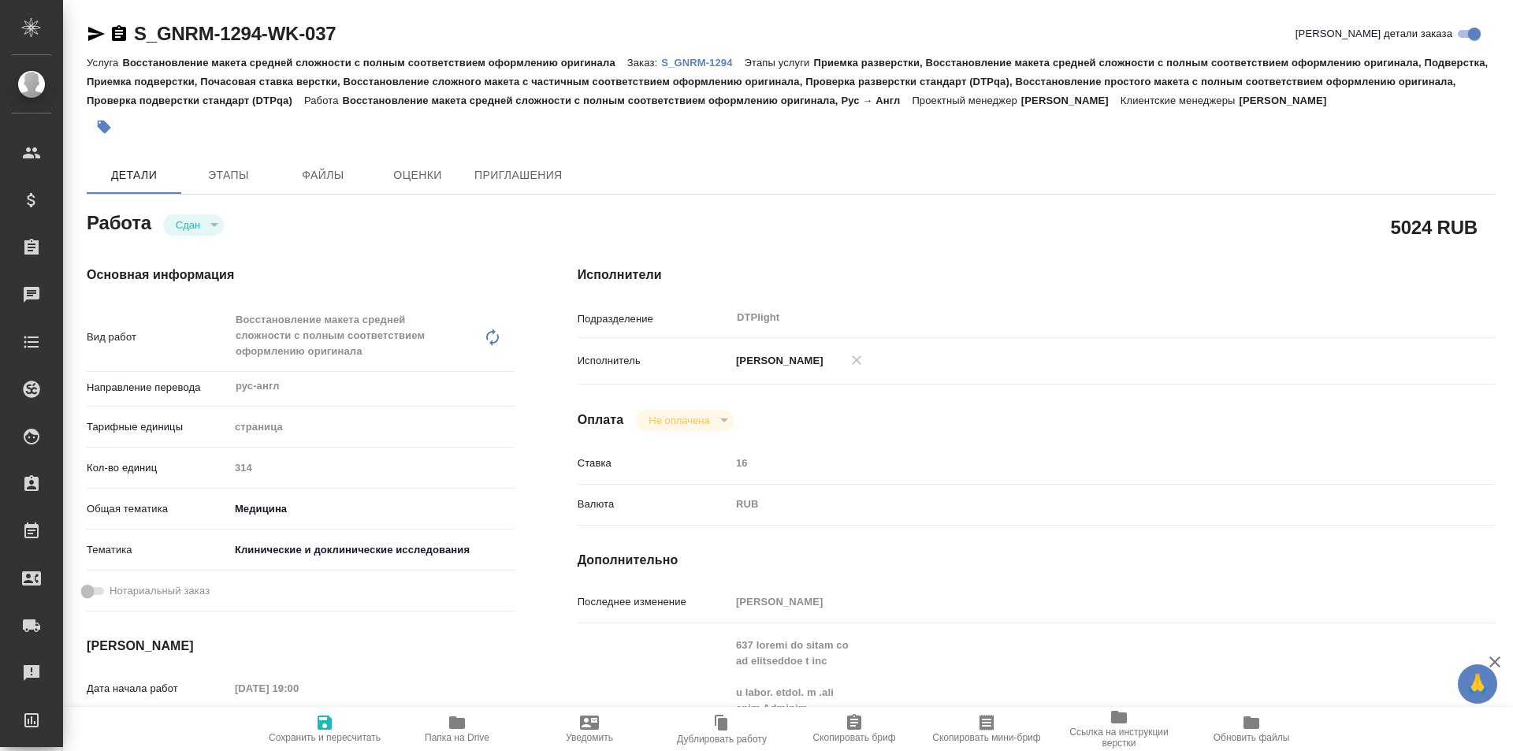
type textarea "x"
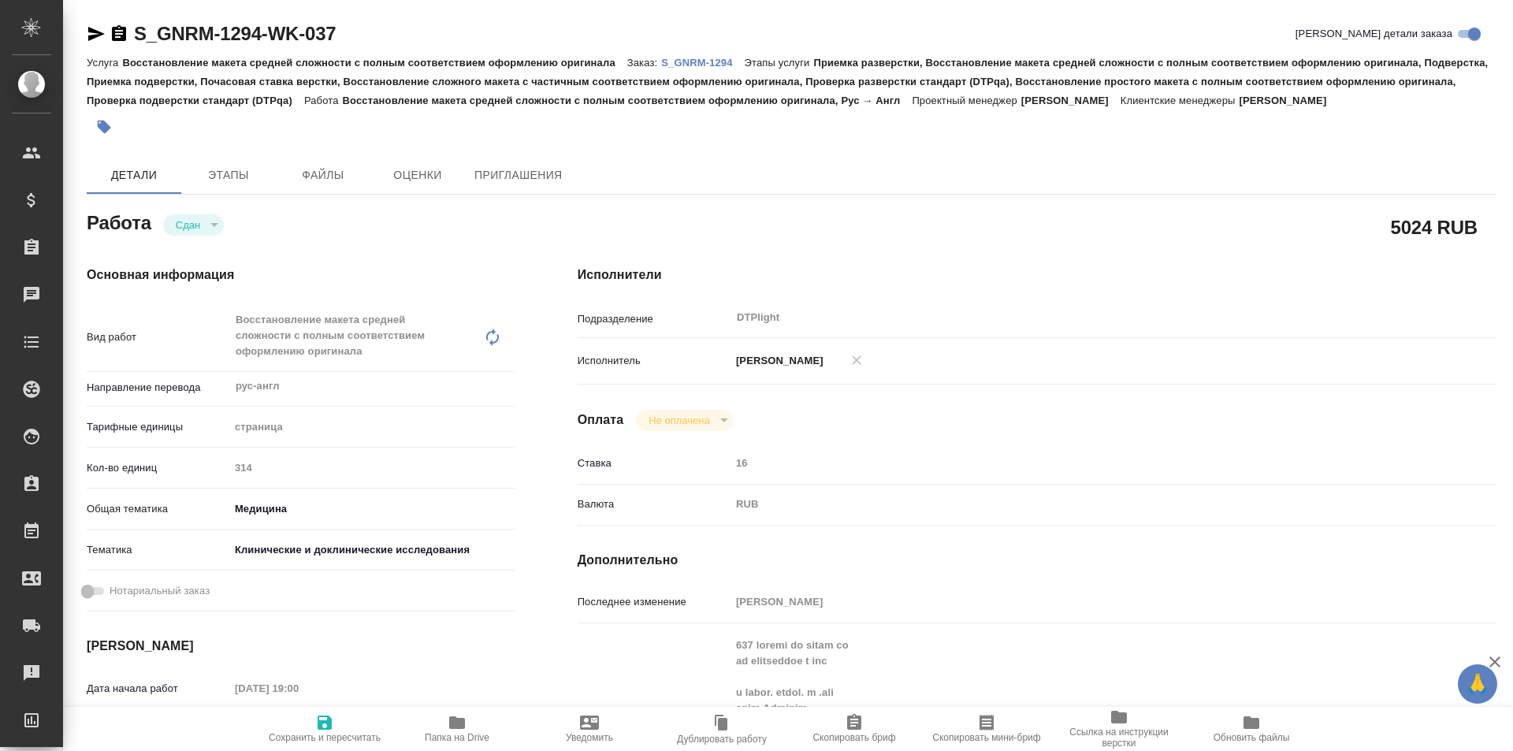
type textarea "x"
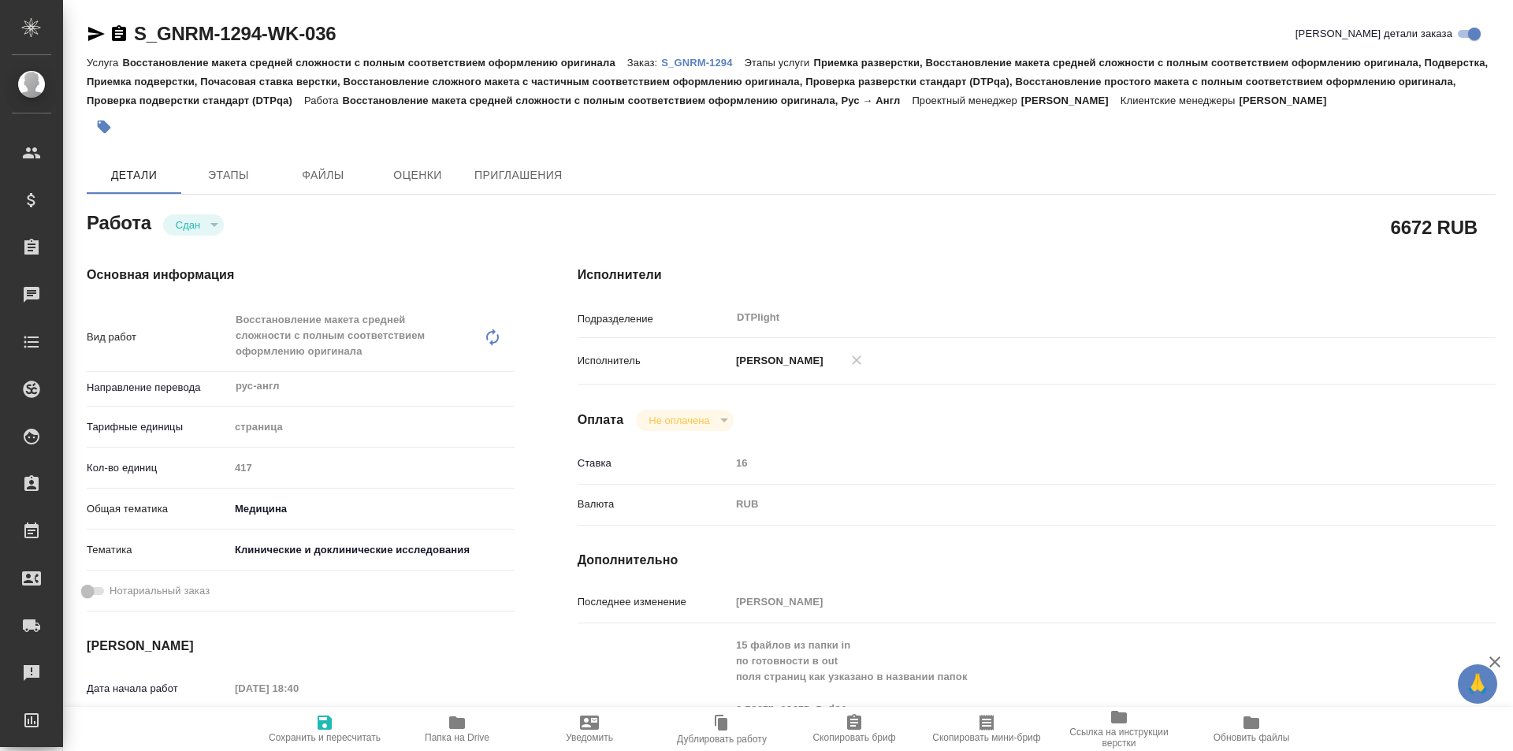
type textarea "x"
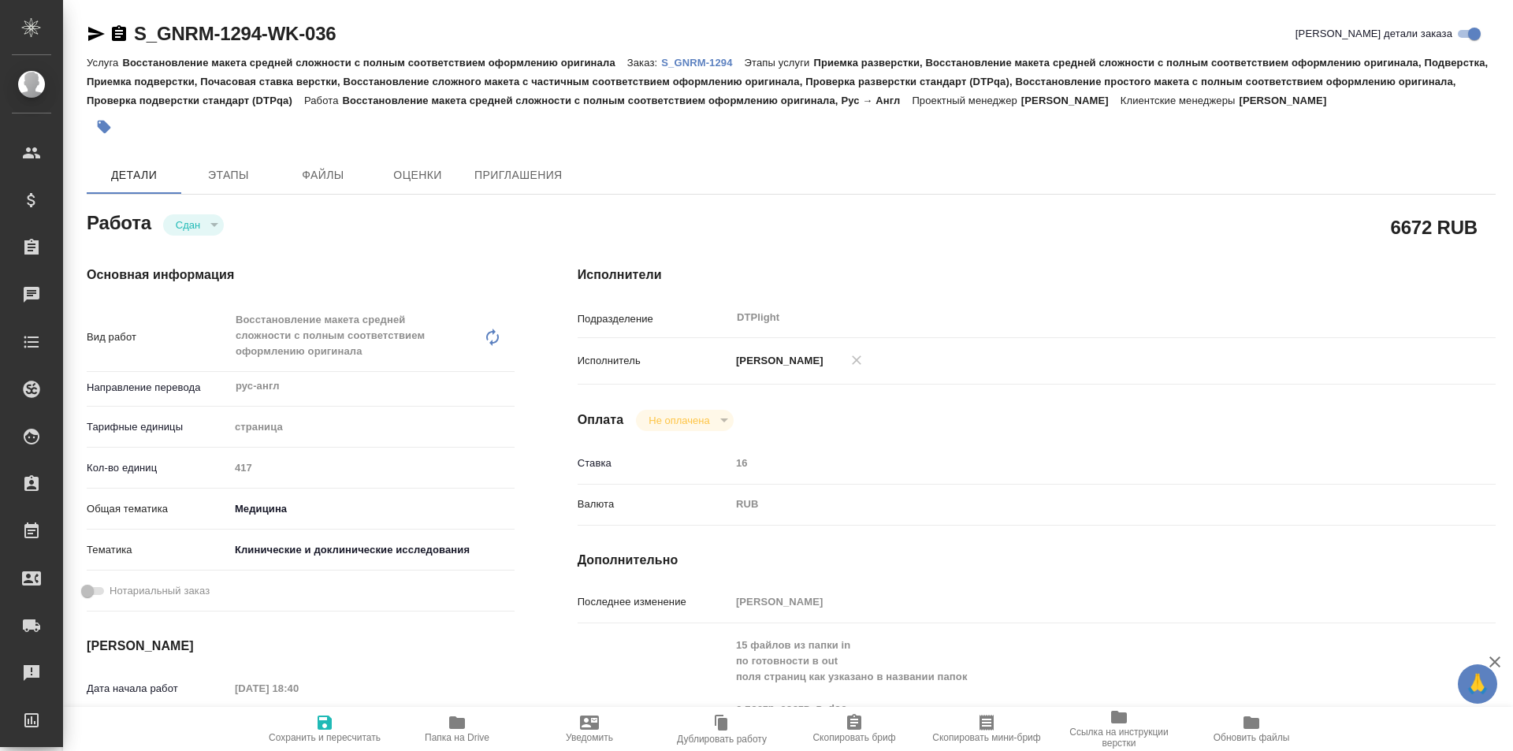
type textarea "x"
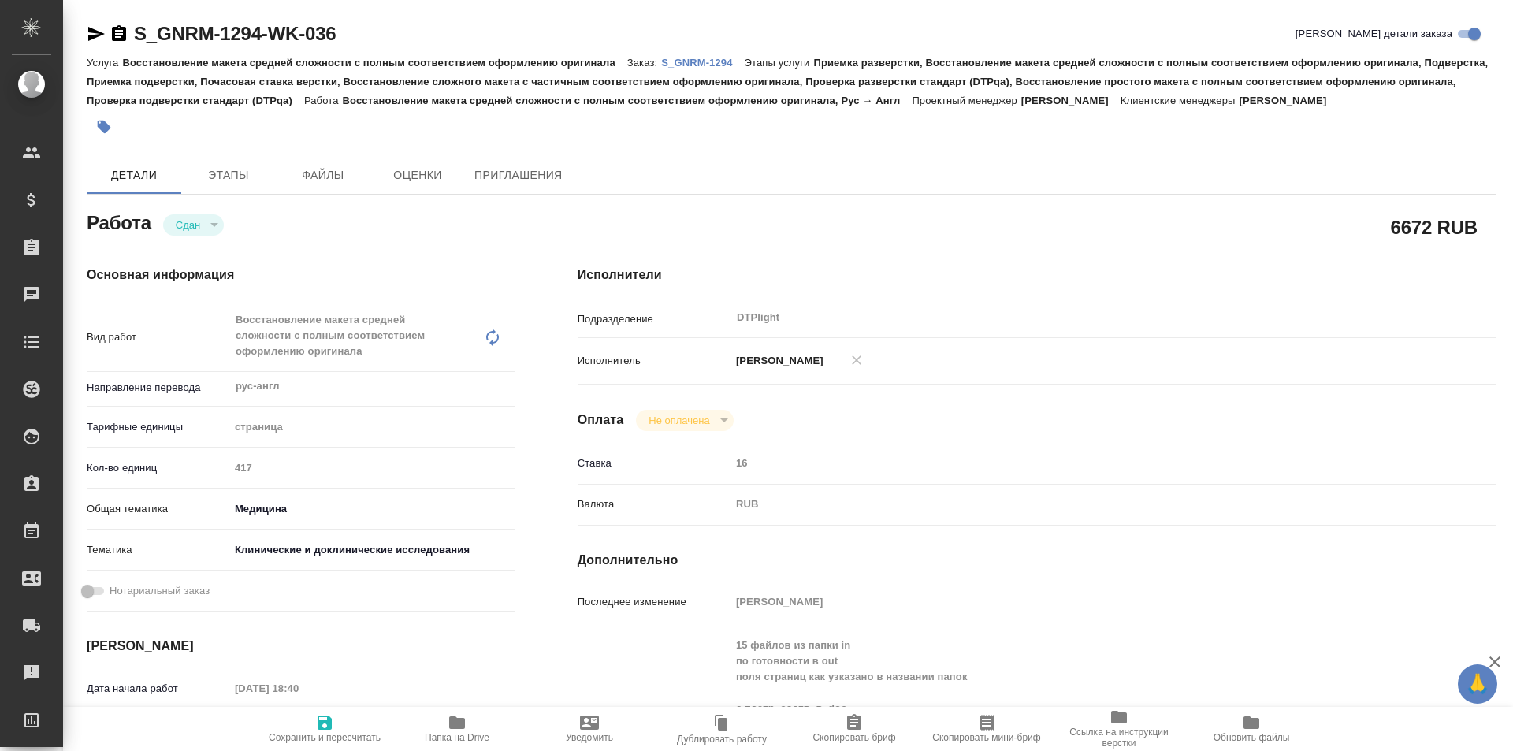
type textarea "x"
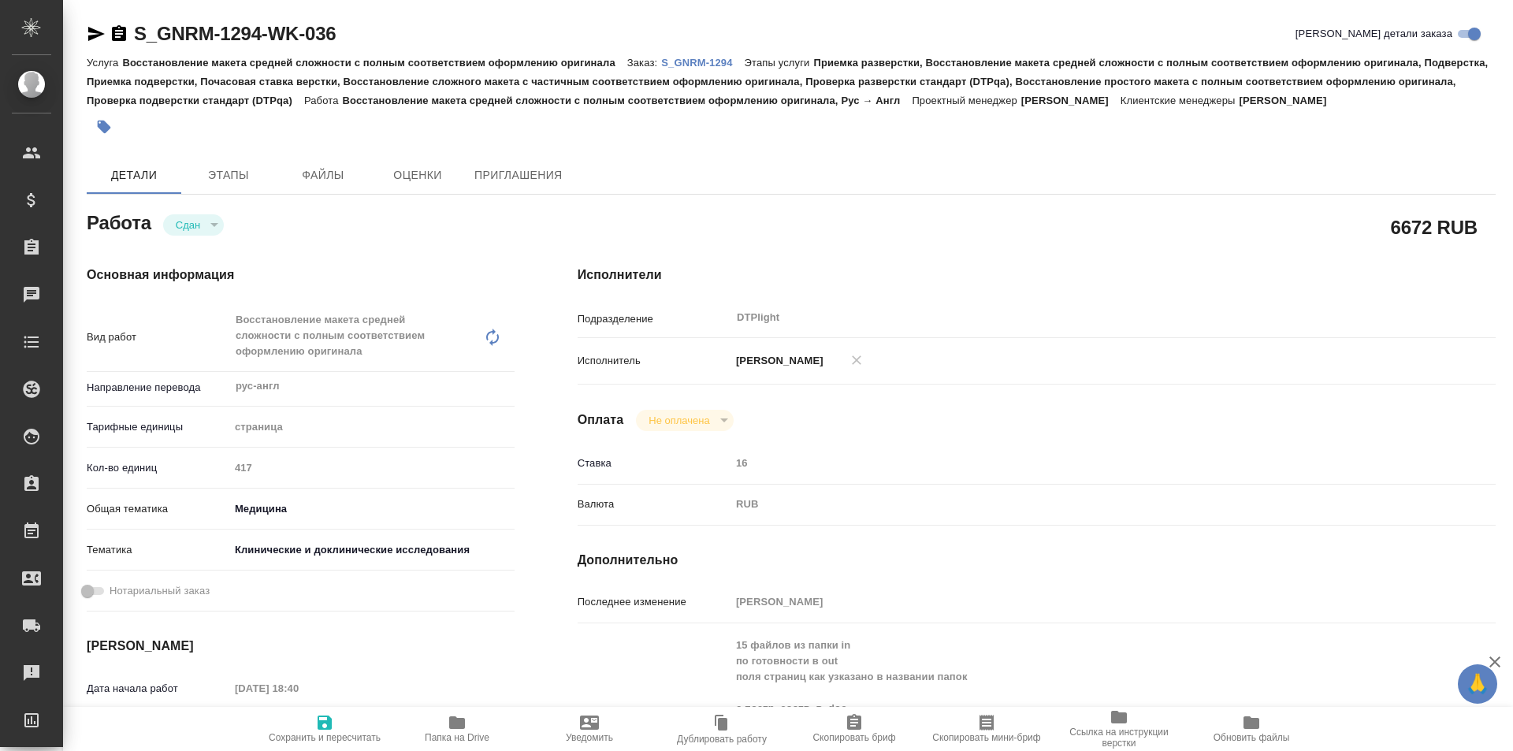
type textarea "x"
click at [460, 723] on icon "button" at bounding box center [457, 722] width 16 height 13
type textarea "x"
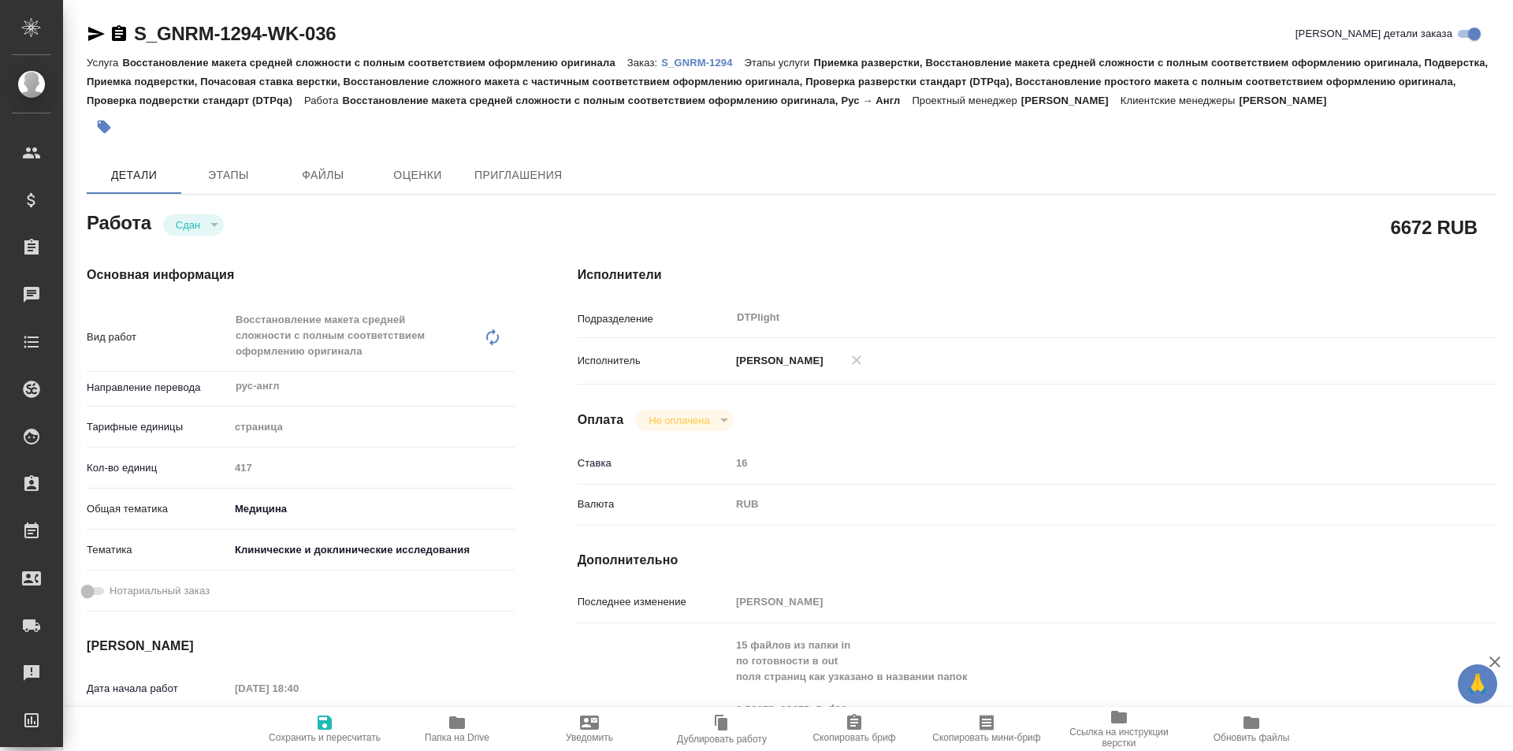
type textarea "x"
click at [449, 720] on icon "button" at bounding box center [457, 722] width 19 height 19
type textarea "x"
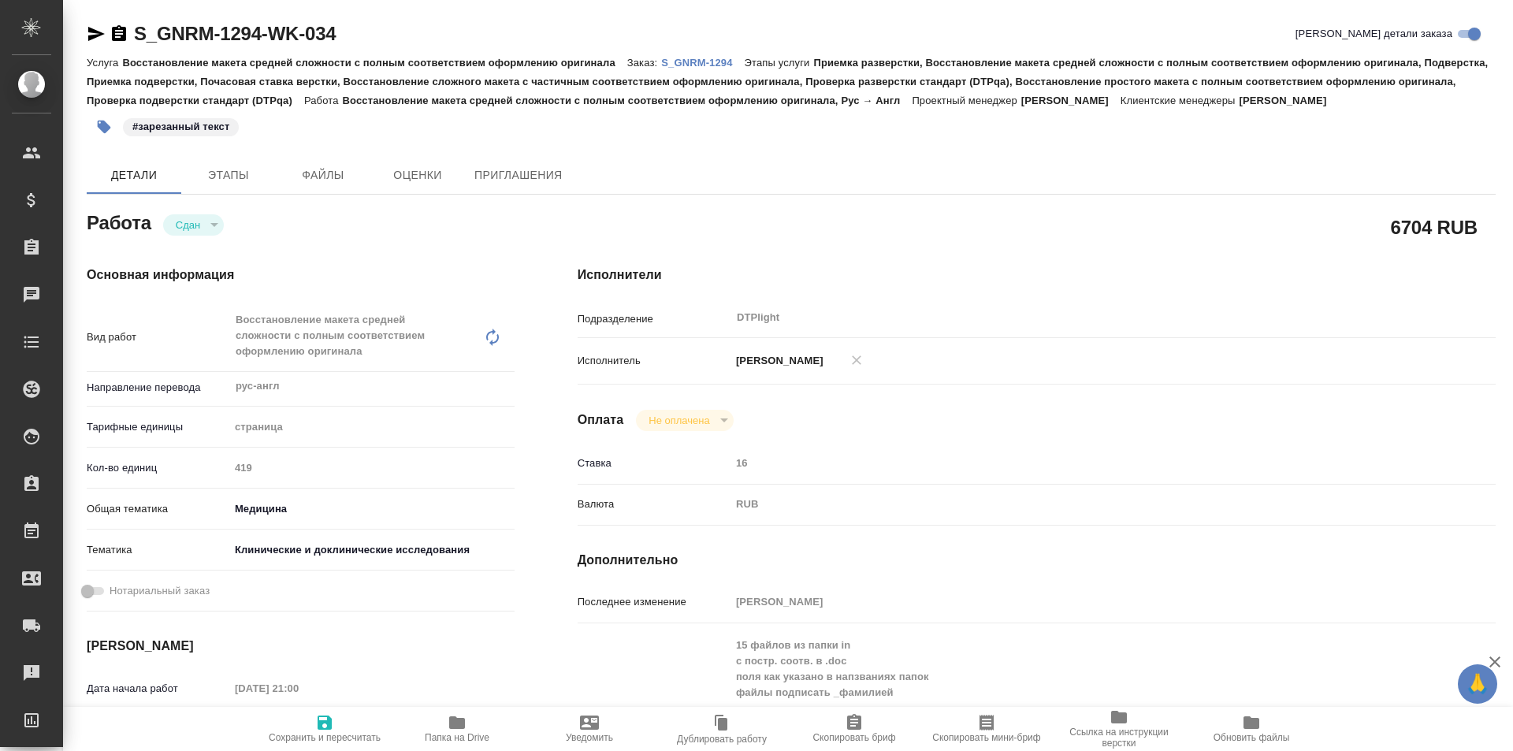
type textarea "x"
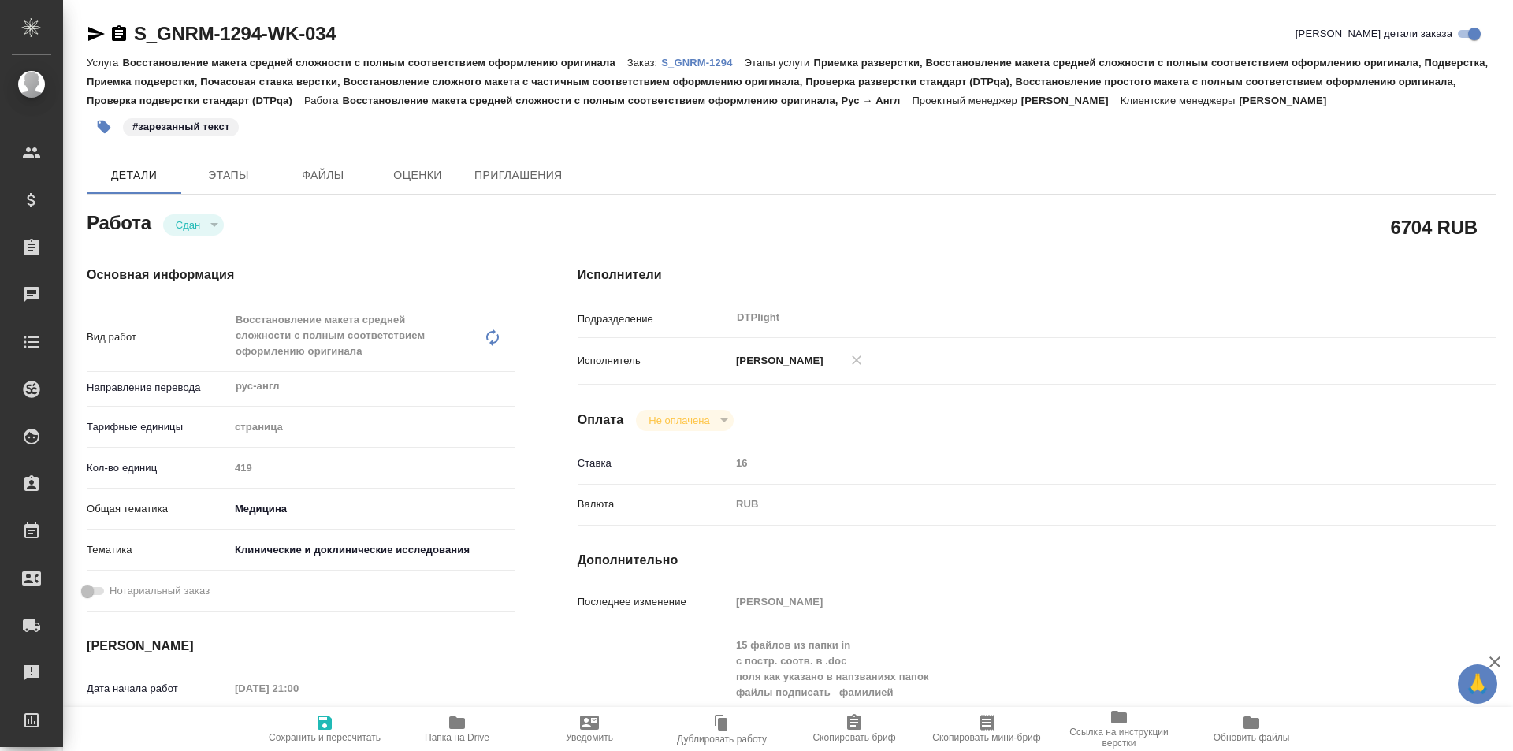
type textarea "x"
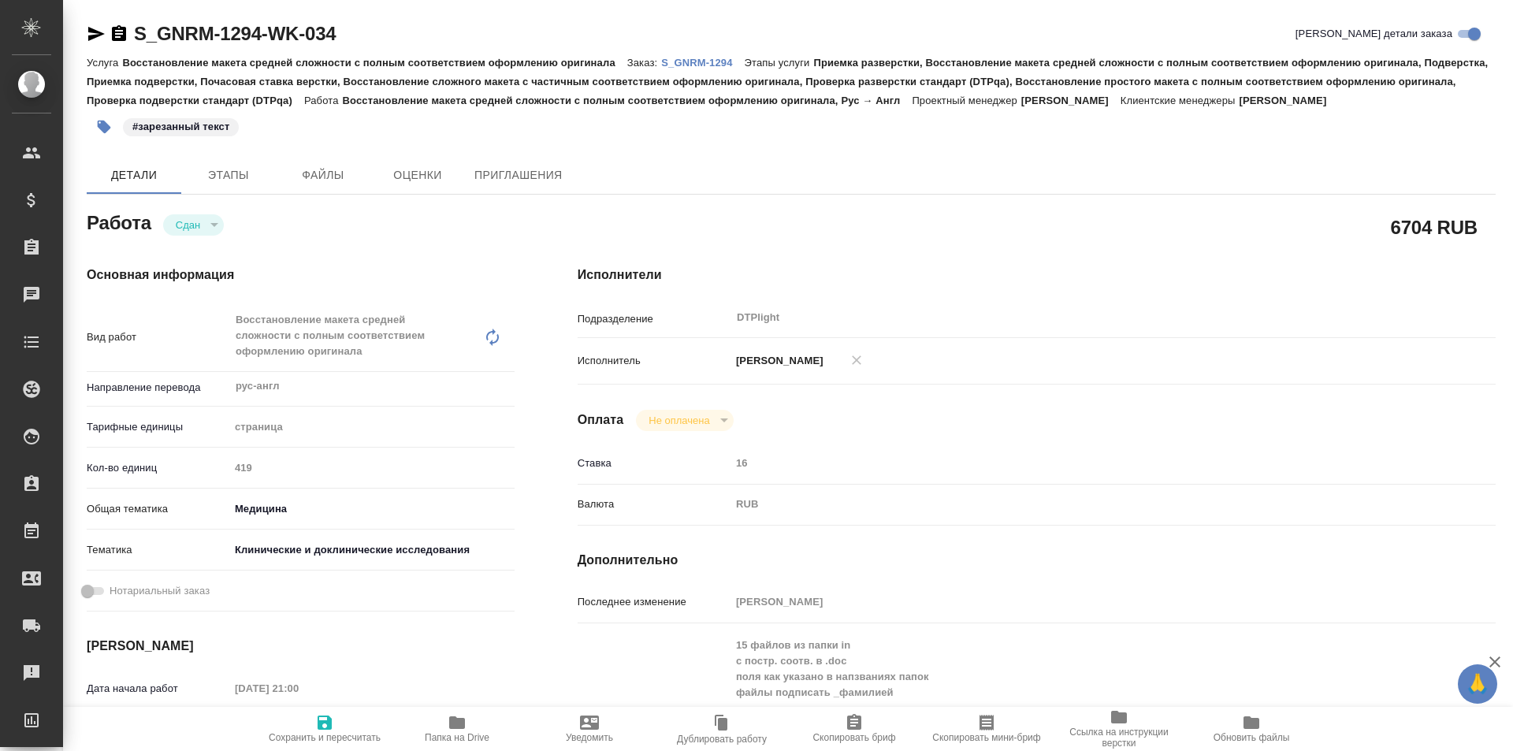
type textarea "x"
click at [467, 728] on span "Папка на Drive" at bounding box center [456, 728] width 113 height 30
type textarea "x"
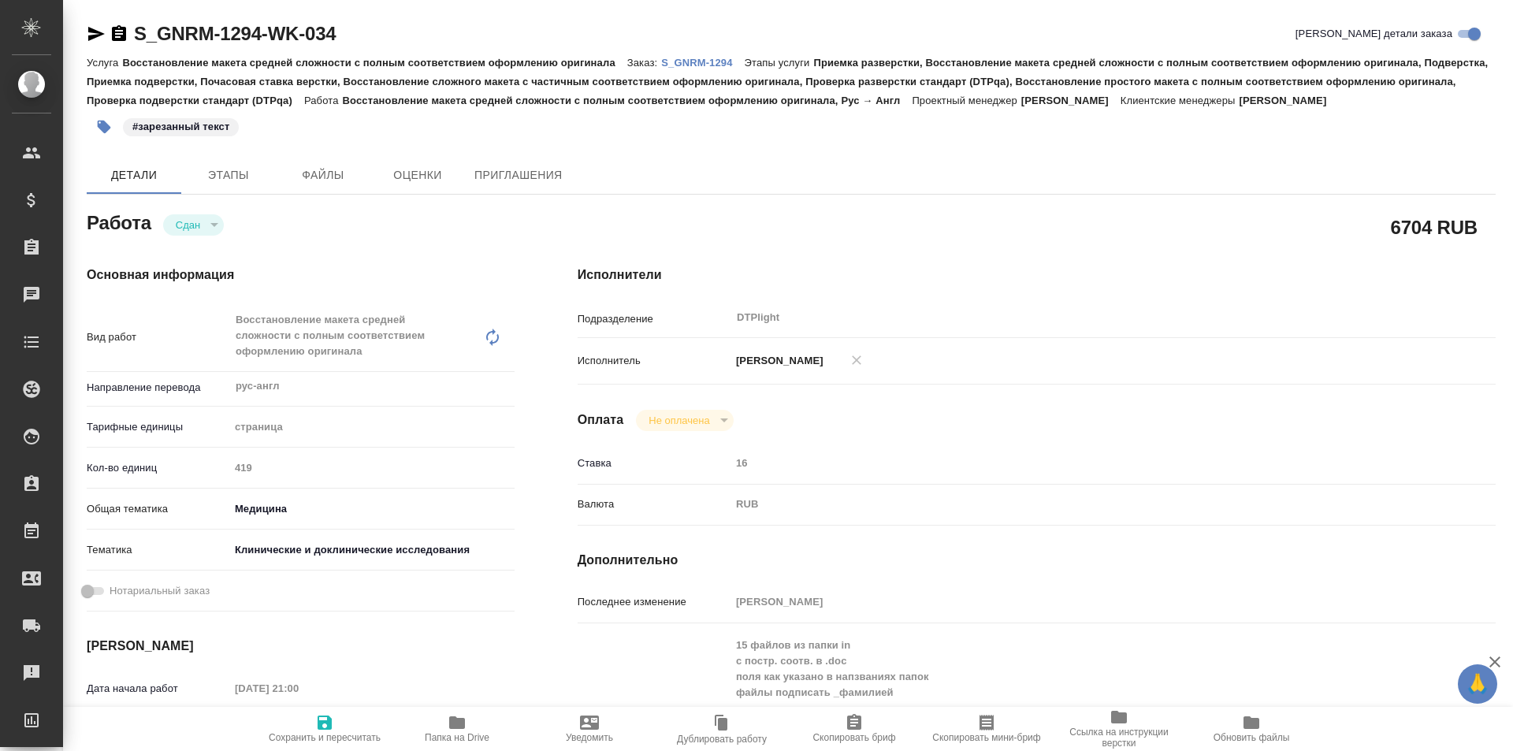
type textarea "x"
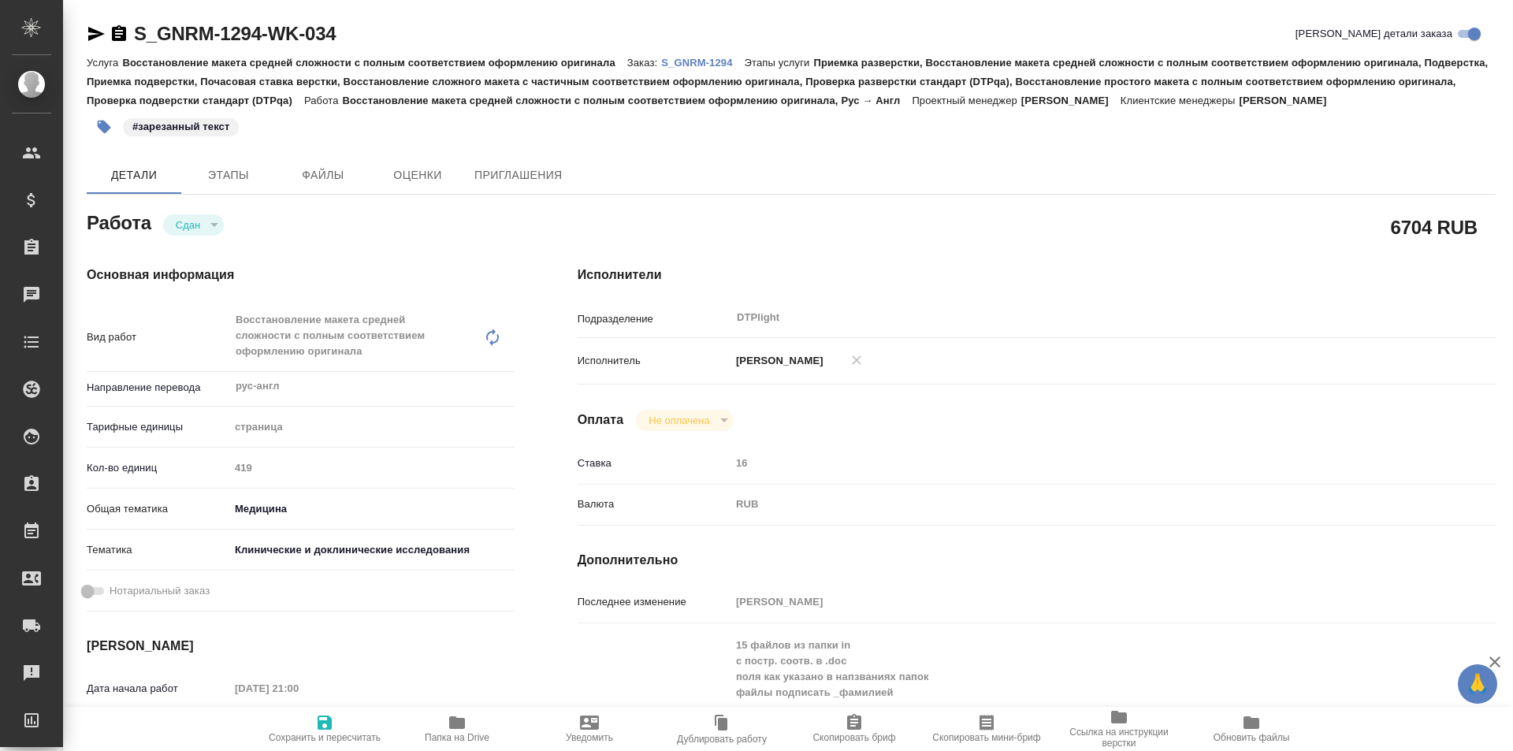
type textarea "x"
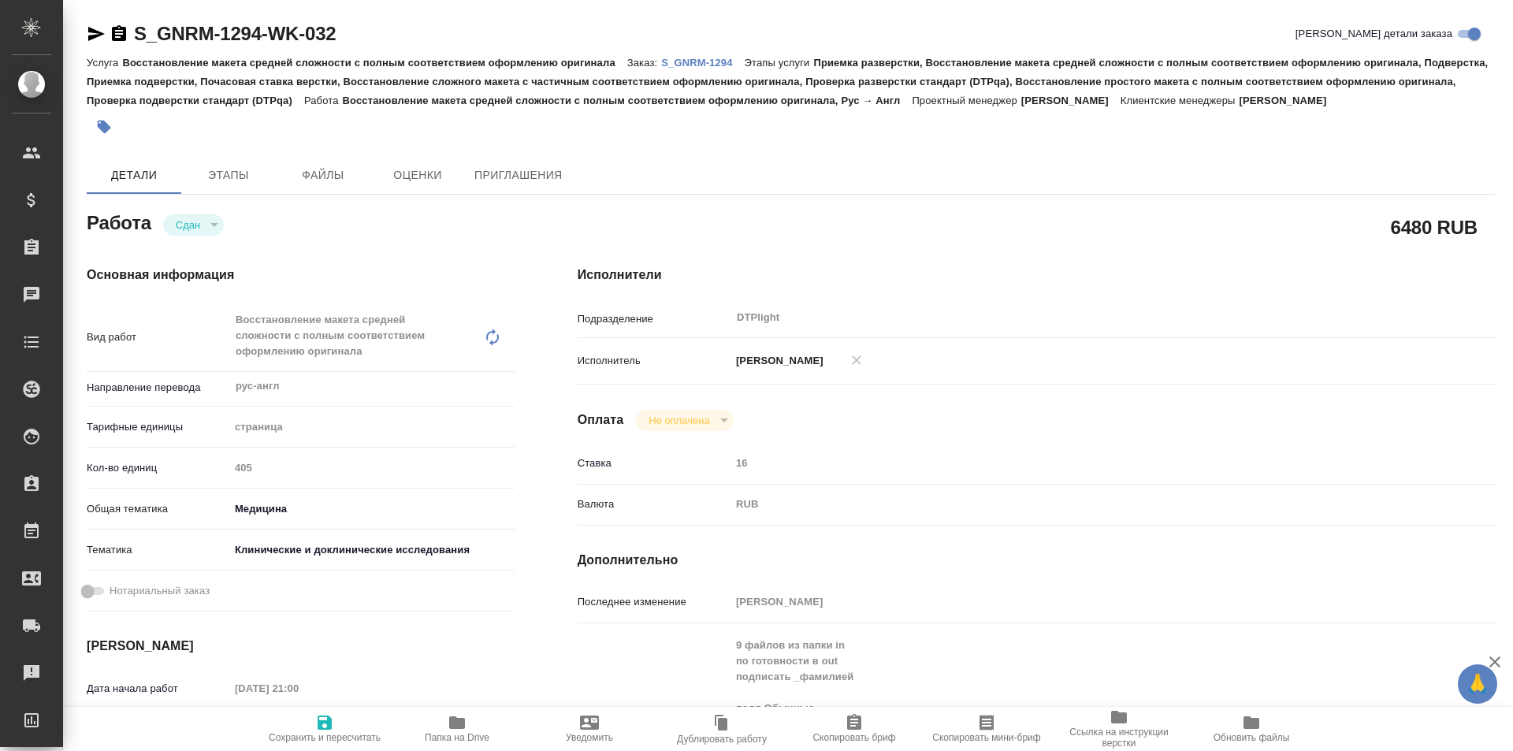
type textarea "x"
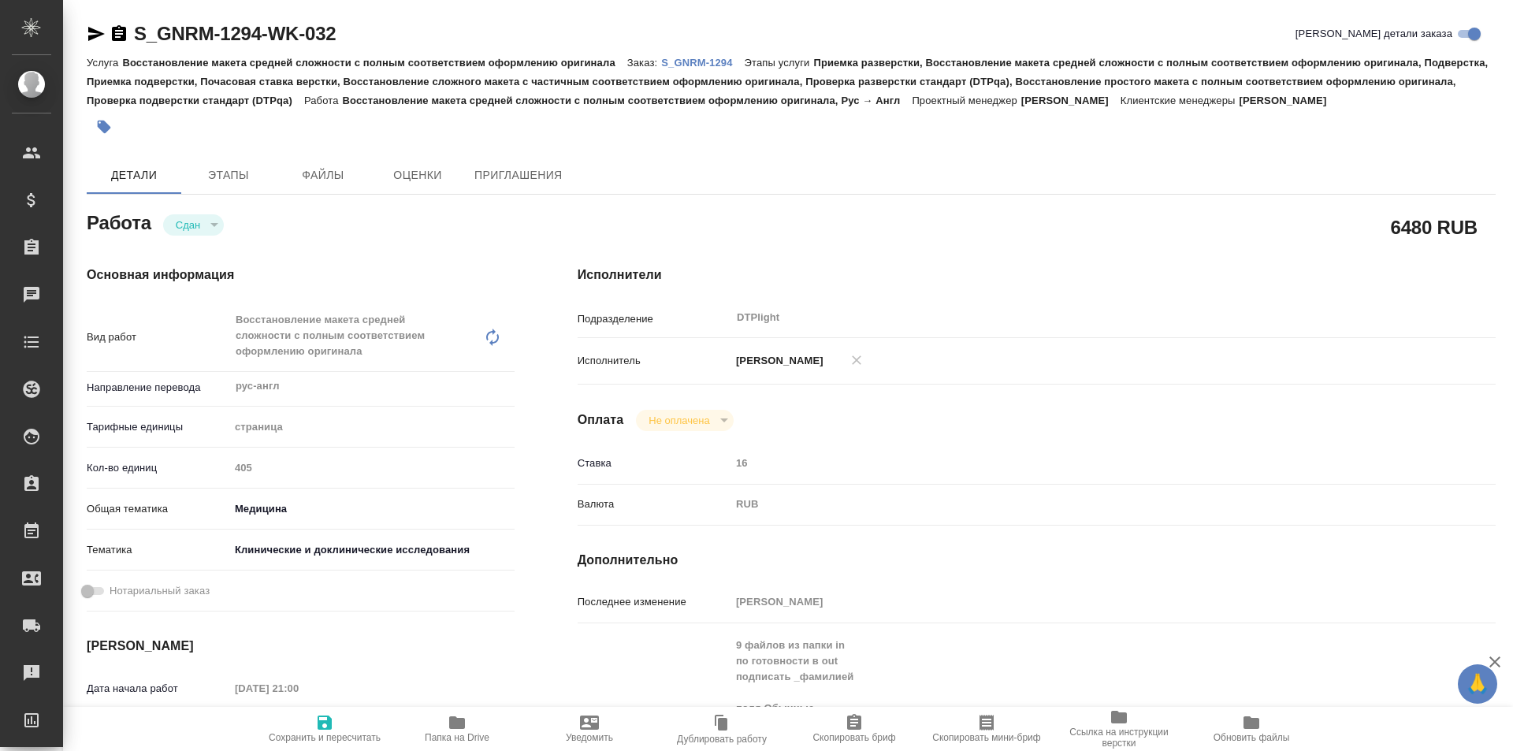
type textarea "x"
click at [461, 721] on icon "button" at bounding box center [457, 722] width 16 height 13
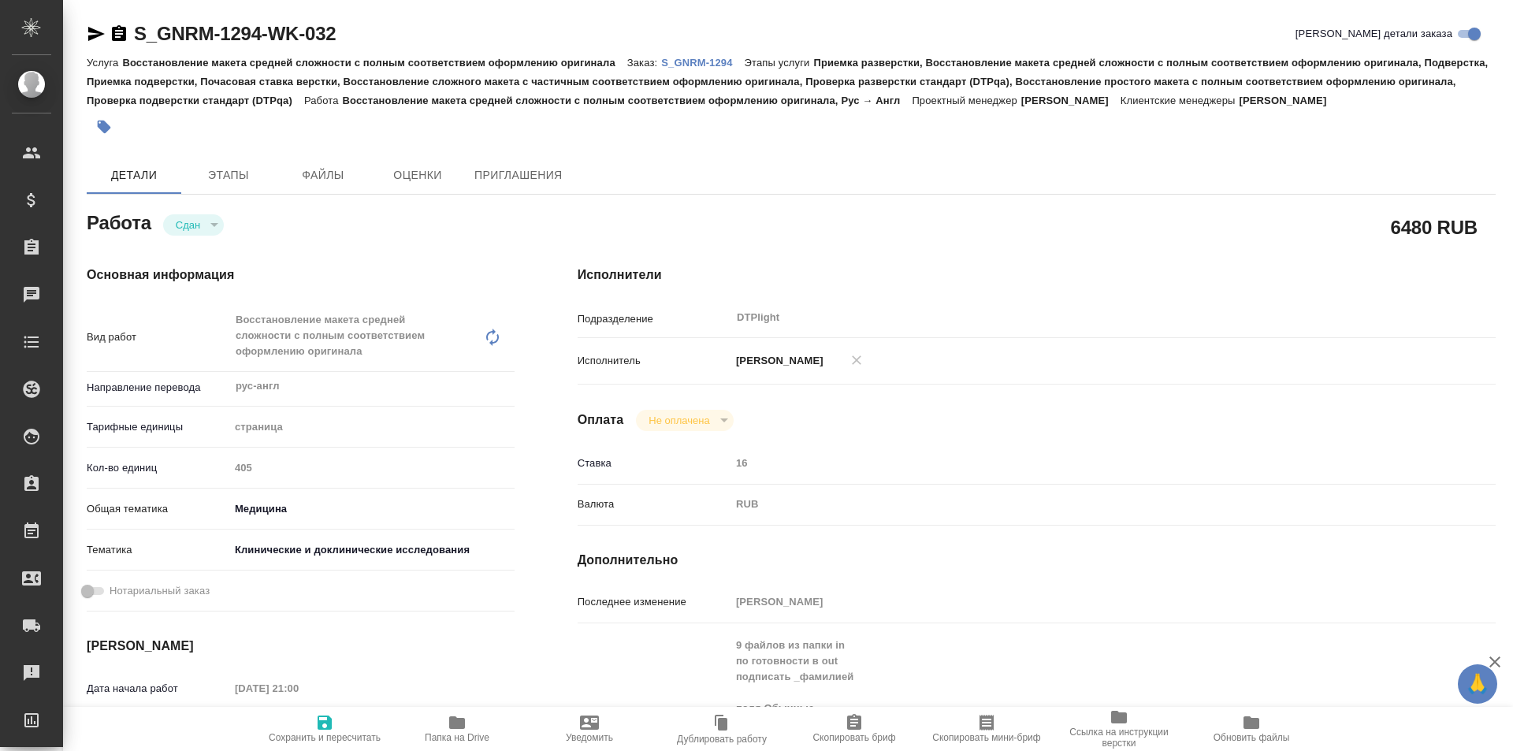
type textarea "x"
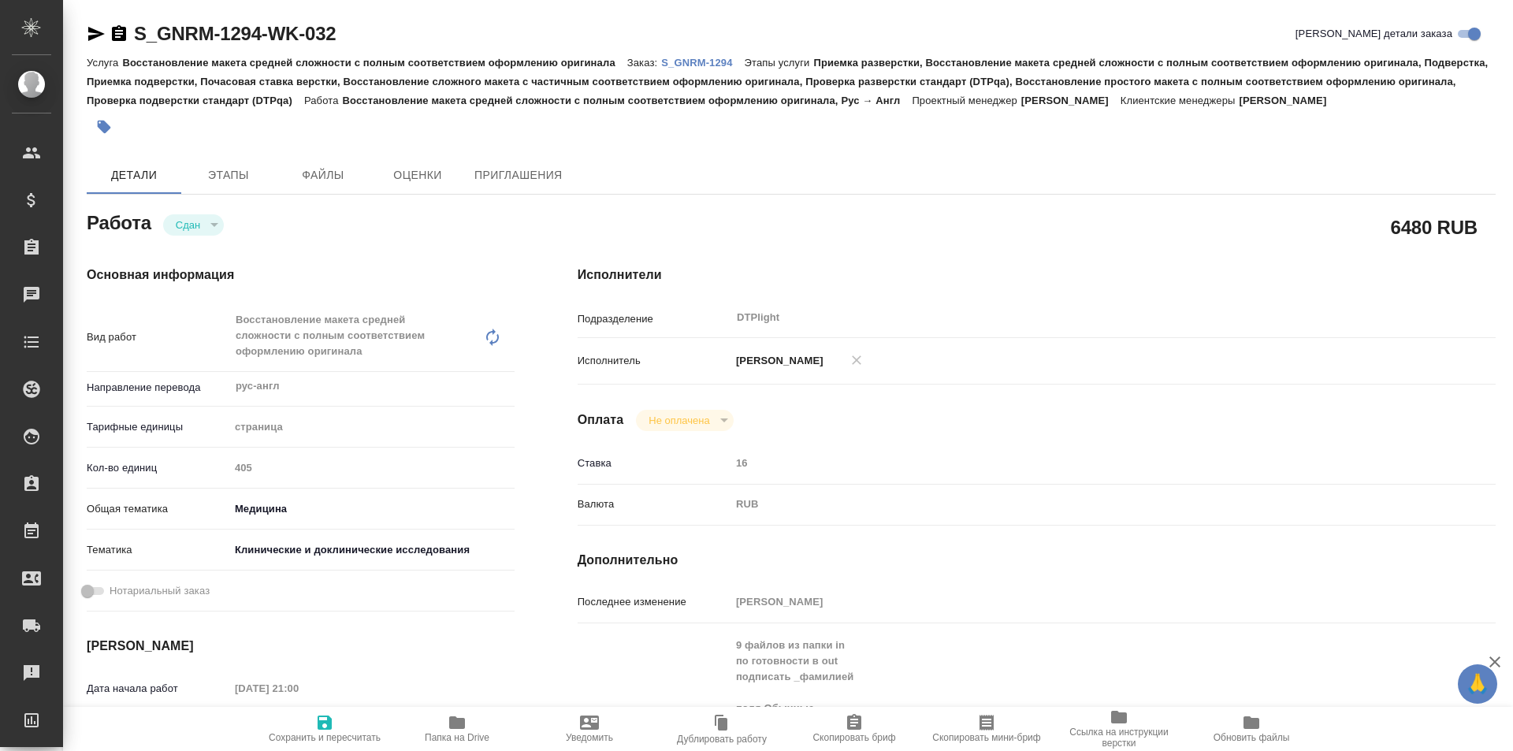
type textarea "x"
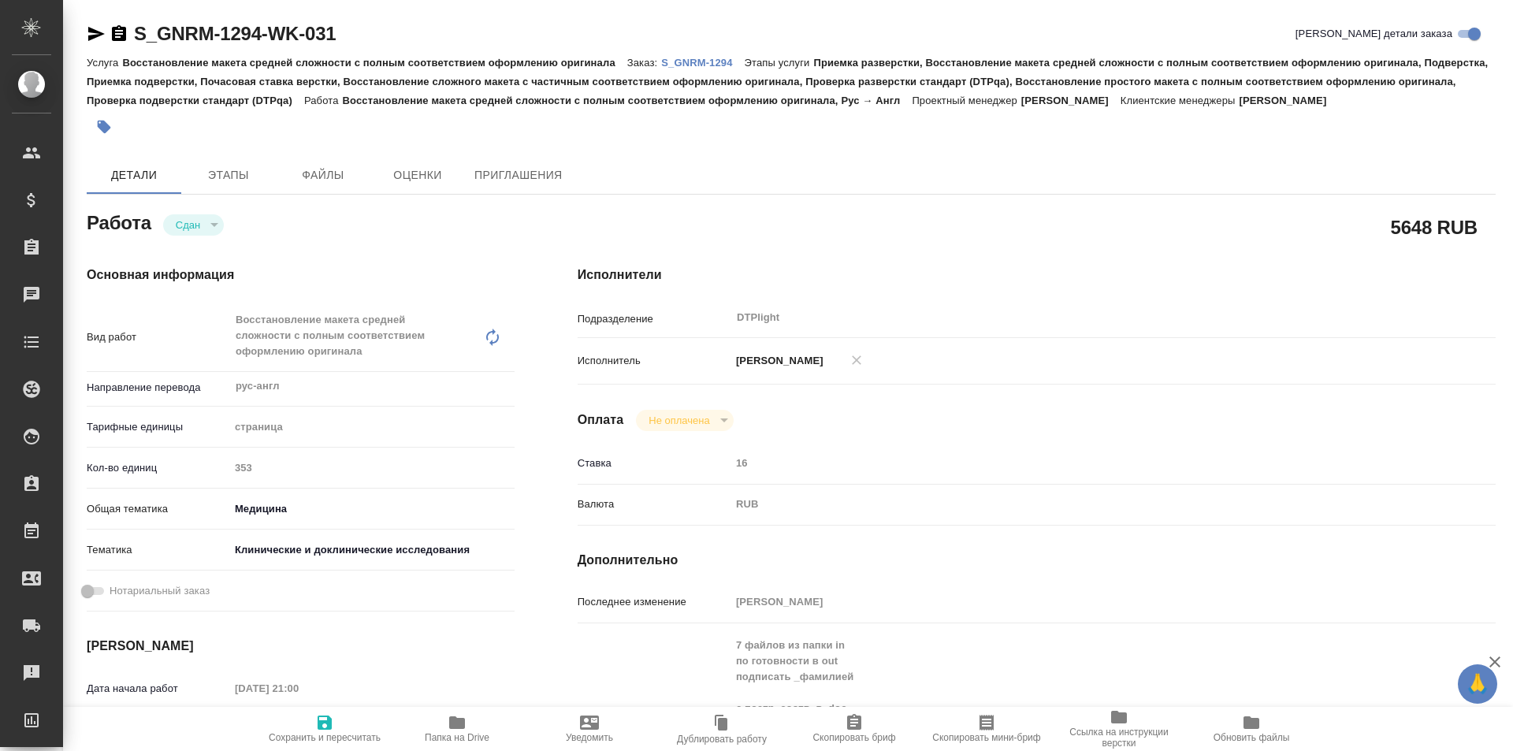
type textarea "x"
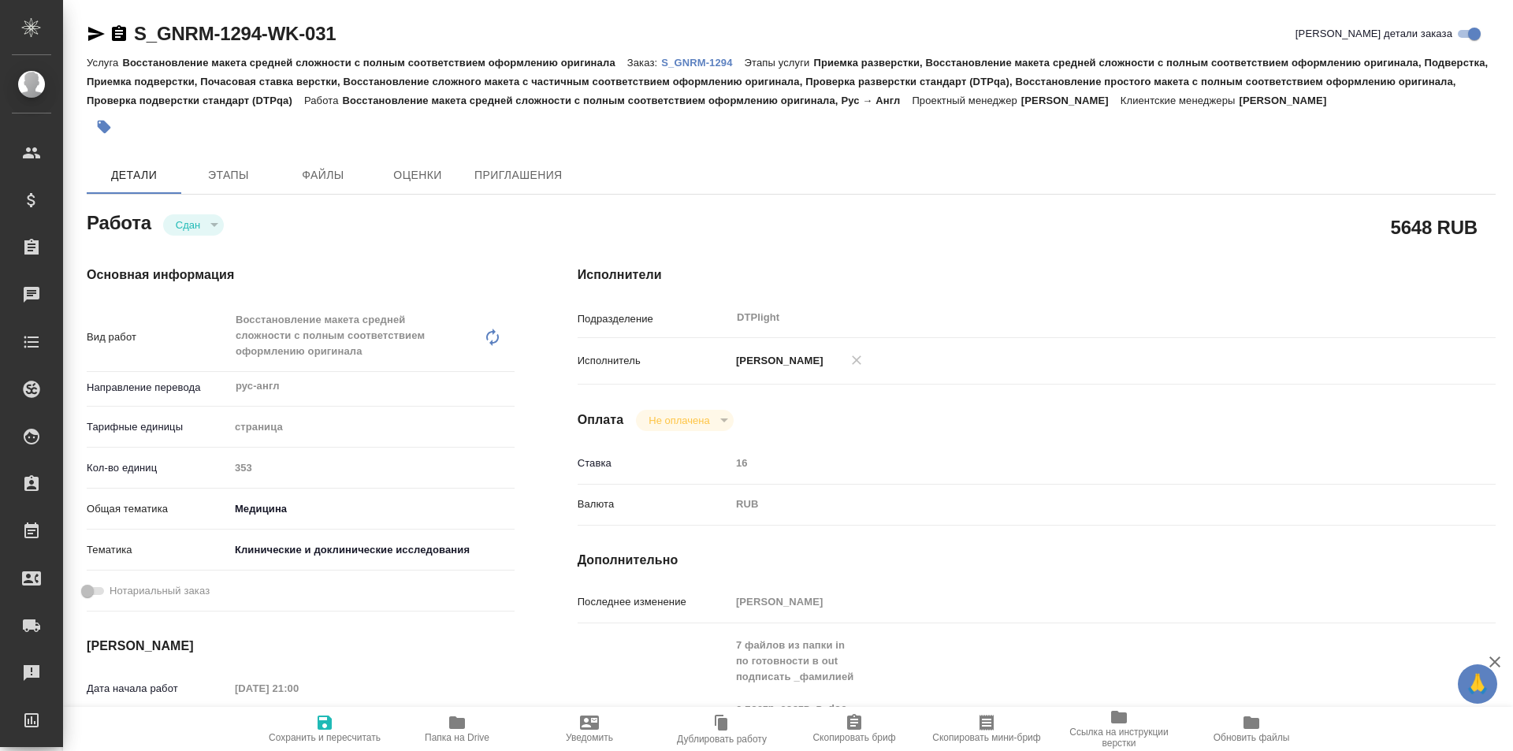
type textarea "x"
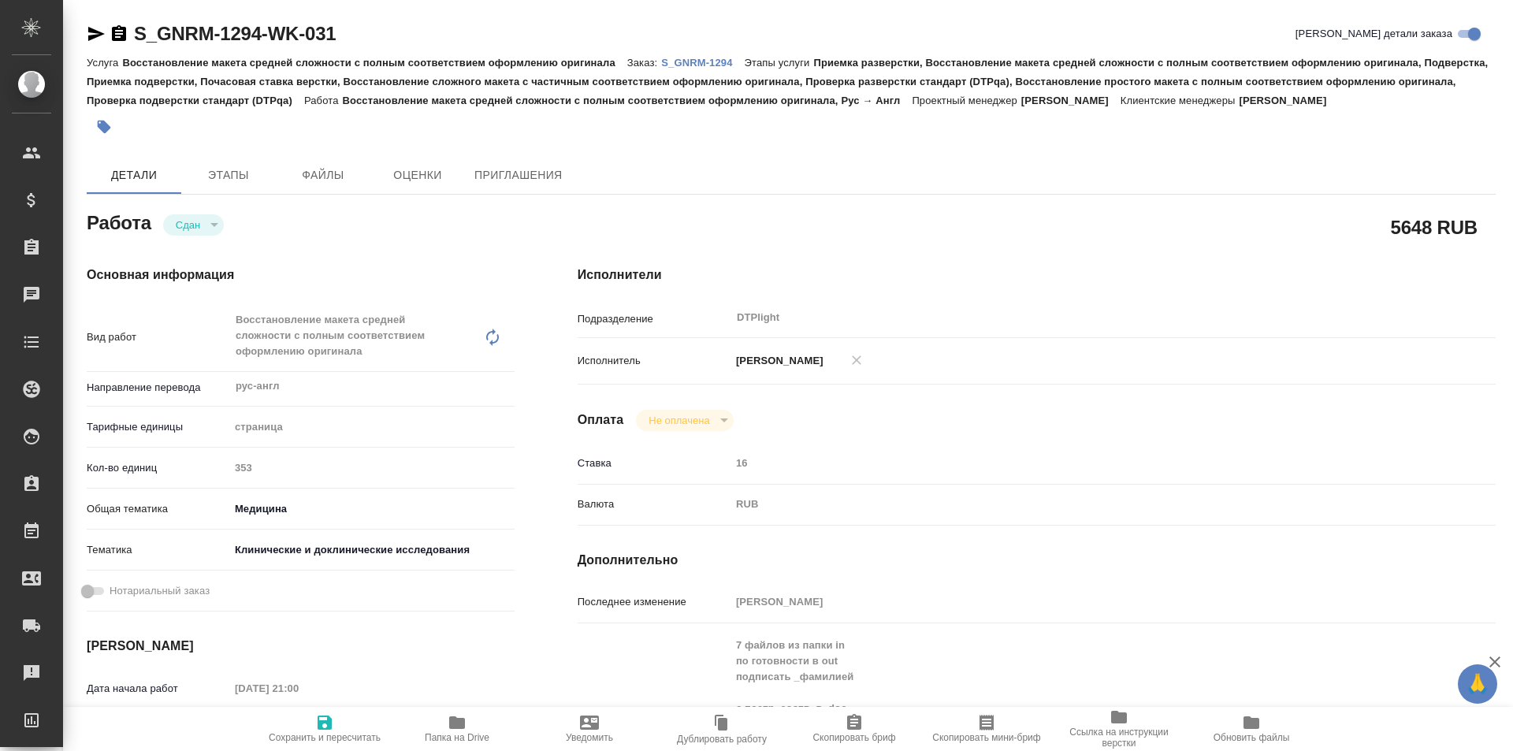
type textarea "x"
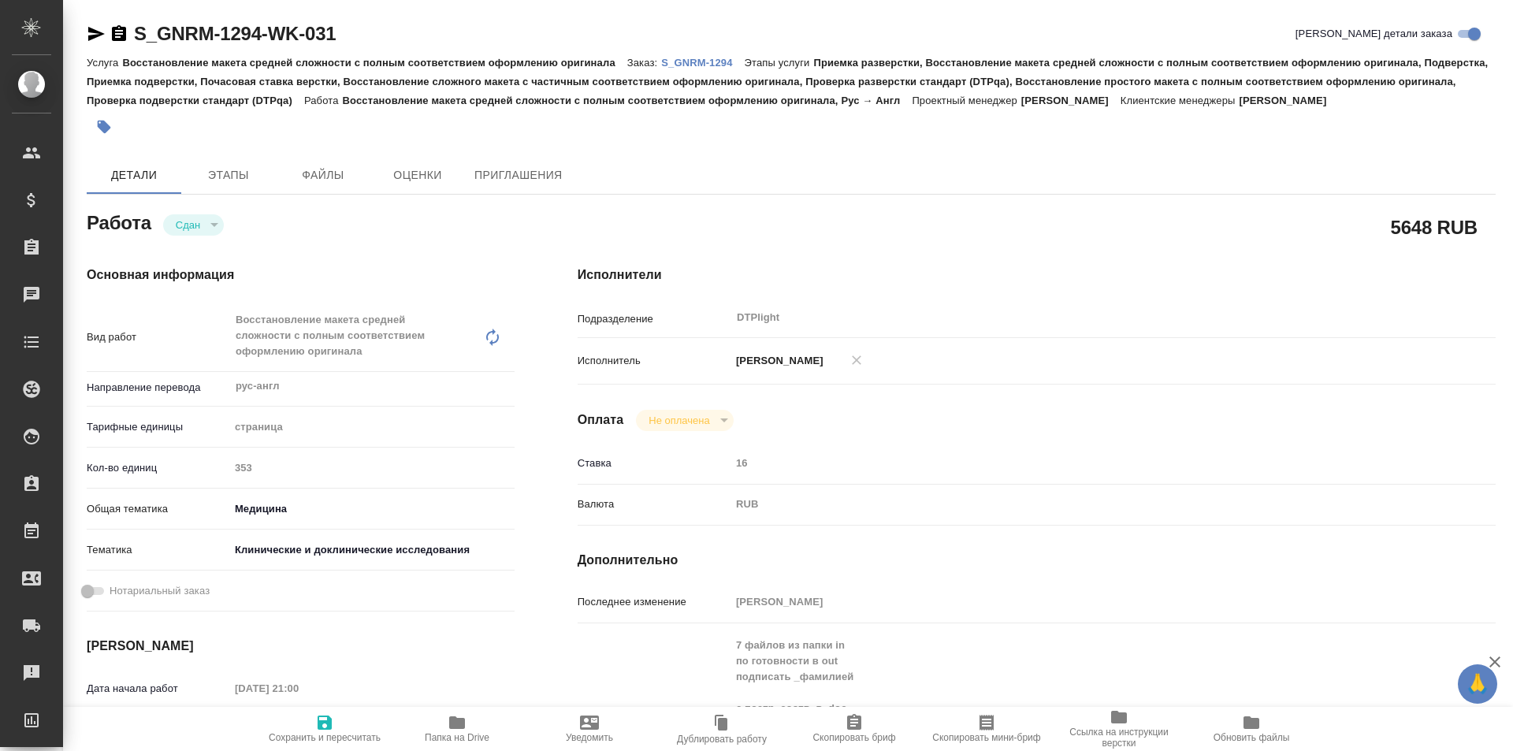
click at [460, 720] on icon "button" at bounding box center [457, 722] width 16 height 13
type textarea "x"
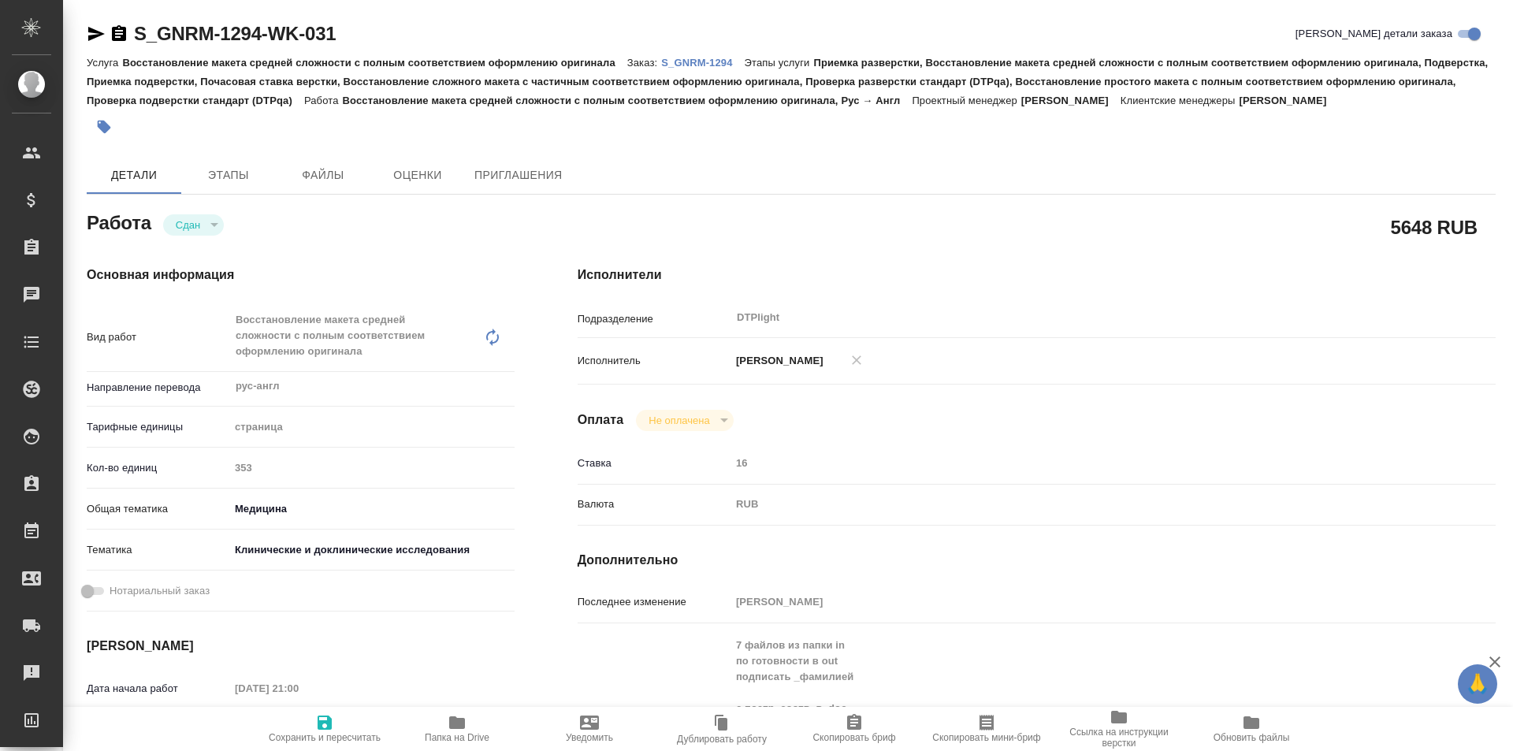
type textarea "x"
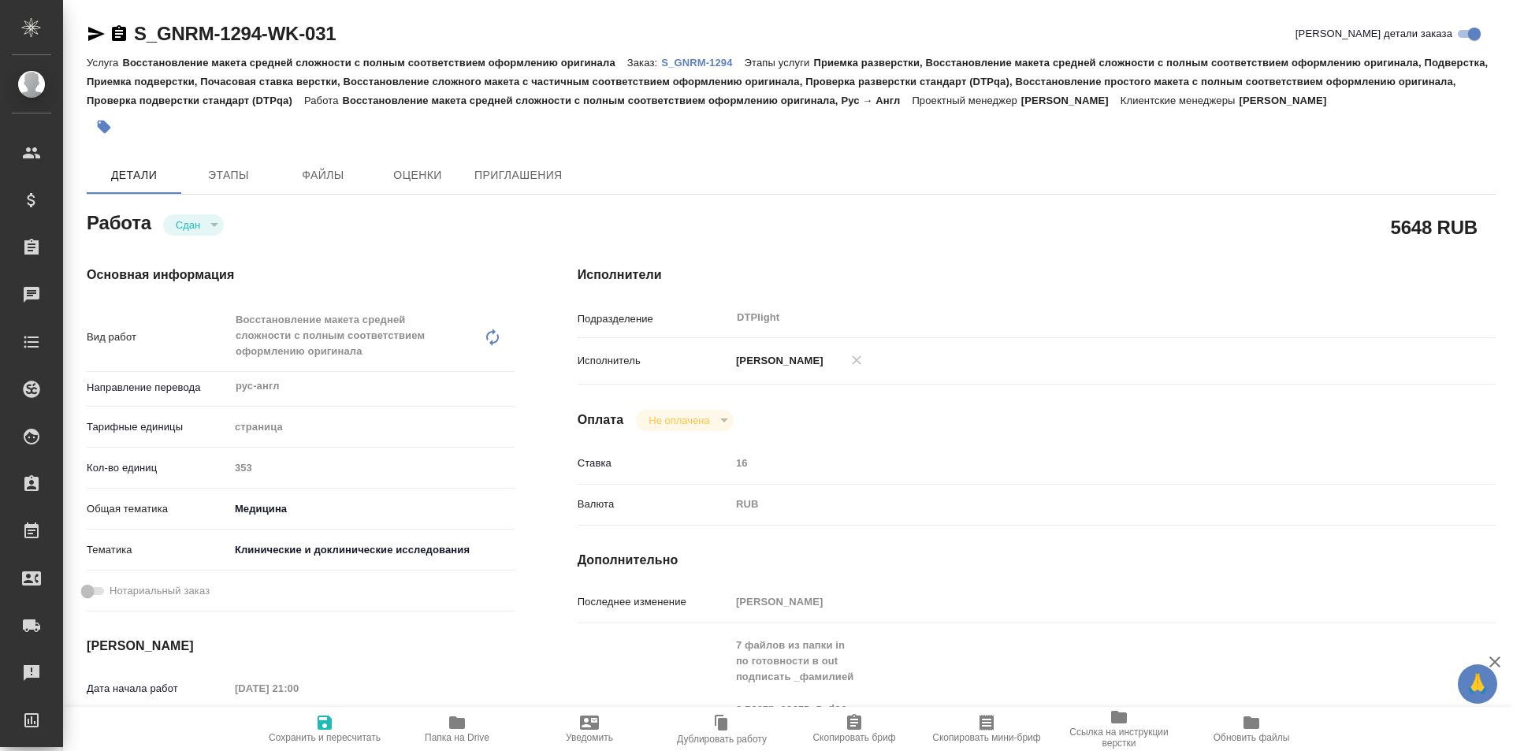
type textarea "x"
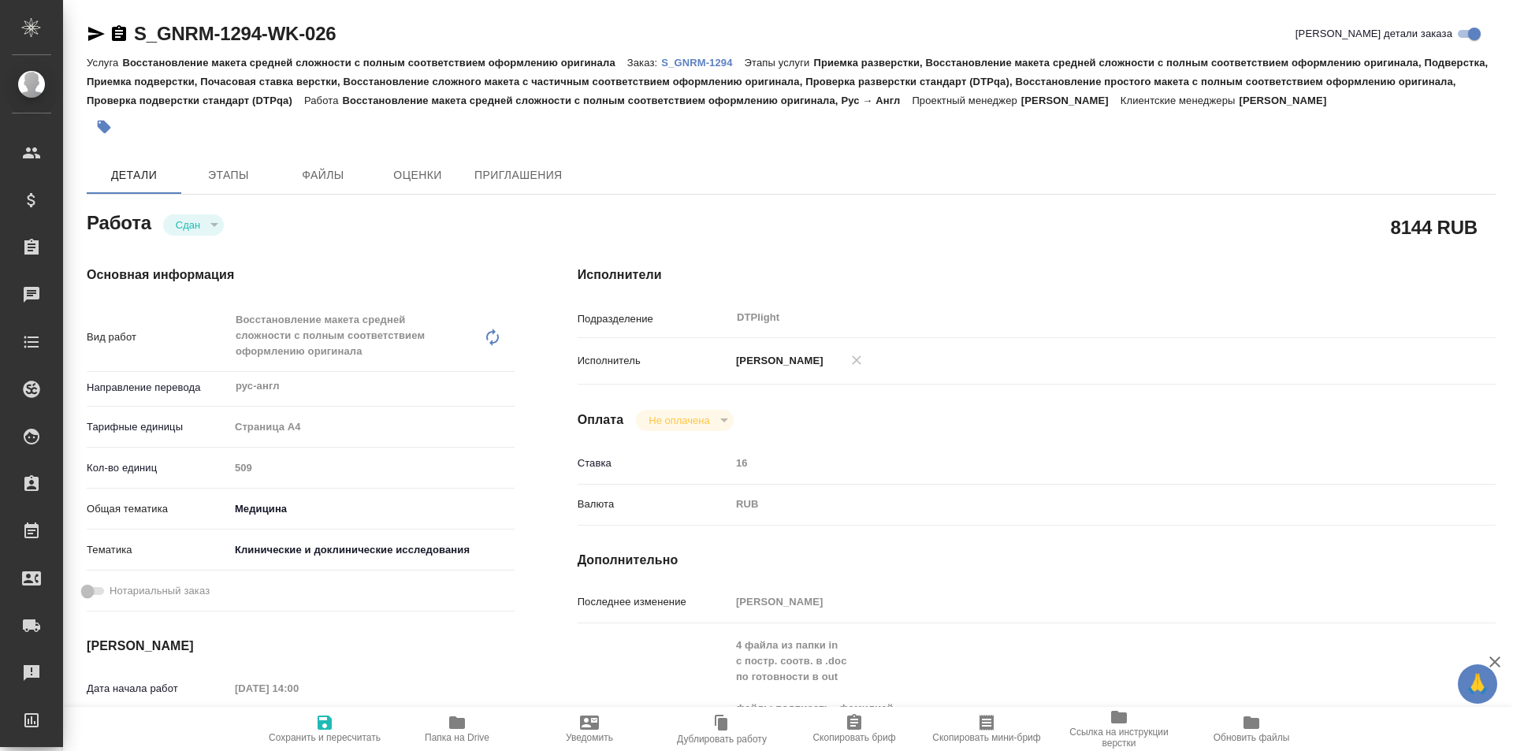
type textarea "x"
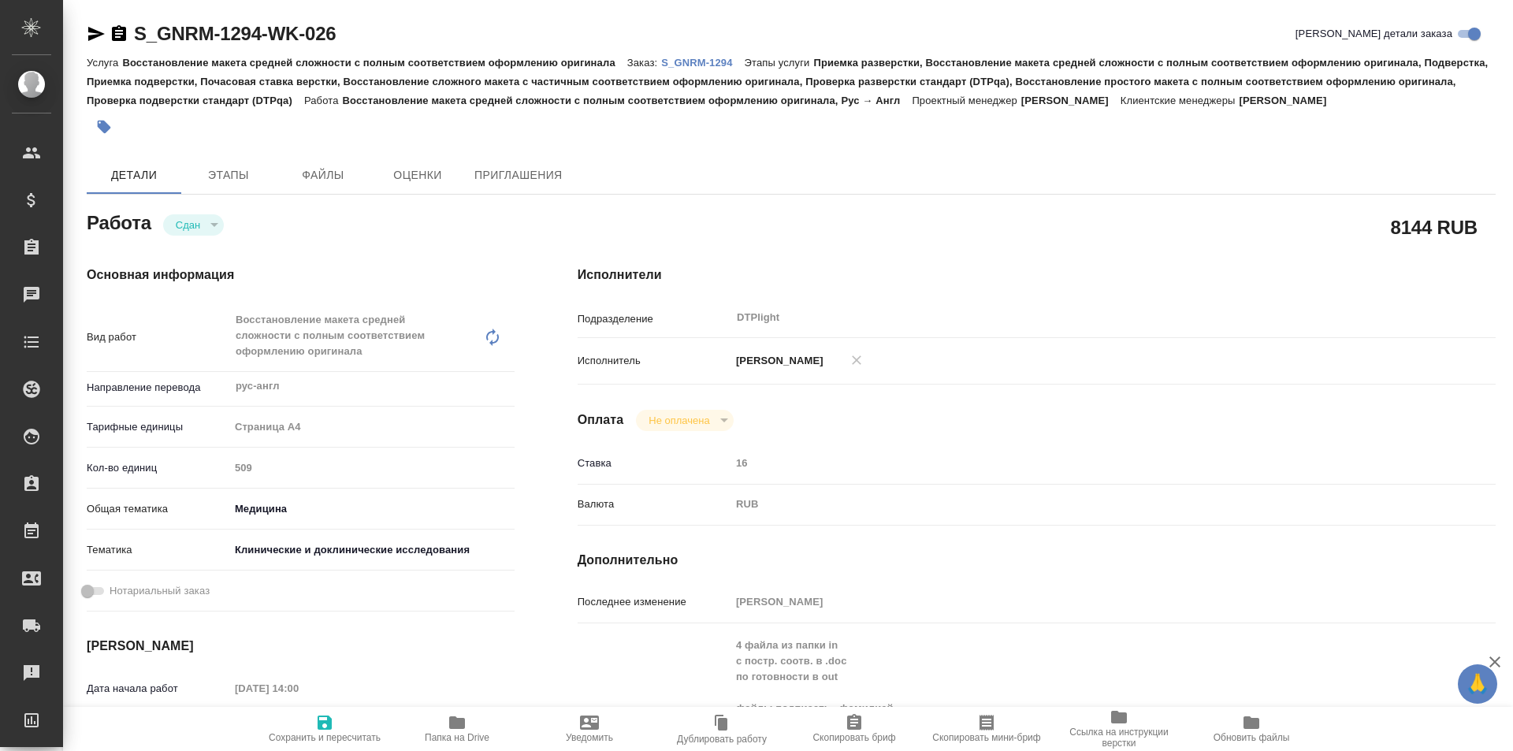
type textarea "x"
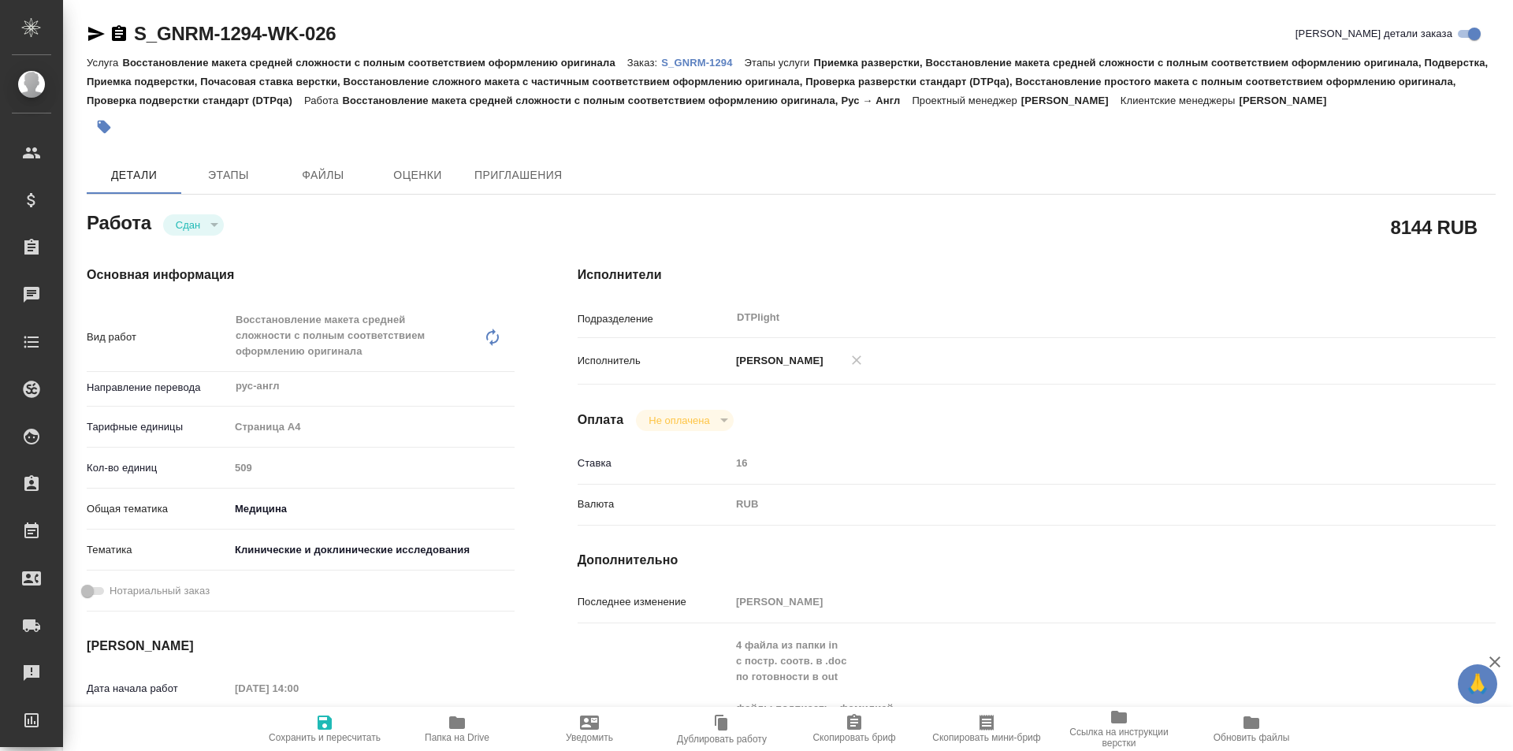
type textarea "x"
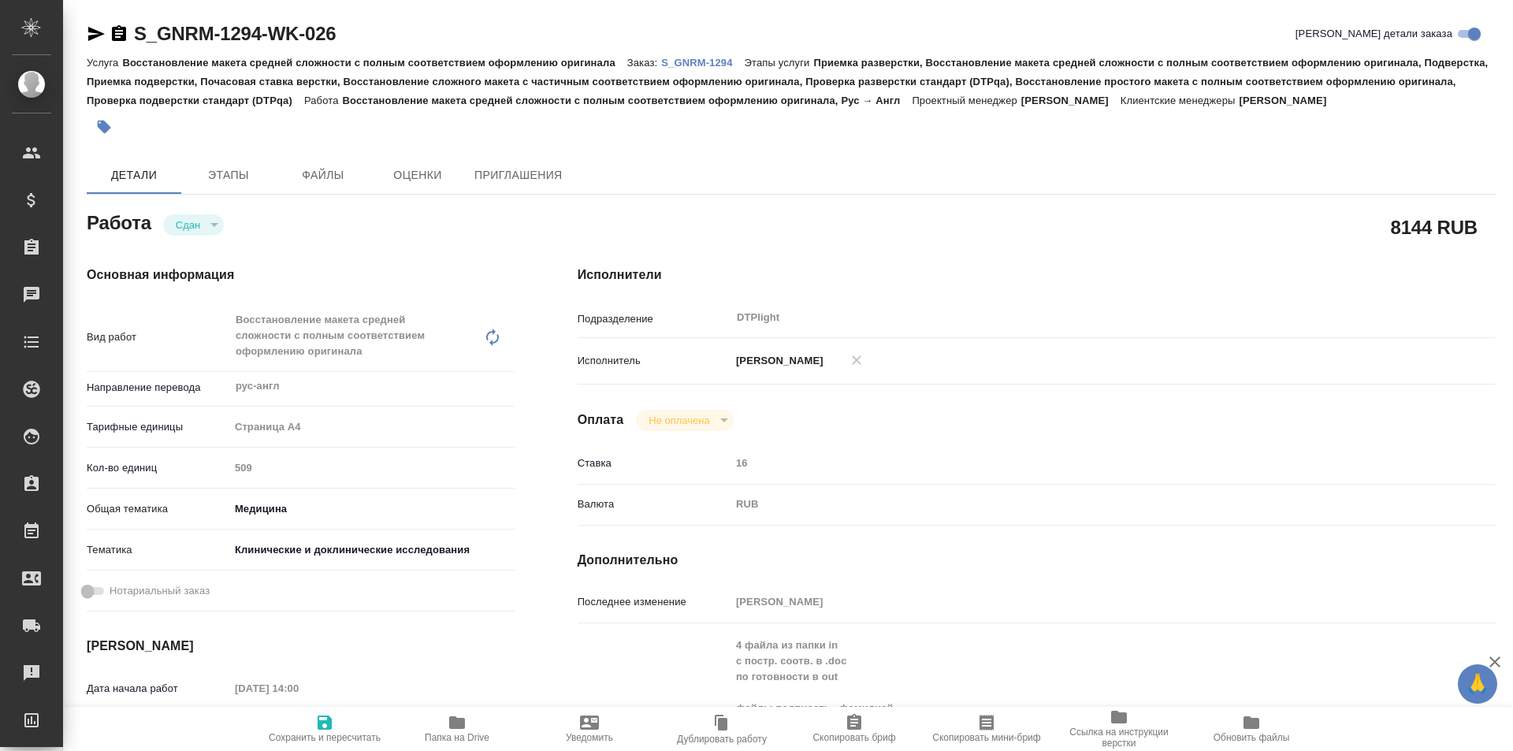
type textarea "x"
click at [445, 725] on span "Папка на Drive" at bounding box center [456, 728] width 113 height 30
type textarea "x"
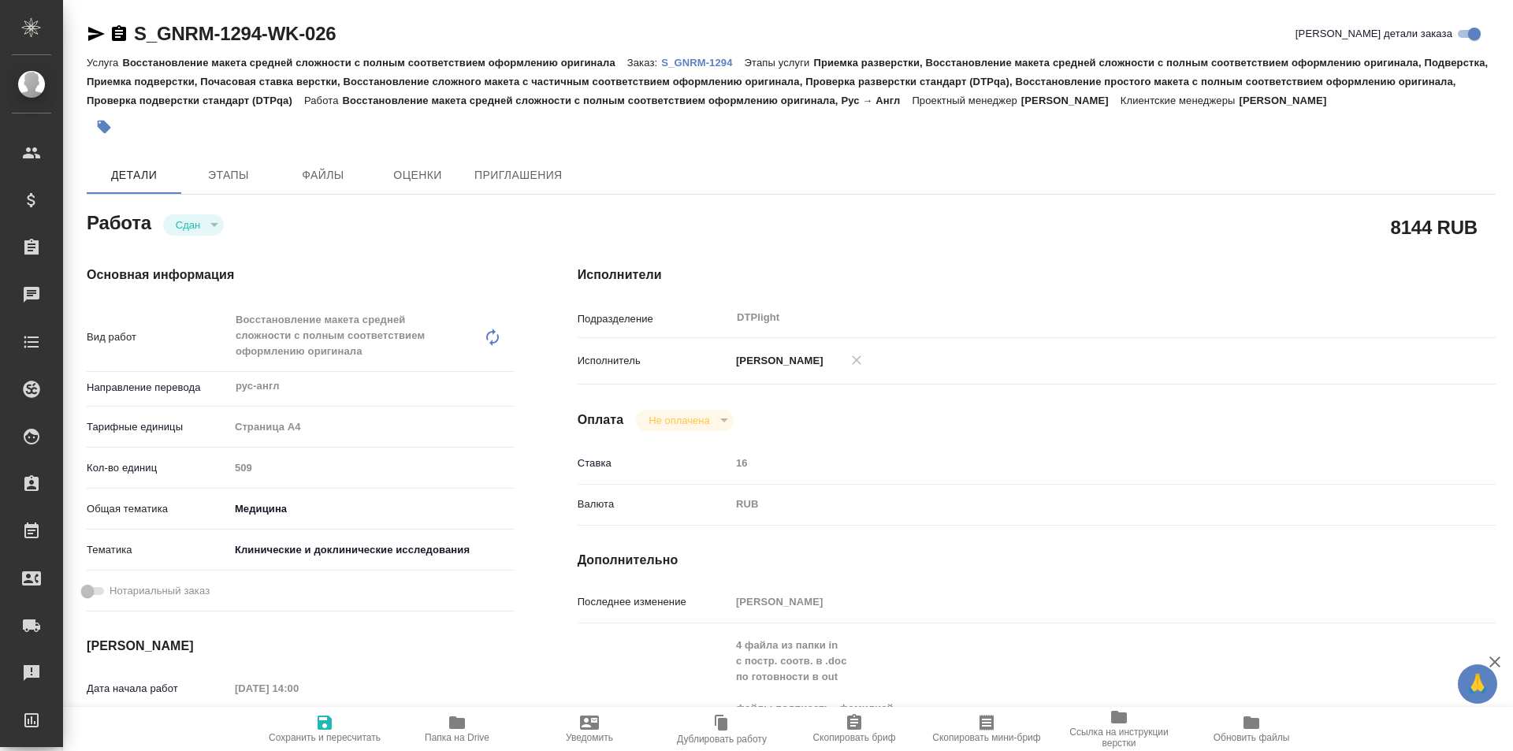
type textarea "x"
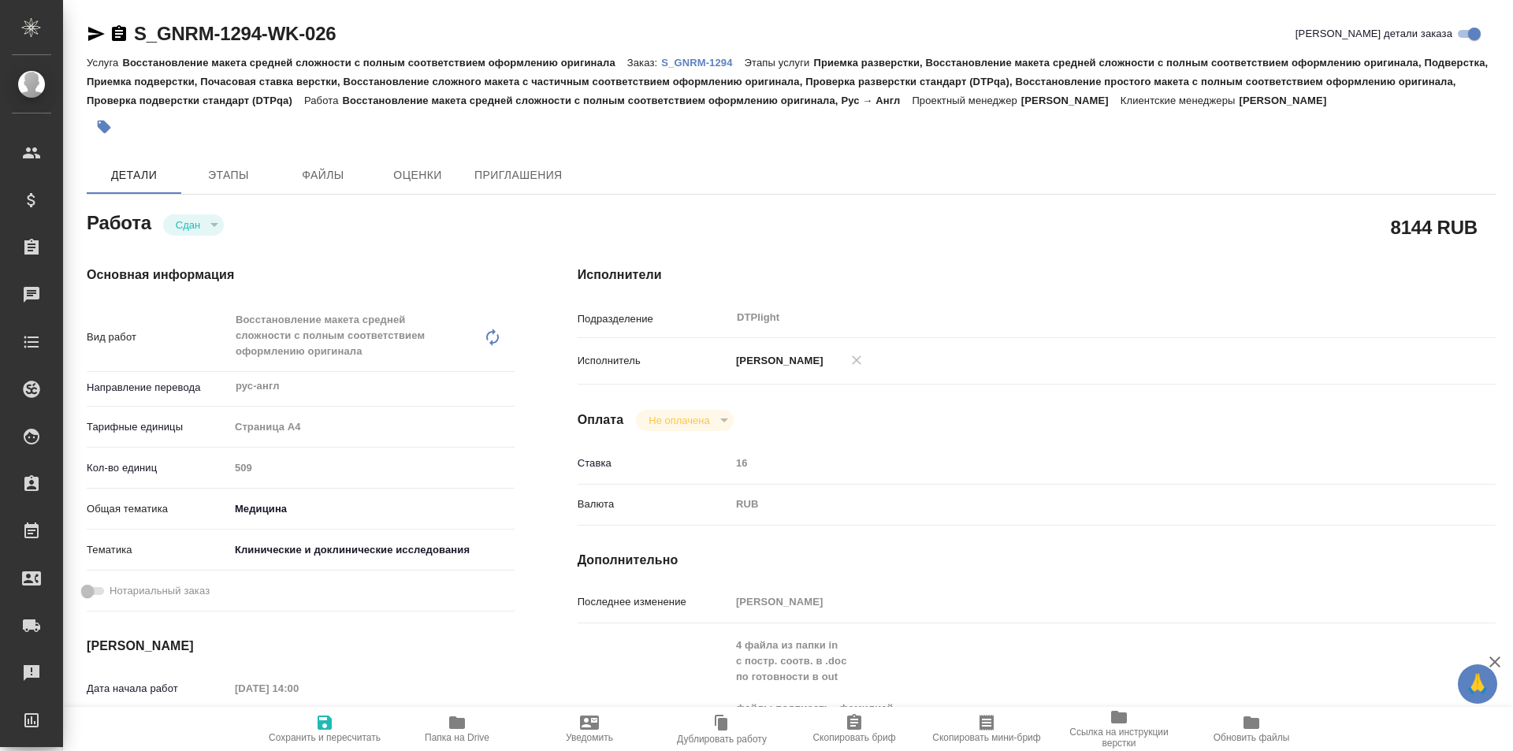
type textarea "x"
click at [690, 61] on p "S_GNRM-1294" at bounding box center [702, 63] width 83 height 12
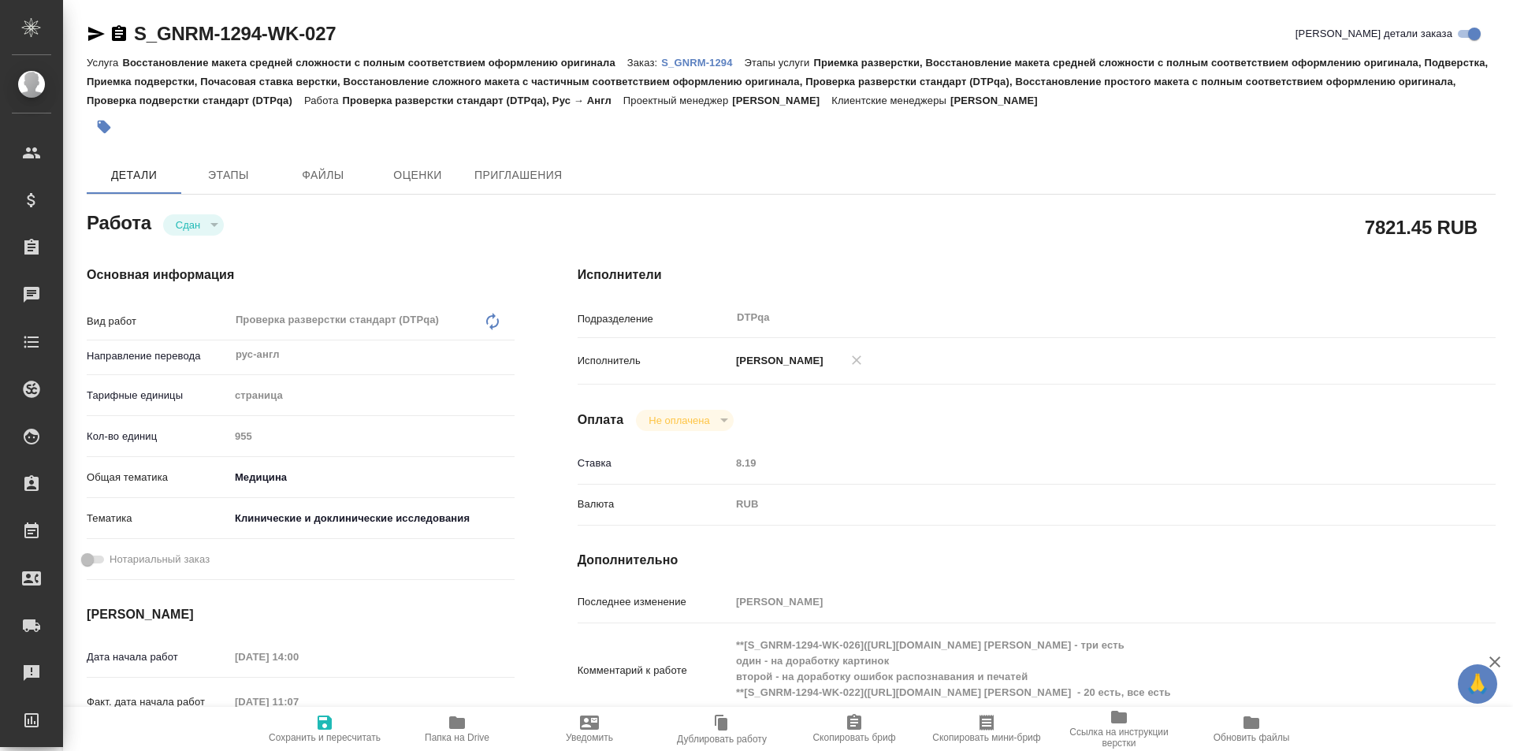
type textarea "x"
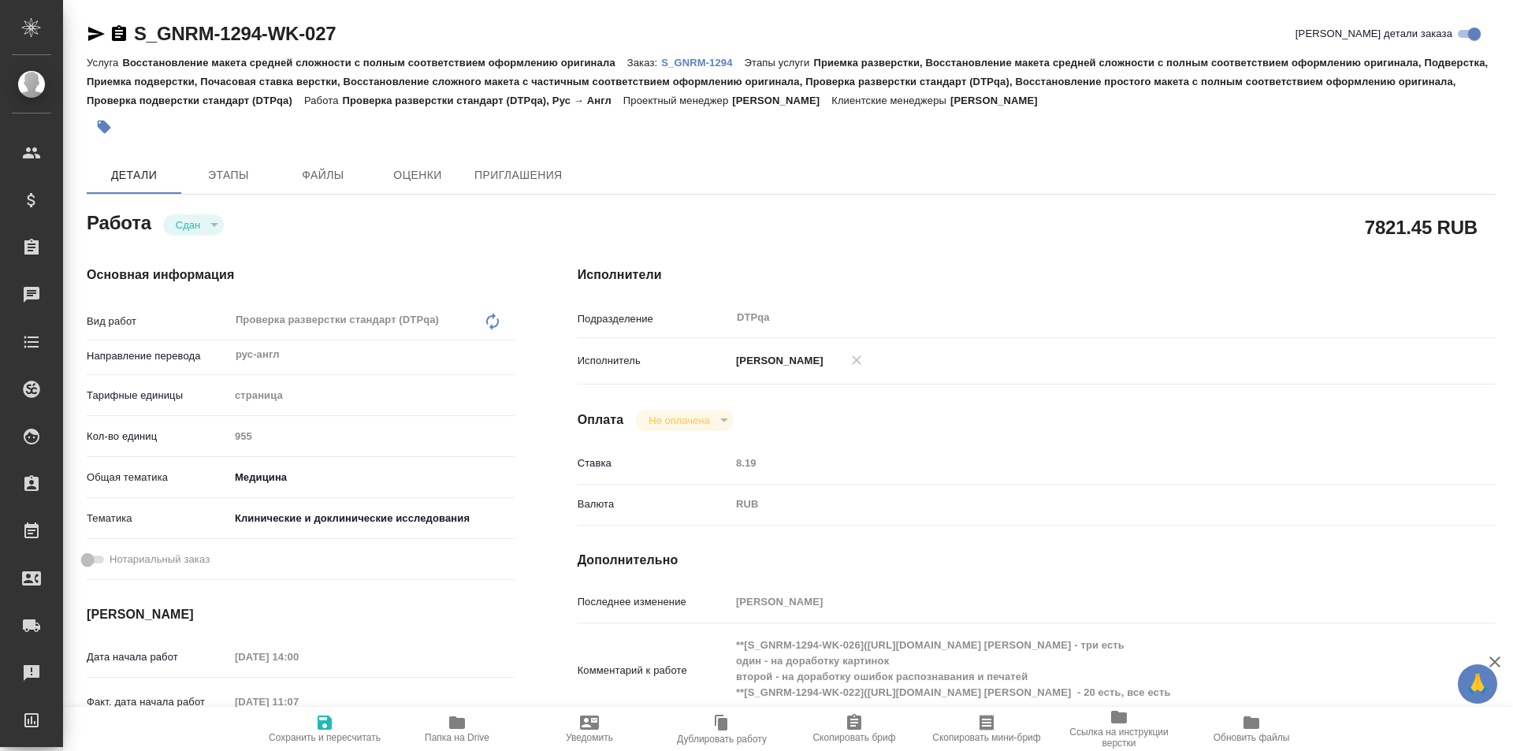
type textarea "x"
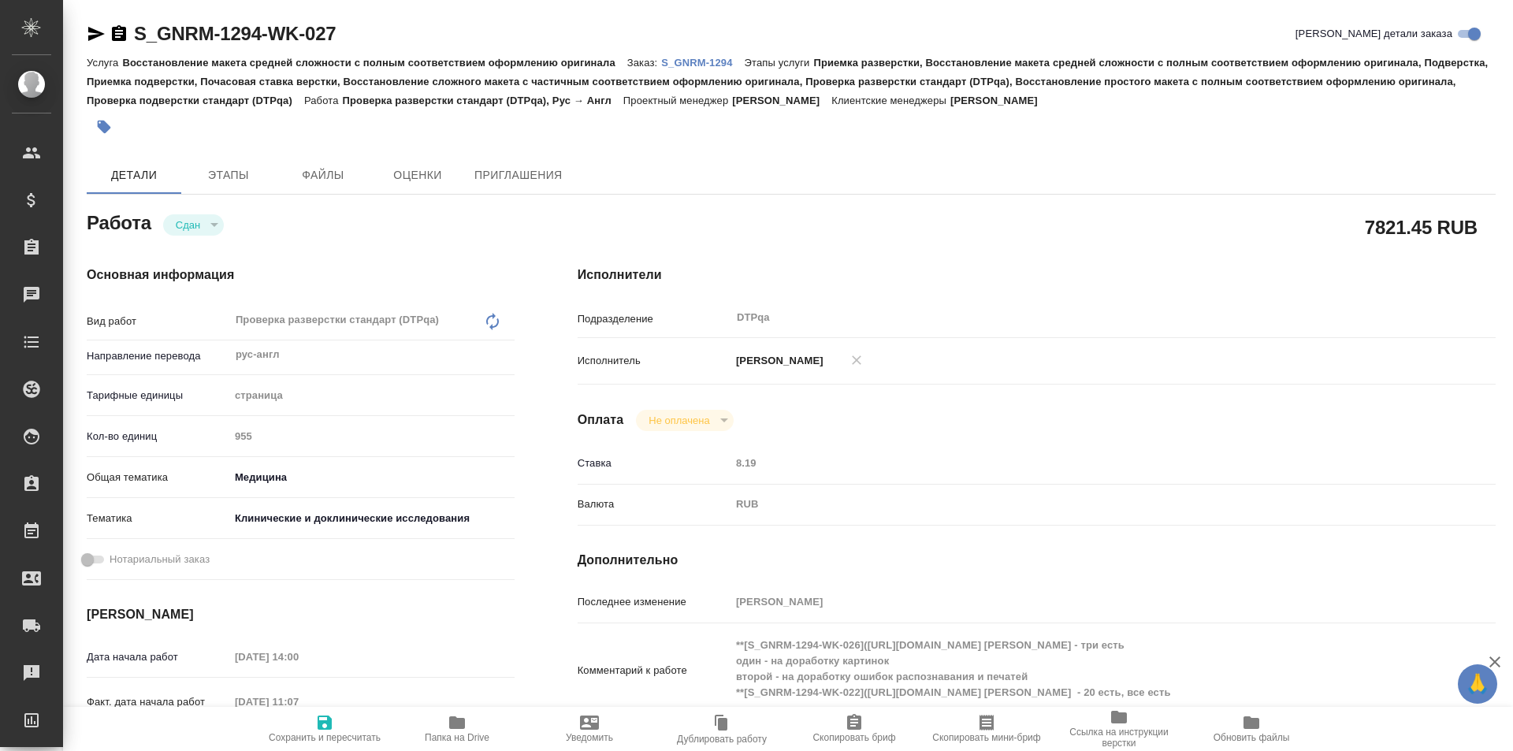
type textarea "x"
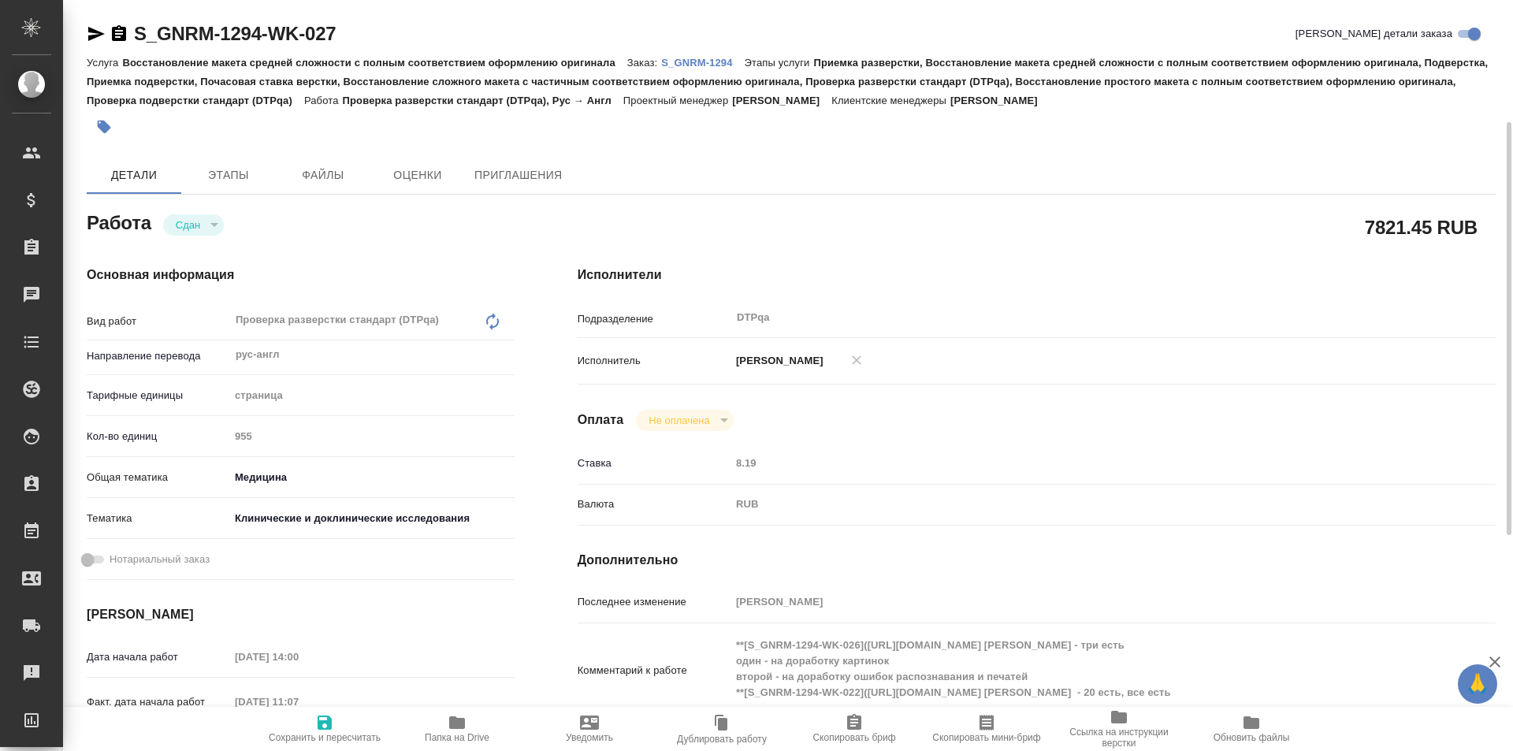
scroll to position [79, 0]
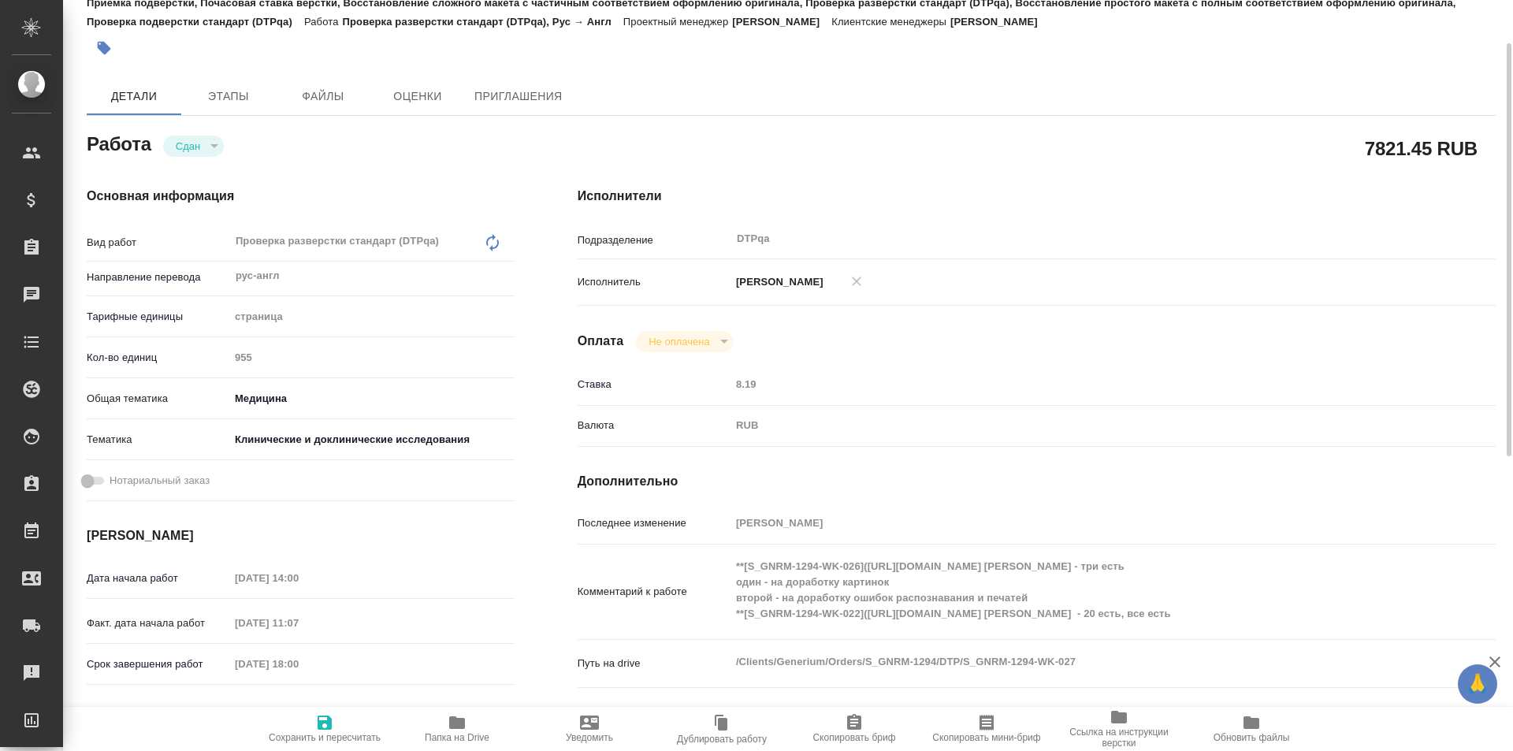
type textarea "x"
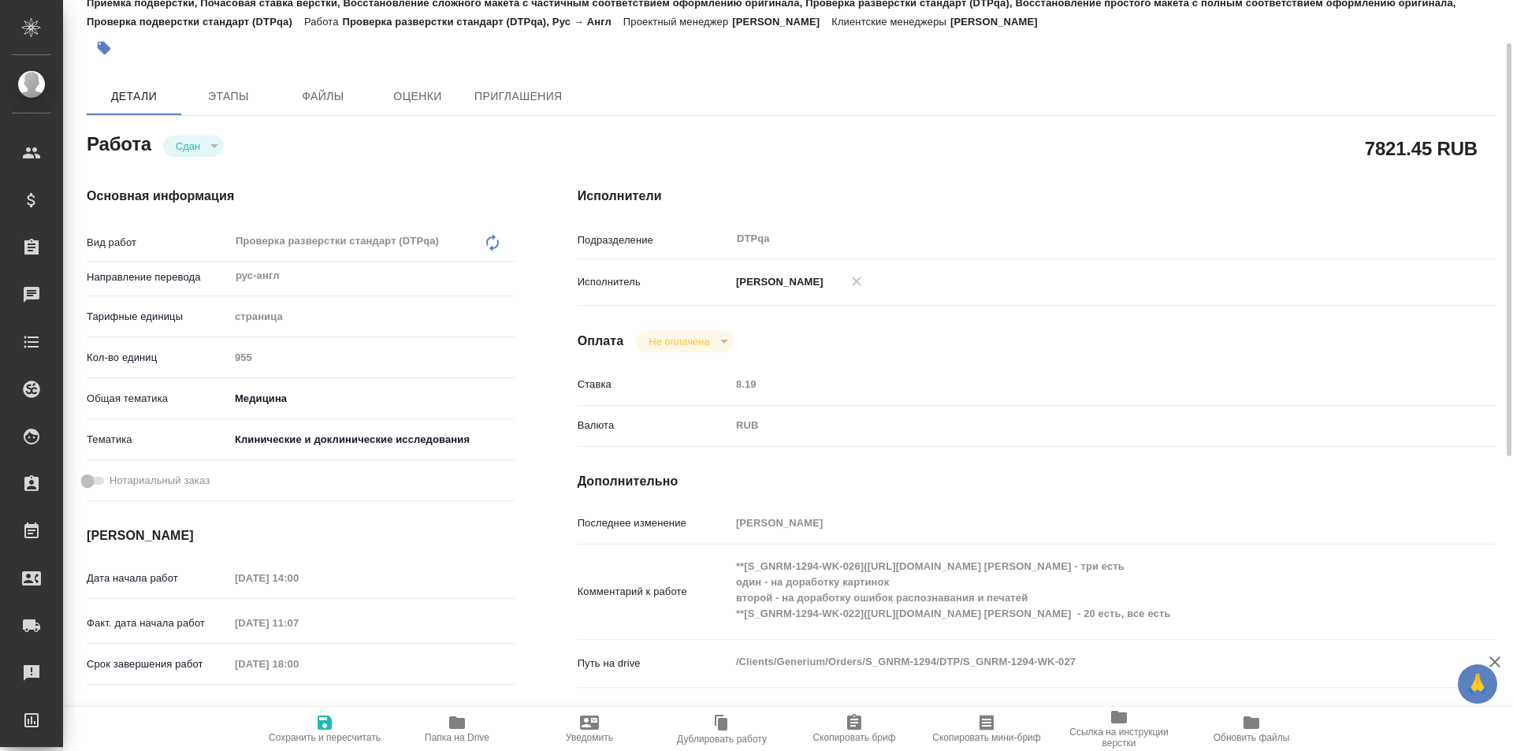
type textarea "x"
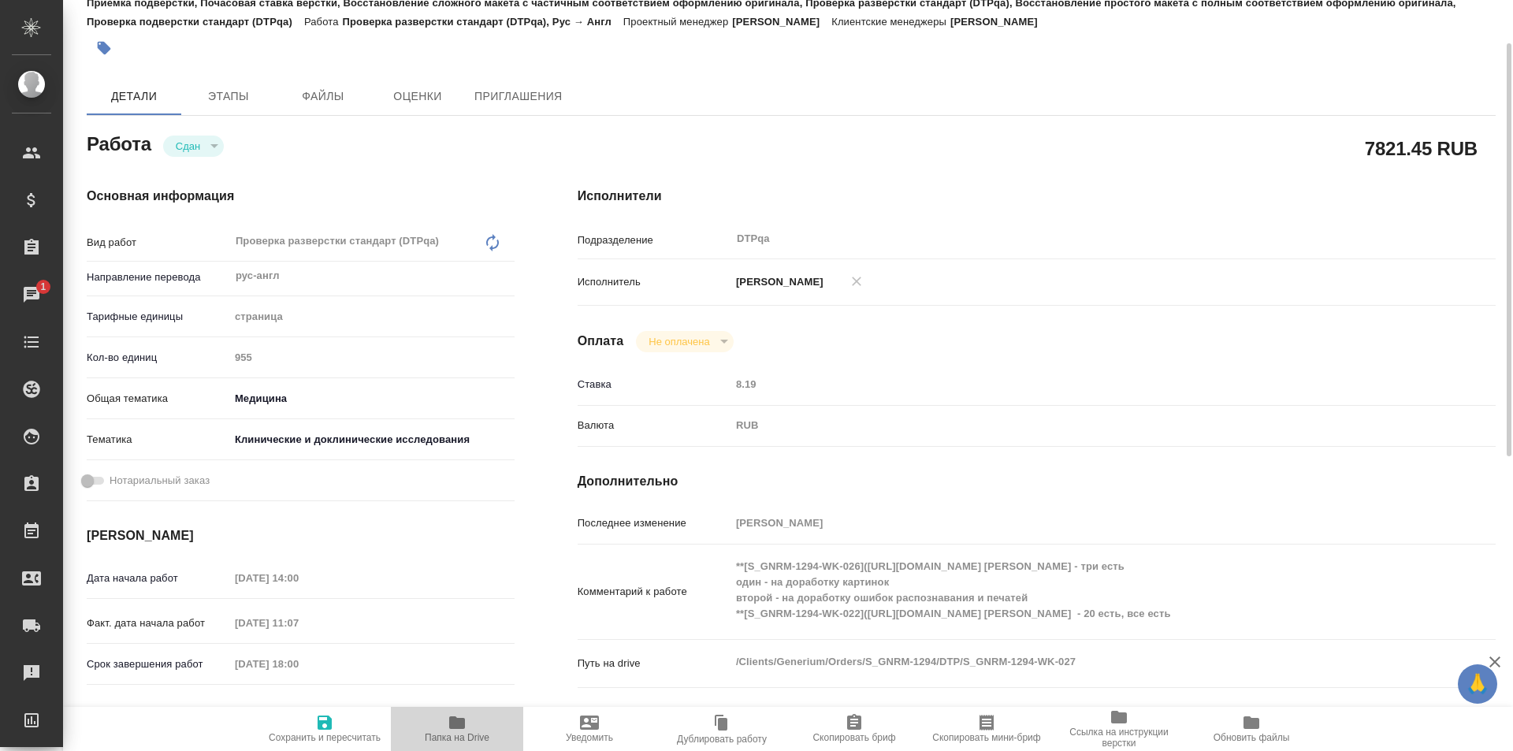
click at [463, 720] on icon "button" at bounding box center [457, 722] width 16 height 13
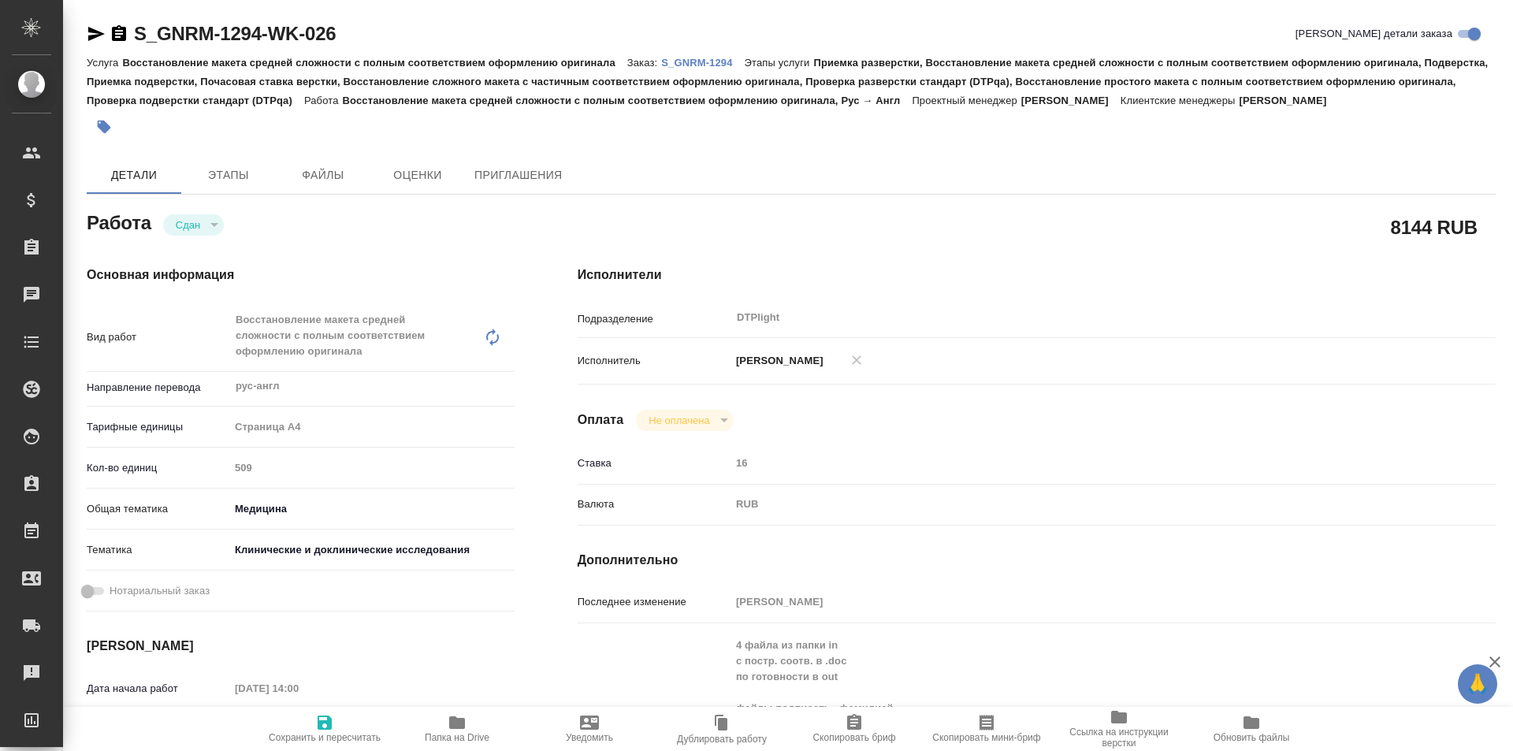
type textarea "x"
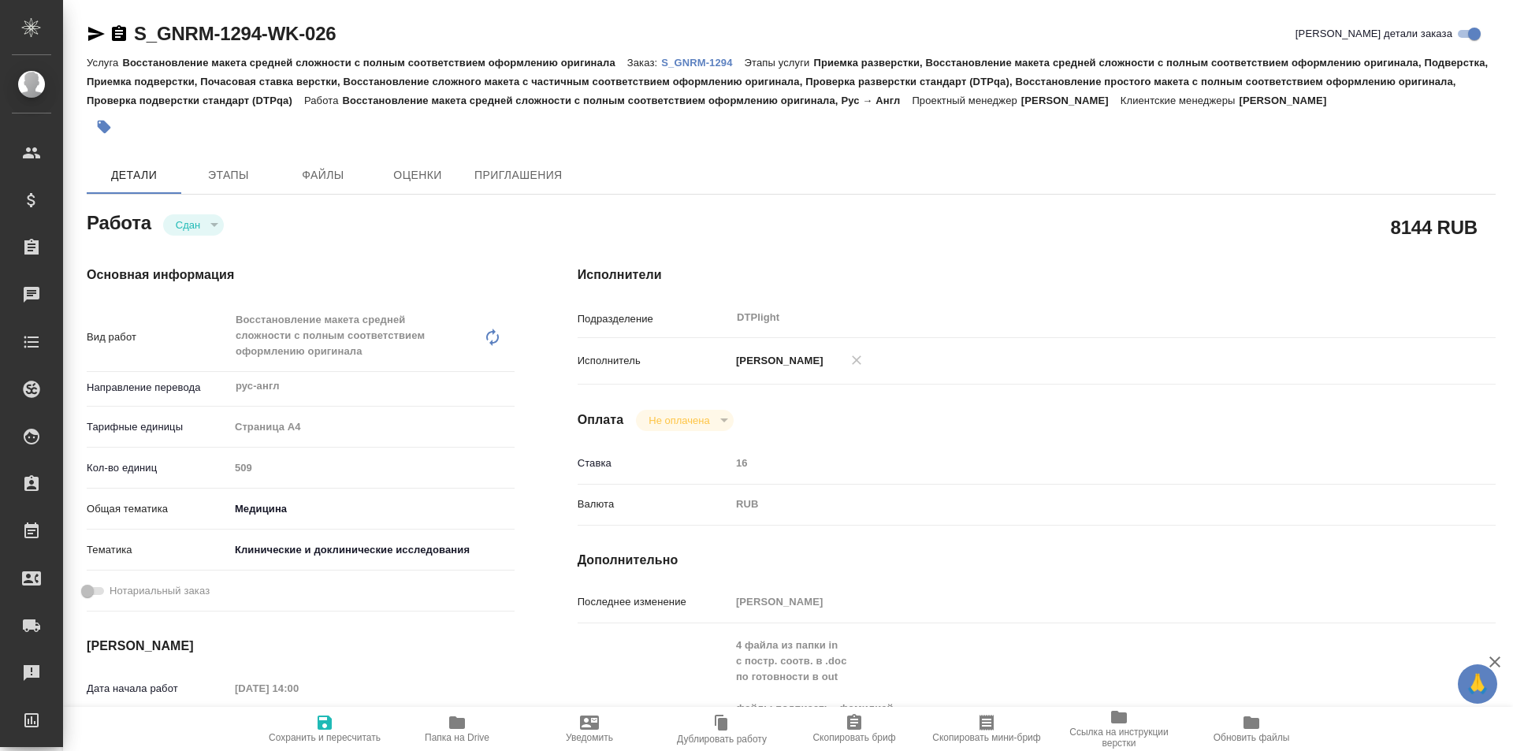
type textarea "x"
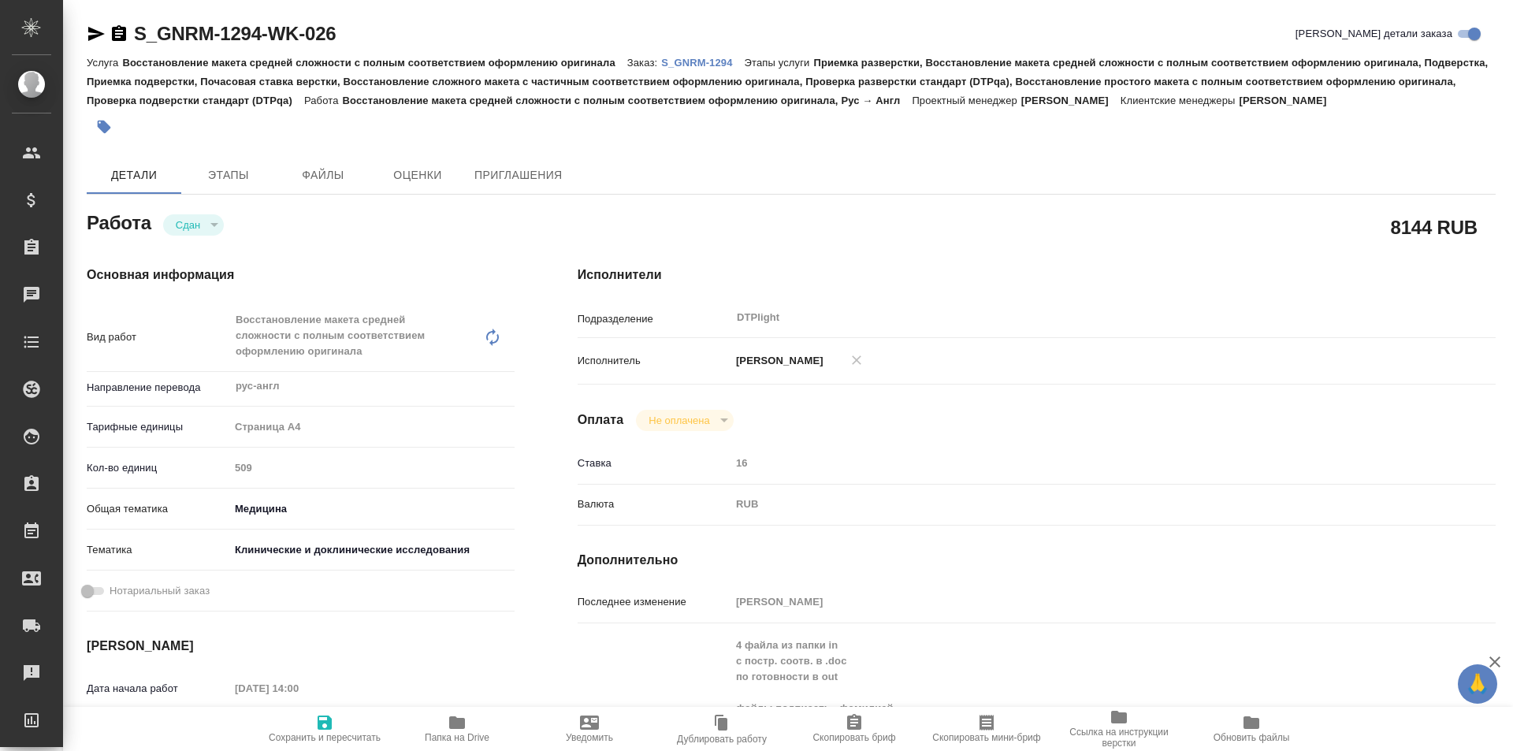
type textarea "x"
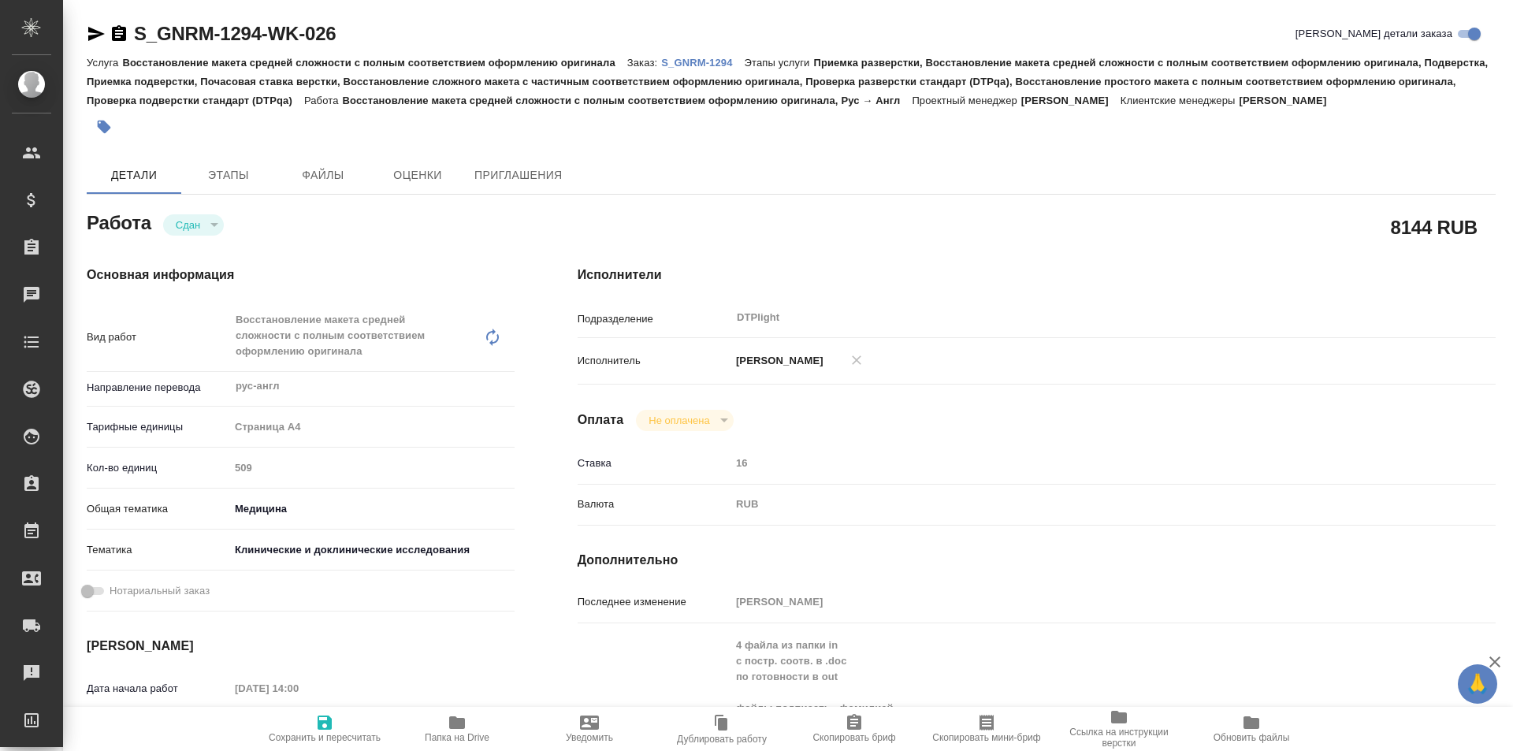
type textarea "x"
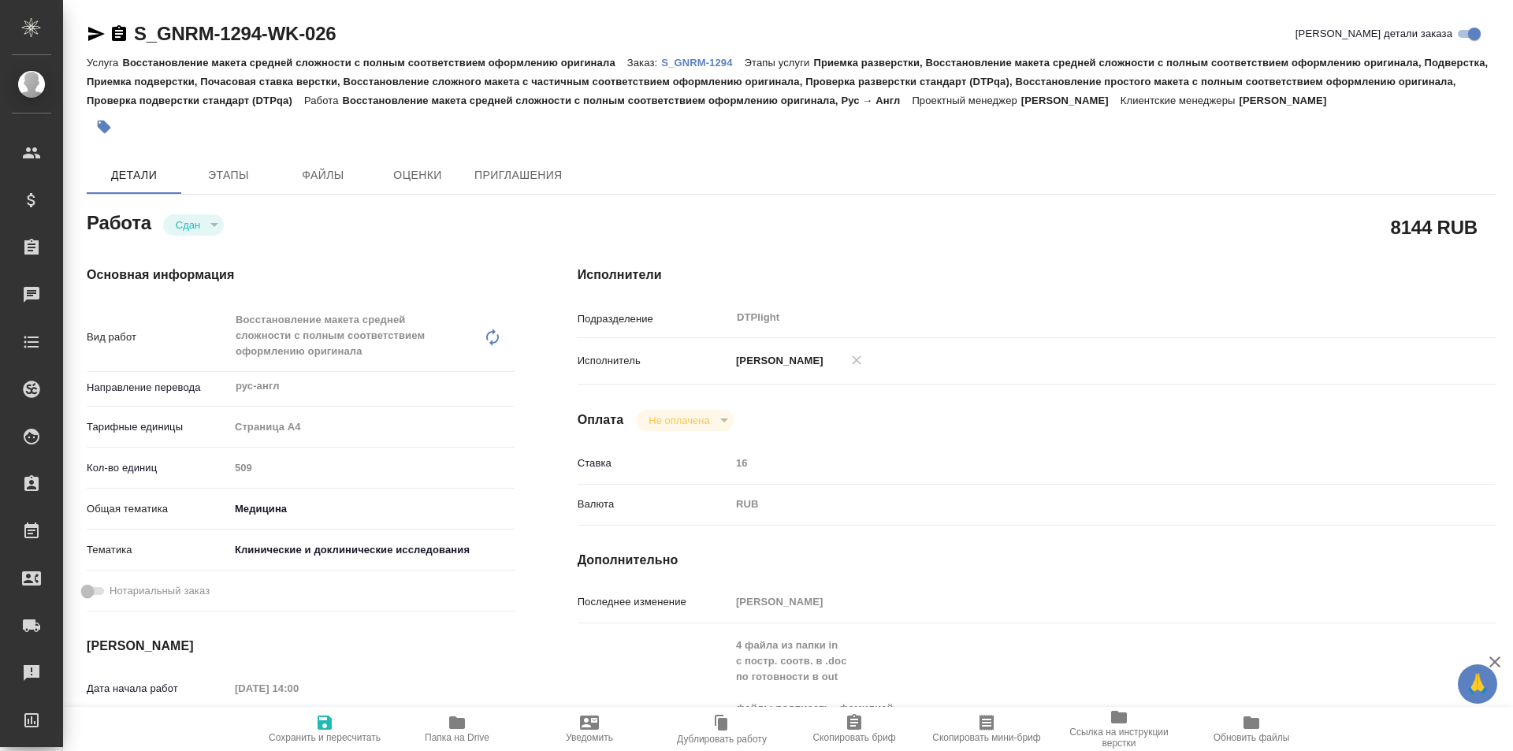
type textarea "x"
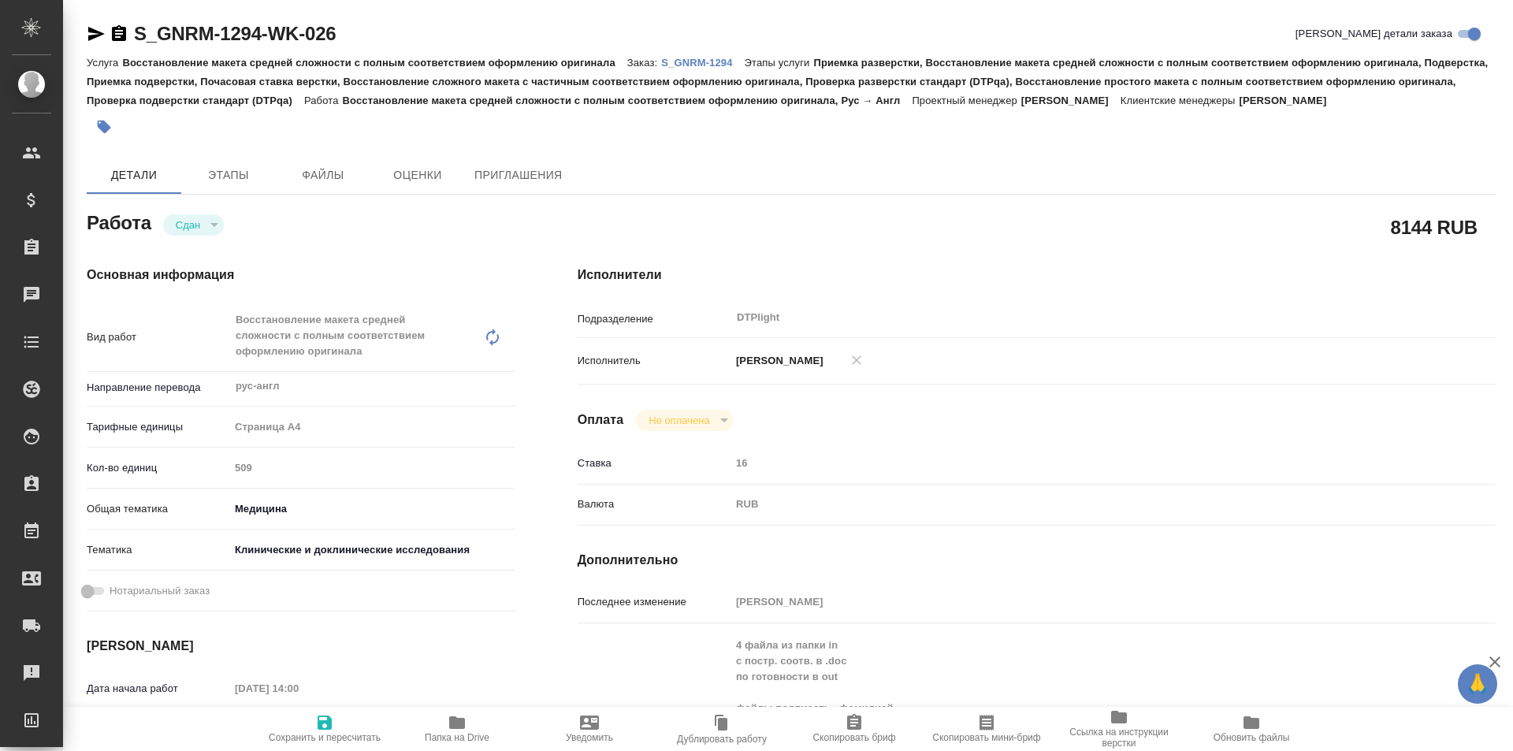
type textarea "x"
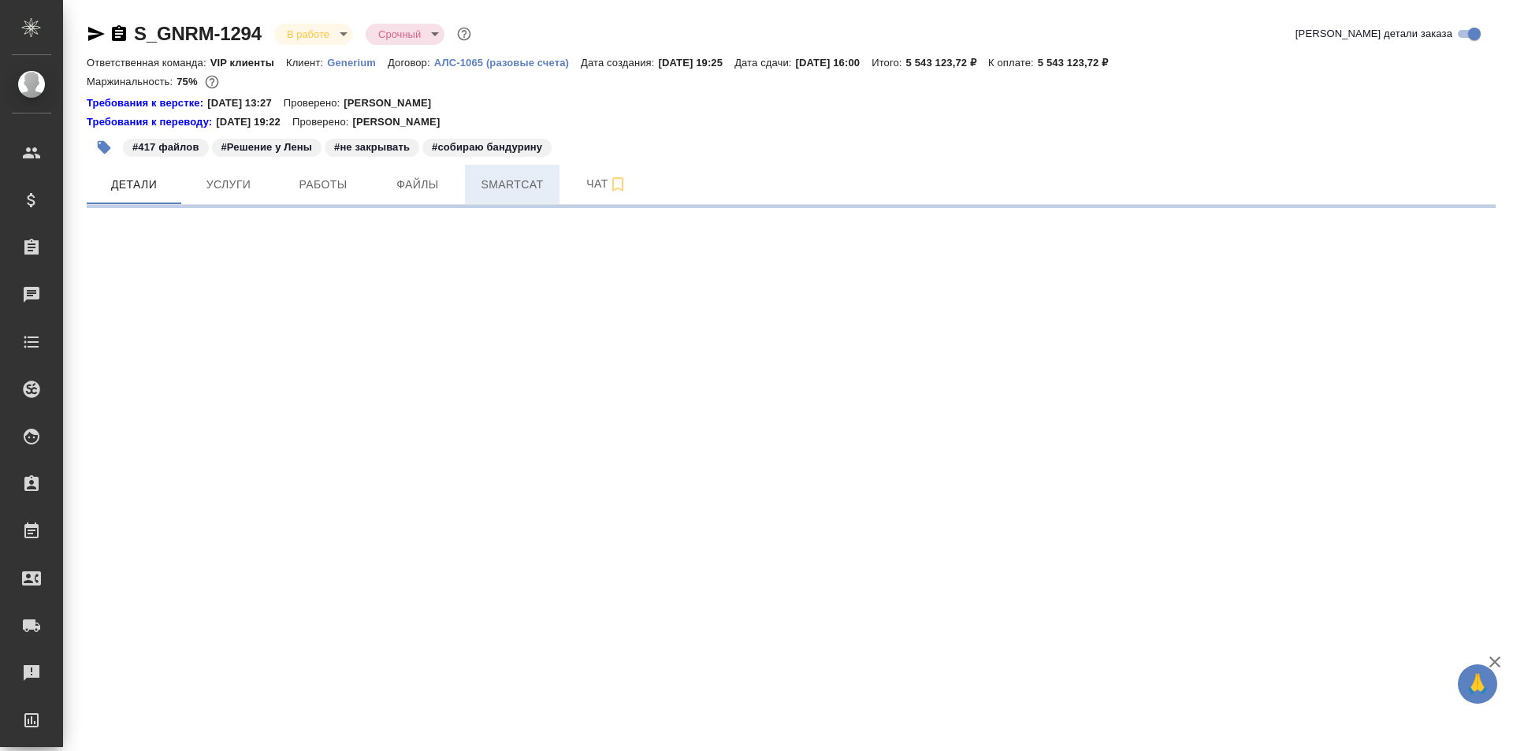
select select "RU"
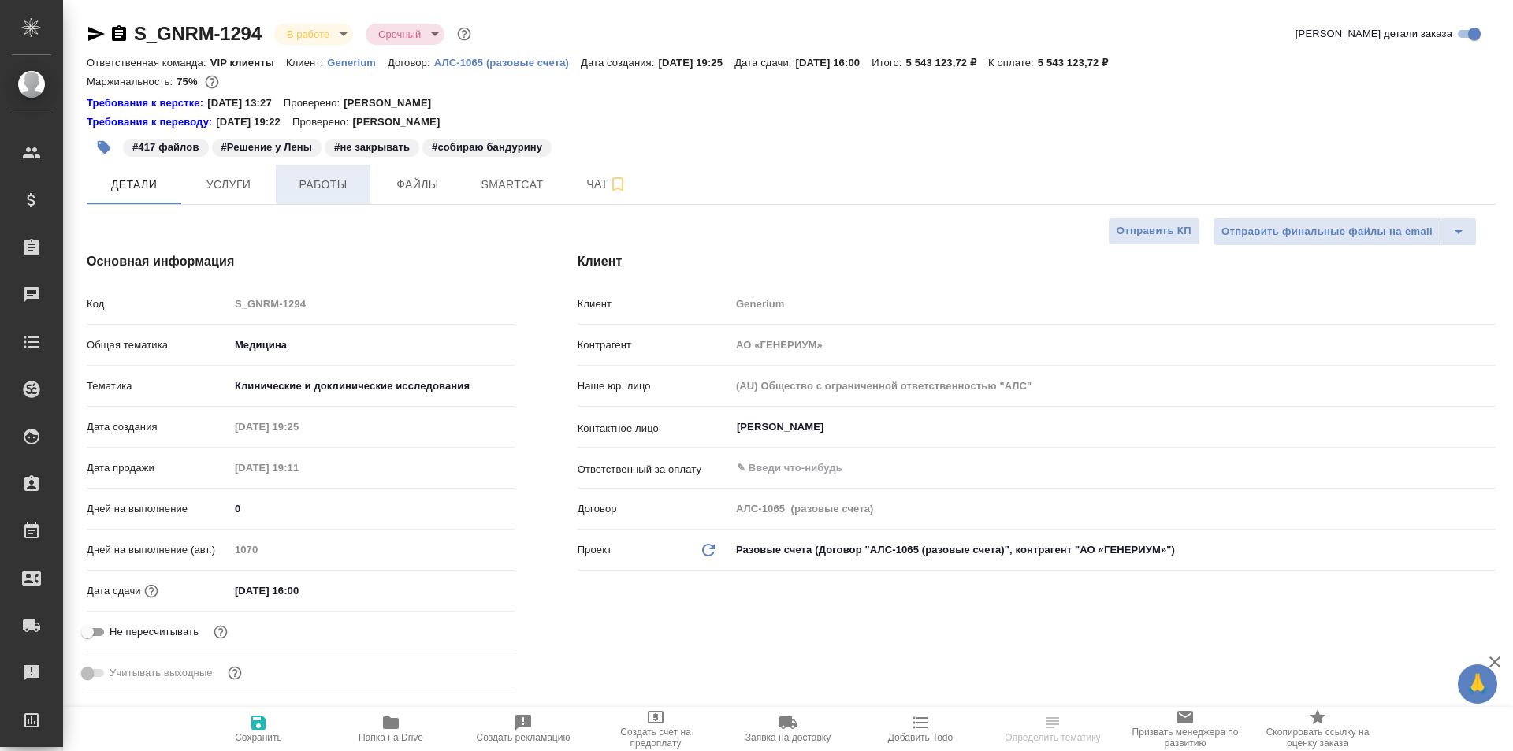
type textarea "x"
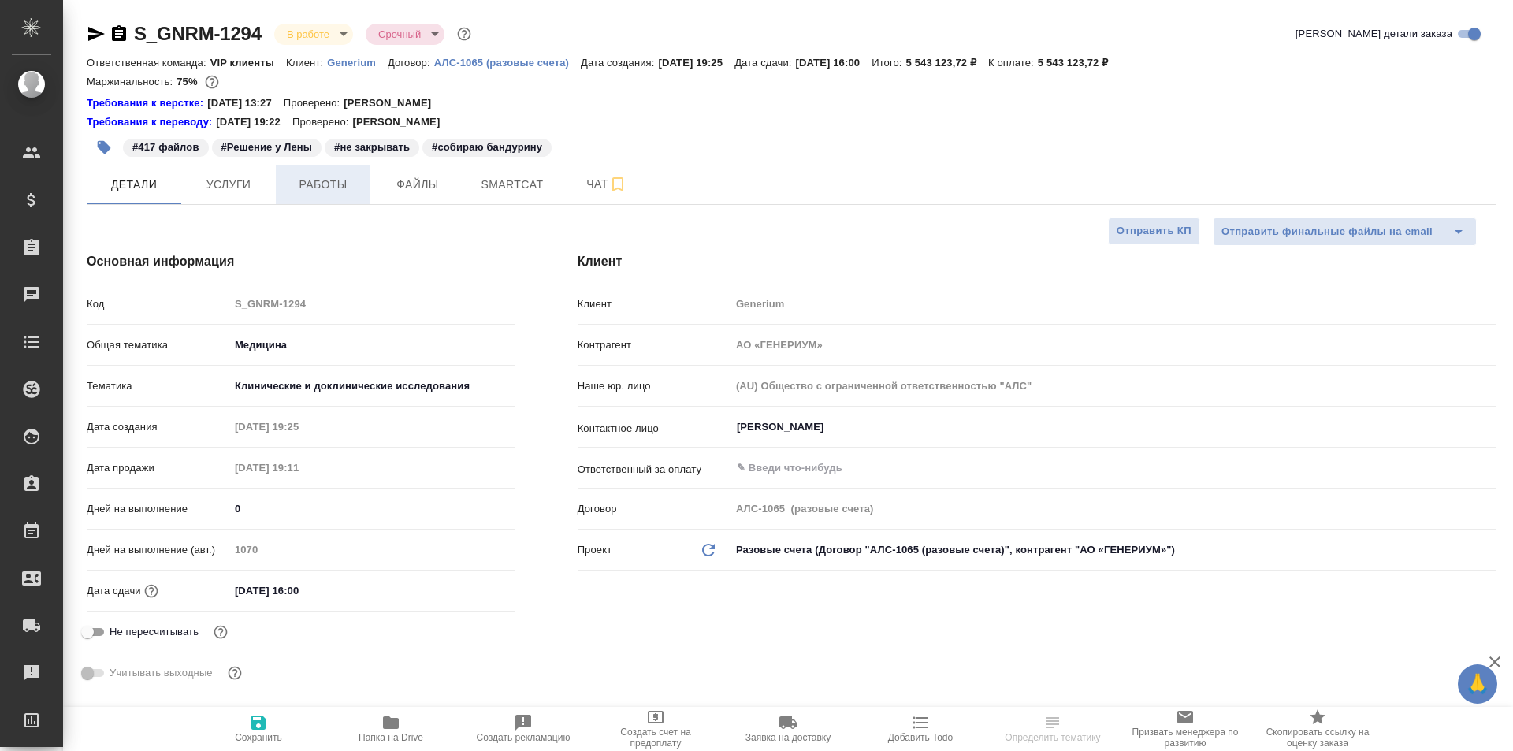
type textarea "x"
click at [298, 184] on span "Работы" at bounding box center [323, 185] width 76 height 20
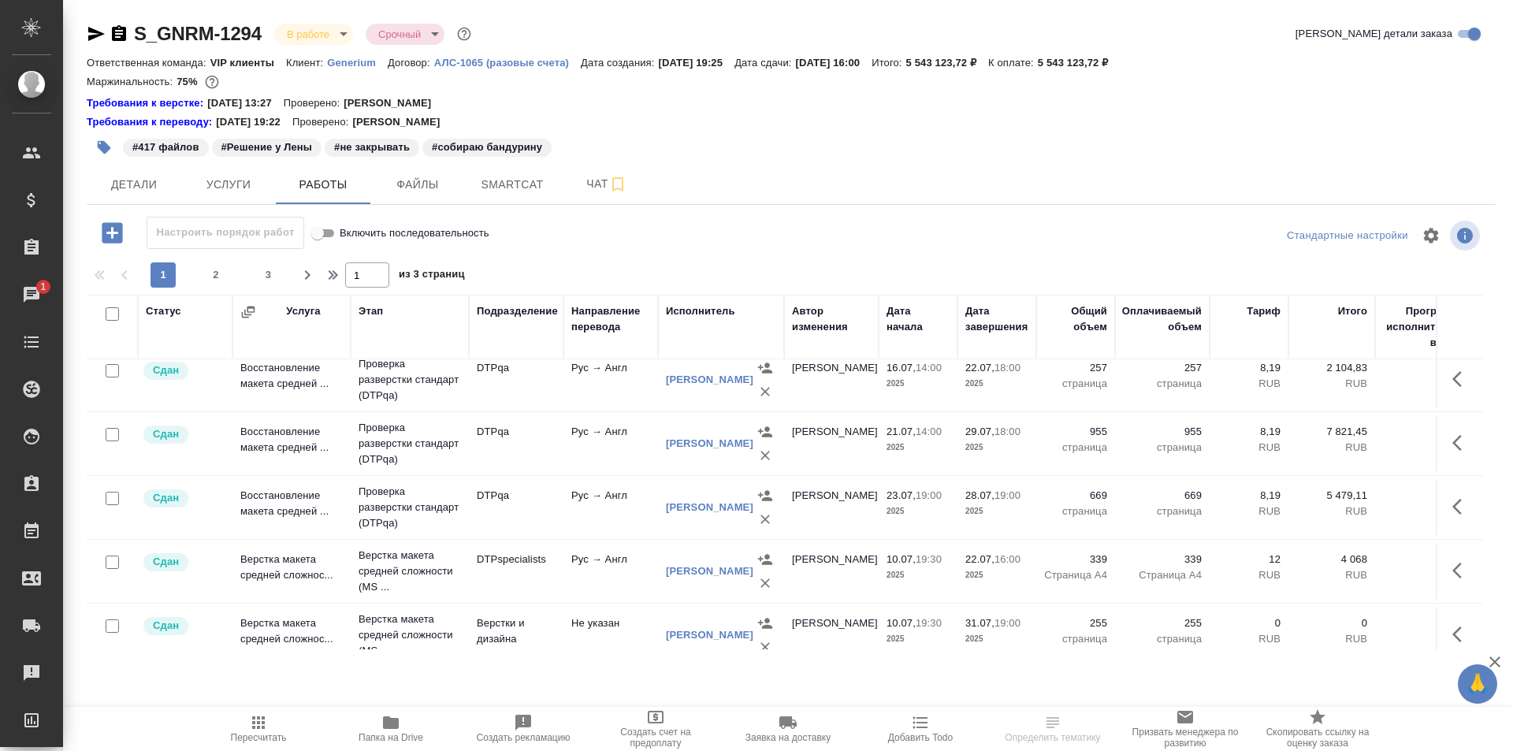
scroll to position [394, 0]
click at [437, 455] on p "Проверка разверстки стандарт (DTPqa)" at bounding box center [410, 444] width 102 height 47
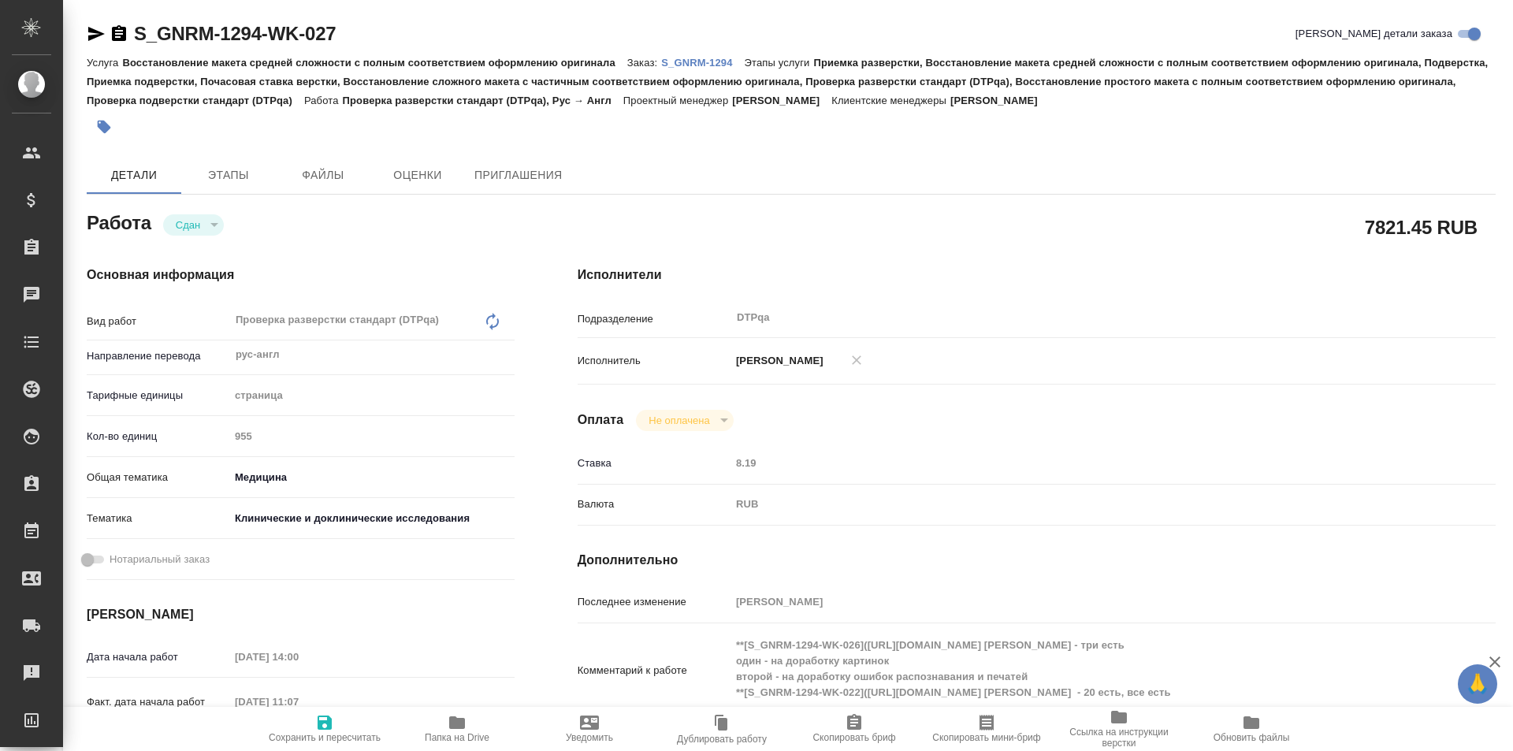
type textarea "x"
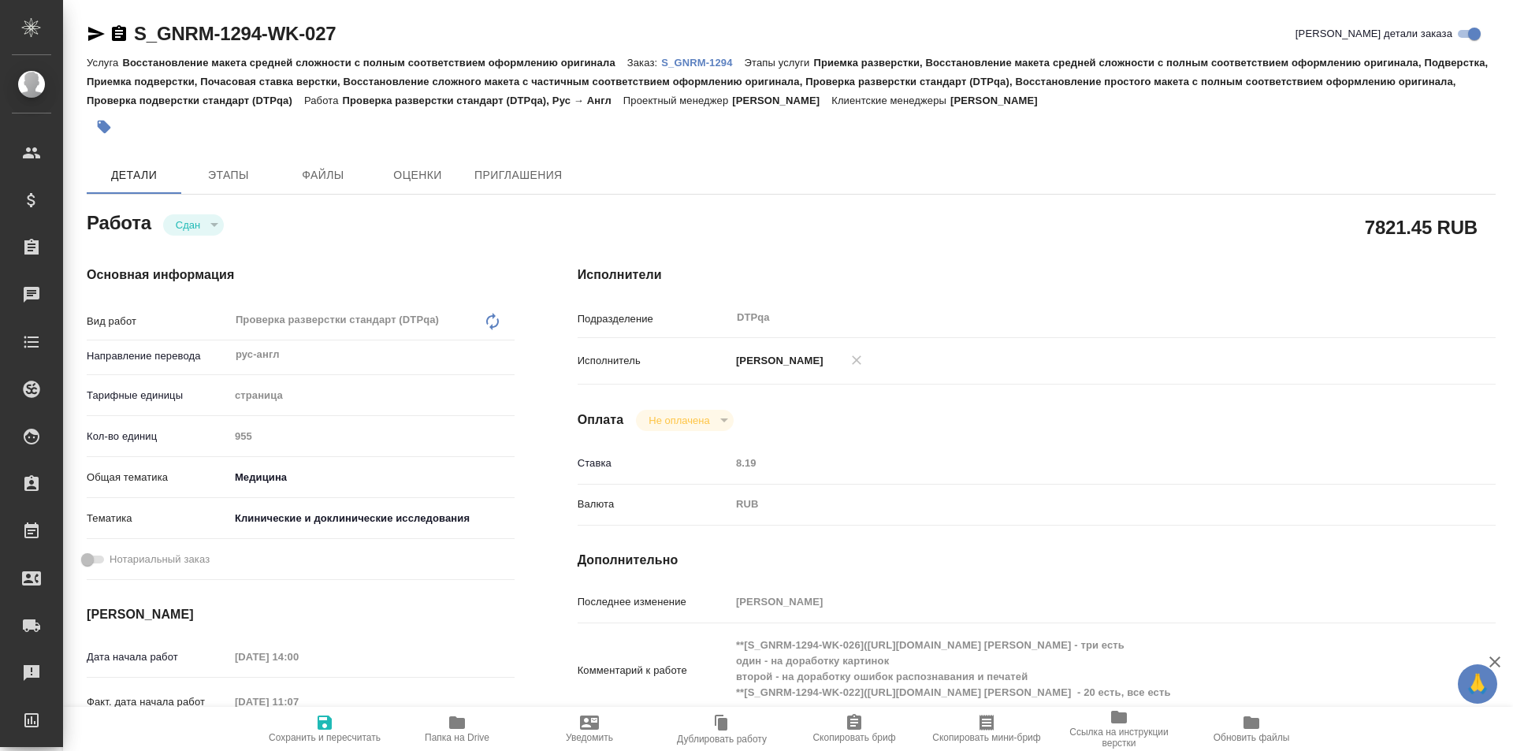
type textarea "x"
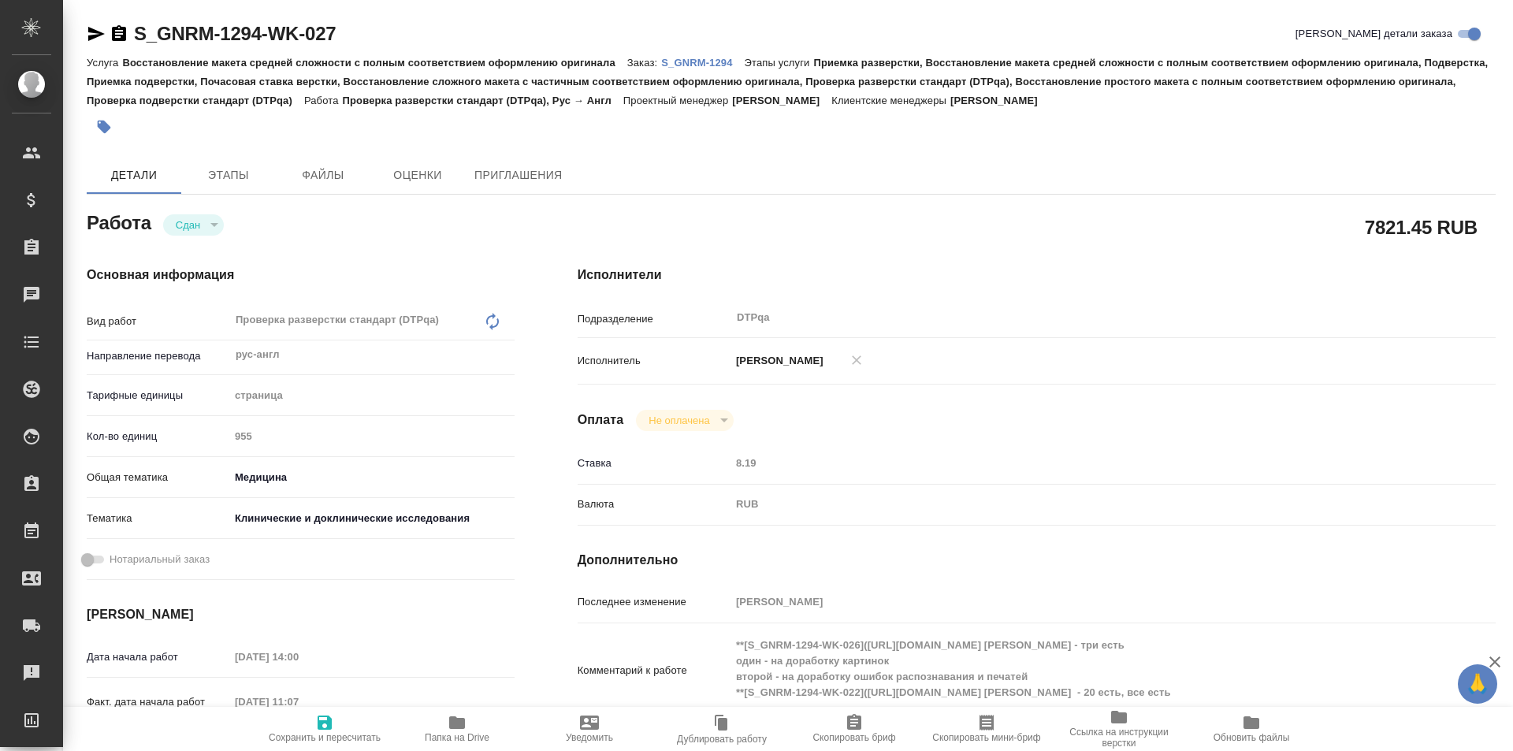
click at [460, 725] on icon "button" at bounding box center [457, 722] width 16 height 13
type textarea "x"
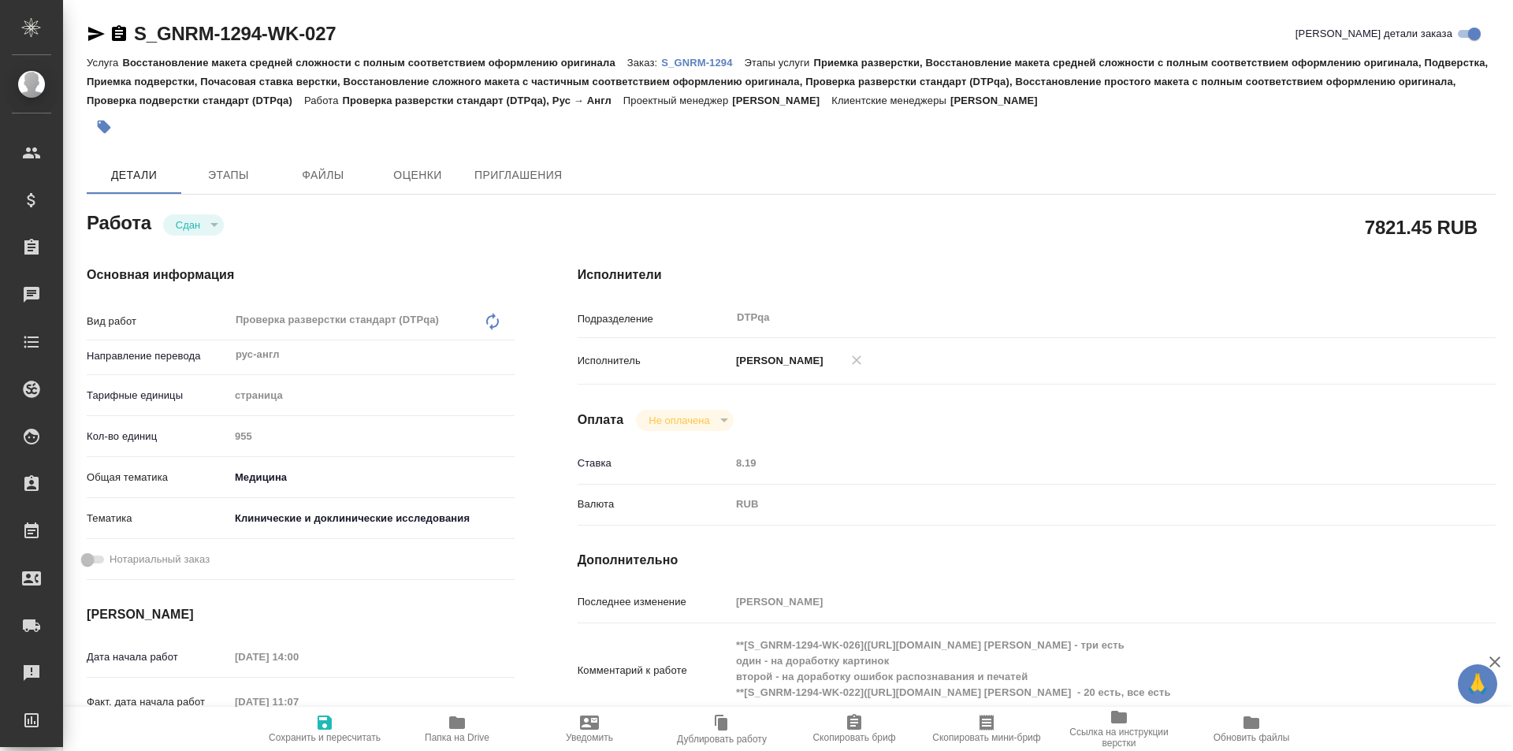
type textarea "x"
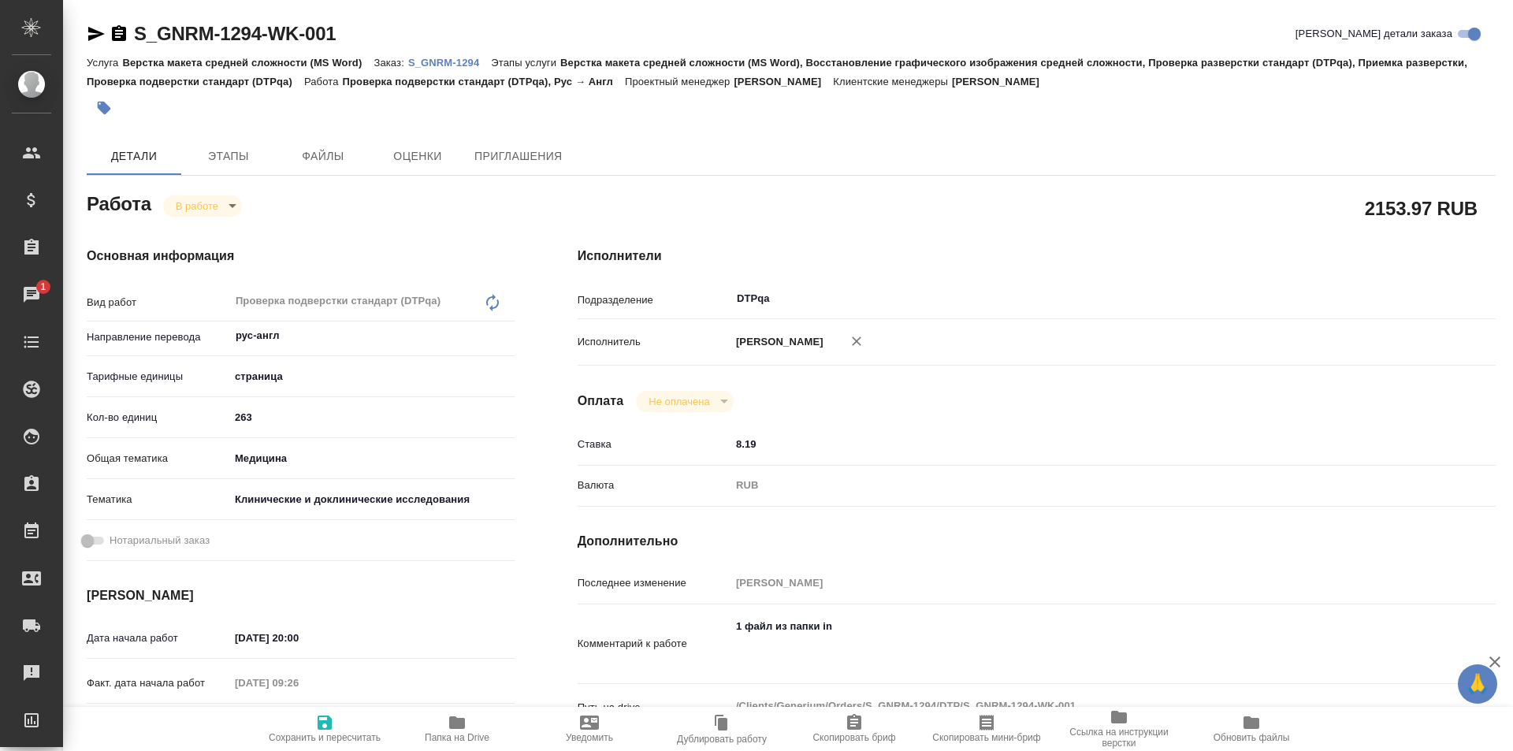
click at [450, 61] on p "S_GNRM-1294" at bounding box center [449, 63] width 83 height 12
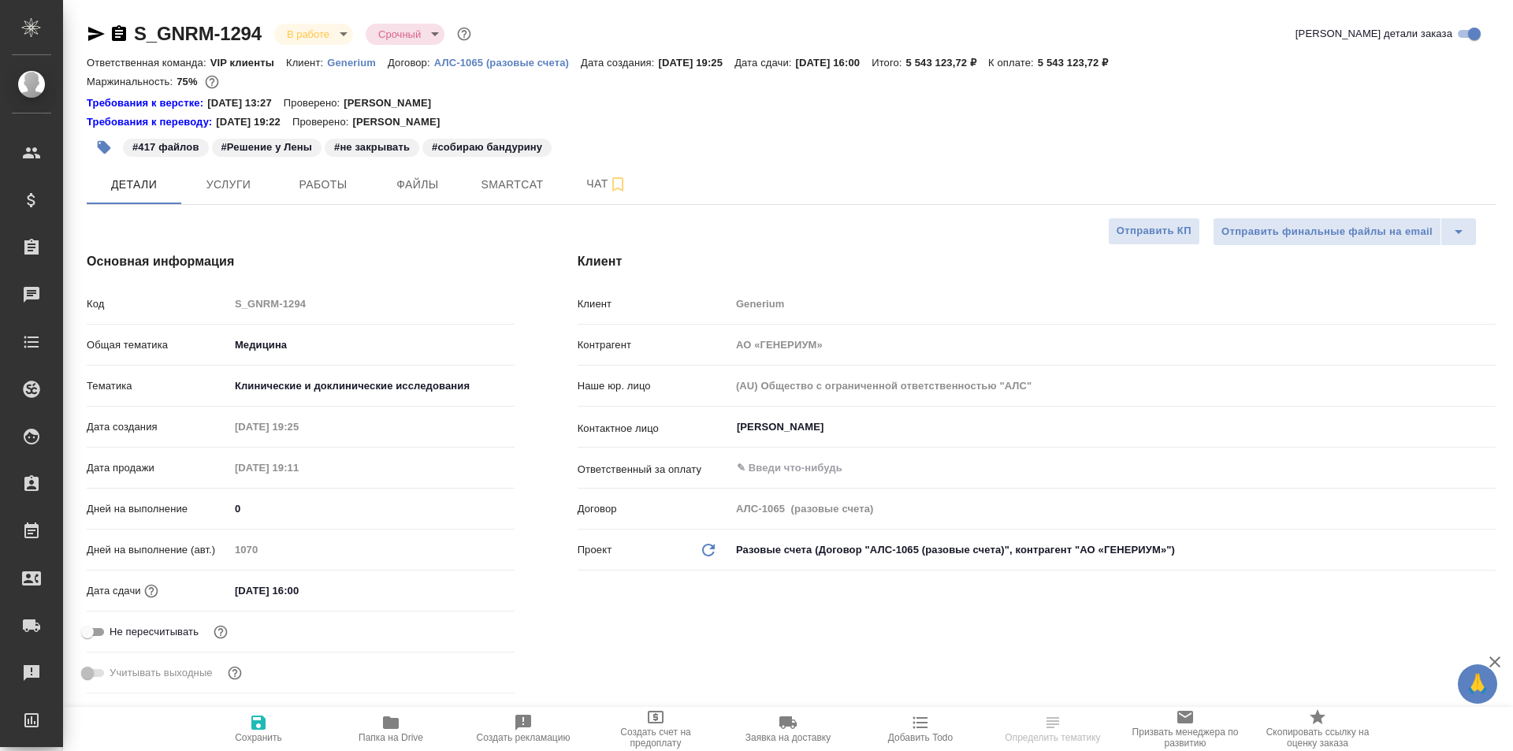
select select "RU"
click at [322, 180] on span "Работы" at bounding box center [323, 185] width 76 height 20
type input "[PERSON_NAME]"
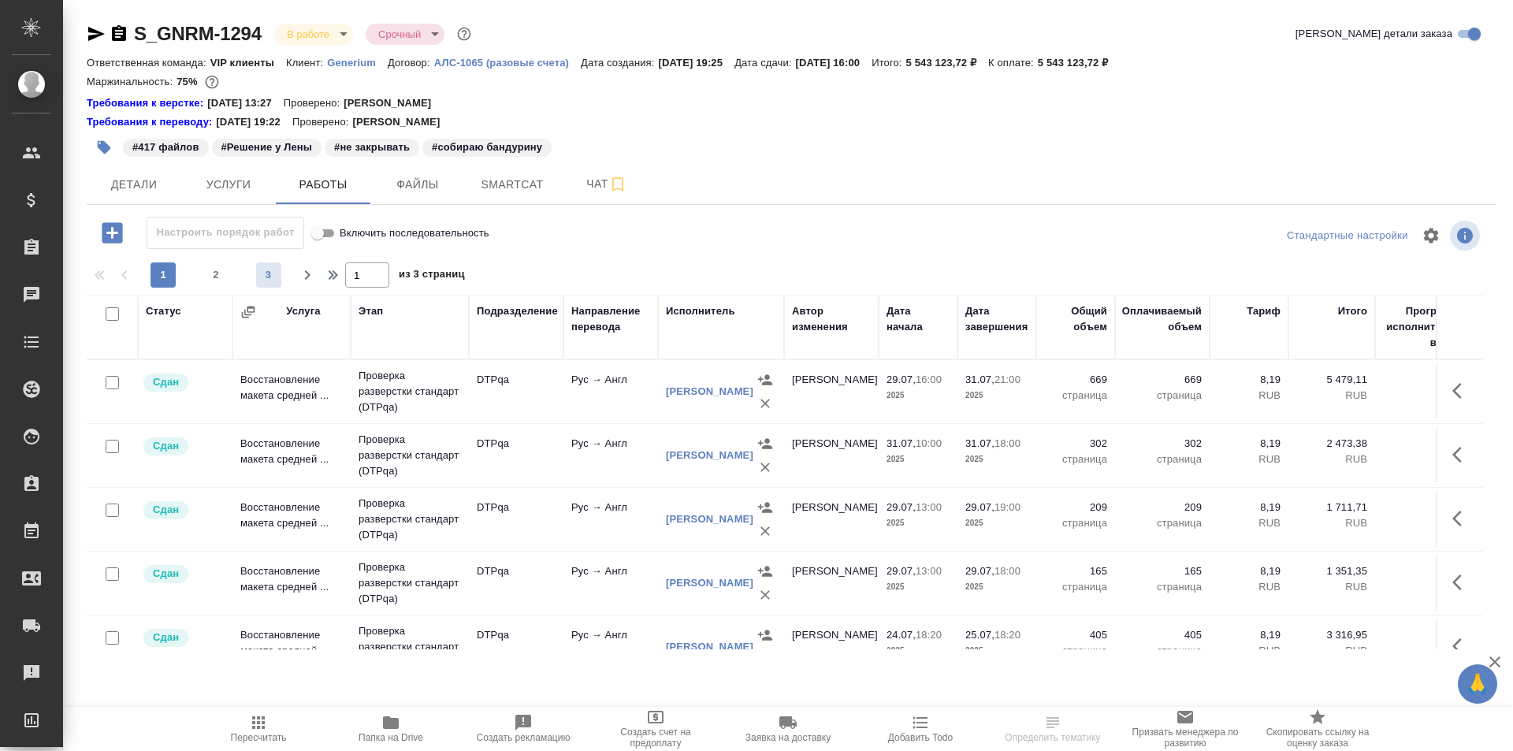
click at [273, 274] on span "3" at bounding box center [268, 275] width 25 height 16
type input "3"
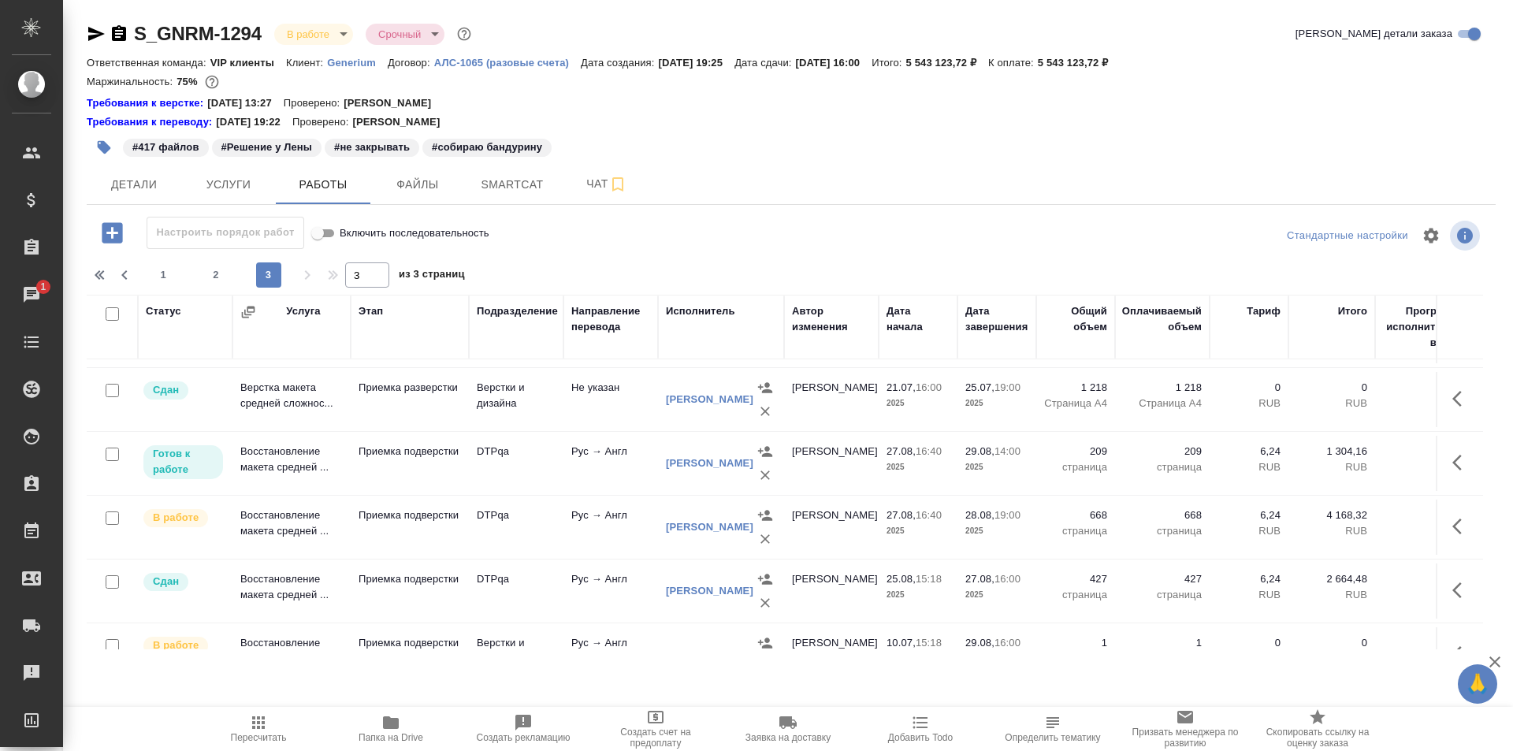
scroll to position [680, 0]
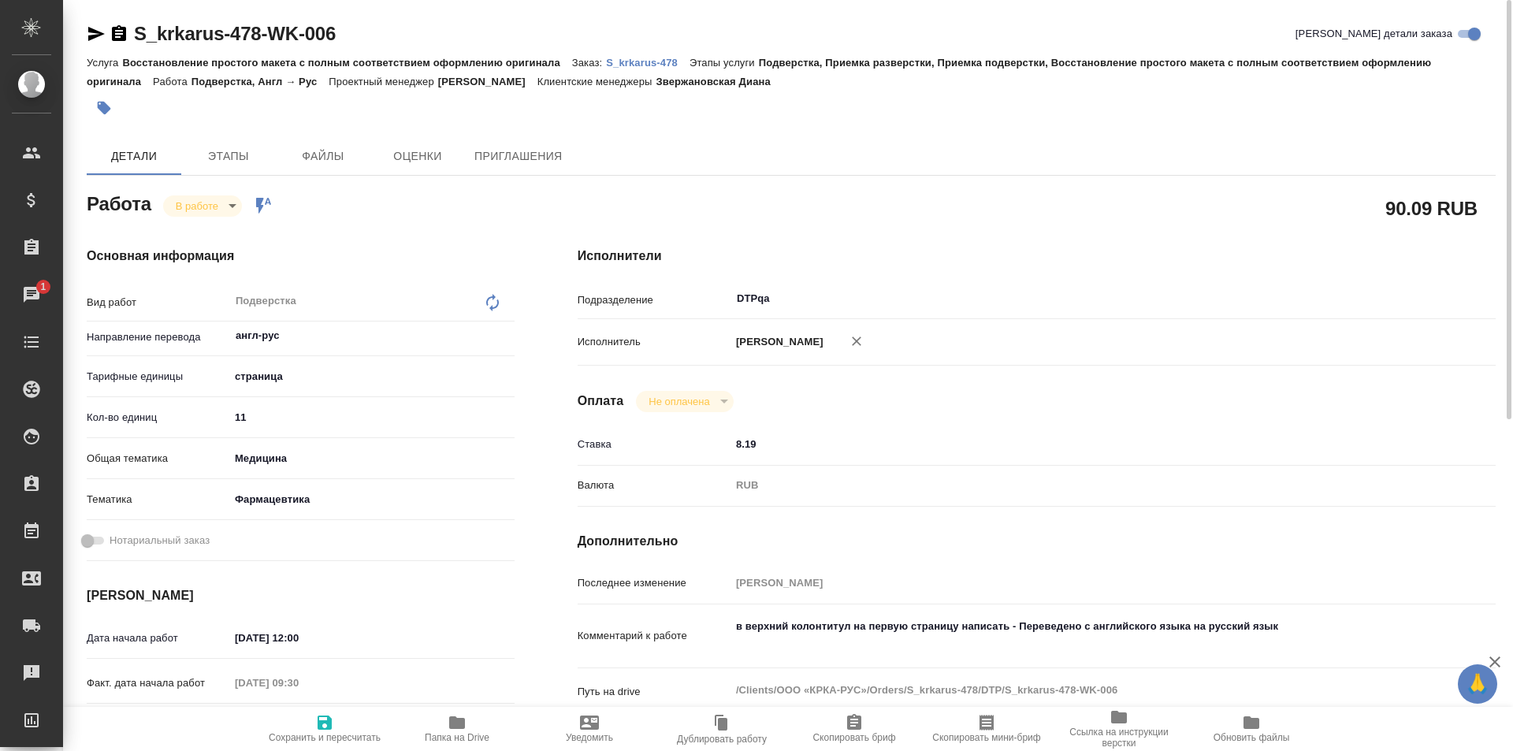
click at [453, 723] on icon "button" at bounding box center [457, 722] width 16 height 13
click at [939, 645] on textarea "в верхний колонтитул на первую страницу написать - Переведено с английского язы…" at bounding box center [1075, 634] width 689 height 43
paste textarea "[URL][DOMAIN_NAME]"
type textarea "в верхний колонтитул на первую страницу написать - Переведено с английского язы…"
click at [326, 726] on icon "button" at bounding box center [324, 722] width 19 height 19
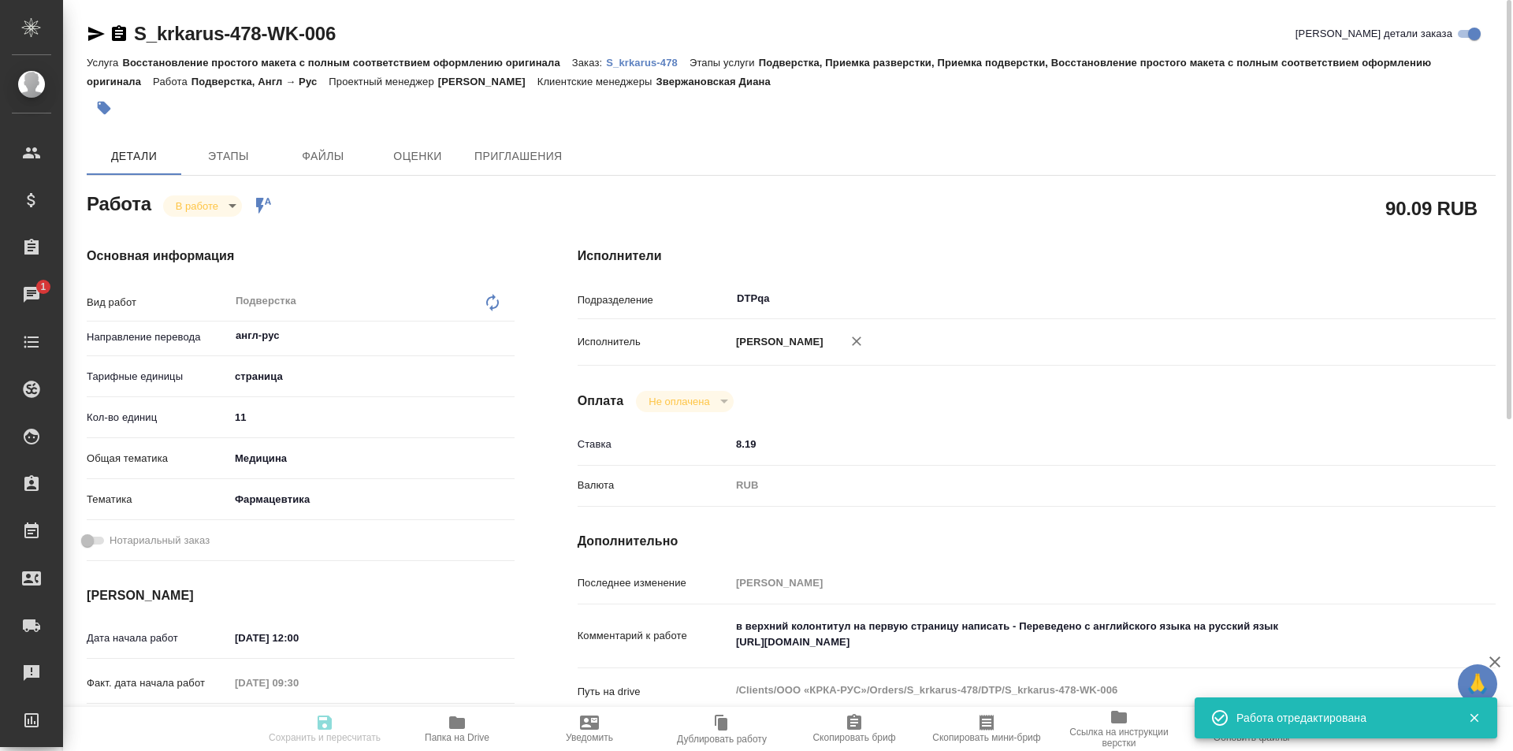
type input "inProgress"
type input "англ-рус"
type input "5a8b1489cc6b4906c91bfdb2"
type input "11"
type input "med"
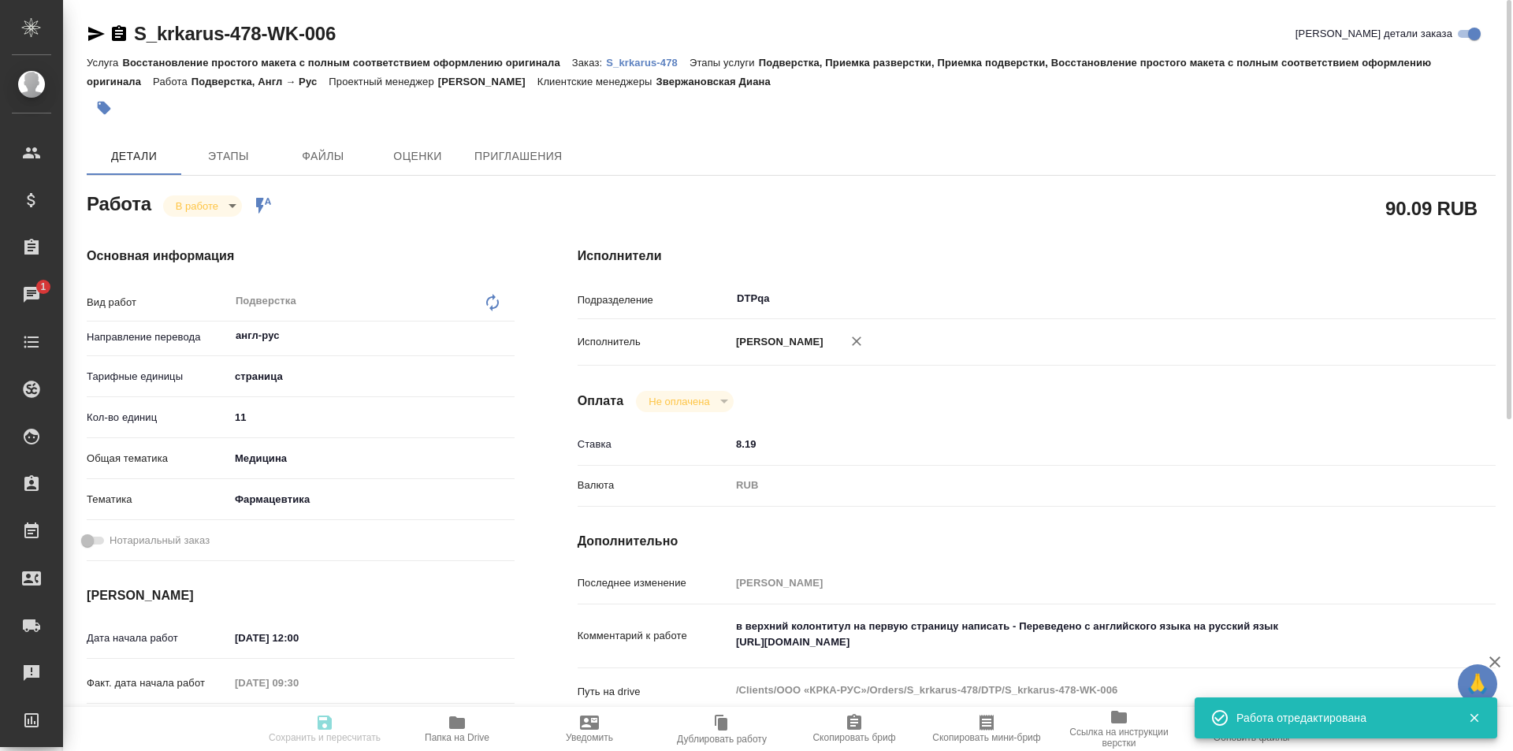
type input "6149832f2b7be24903fd7a82"
type input "28.08.2025 12:00"
type input "28.08.2025 09:30"
type input "28.08.2025 12:45"
type input "[DATE] 13:00"
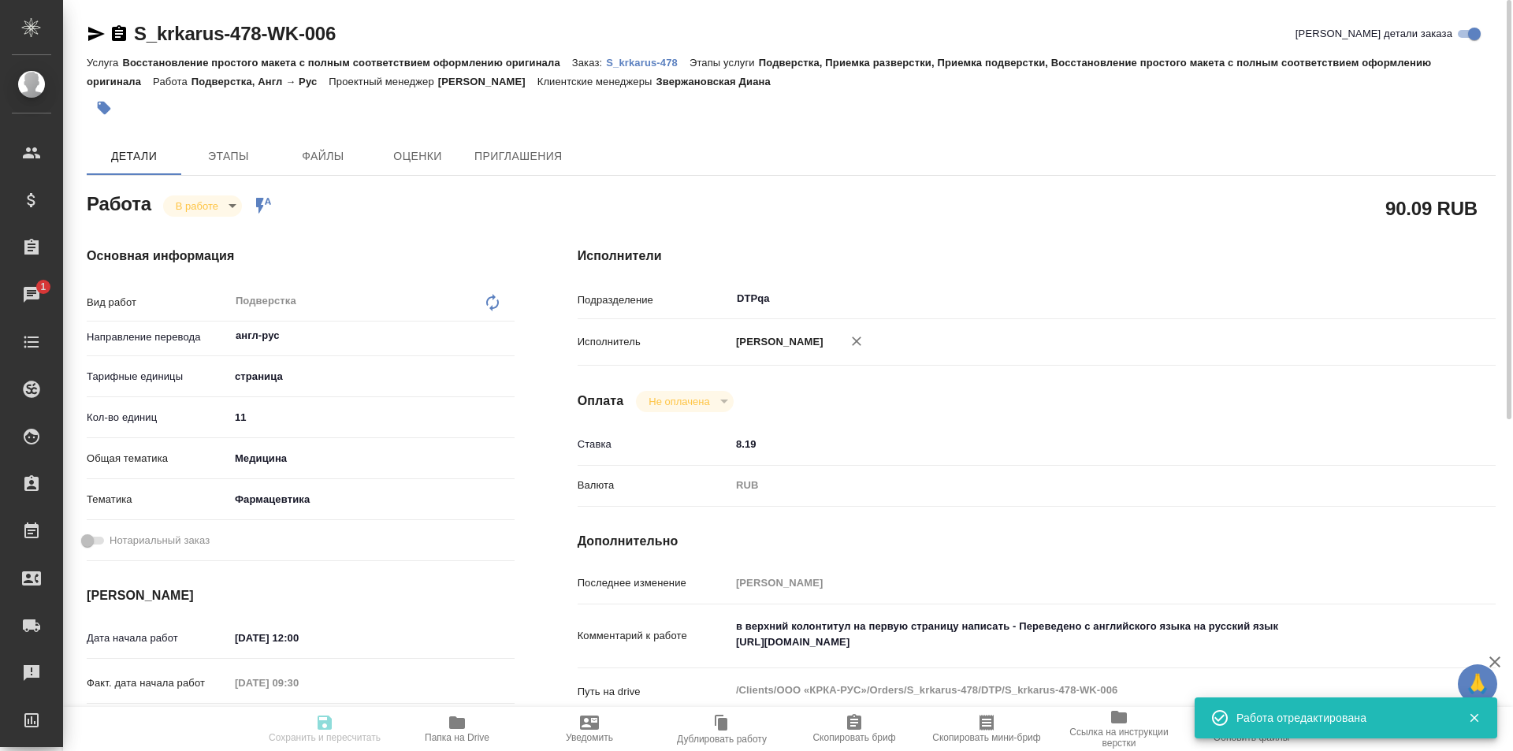
type input "DTPqa"
type input "notPayed"
type input "8.19"
type input "RUB"
type input "[PERSON_NAME]"
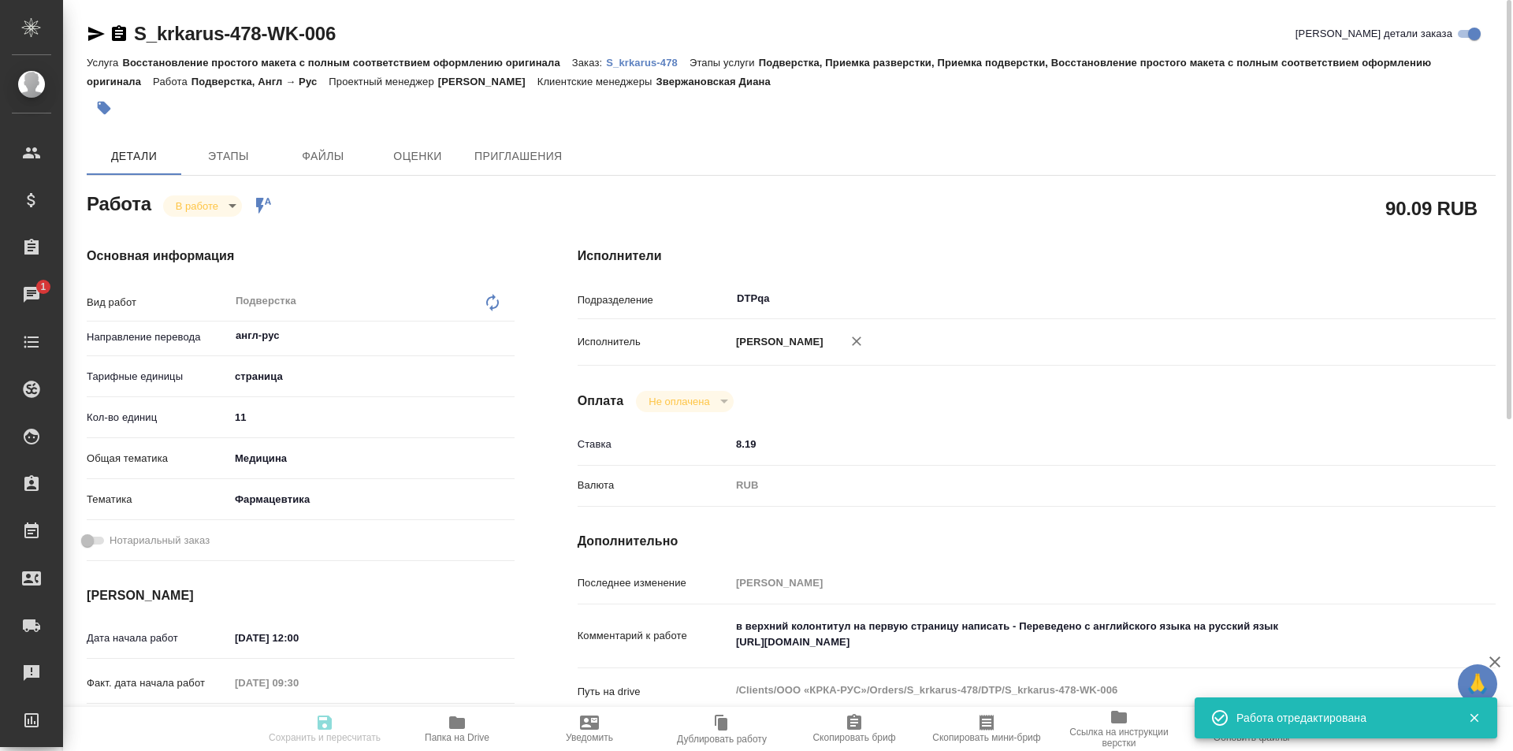
type input "S_krkarus-478"
type input "Восстановление простого макета с полным соответствием оформлению оригинала"
type input "Подверстка, Приемка разверстки, Приемка подверстки, Восстановление простого мак…"
type input "Звержановская Диана"
type input "[PERSON_NAME]"
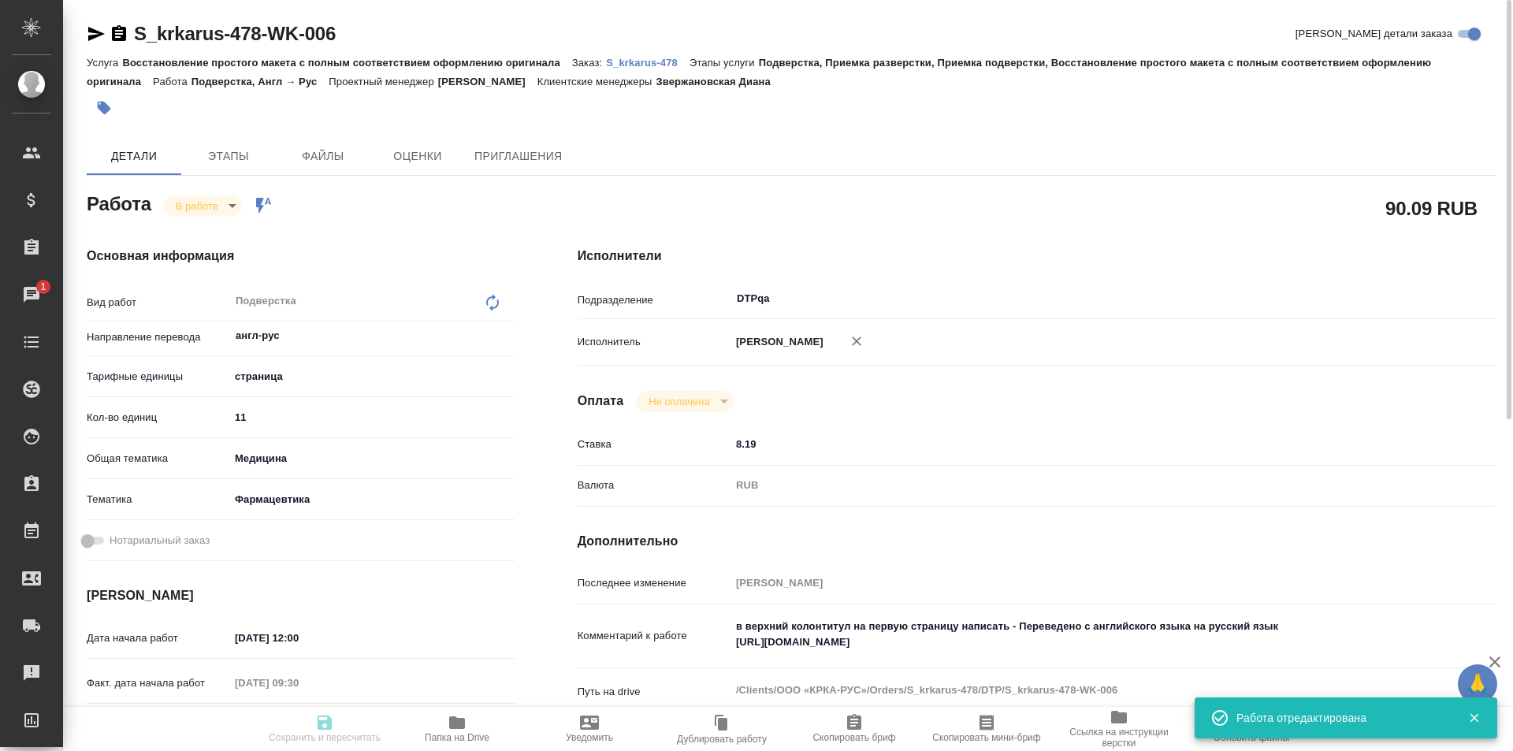
type input "/Clients/ООО «КРКА-РУС»/Orders/S_krkarus-478"
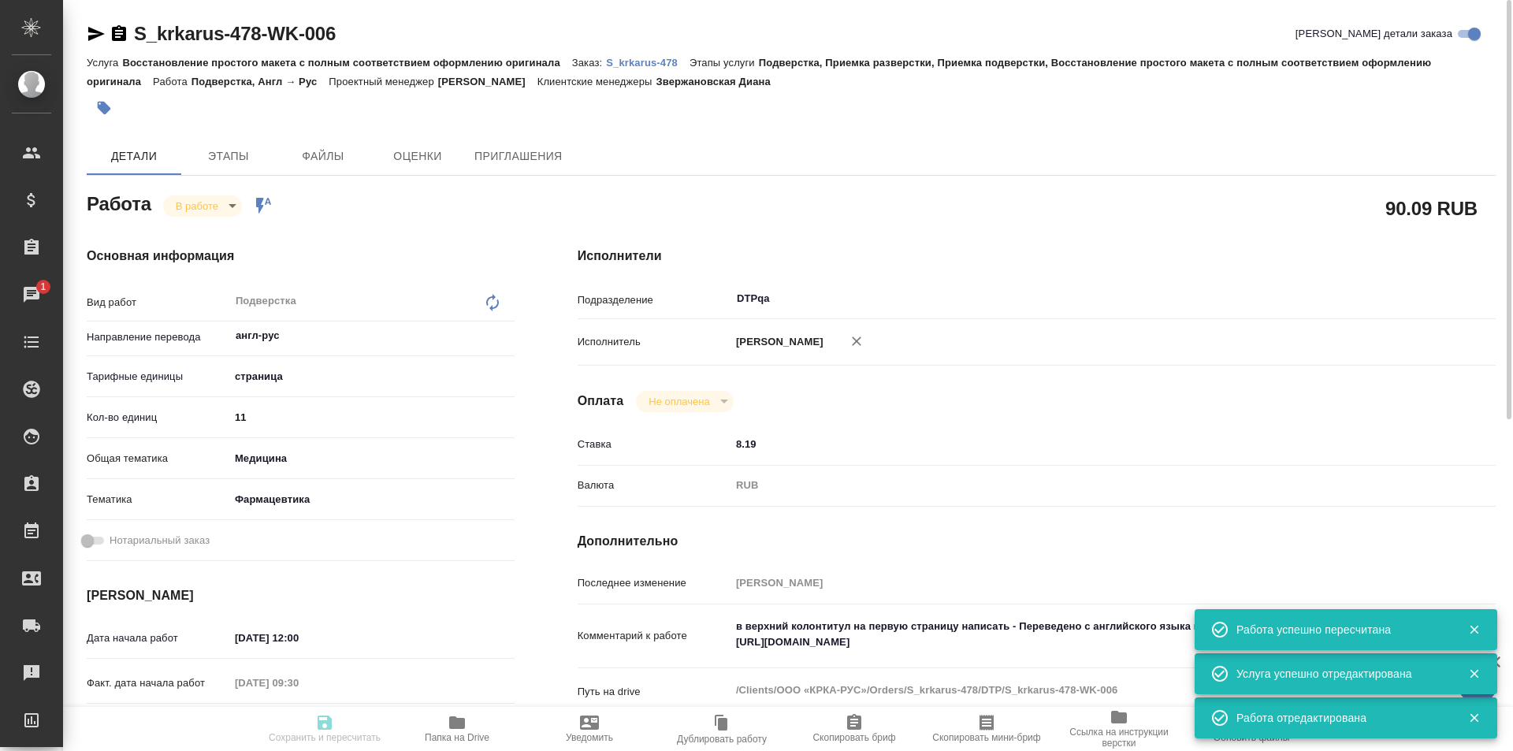
click at [217, 206] on body "🙏 .cls-1 fill:#fff; AWATERA Ismagilova Diana Клиенты Спецификации Заказы 1 Чаты…" at bounding box center [756, 375] width 1513 height 751
type input "inProgress"
type input "англ-рус"
type input "5a8b1489cc6b4906c91bfdb2"
type input "11"
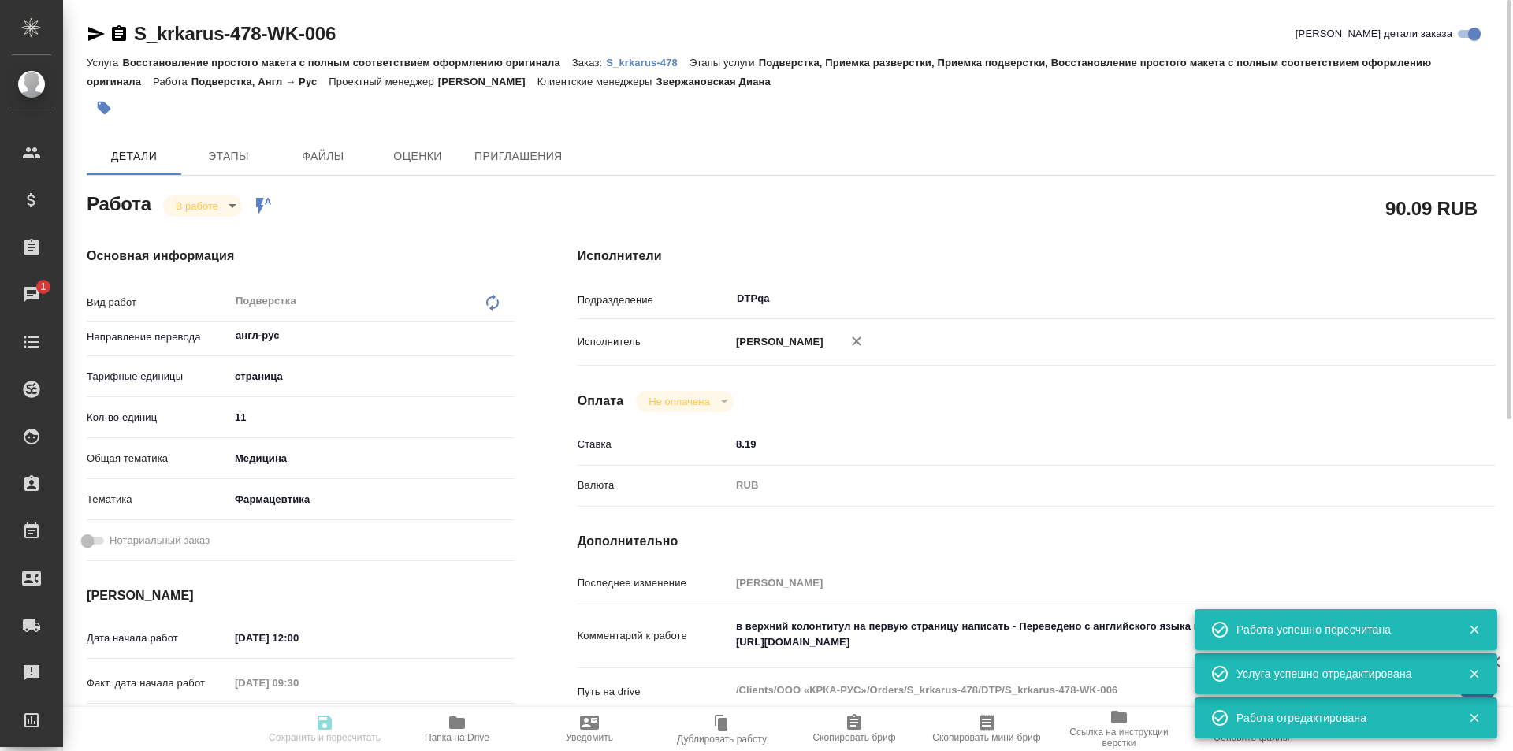
type input "med"
type input "6149832f2b7be24903fd7a82"
type input "28.08.2025 12:00"
type input "28.08.2025 09:30"
type input "28.08.2025 12:45"
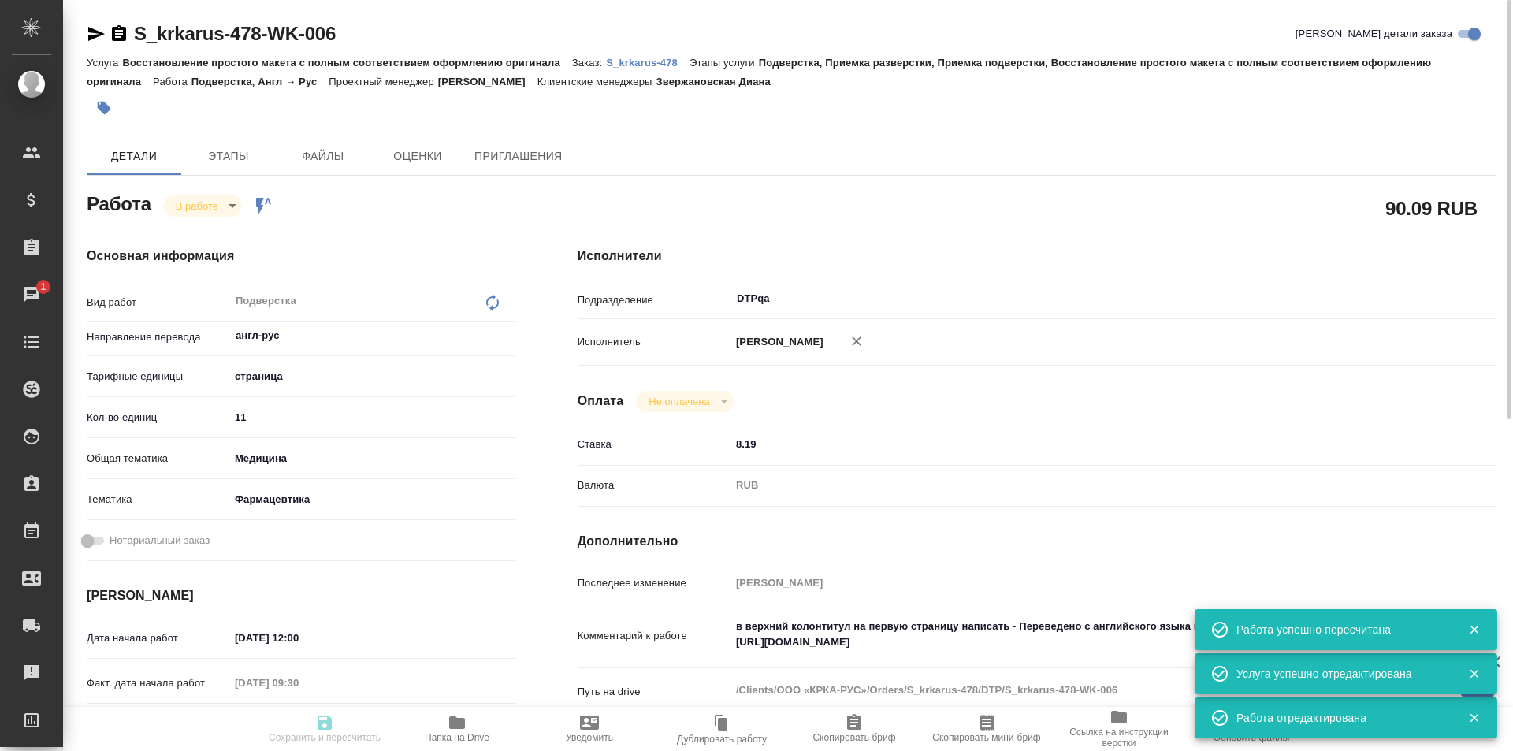
type input "[DATE] 13:00"
type input "DTPqa"
type input "notPayed"
type input "8.19"
type input "RUB"
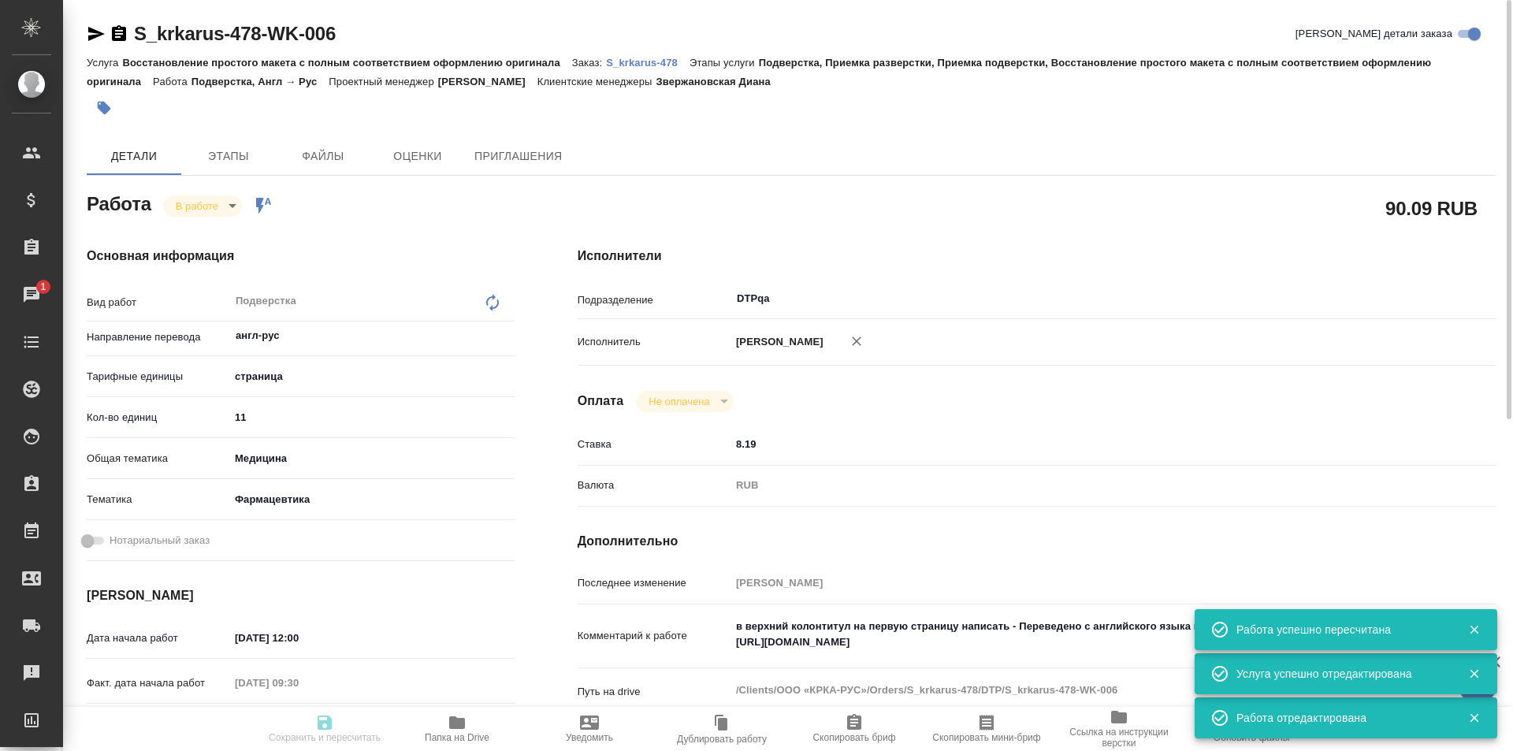
type input "[PERSON_NAME]"
type input "S_krkarus-478"
type input "Восстановление простого макета с полным соответствием оформлению оригинала"
type input "Подверстка, Приемка разверстки, Приемка подверстки, Восстановление простого мак…"
type input "Звержановская Диана"
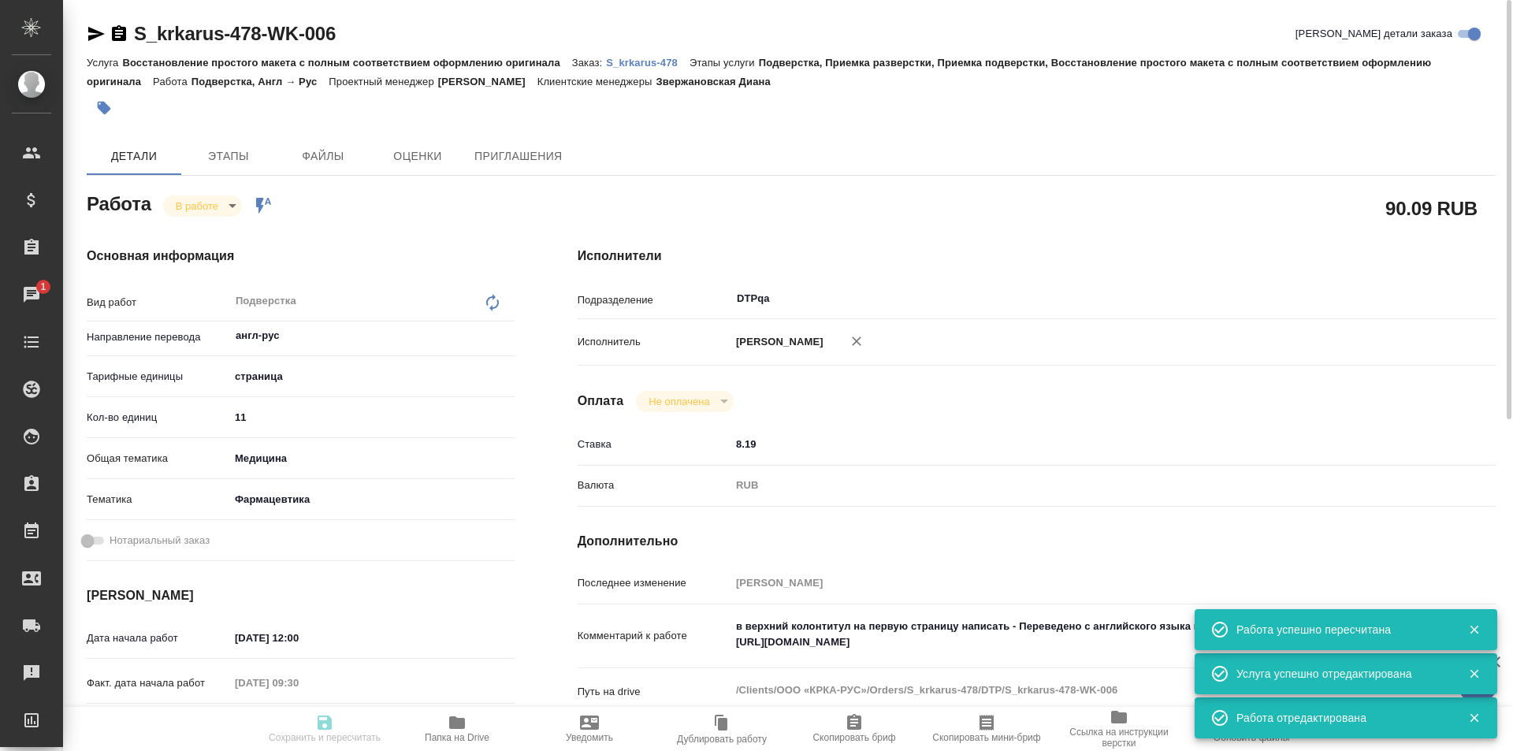
type input "[PERSON_NAME]"
type input "/Clients/ООО «КРКА-РУС»/Orders/S_krkarus-478"
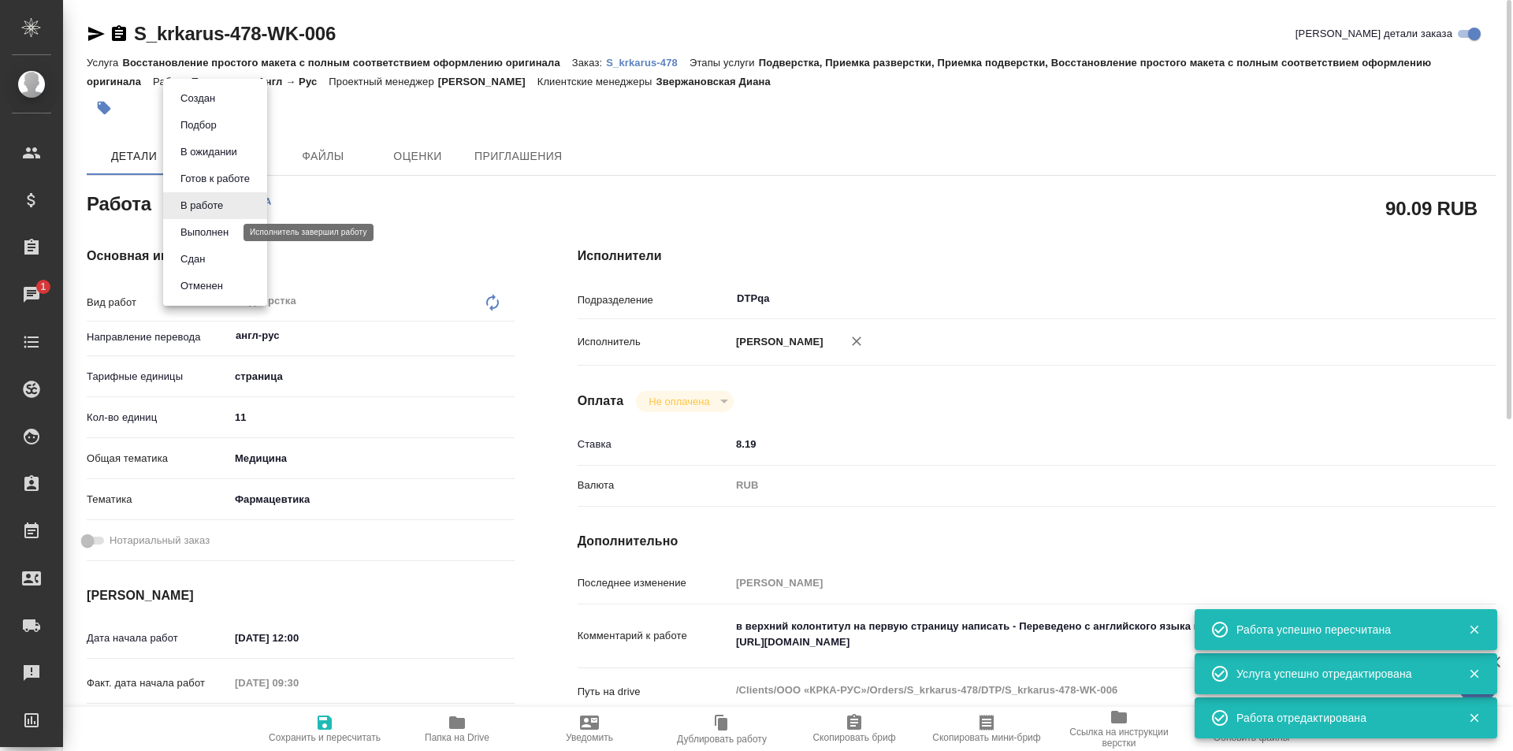
click at [210, 232] on button "Выполнен" at bounding box center [205, 232] width 58 height 17
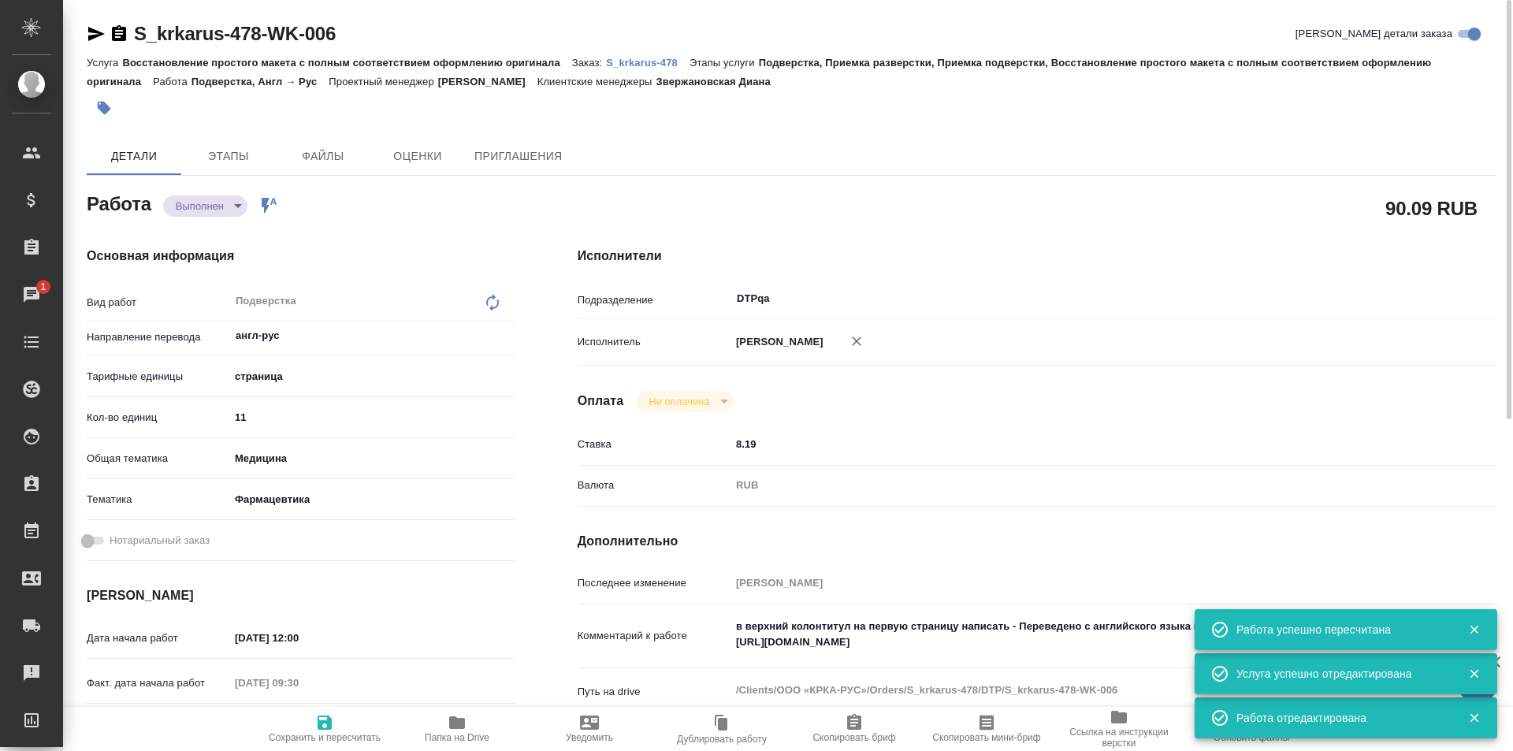
type textarea "x"
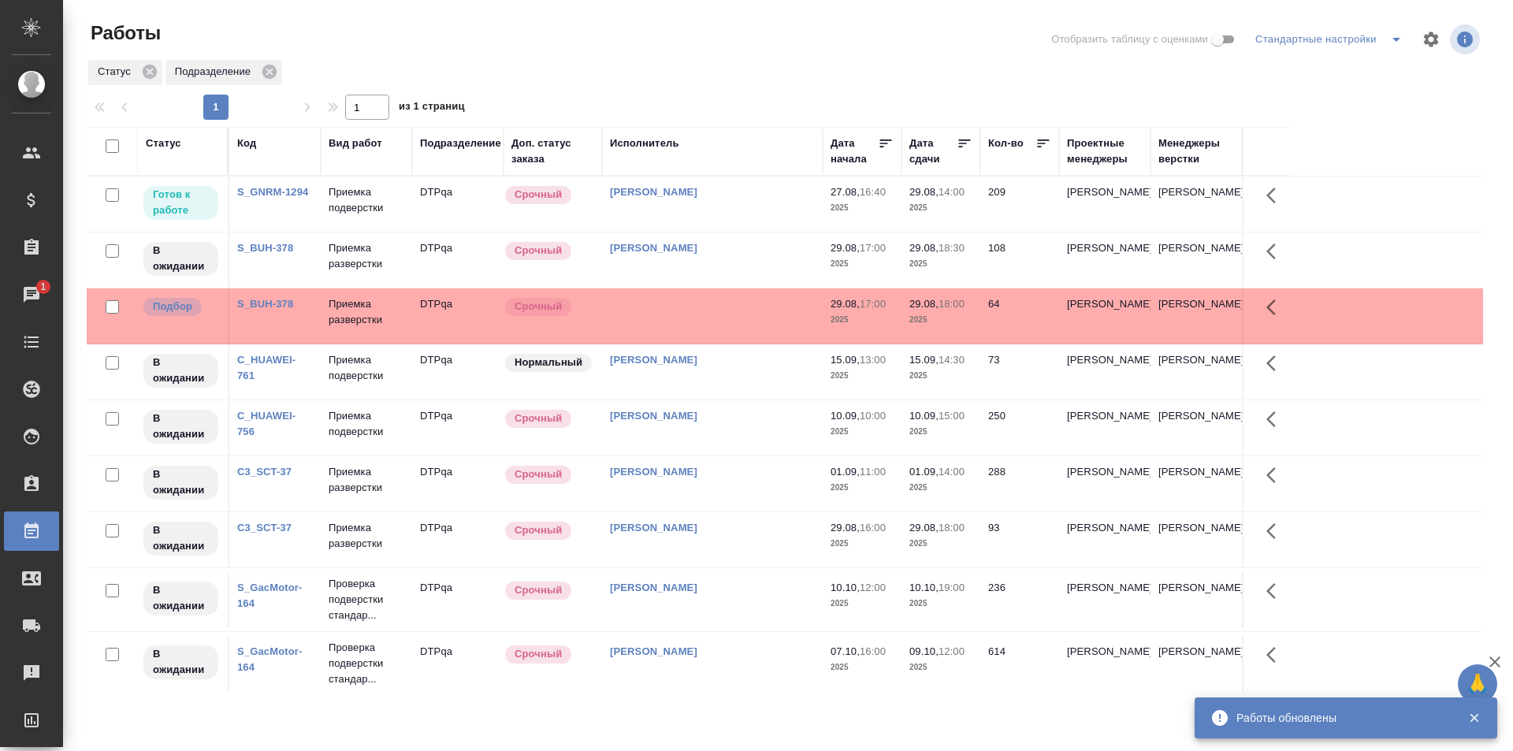
click at [749, 208] on td "Исмагилова Диана" at bounding box center [712, 204] width 221 height 55
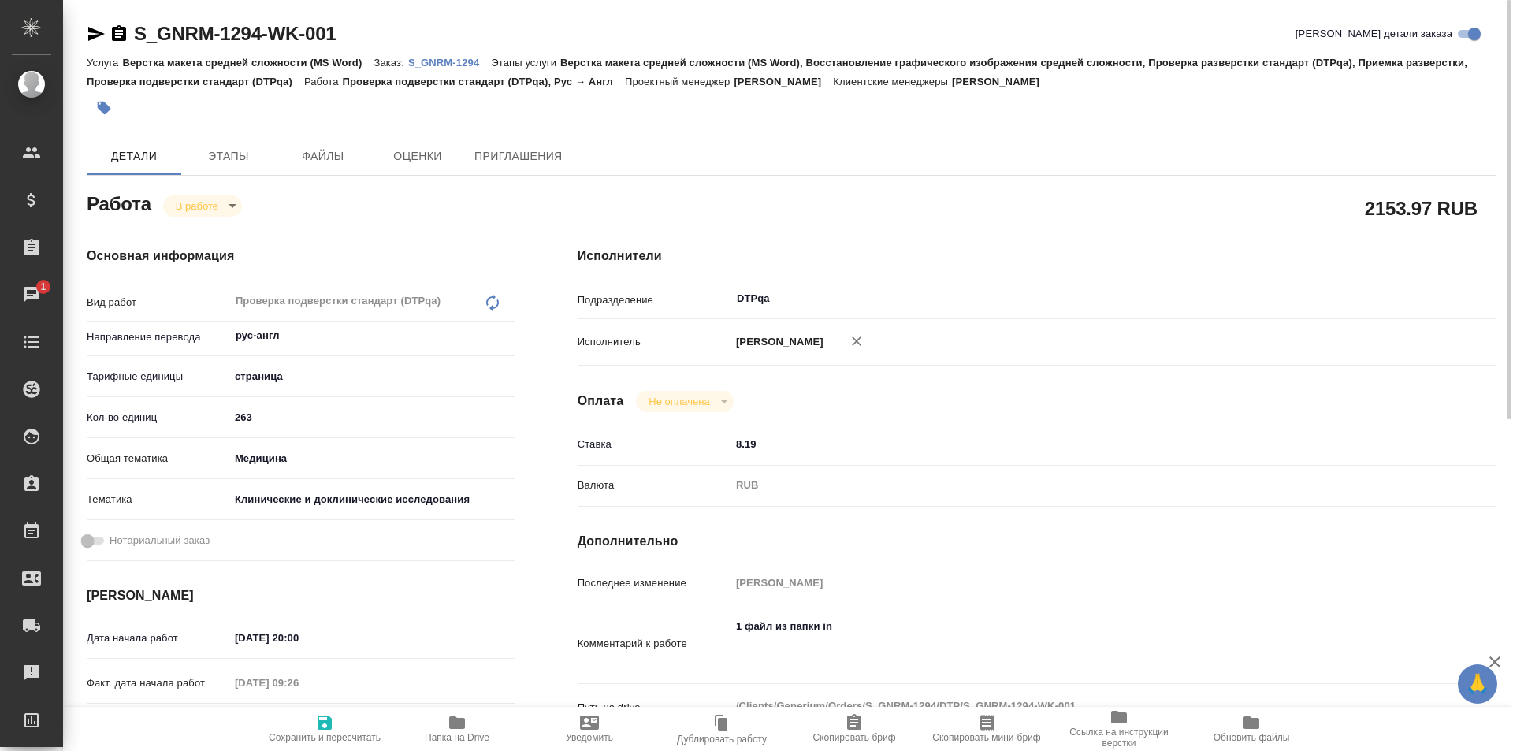
click at [474, 720] on span "Папка на Drive" at bounding box center [456, 728] width 113 height 30
click at [814, 660] on textarea "1 файл из папки in" at bounding box center [1074, 643] width 687 height 58
paste textarea "[URL][DOMAIN_NAME]"
type textarea "1 файл из папки in На доработку: [URL][DOMAIN_NAME]"
click at [332, 728] on icon "button" at bounding box center [325, 723] width 14 height 14
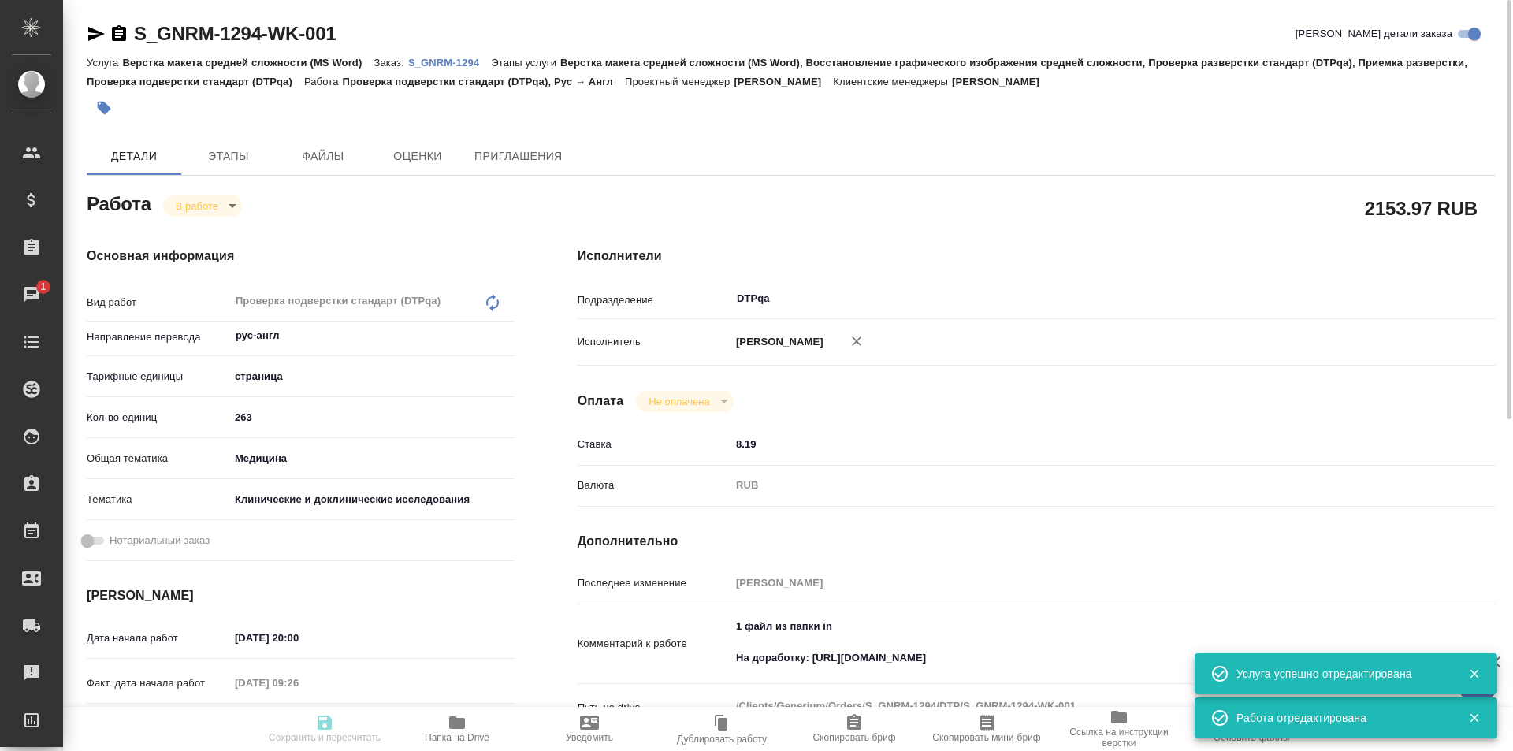
type input "inProgress"
type input "рус-англ"
type input "5a8b1489cc6b4906c91bfdb2"
type input "263"
type input "med"
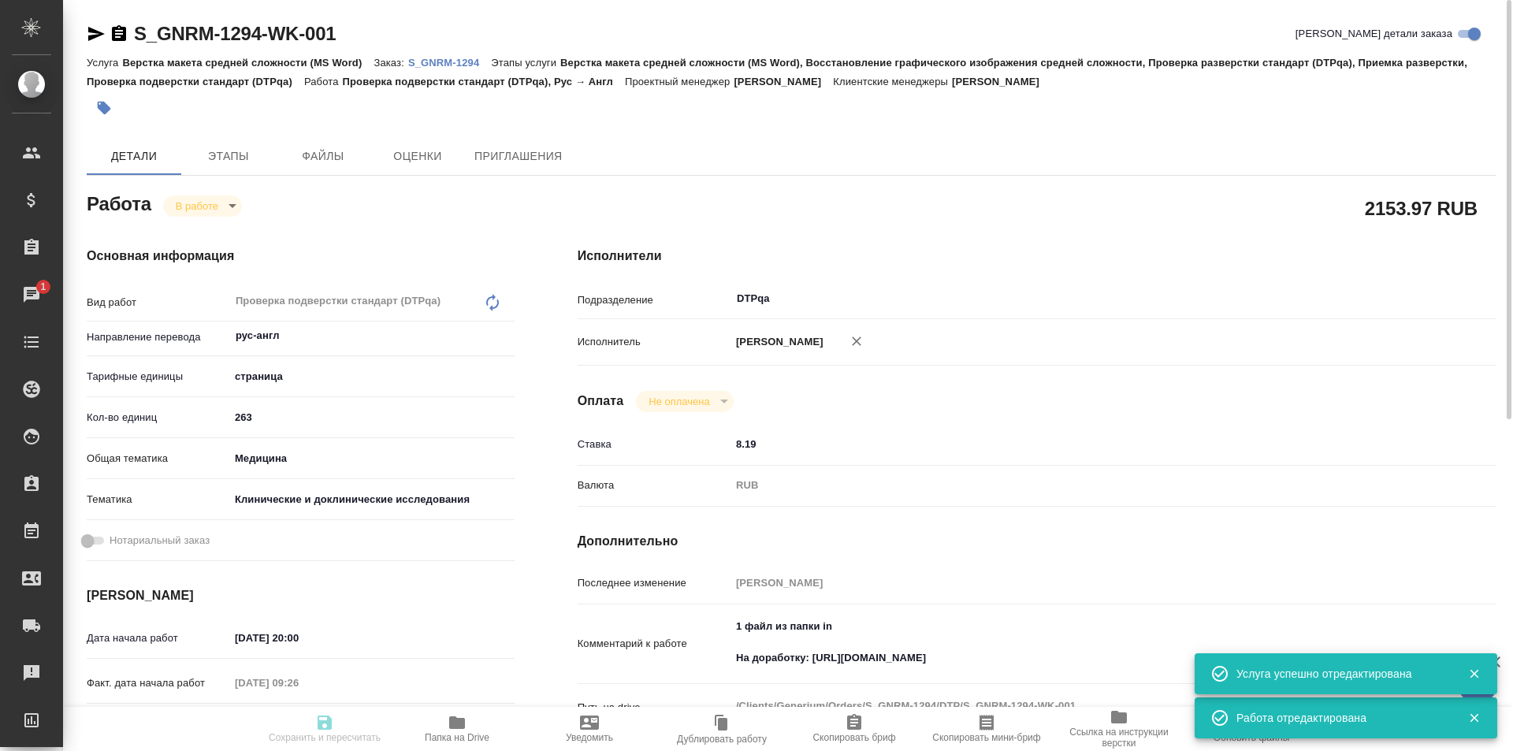
type input "5a8b8b956a9677013d343d9e"
type input "[DATE] 20:00"
type input "[DATE] 09:26"
type input "[DATE] 13:00"
type input "[DATE] 16:00"
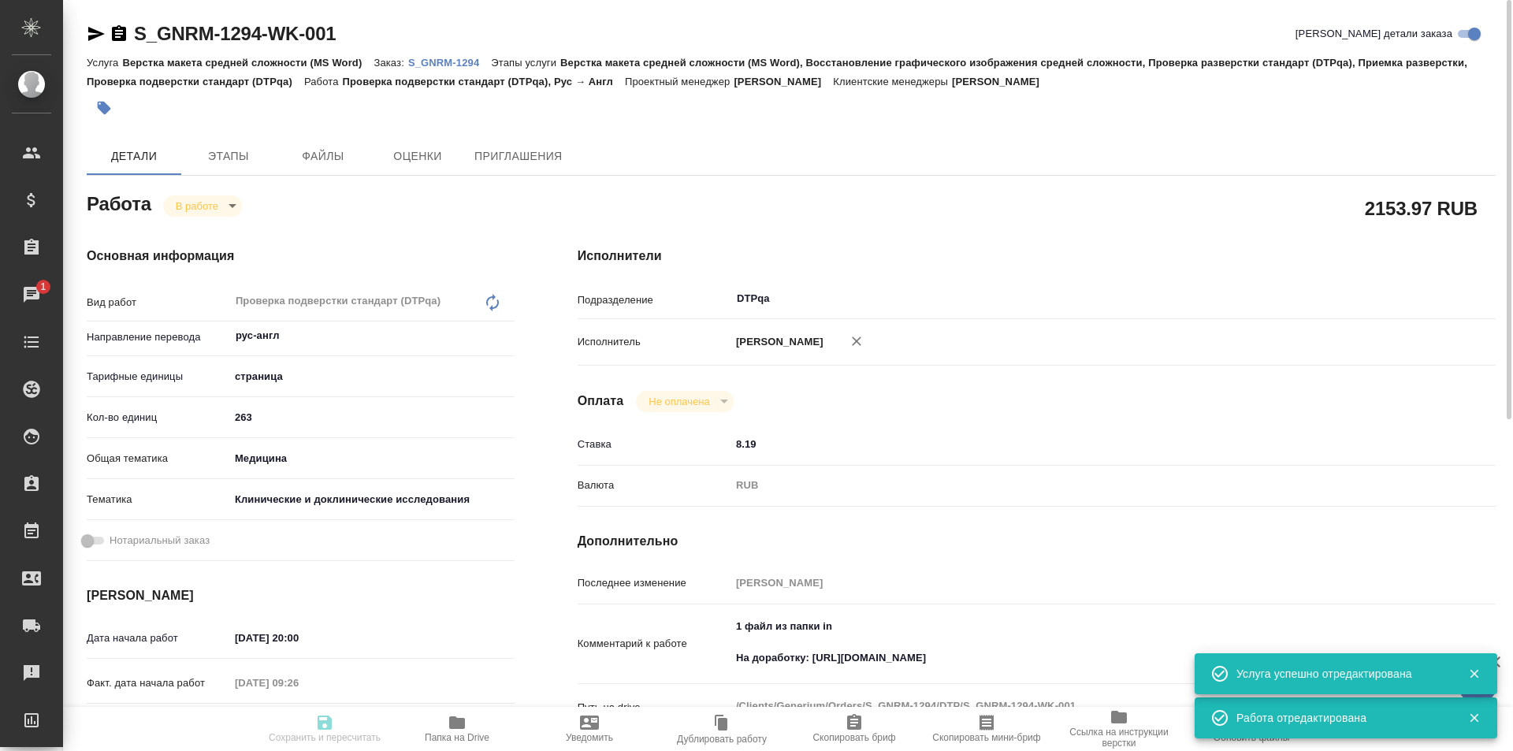
type input "DTPqa"
type input "notPayed"
type input "8.19"
type input "RUB"
type input "[PERSON_NAME]"
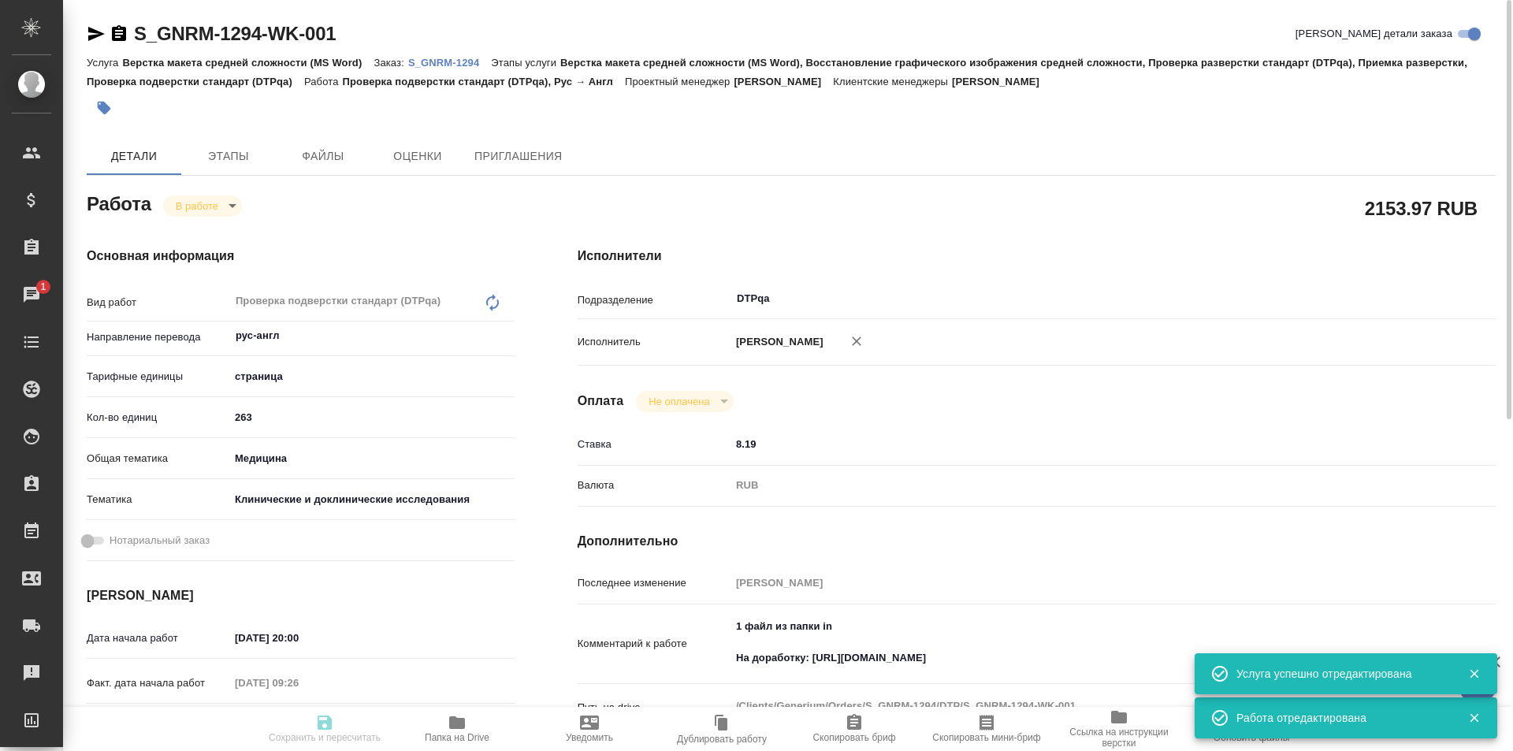
type input "S_GNRM-1294"
type input "Верстка макета средней сложности (MS Word)"
type input "Верстка макета средней сложности (MS Word), Восстановление графического изображ…"
type input "[PERSON_NAME]"
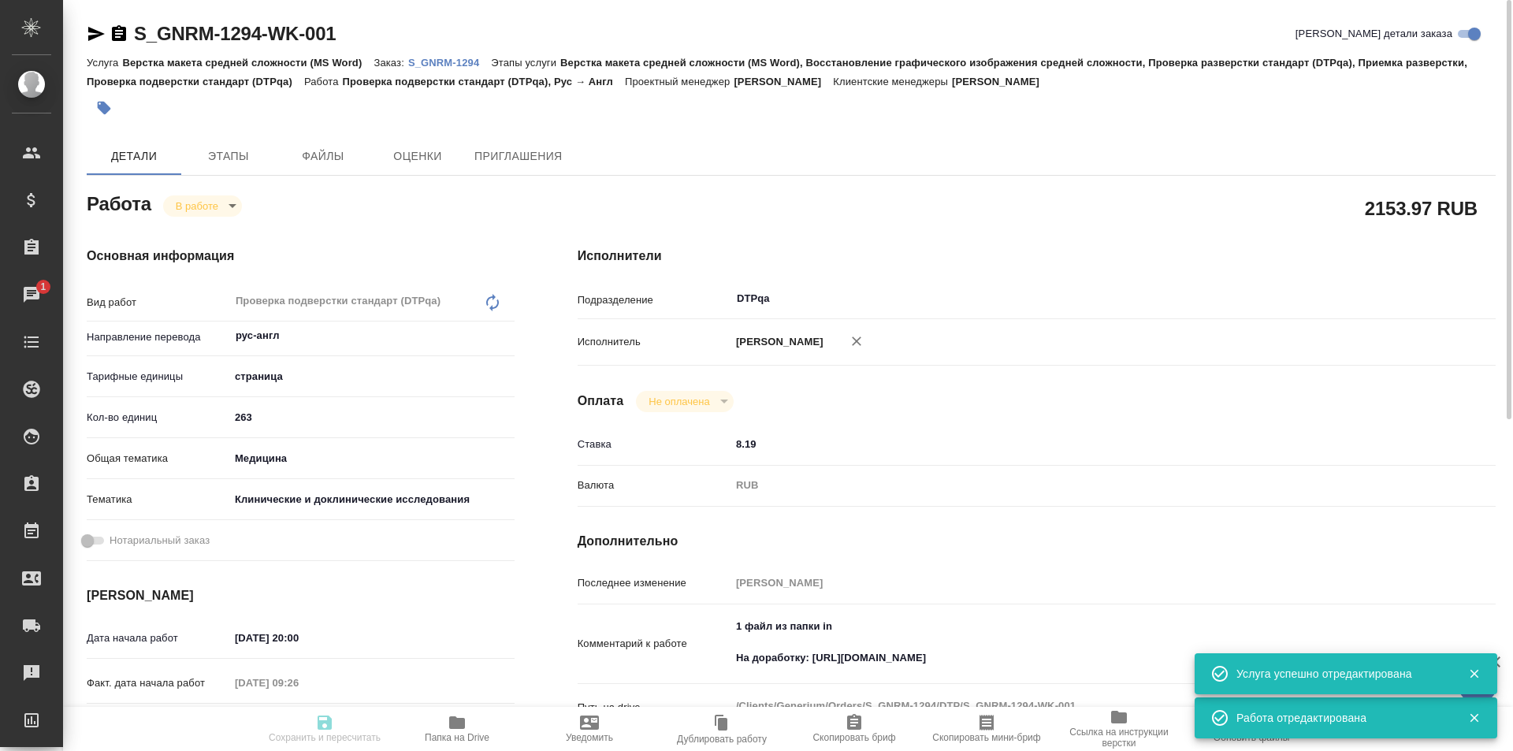
type input "/Clients/Generium/Orders/S_GNRM-1294"
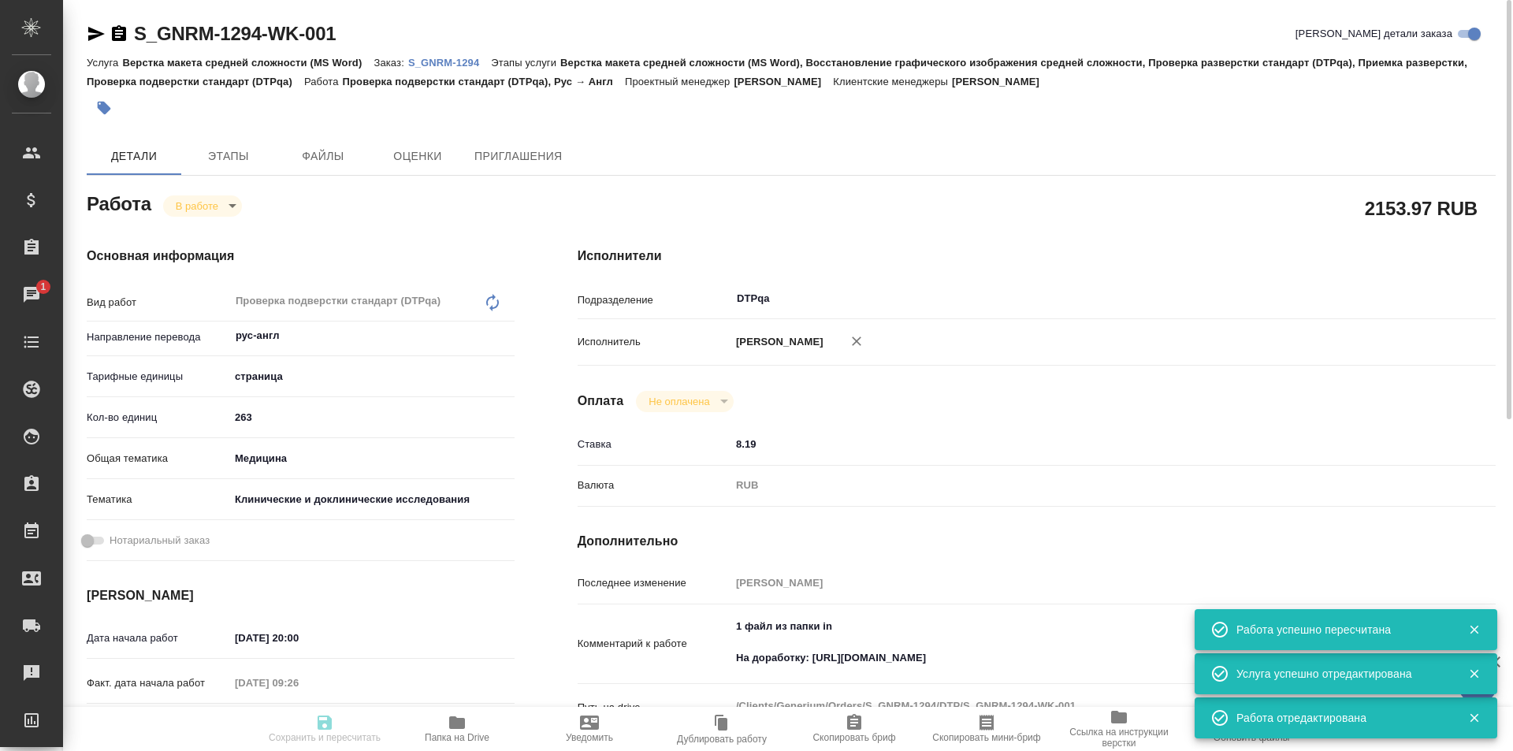
click at [221, 200] on body "🙏 .cls-1 fill:#fff; AWATERA Ismagilova Diana Клиенты Спецификации Заказы 1 Чаты…" at bounding box center [756, 375] width 1513 height 751
type input "inProgress"
type input "рус-англ"
type input "5a8b1489cc6b4906c91bfdb2"
type input "263"
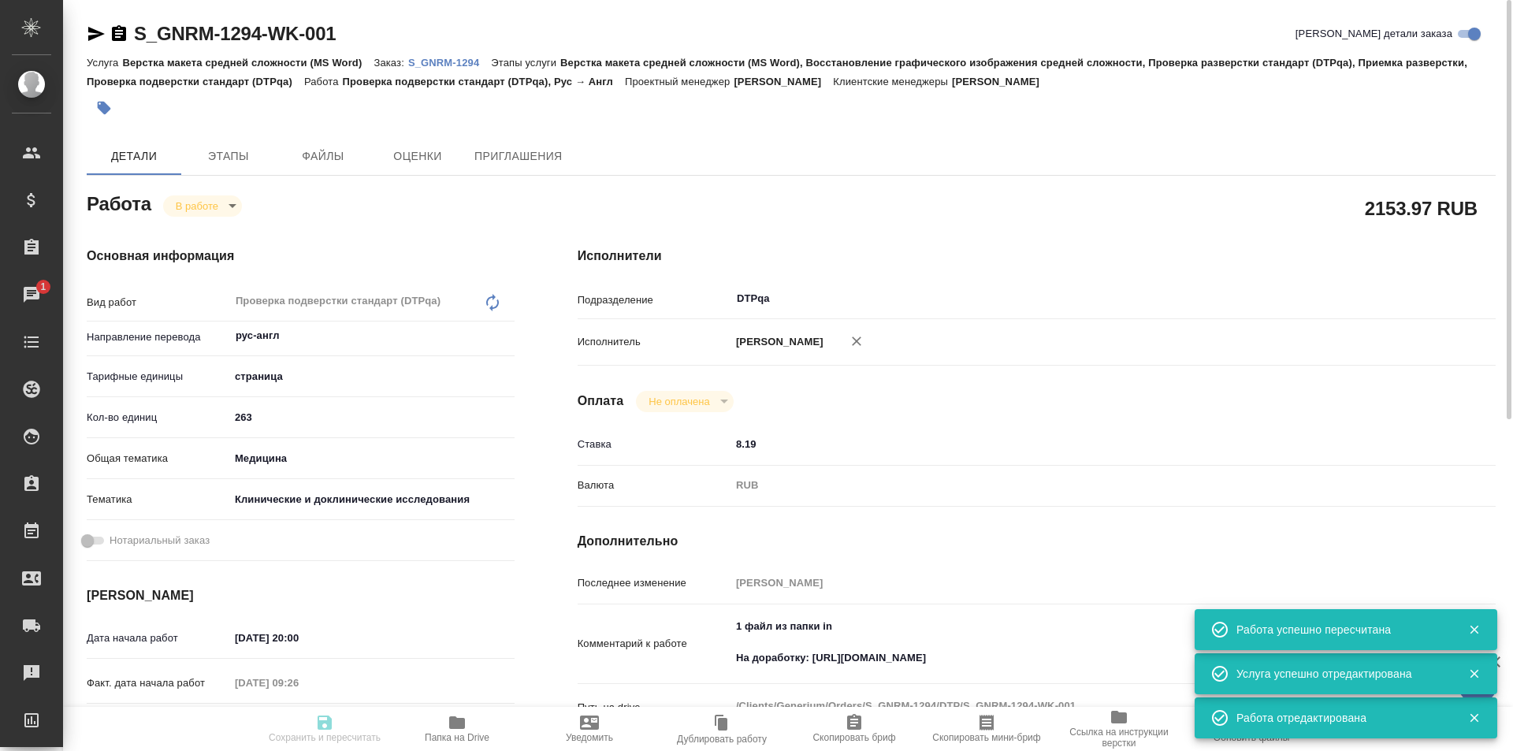
type input "med"
type input "5a8b8b956a9677013d343d9e"
type input "25.08.2025 20:00"
type input "28.08.2025 09:26"
type input "28.08.2025 13:00"
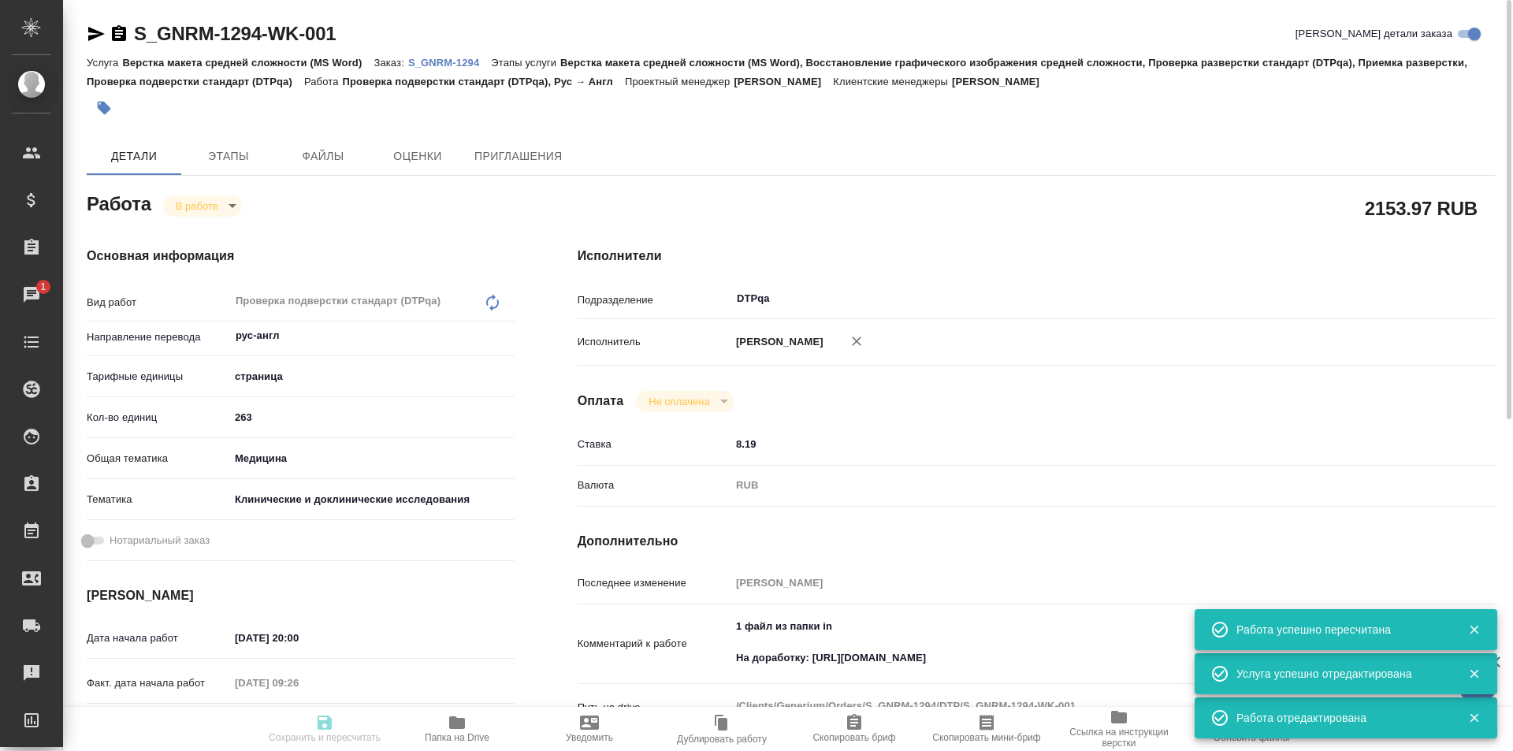
type input "[DATE] 16:00"
type input "DTPqa"
type input "notPayed"
type input "8.19"
type input "RUB"
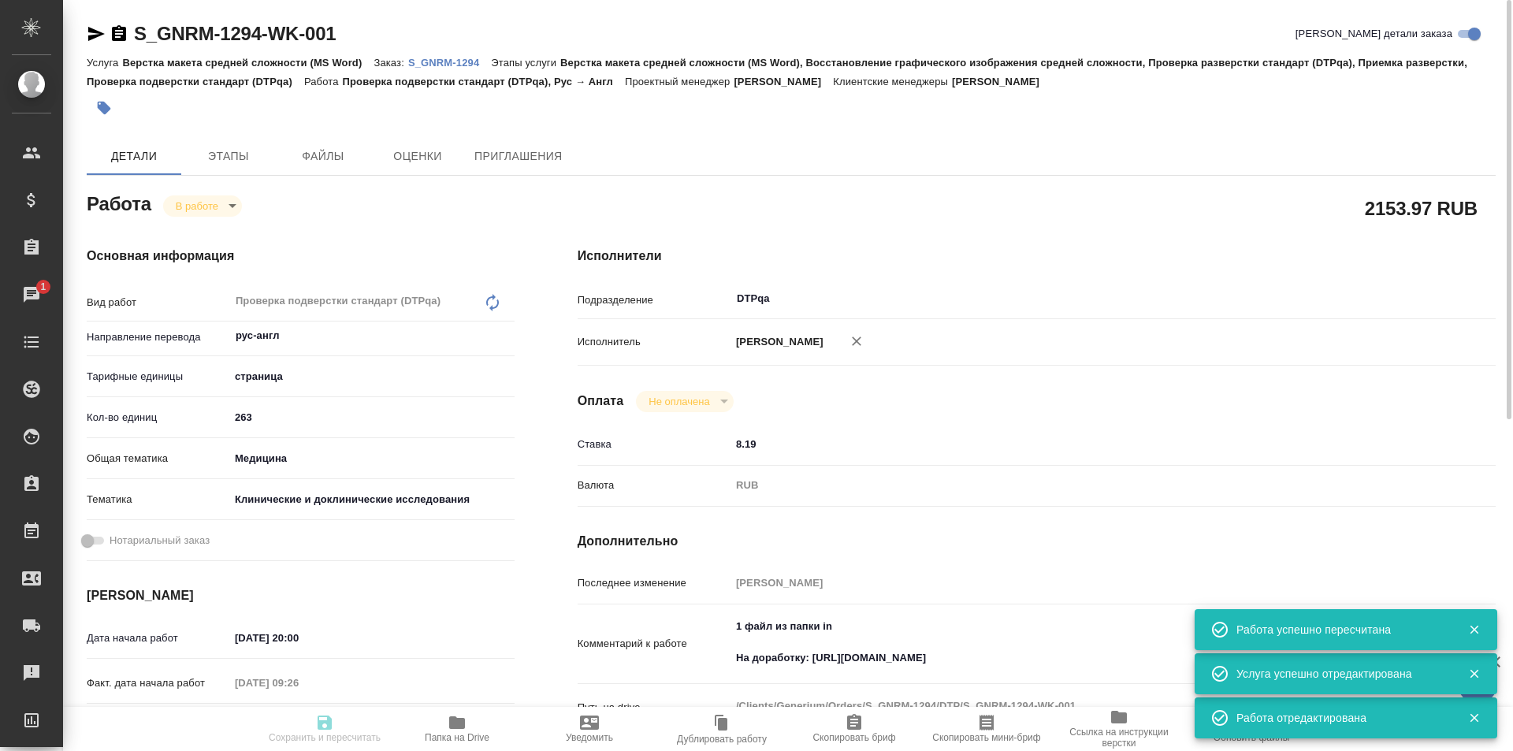
type input "[PERSON_NAME]"
type input "S_GNRM-1294"
type input "Верстка макета средней сложности (MS Word)"
type input "Верстка макета средней сложности (MS Word), Восстановление графического изображ…"
type input "[PERSON_NAME]"
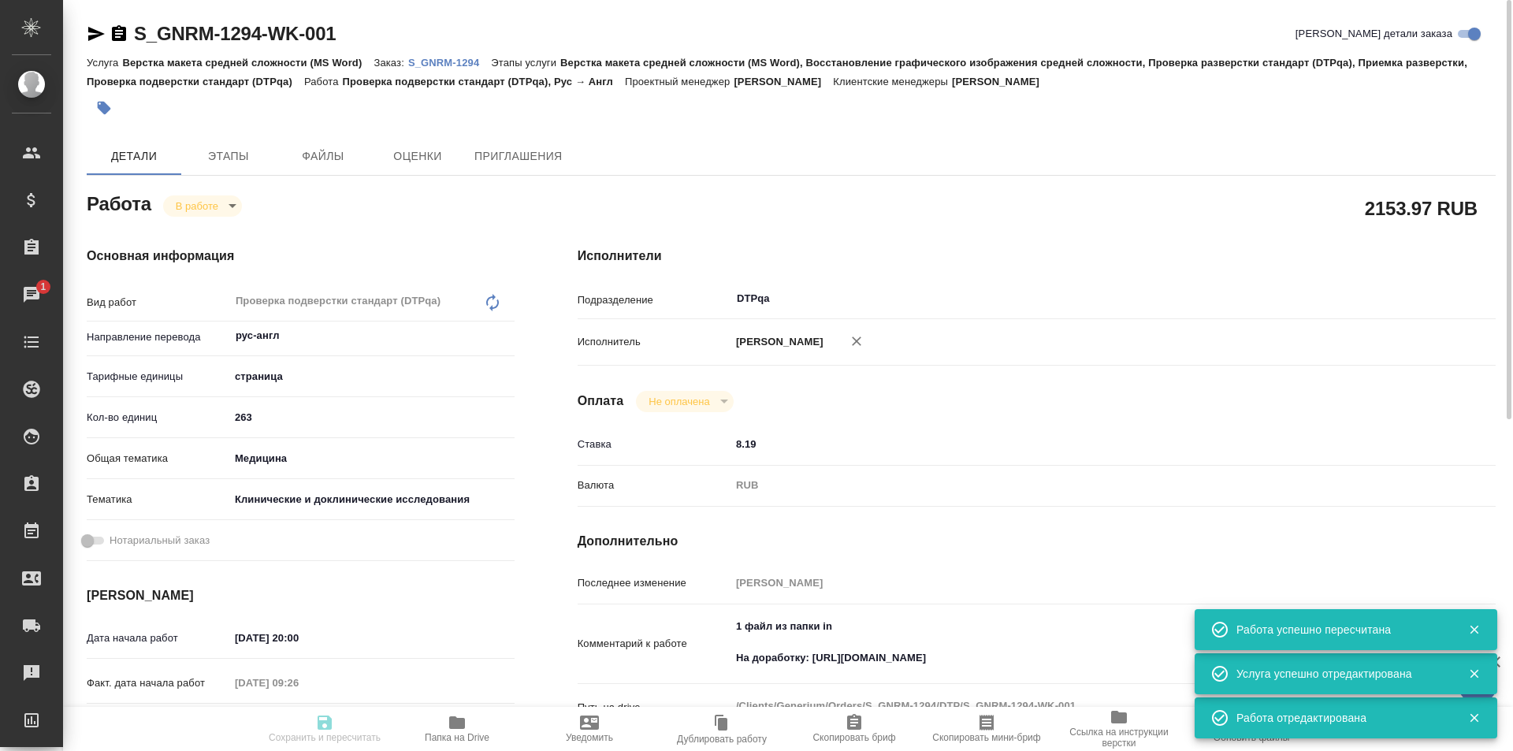
type input "[PERSON_NAME]"
type input "/Clients/Generium/Orders/S_GNRM-1294"
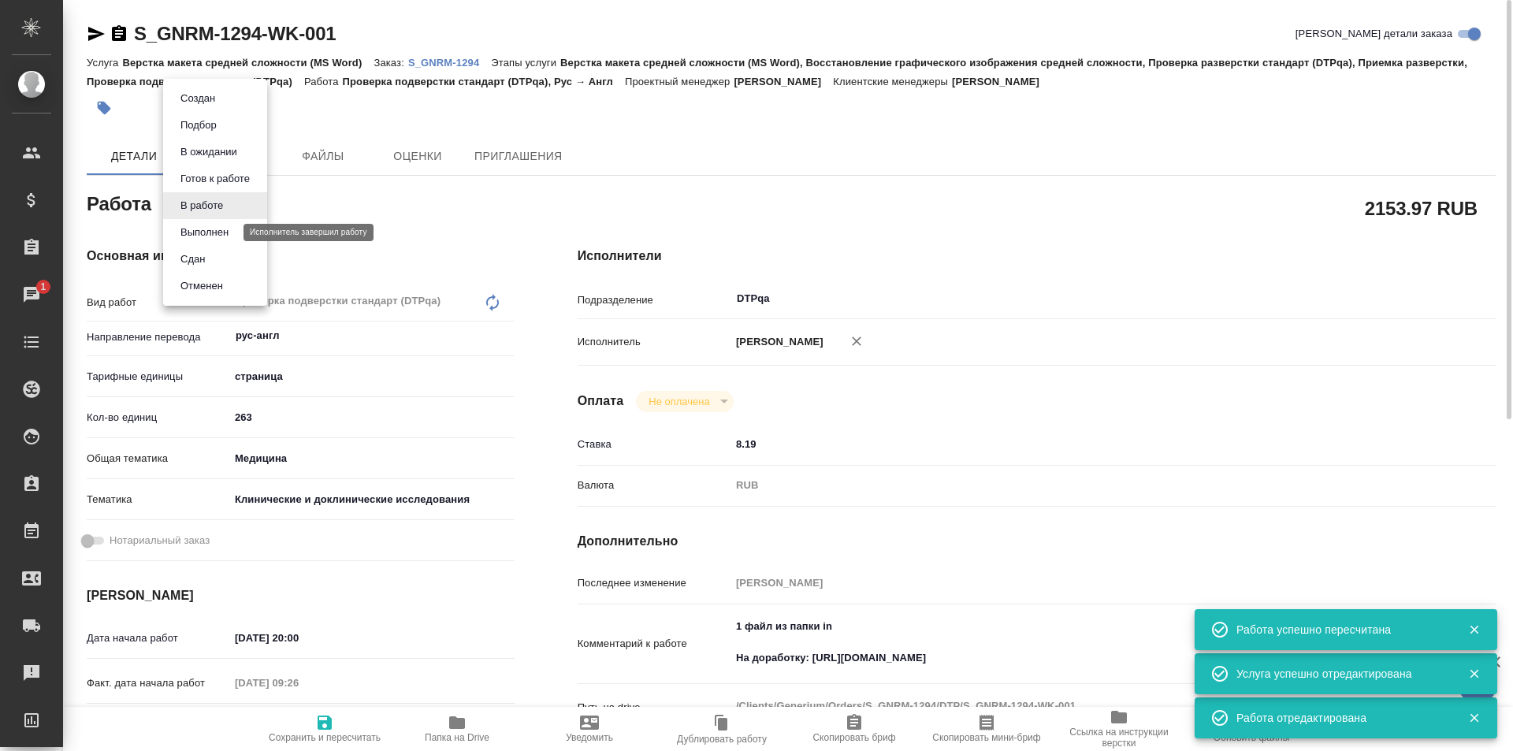
click at [217, 232] on button "Выполнен" at bounding box center [205, 232] width 58 height 17
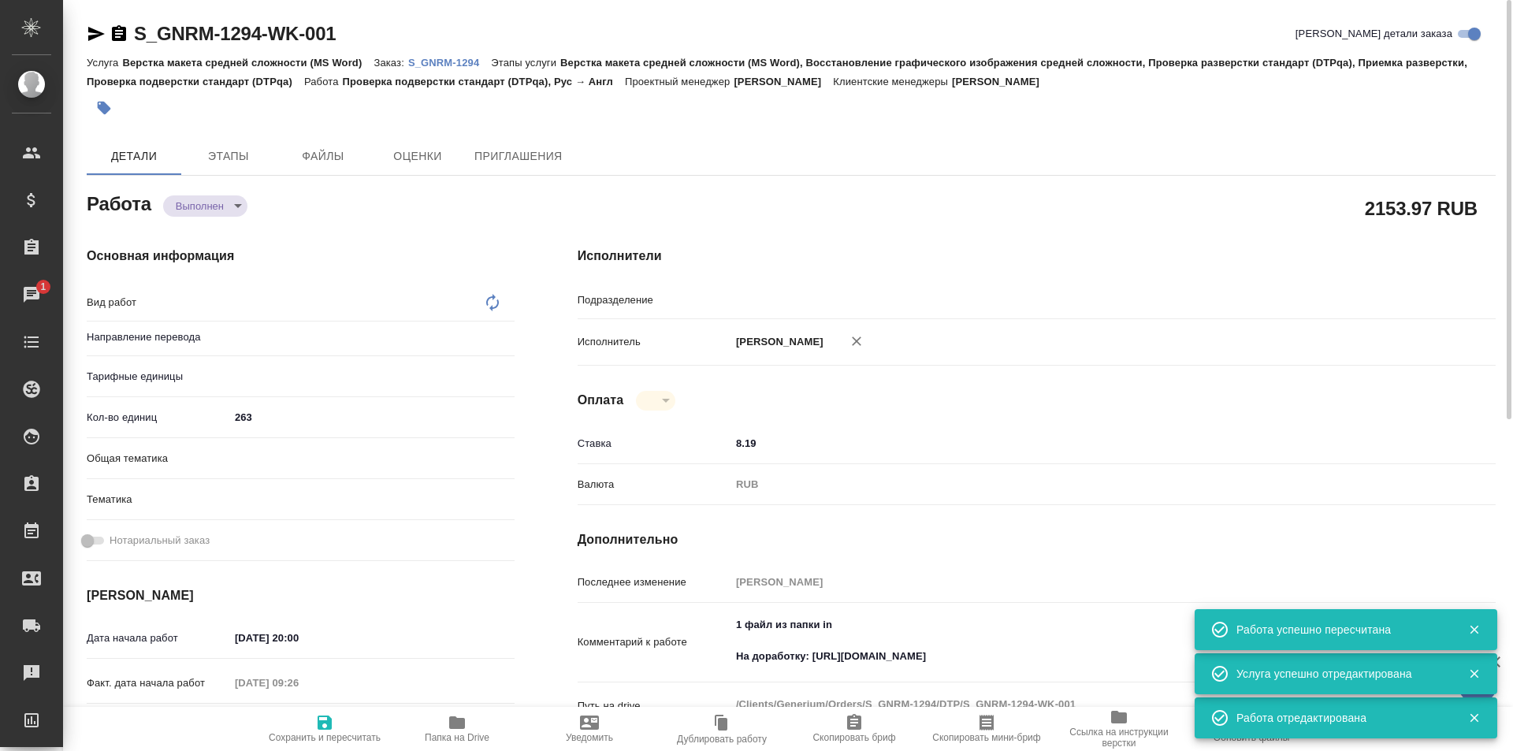
type textarea "x"
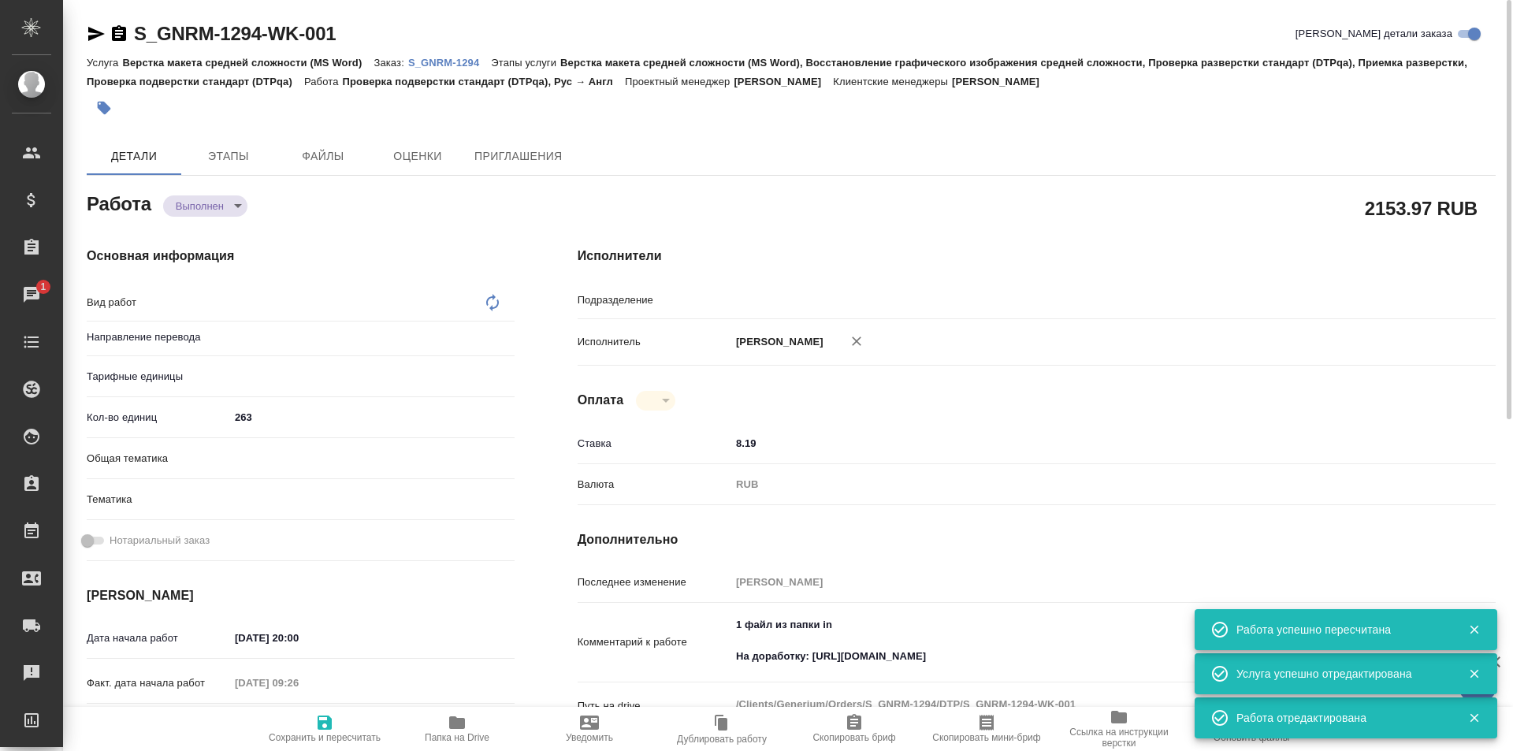
type textarea "x"
type input "DTPqa"
type textarea "x"
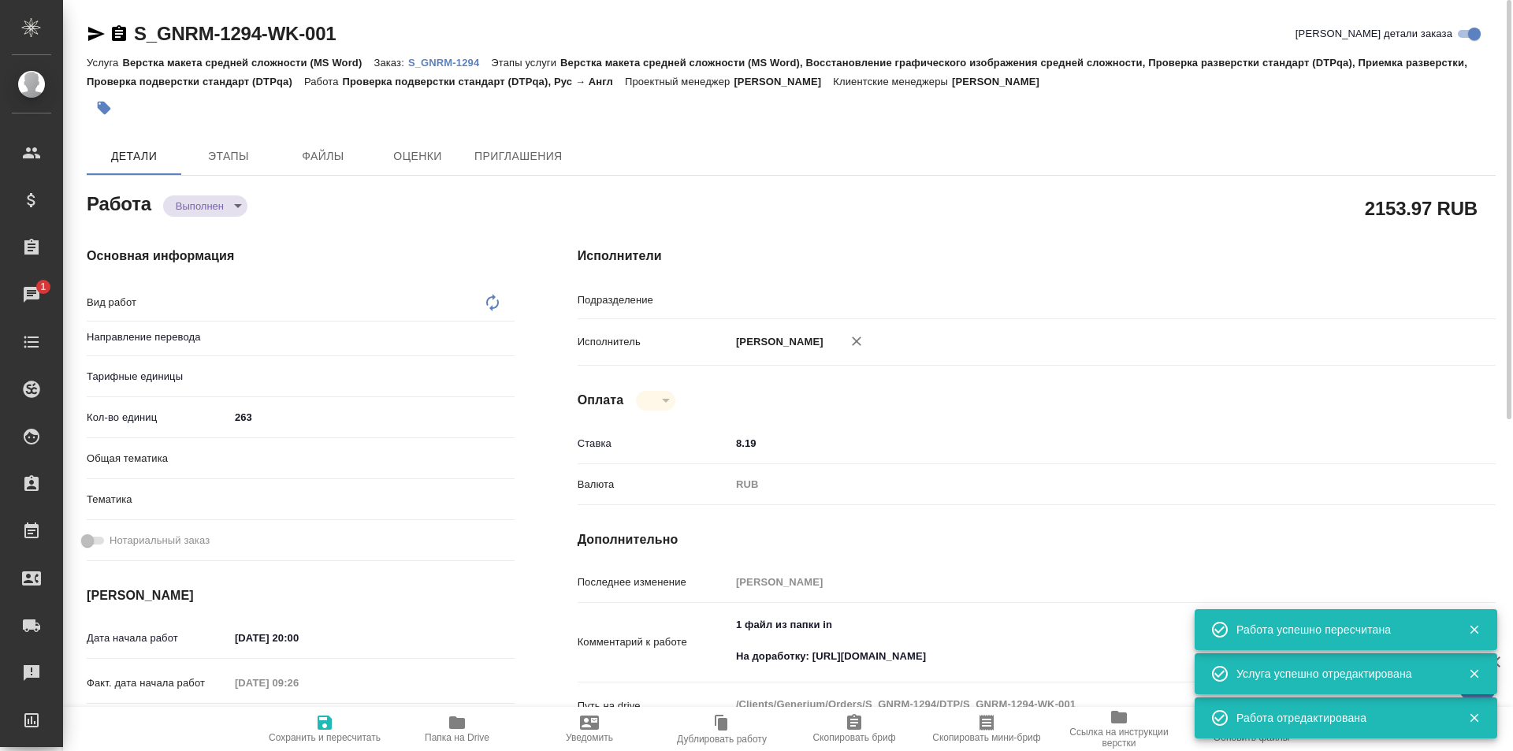
type textarea "x"
type textarea "Проверка подверстки стандарт (DTPqa)"
type textarea "x"
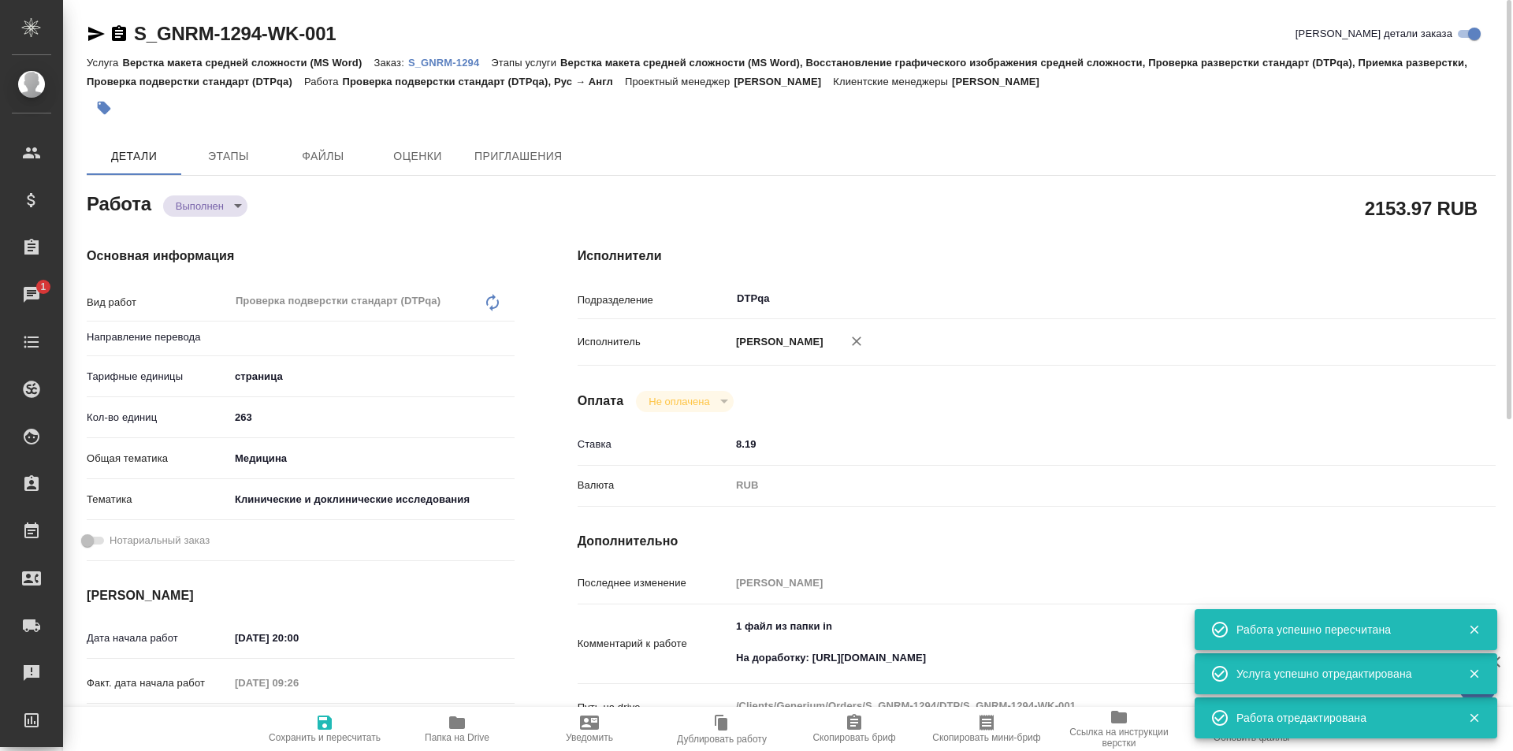
type input "рус-англ"
click at [92, 34] on icon "button" at bounding box center [96, 33] width 19 height 19
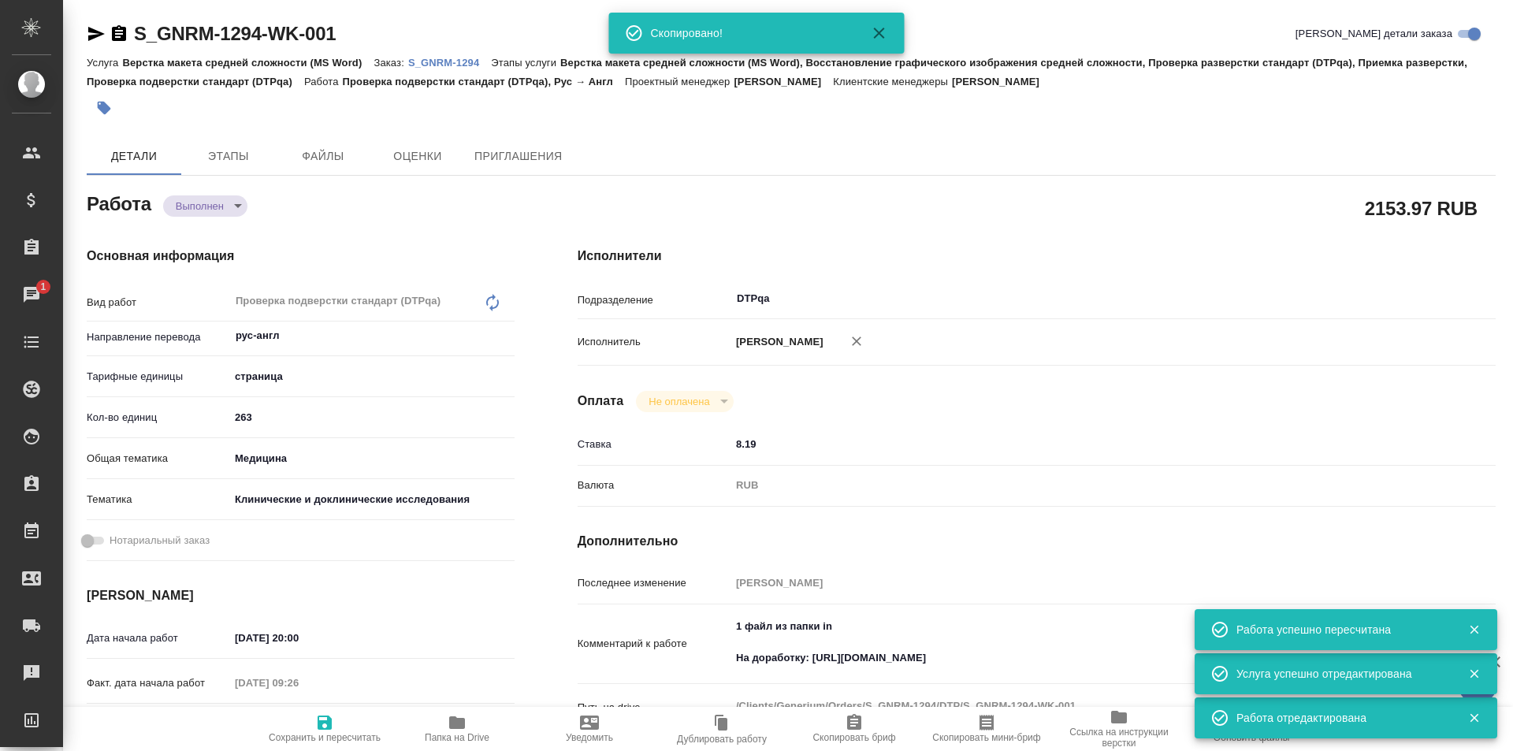
type textarea "x"
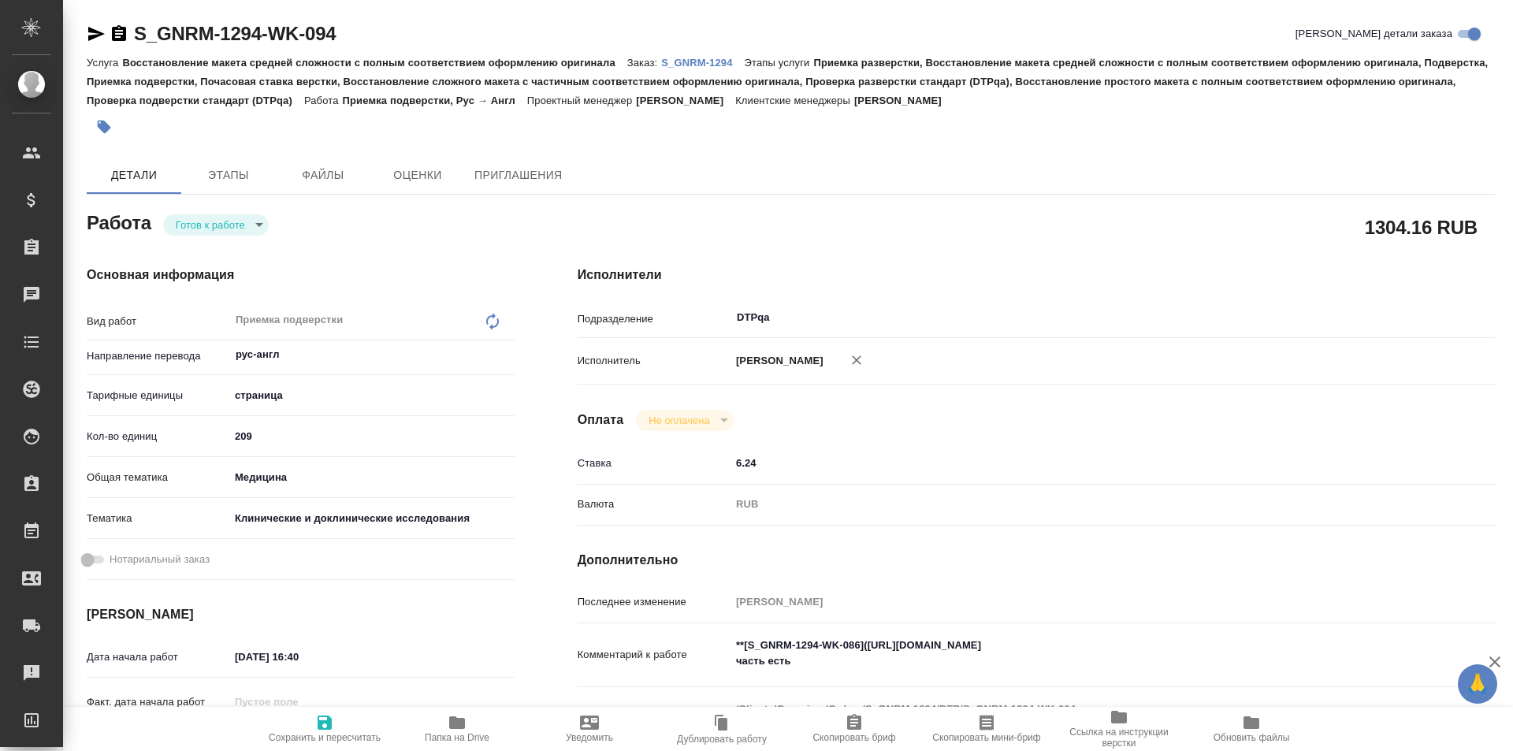
type textarea "x"
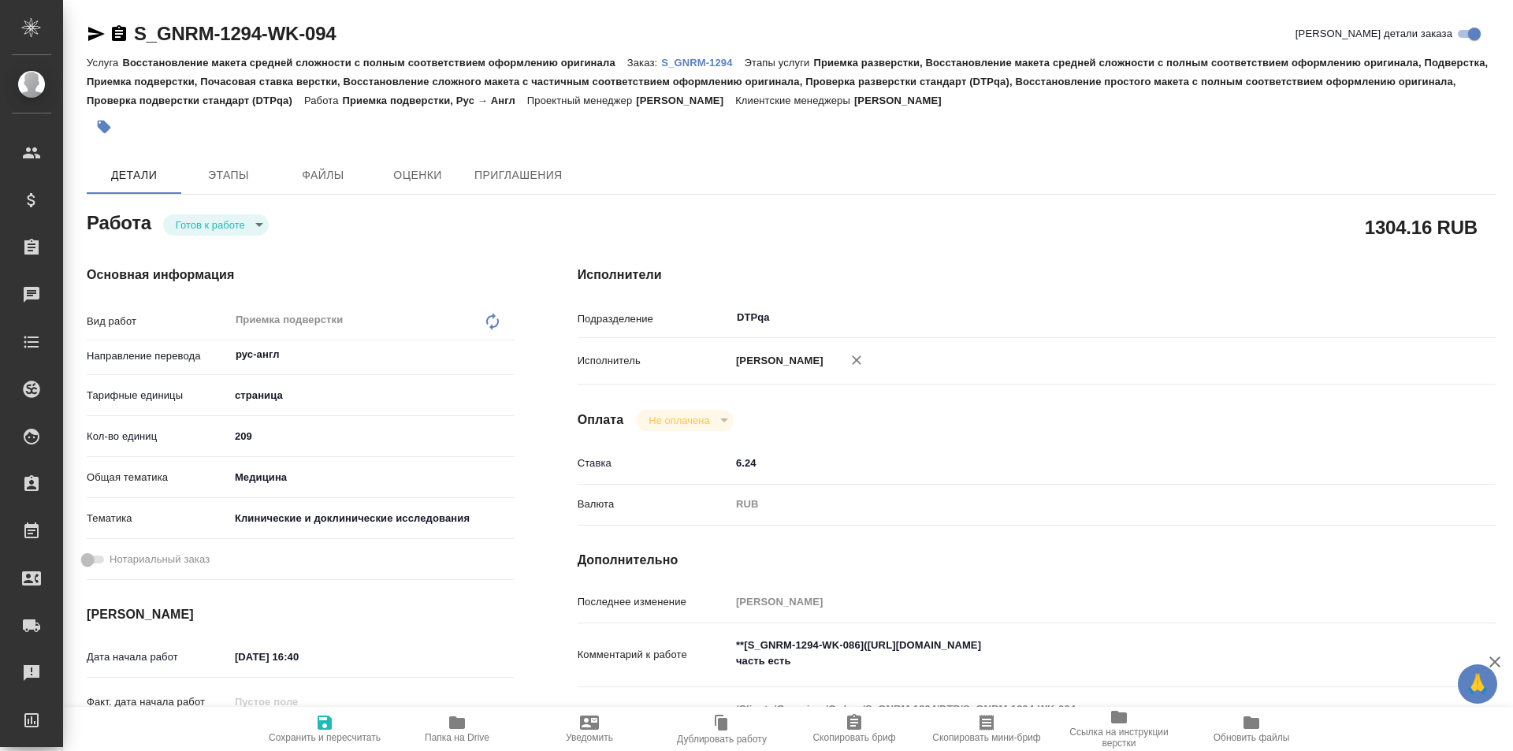
type textarea "x"
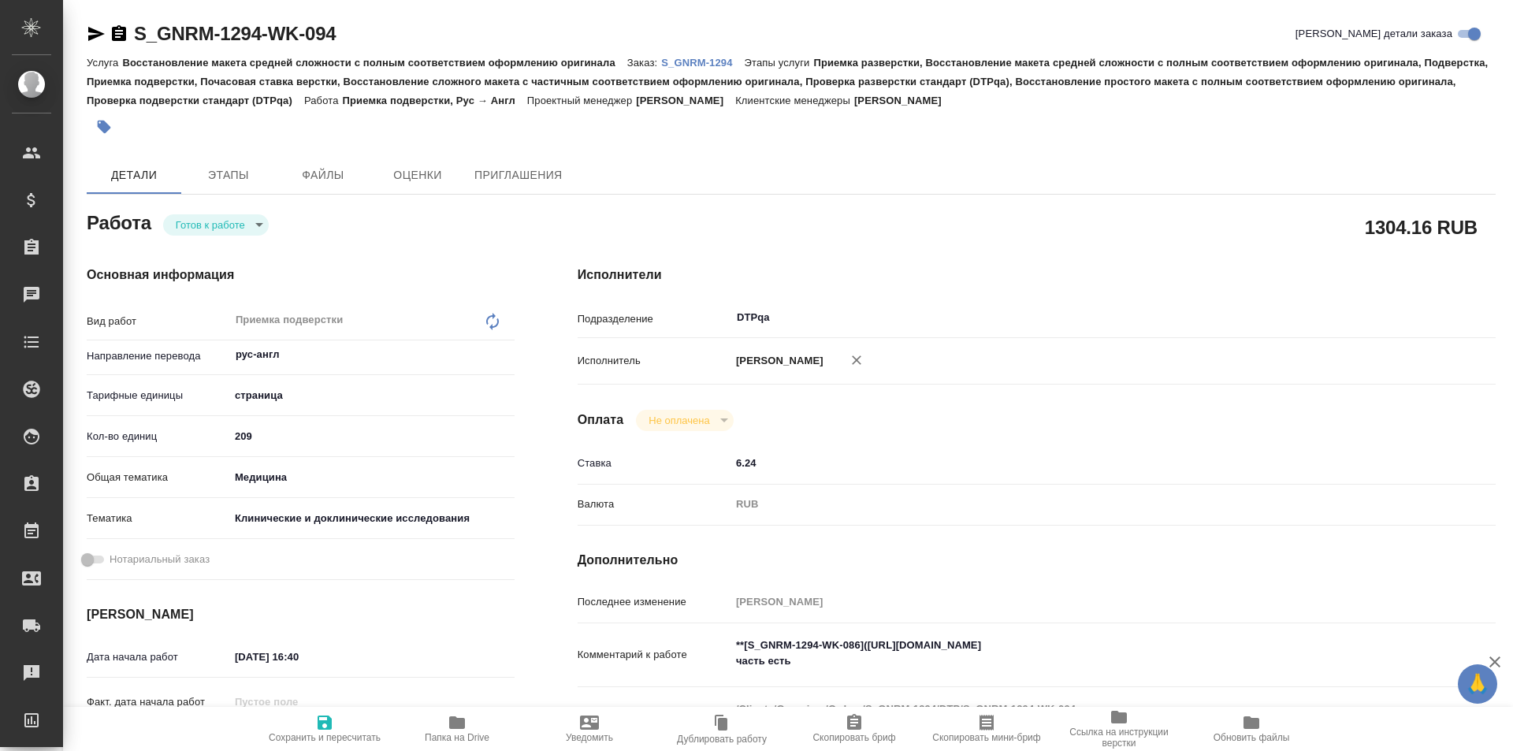
type textarea "x"
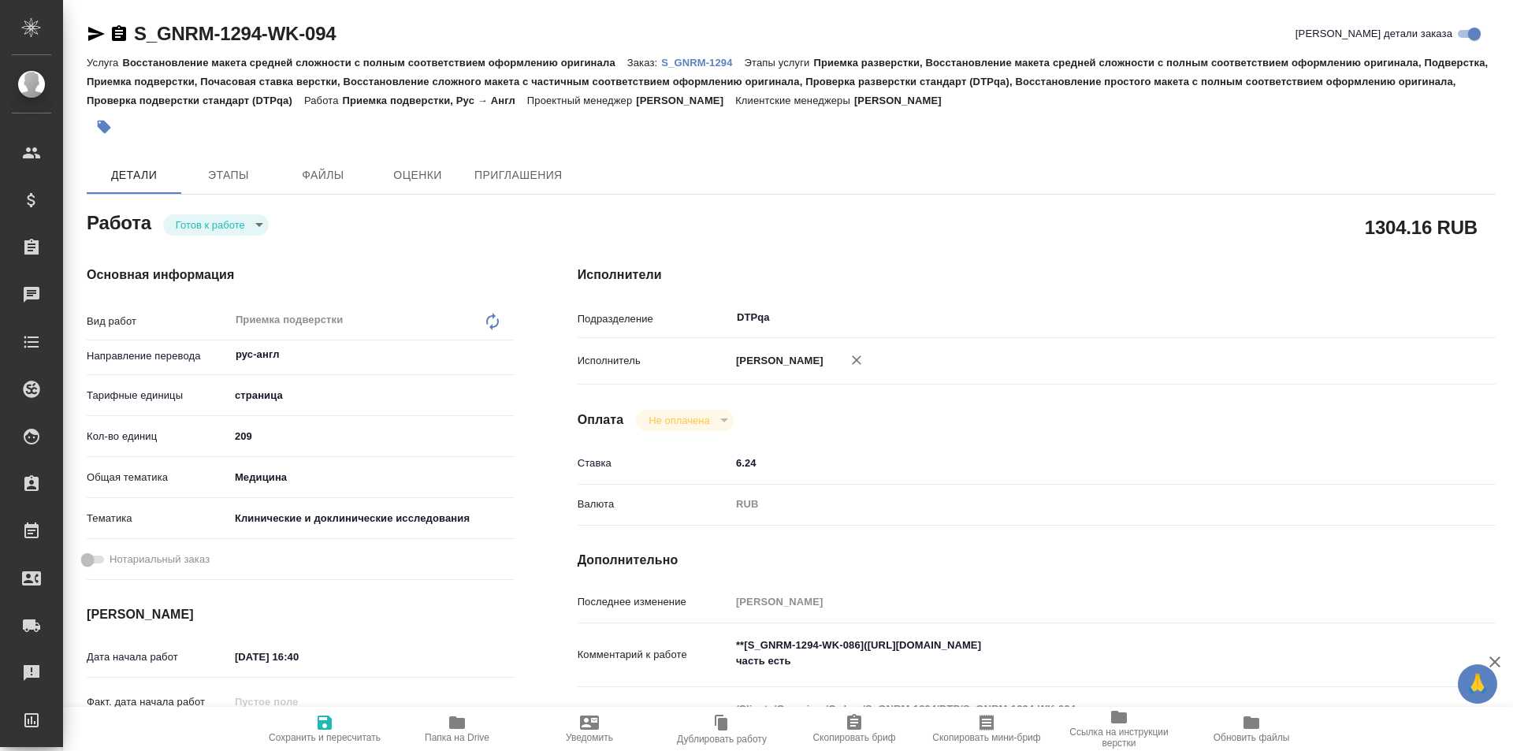
type textarea "x"
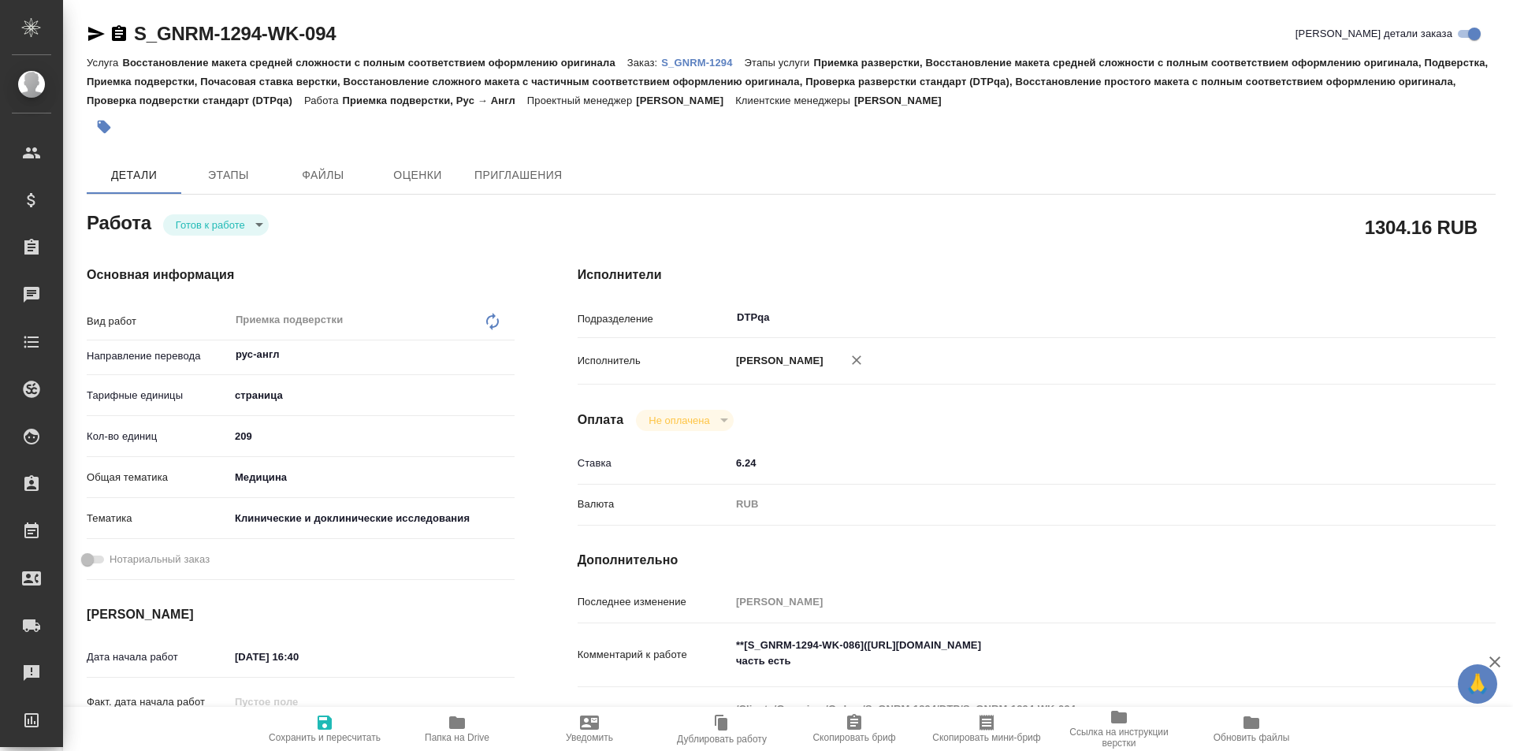
type textarea "x"
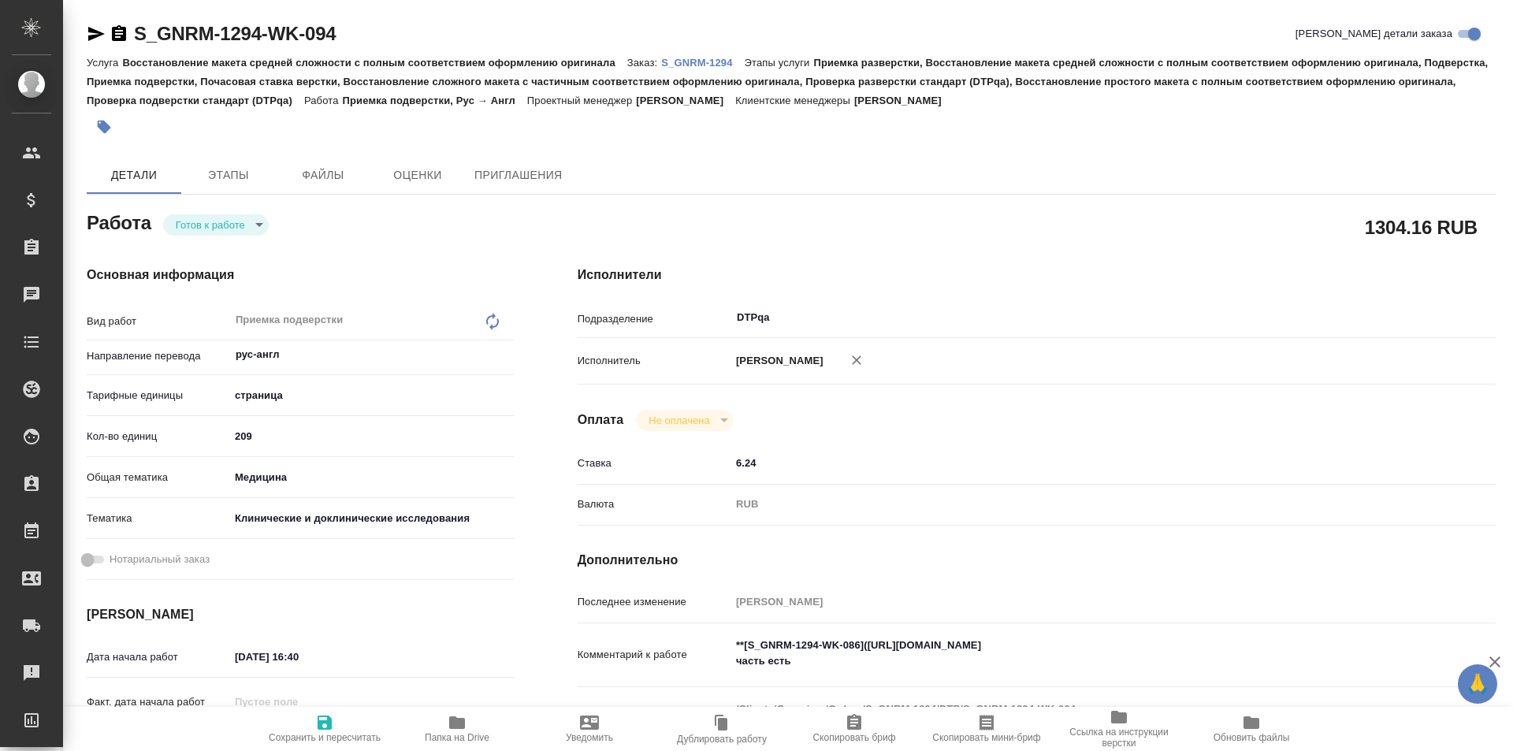
type textarea "x"
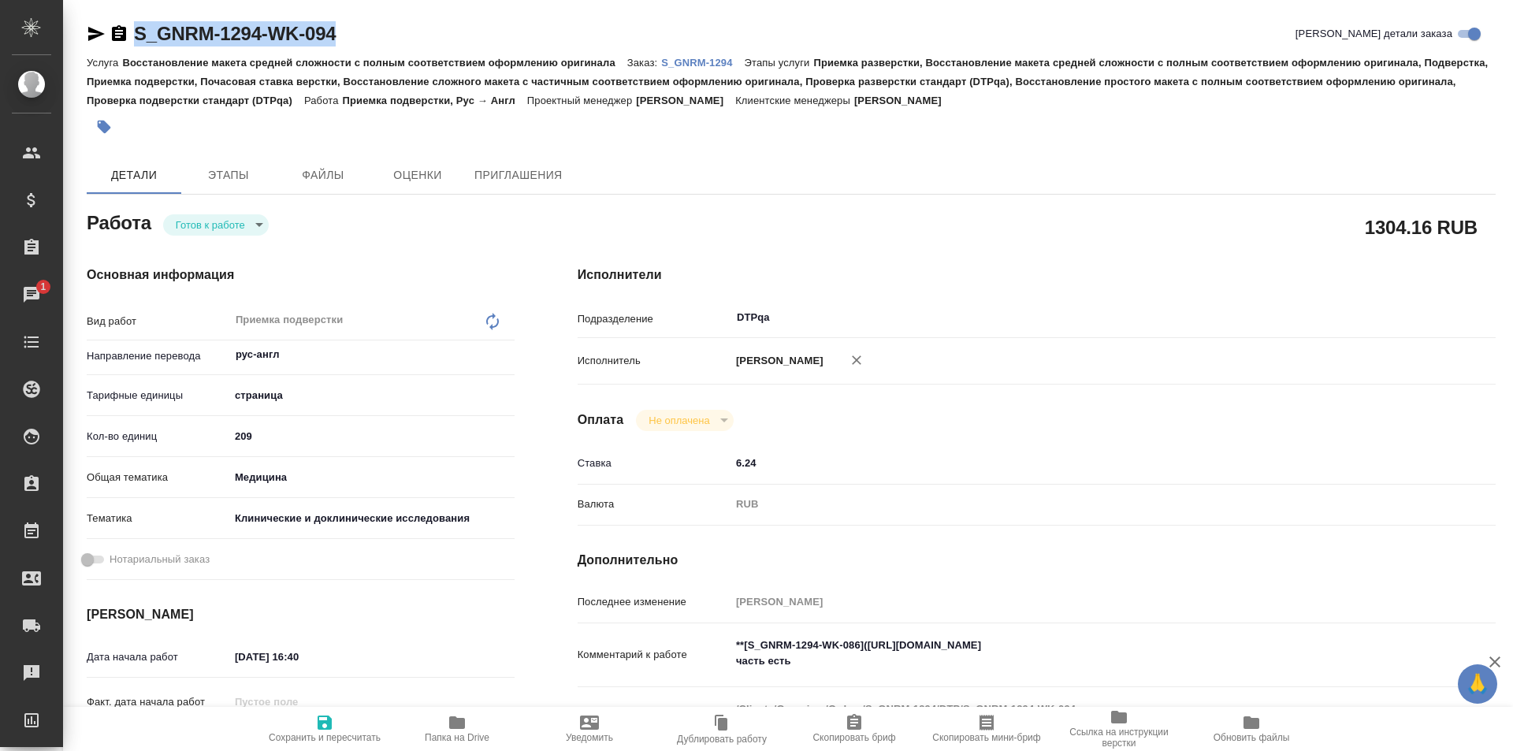
drag, startPoint x: 343, startPoint y: 33, endPoint x: 136, endPoint y: 19, distance: 207.8
click at [105, 29] on div "S_GNRM-1294-WK-094 Кратко детали заказа" at bounding box center [791, 33] width 1409 height 25
copy link "S_GNRM-1294-WK-094"
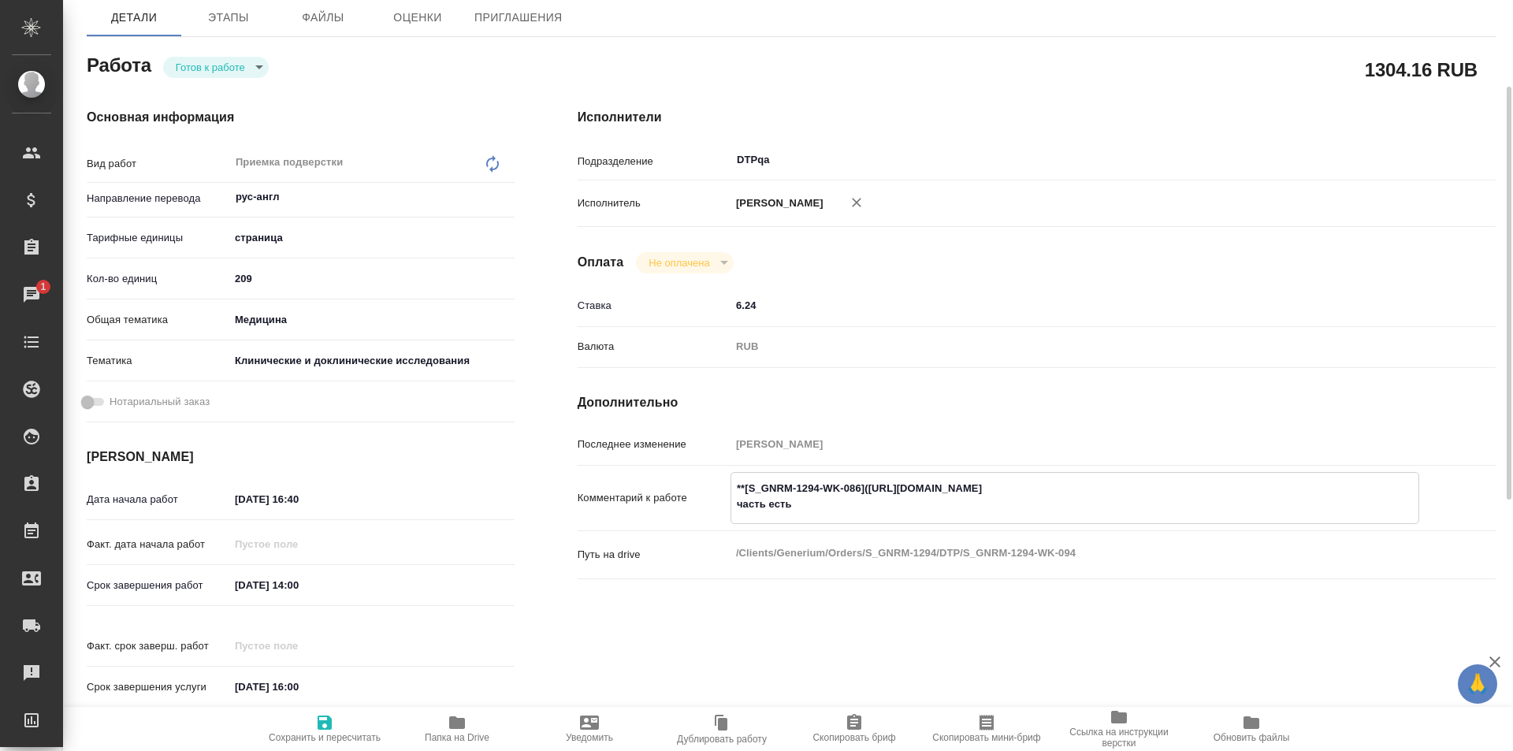
drag, startPoint x: 1162, startPoint y: 486, endPoint x: 871, endPoint y: 485, distance: 290.8
click at [871, 485] on textarea "**[S_GNRM-1294-WK-086](https://tera.awatera.com/Work/68ac5c150be58547914a3f7b/)…" at bounding box center [1074, 496] width 687 height 43
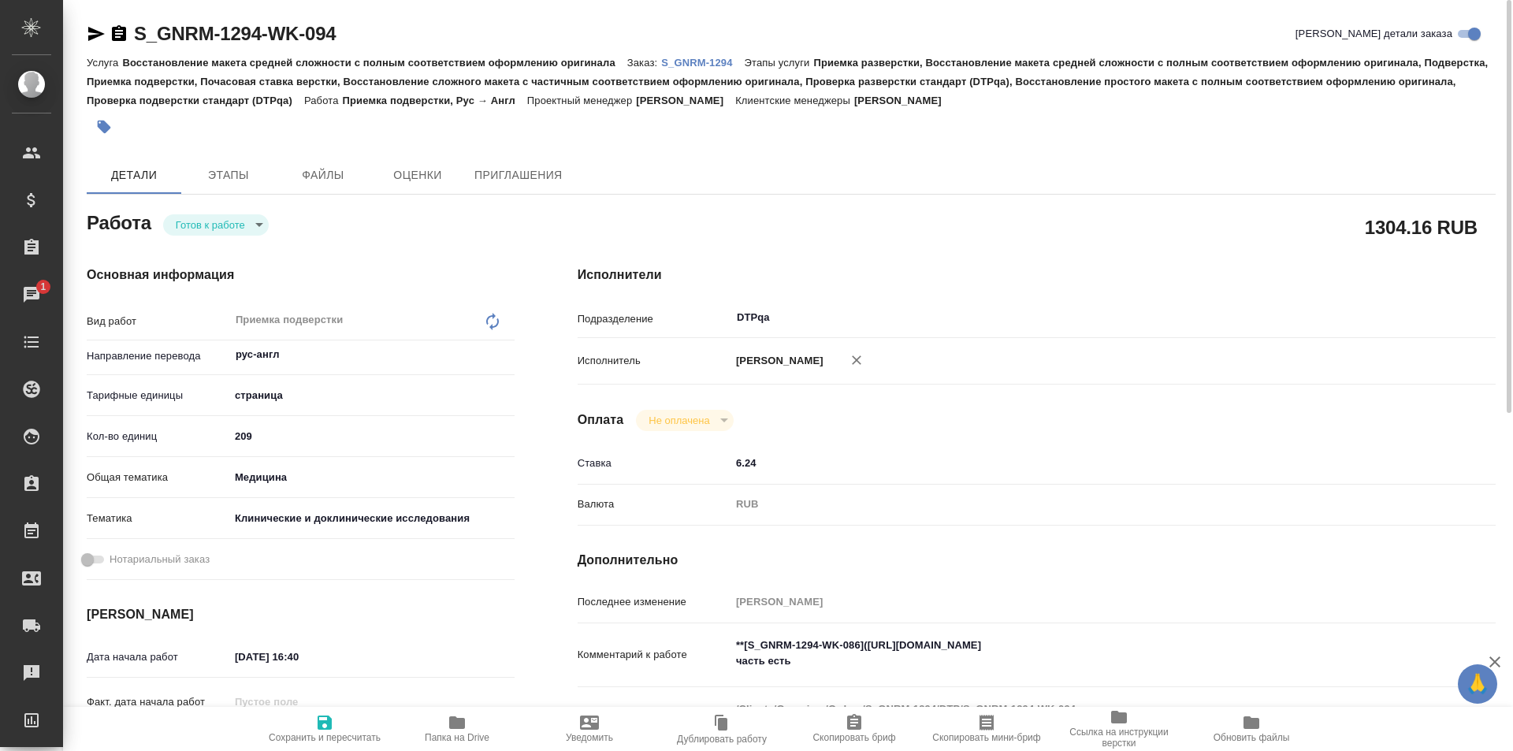
type textarea "x"
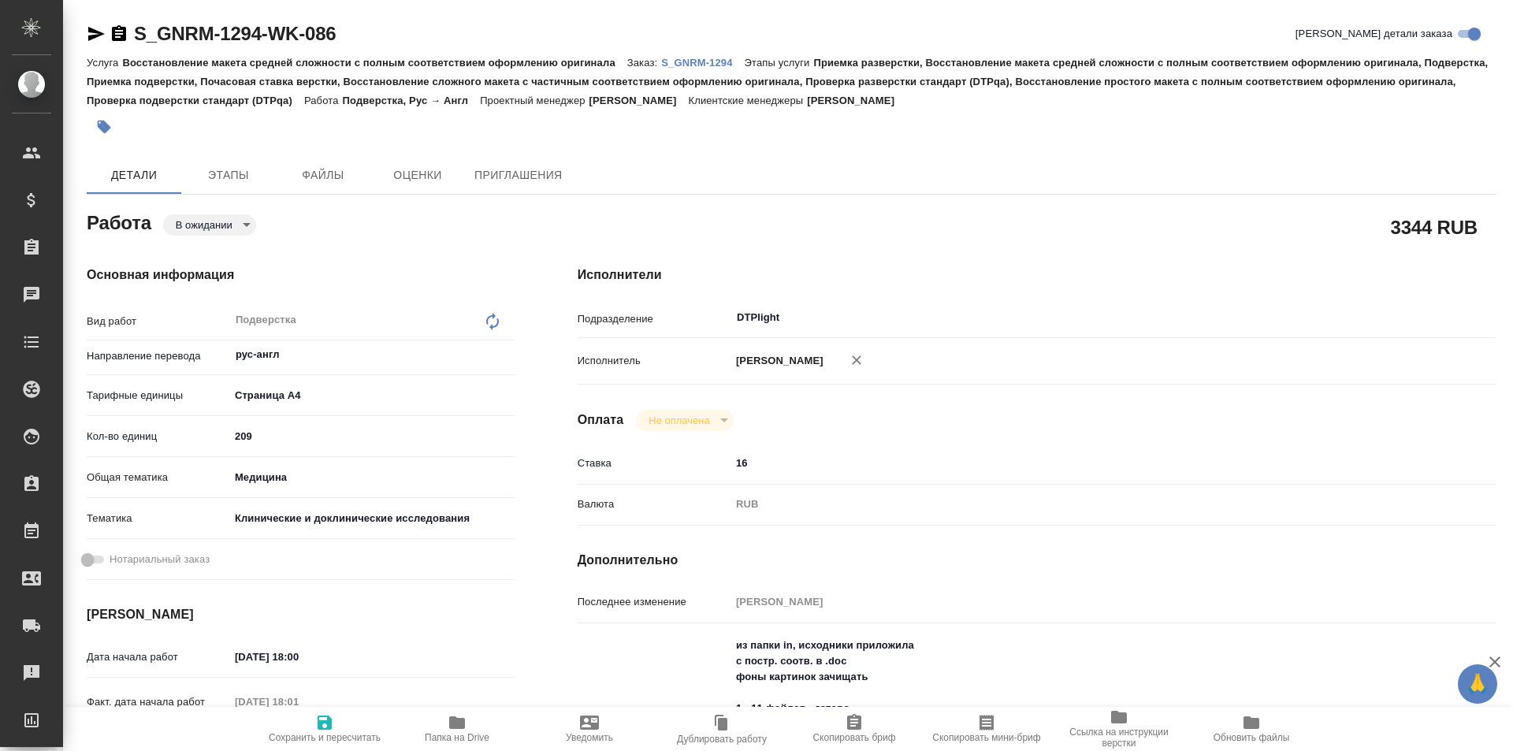
type textarea "x"
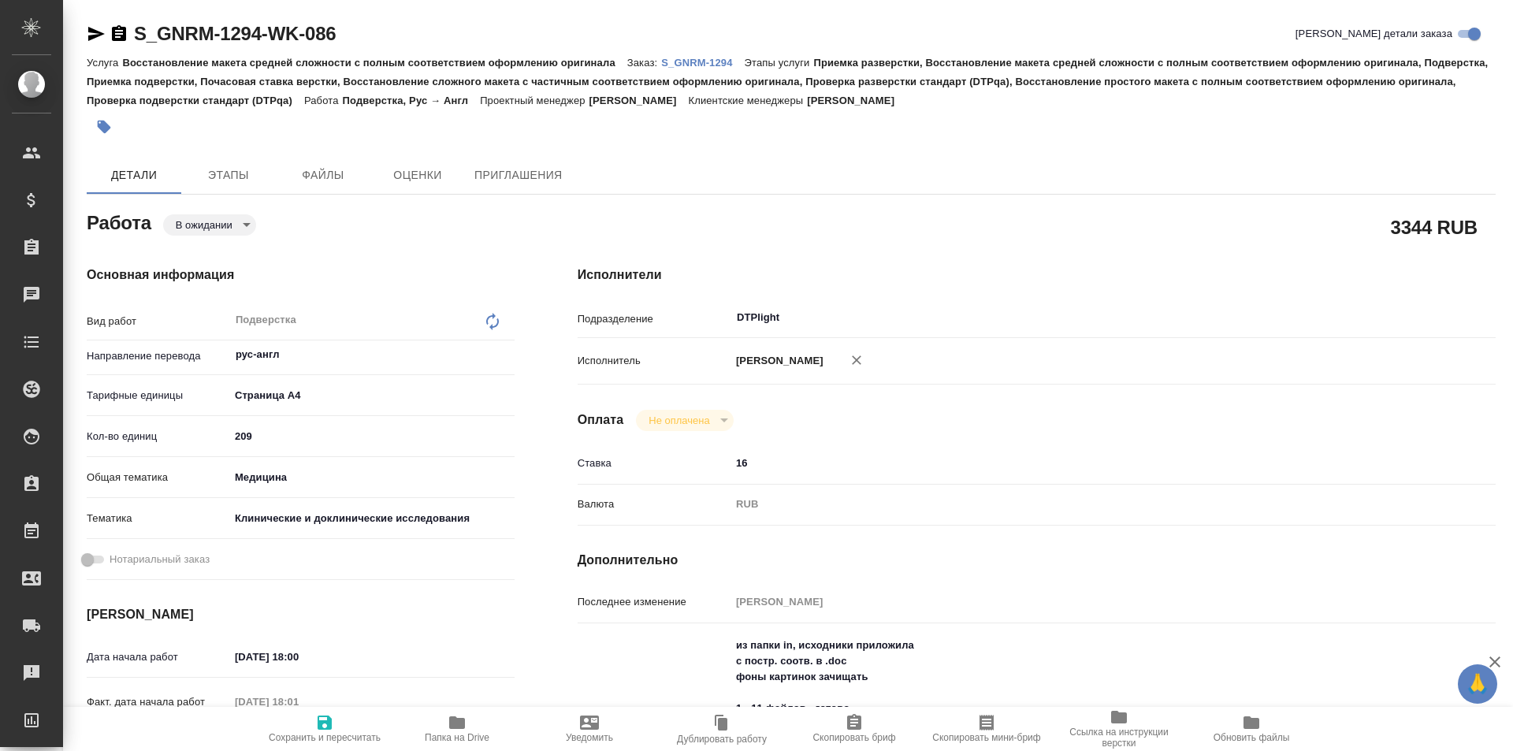
type textarea "x"
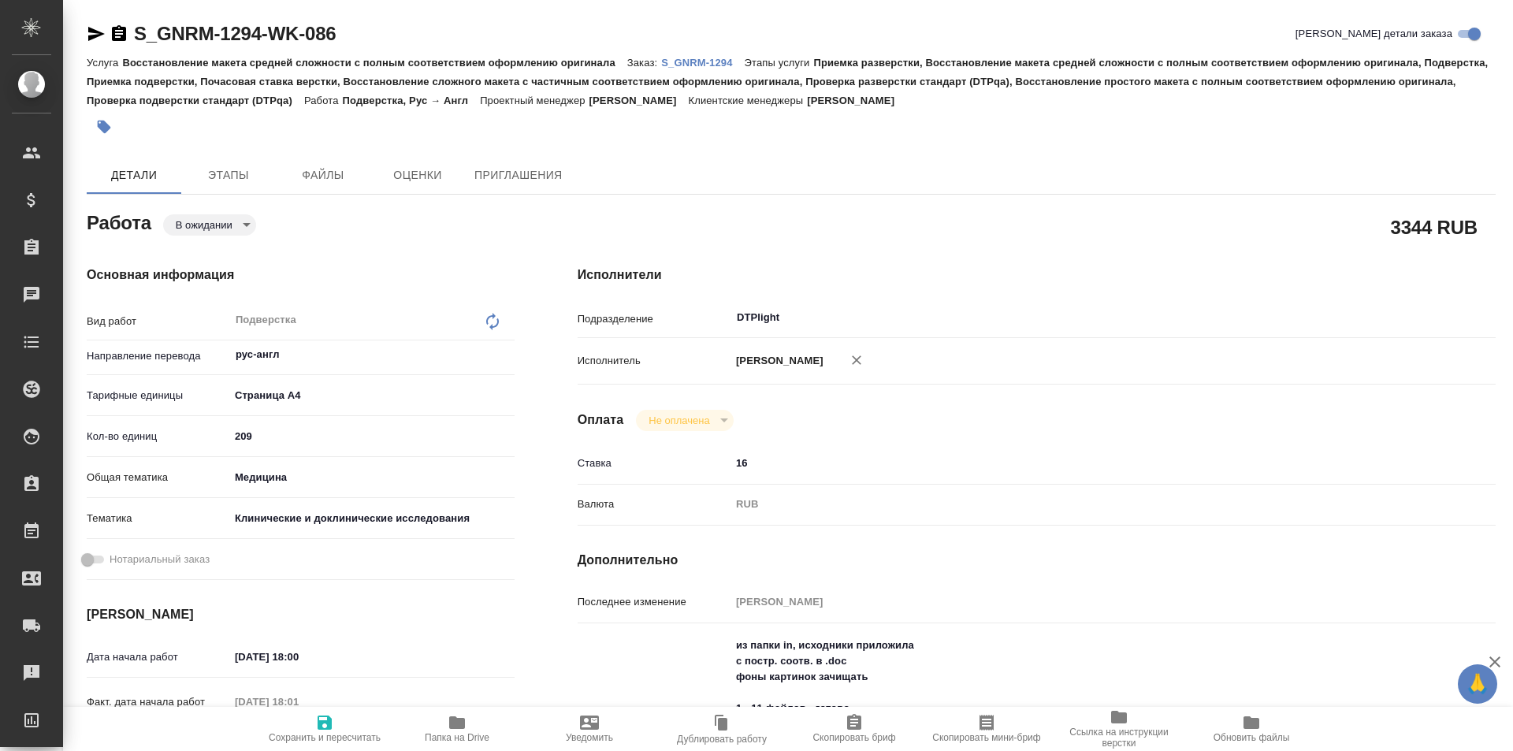
type textarea "x"
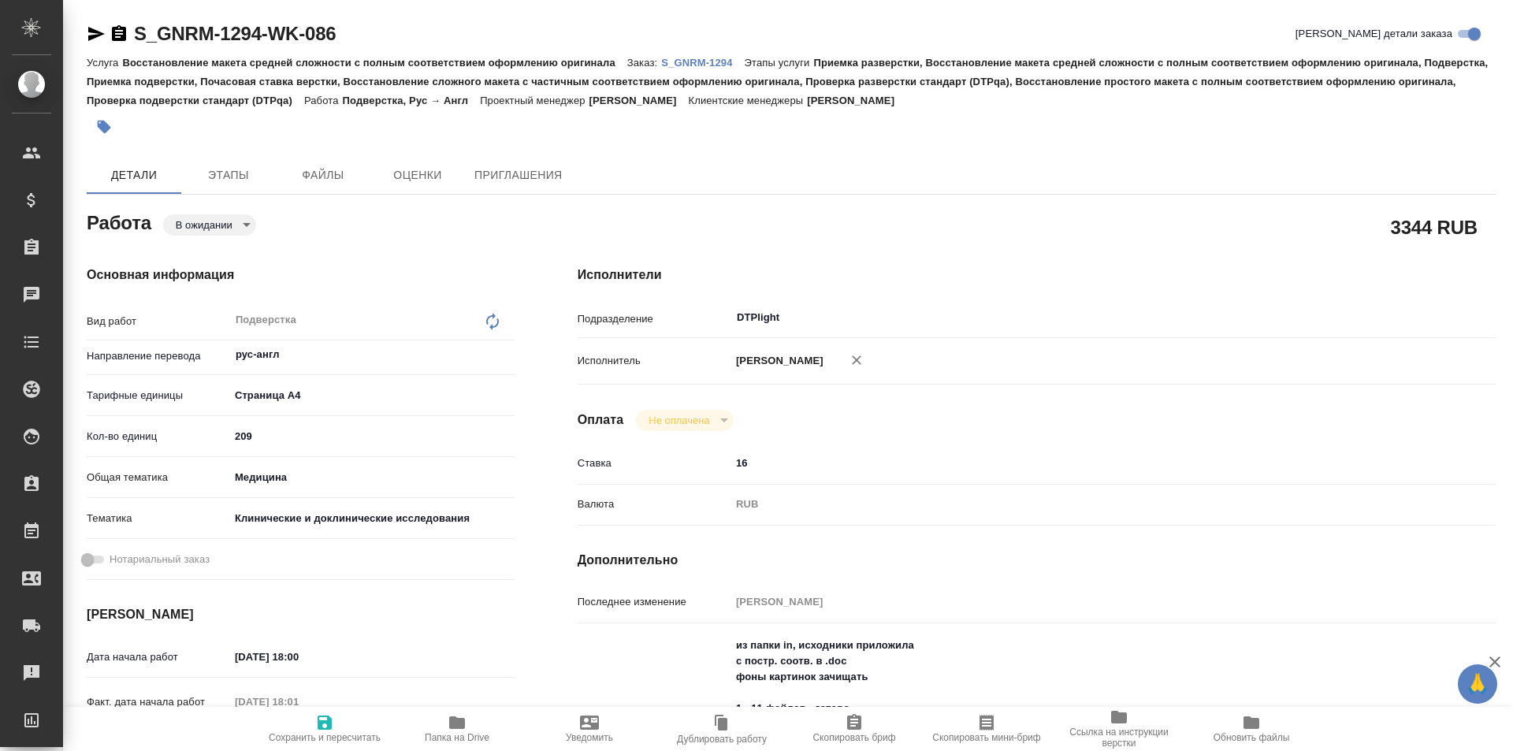
scroll to position [236, 0]
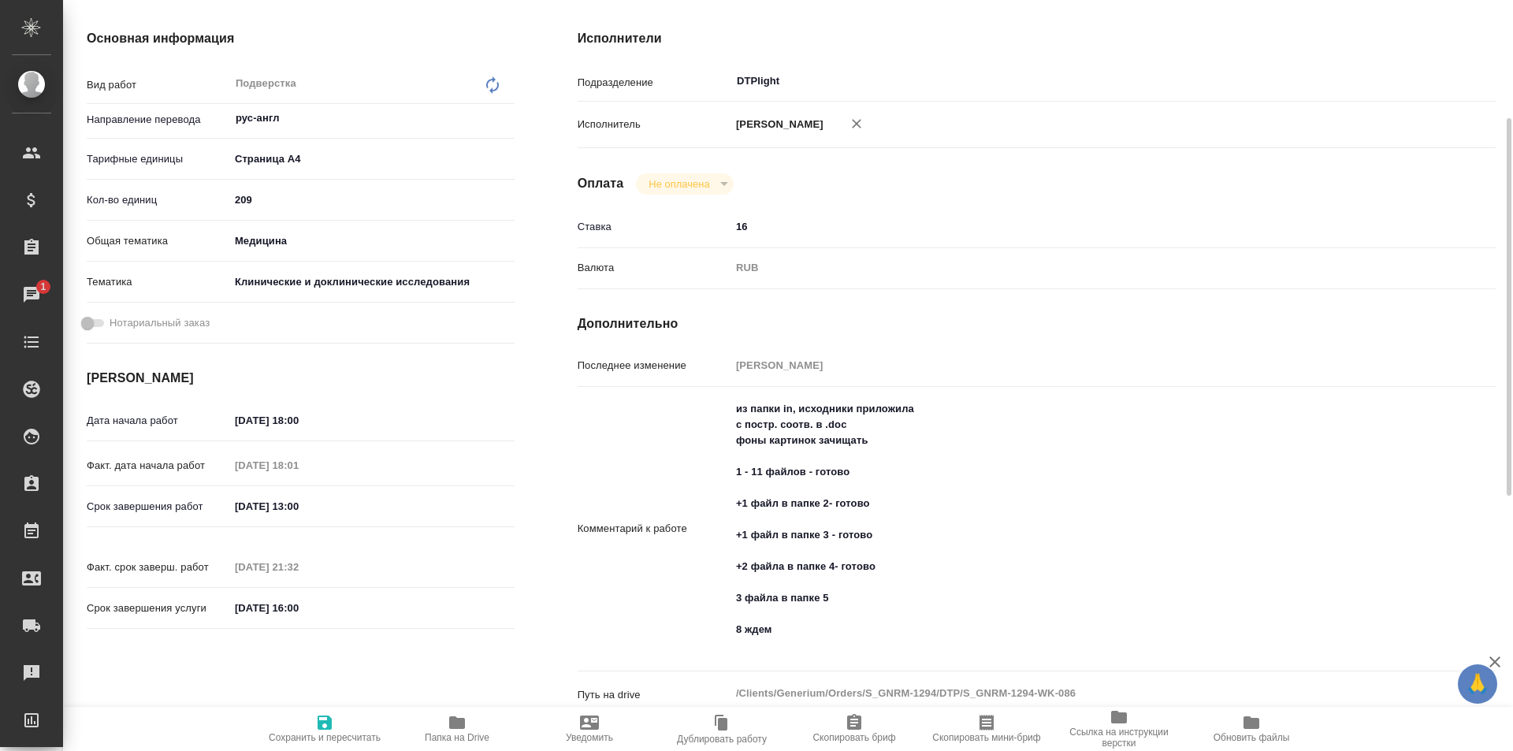
click at [451, 720] on icon "button" at bounding box center [457, 722] width 16 height 13
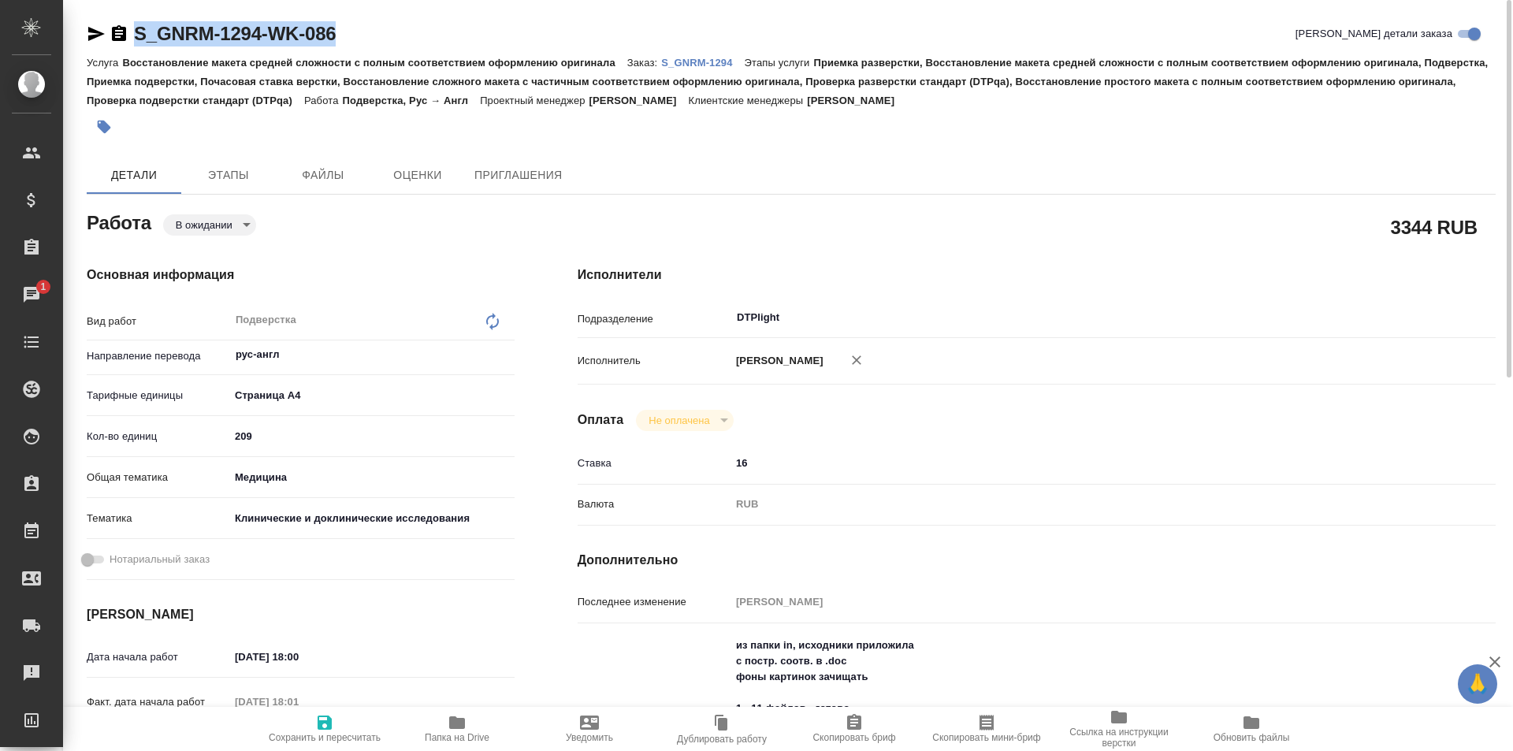
drag, startPoint x: 262, startPoint y: 18, endPoint x: 120, endPoint y: 21, distance: 142.7
click at [119, 21] on div "S_GNRM-1294-WK-086 [PERSON_NAME] детали заказа" at bounding box center [791, 33] width 1409 height 25
copy link "S_GNRM-1294-WK-086"
